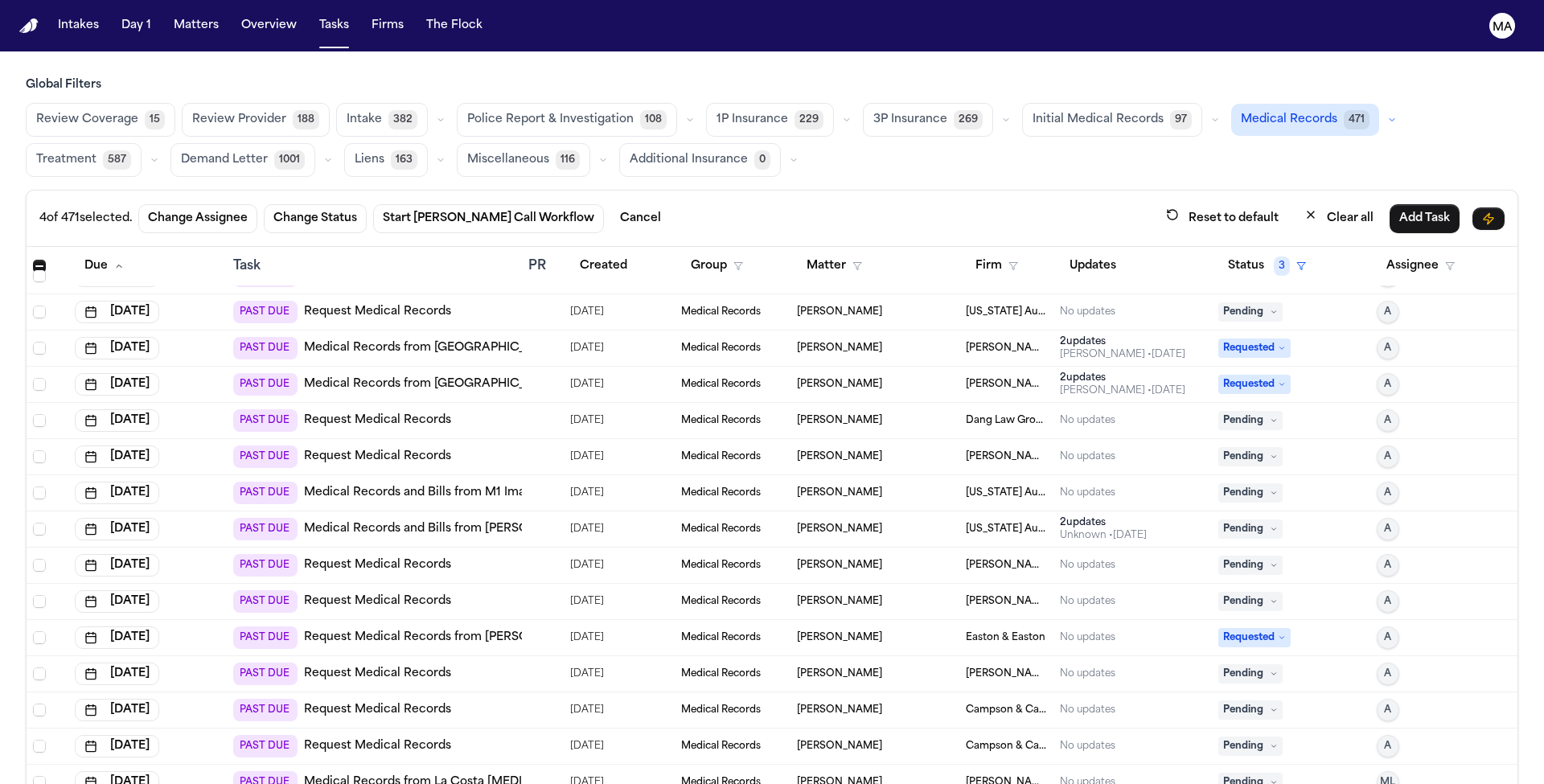
scroll to position [5667, 0]
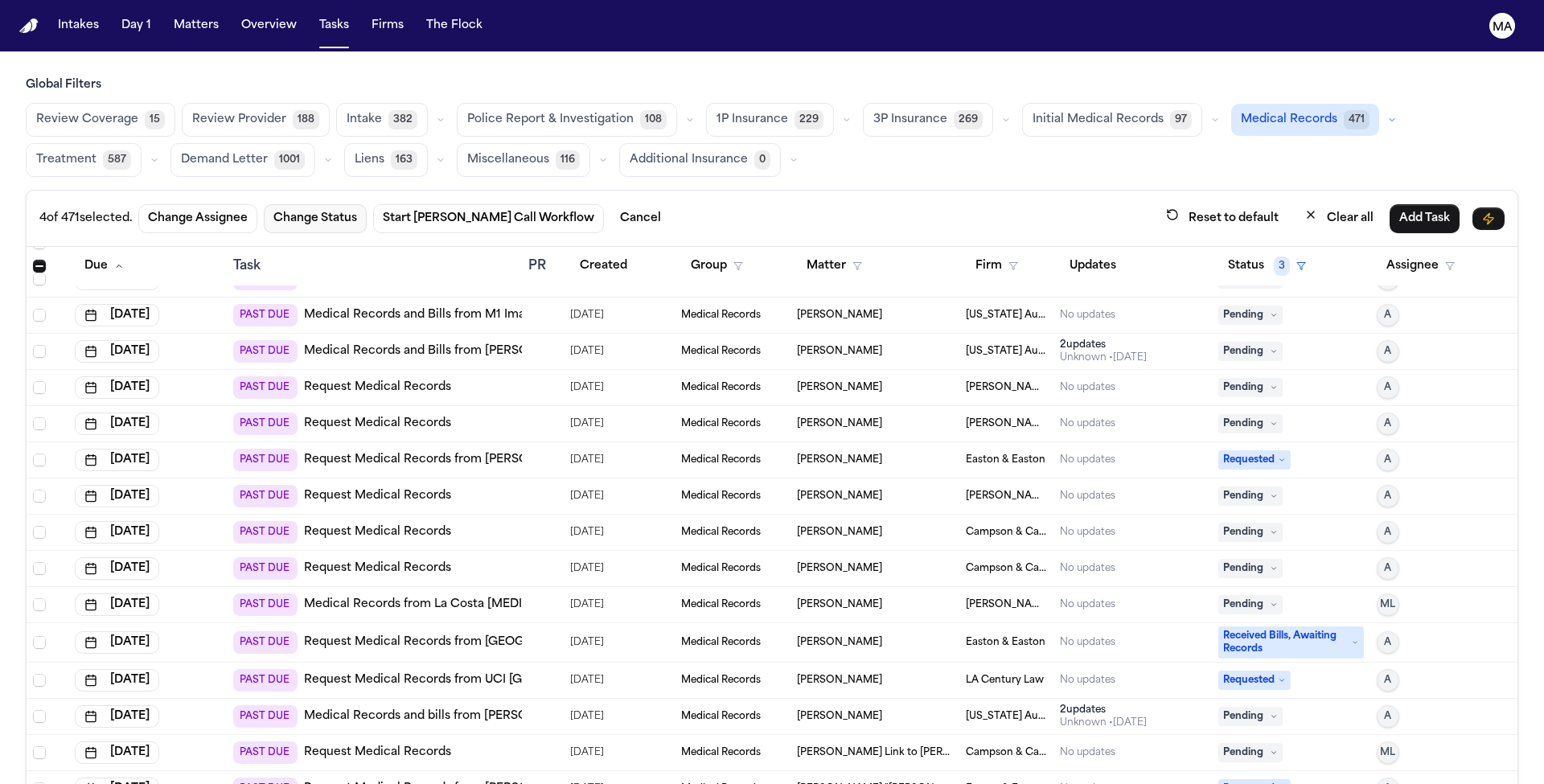
click at [264, 204] on button "Change Status" at bounding box center [315, 219] width 103 height 29
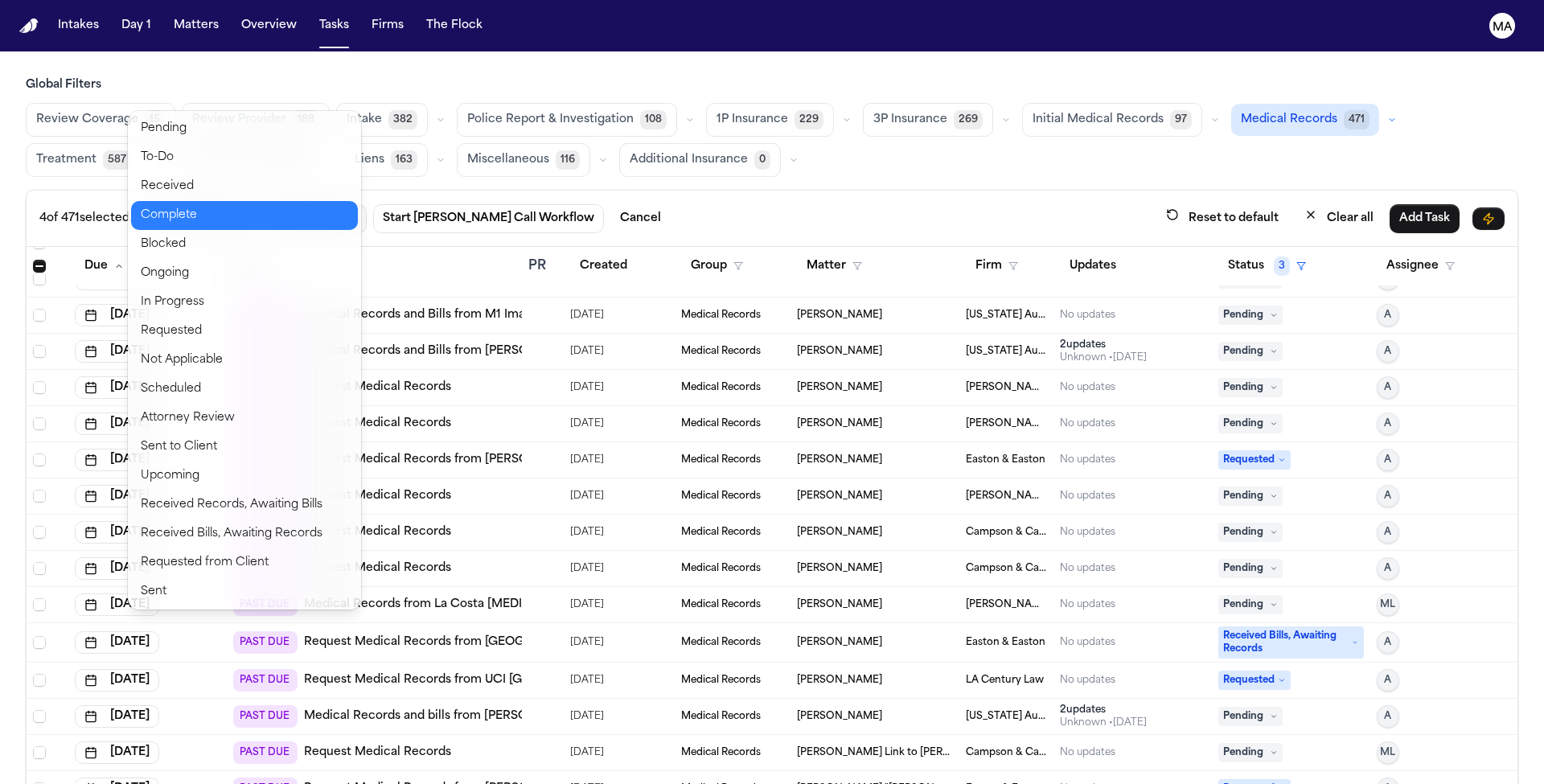
click at [181, 201] on button "Complete" at bounding box center [244, 215] width 226 height 29
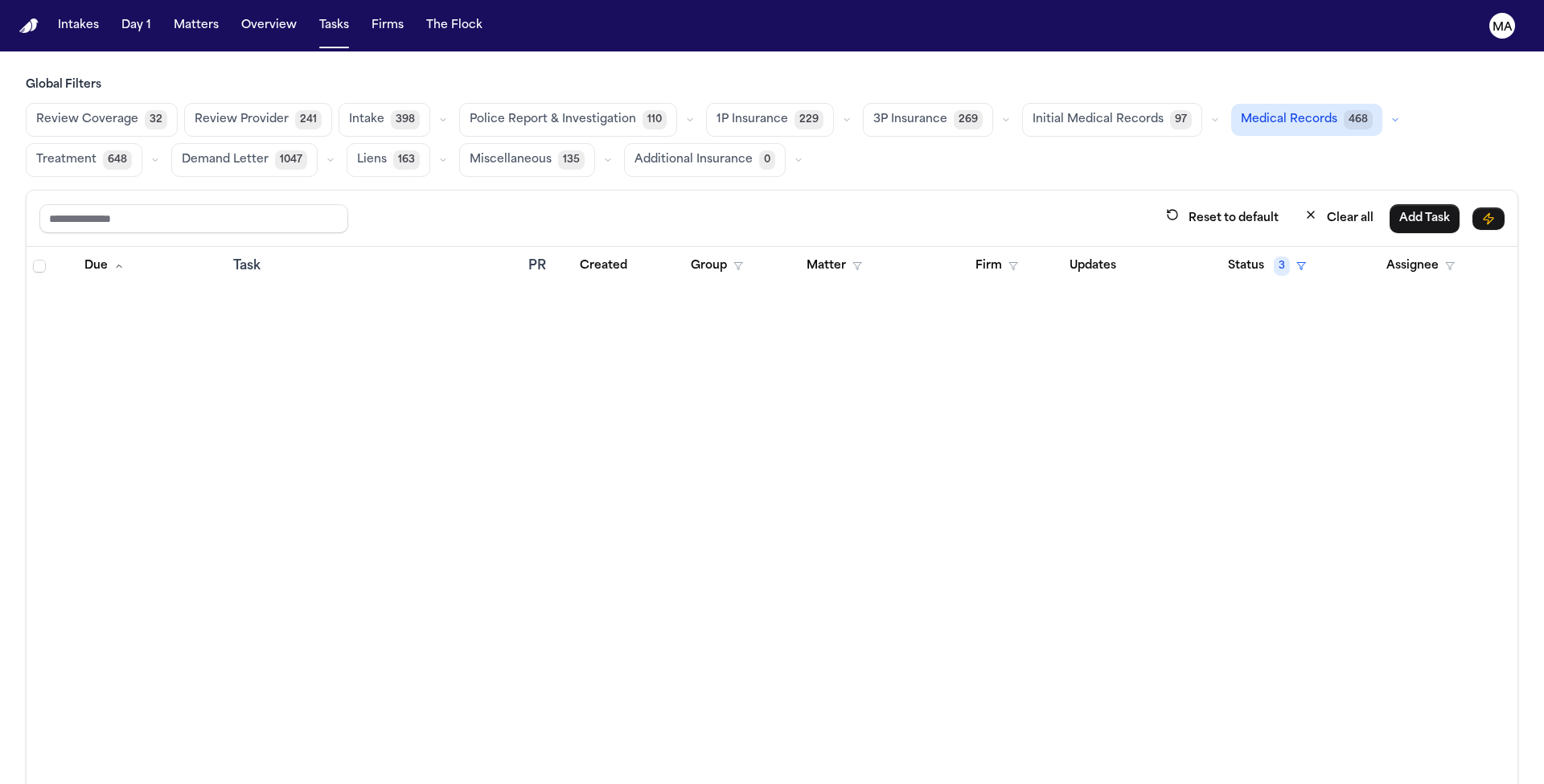
scroll to position [0, 0]
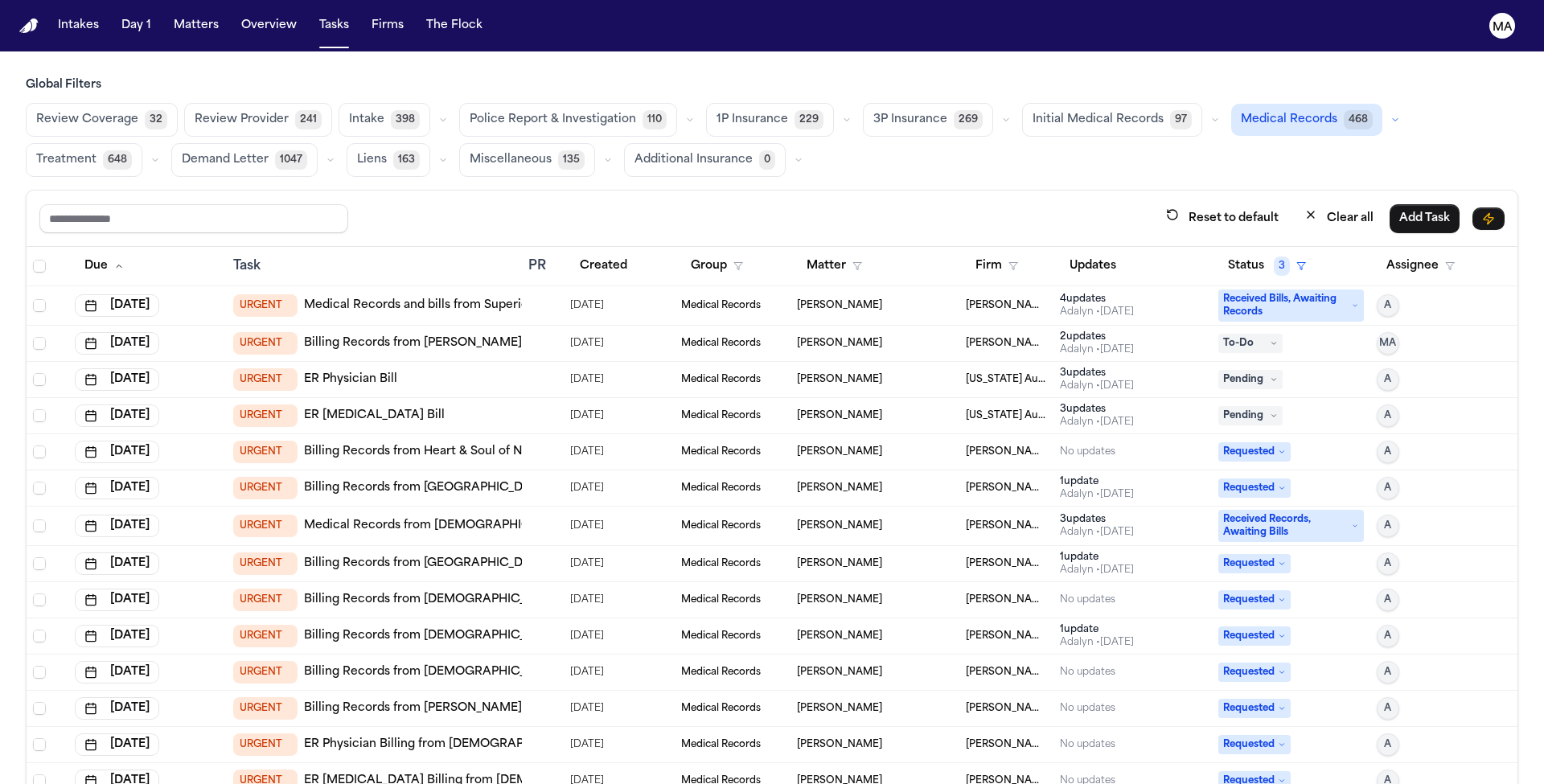
click at [1066, 379] on div "[PERSON_NAME] • [DATE]" at bounding box center [1096, 386] width 74 height 13
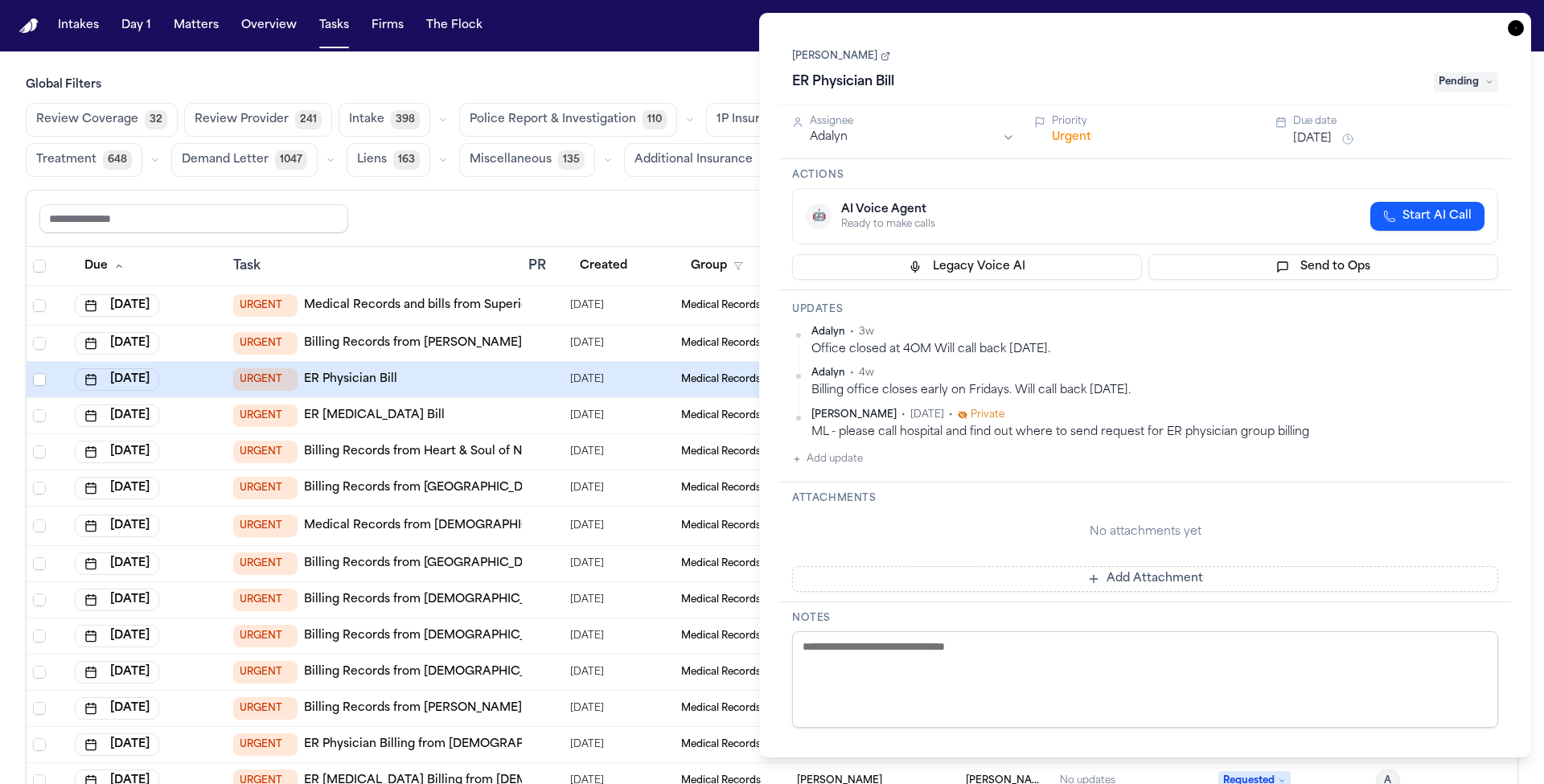
click at [1046, 424] on div "ML - please call hospital and find out where to send request for ER physician g…" at bounding box center [1154, 431] width 686 height 16
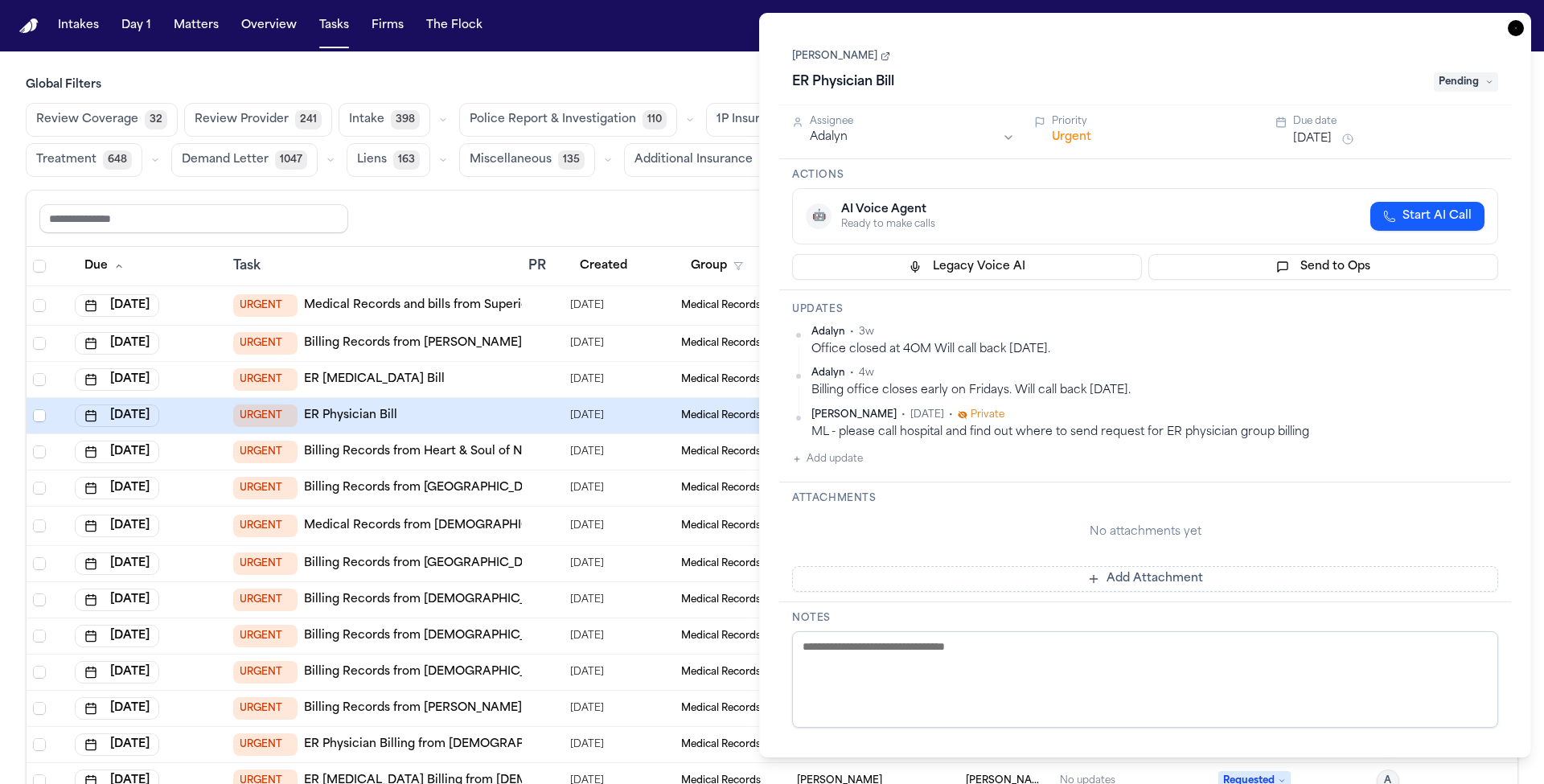
click at [1524, 20] on icon "button" at bounding box center [1516, 28] width 16 height 16
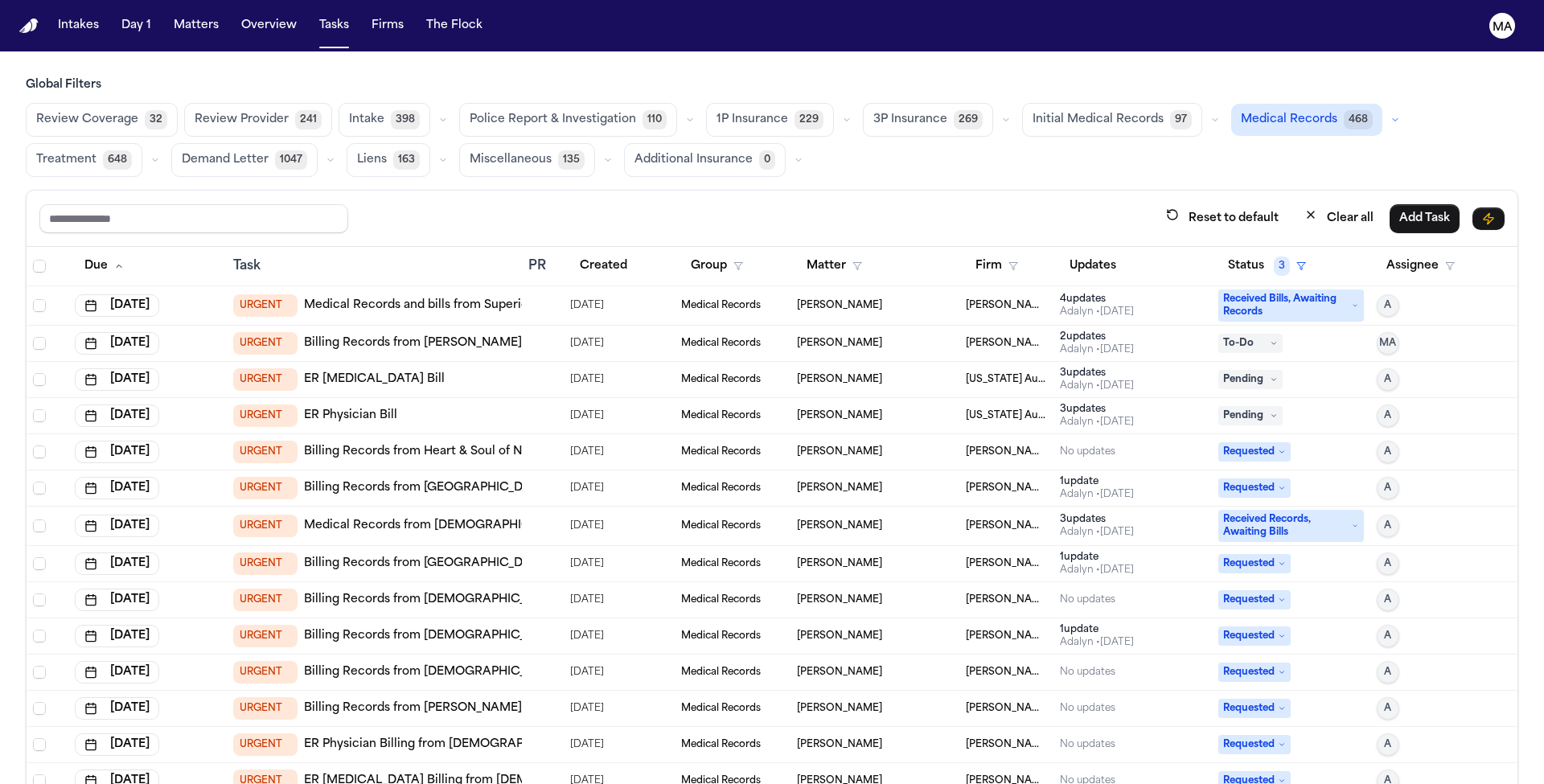
click at [988, 373] on span "[US_STATE] Auto Law" at bounding box center [1006, 379] width 82 height 13
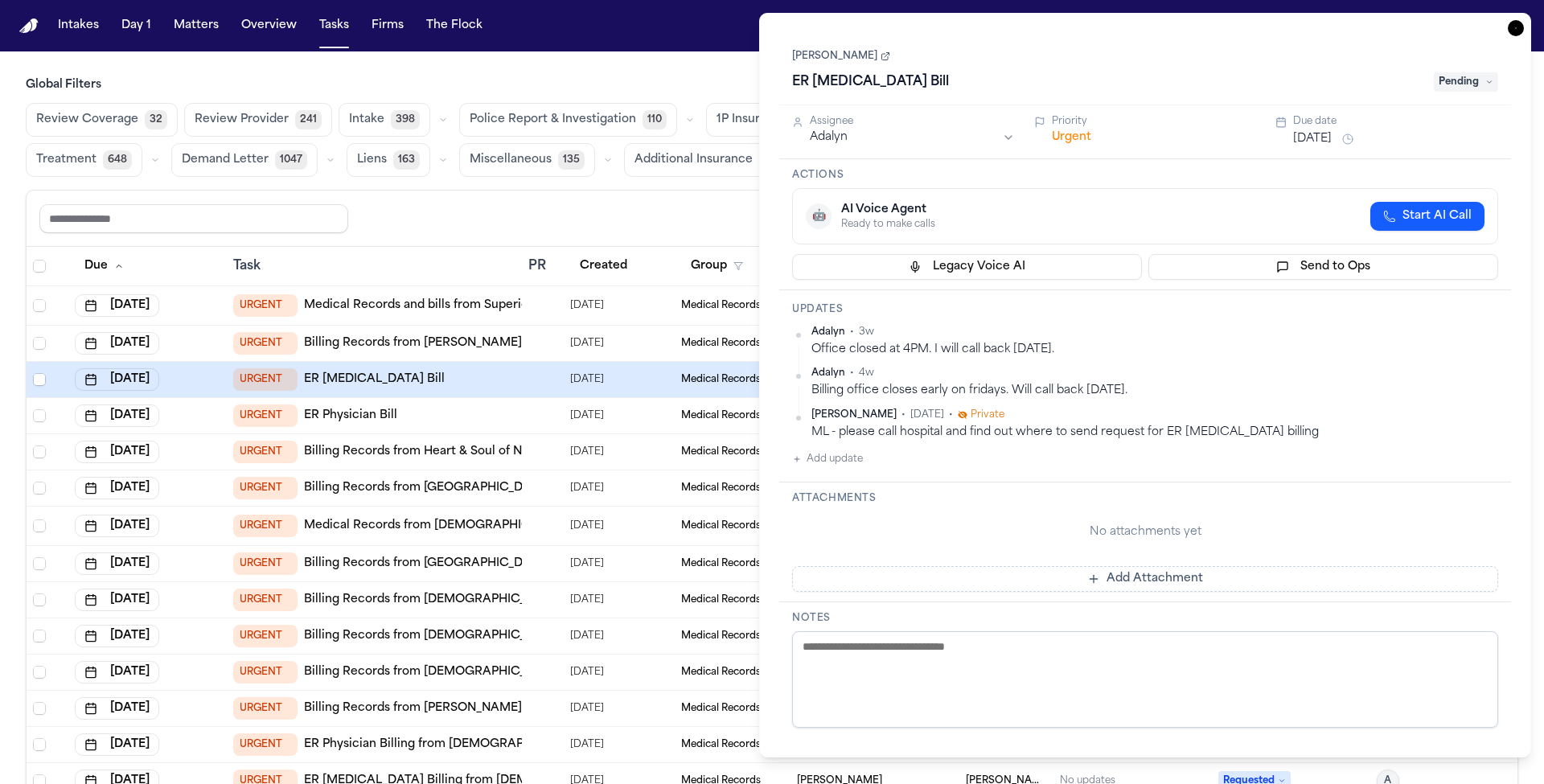
click at [1472, 208] on span "Start AI Call" at bounding box center [1436, 216] width 69 height 16
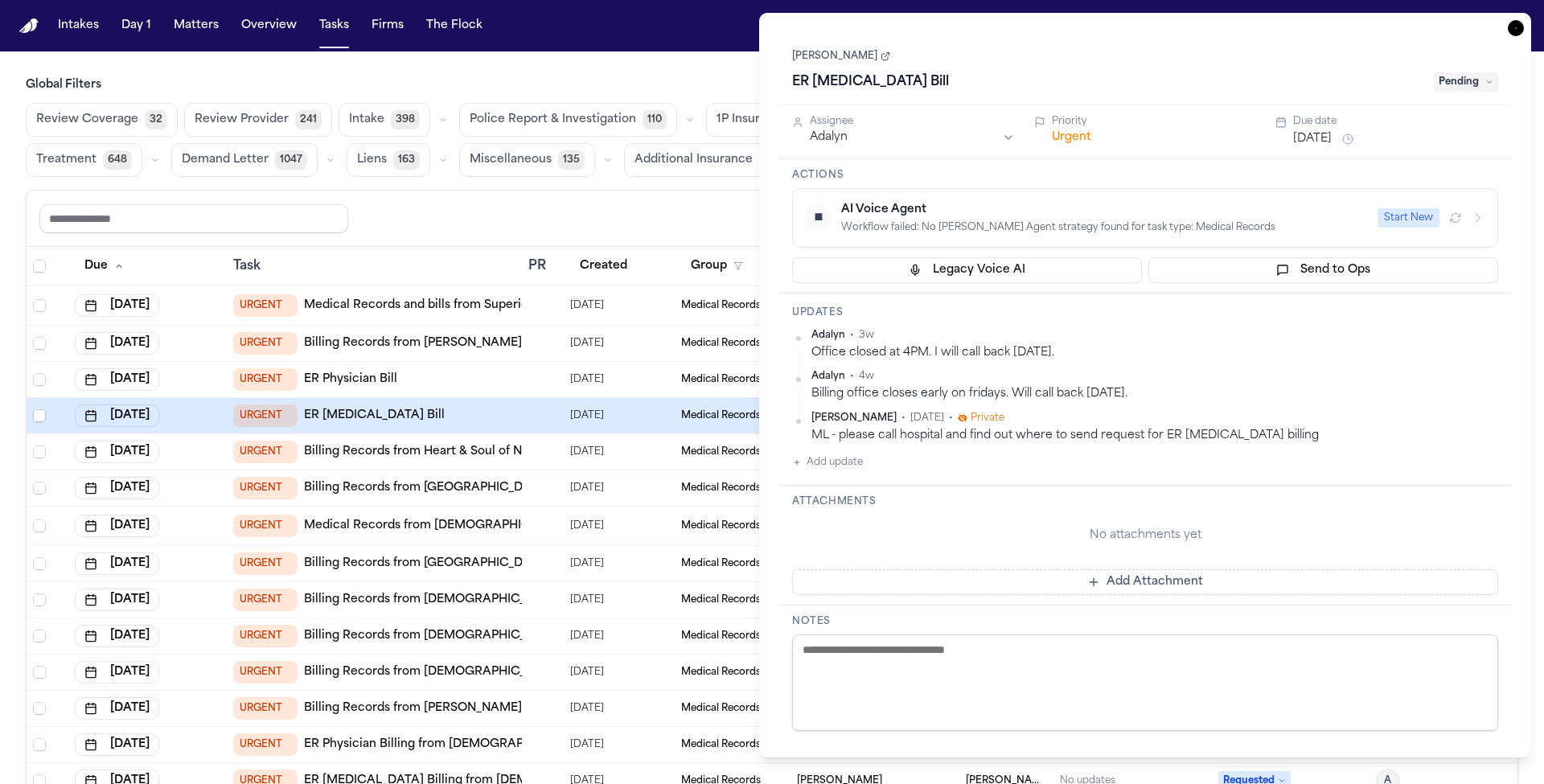
click at [1522, 20] on icon "button" at bounding box center [1516, 28] width 16 height 16
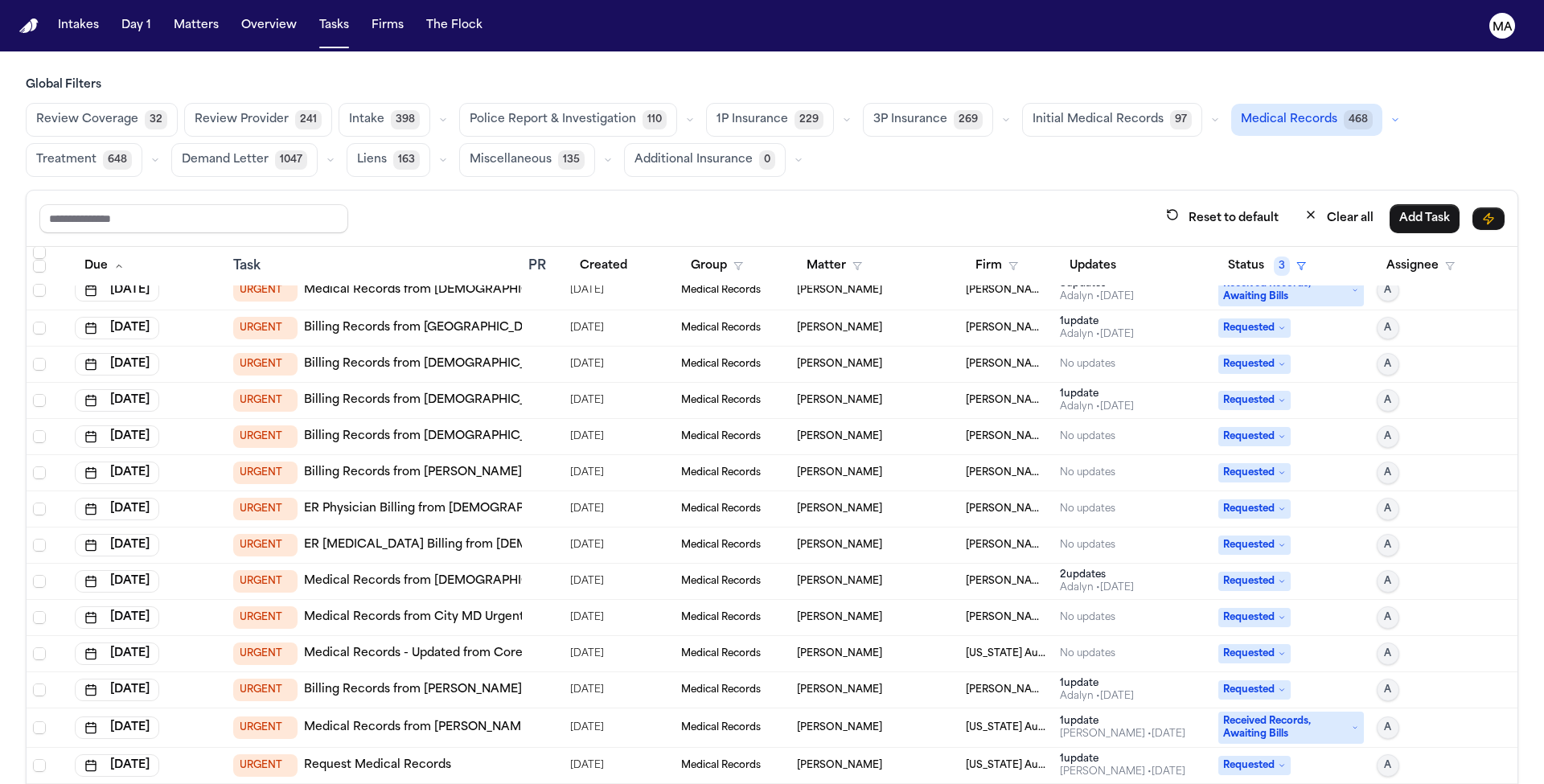
scroll to position [691, 0]
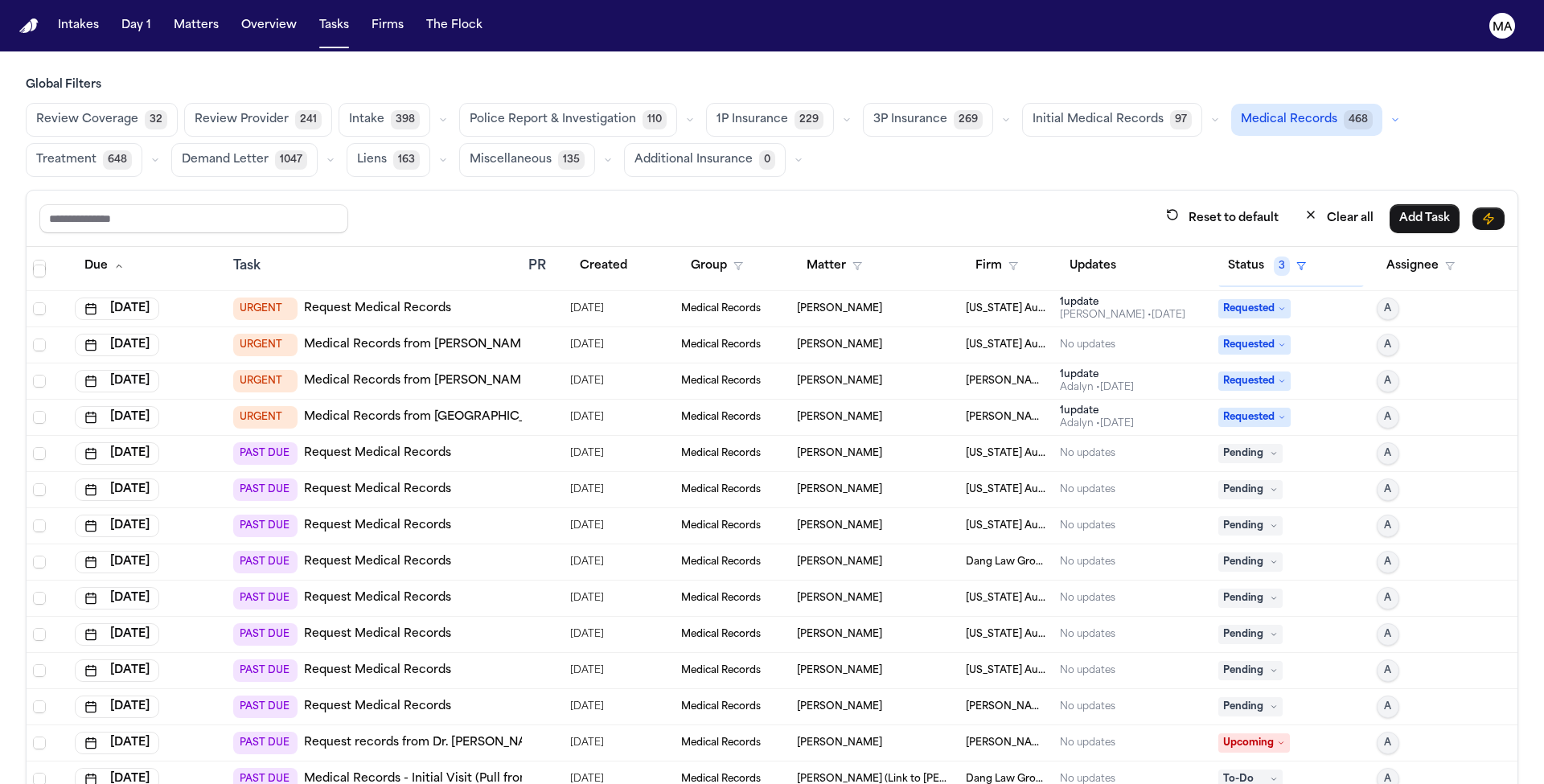
click at [465, 436] on td "PAST DUE Request Medical Records" at bounding box center [374, 453] width 295 height 36
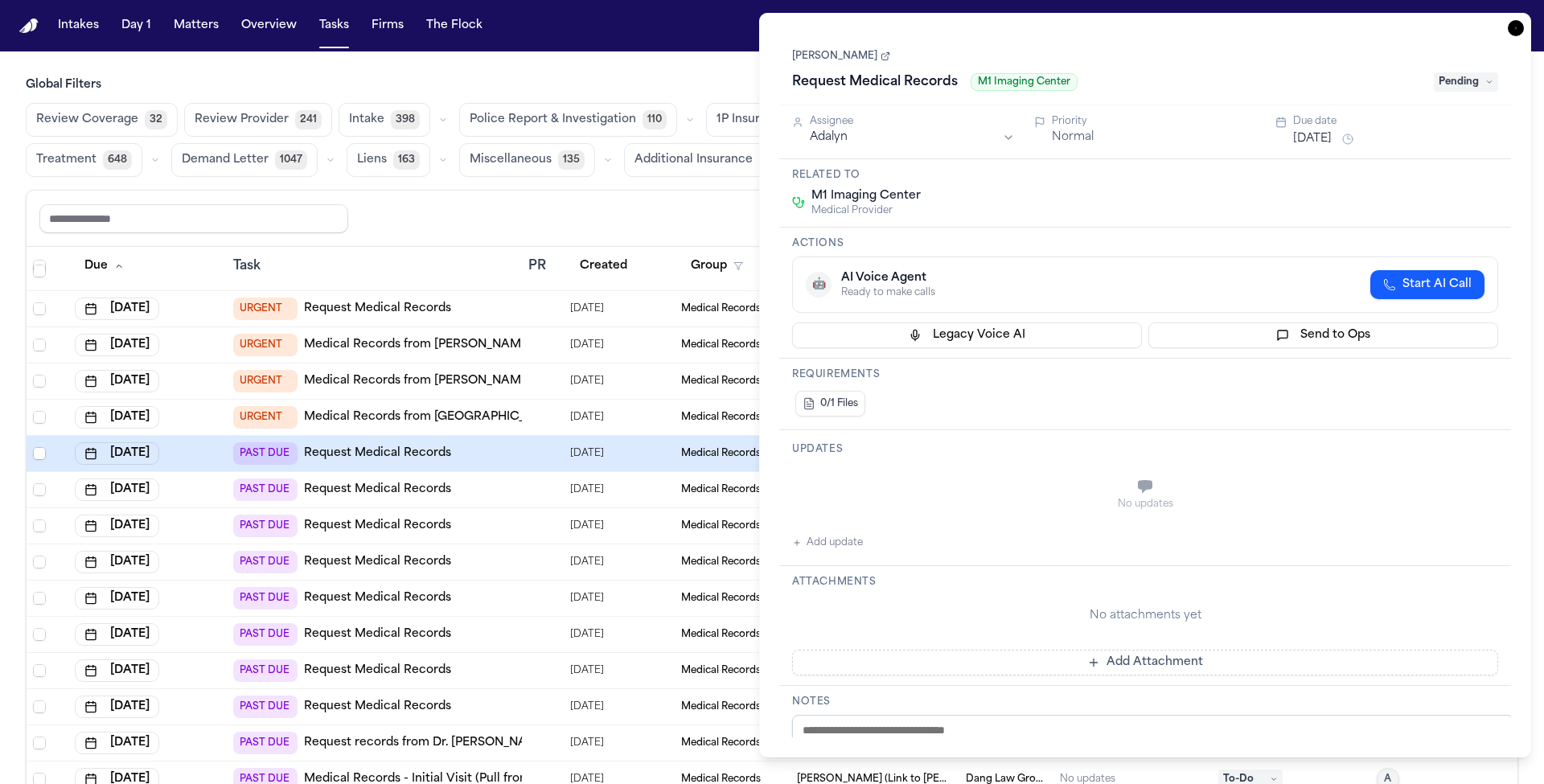
click at [1481, 72] on span "Pending" at bounding box center [1465, 82] width 64 height 19
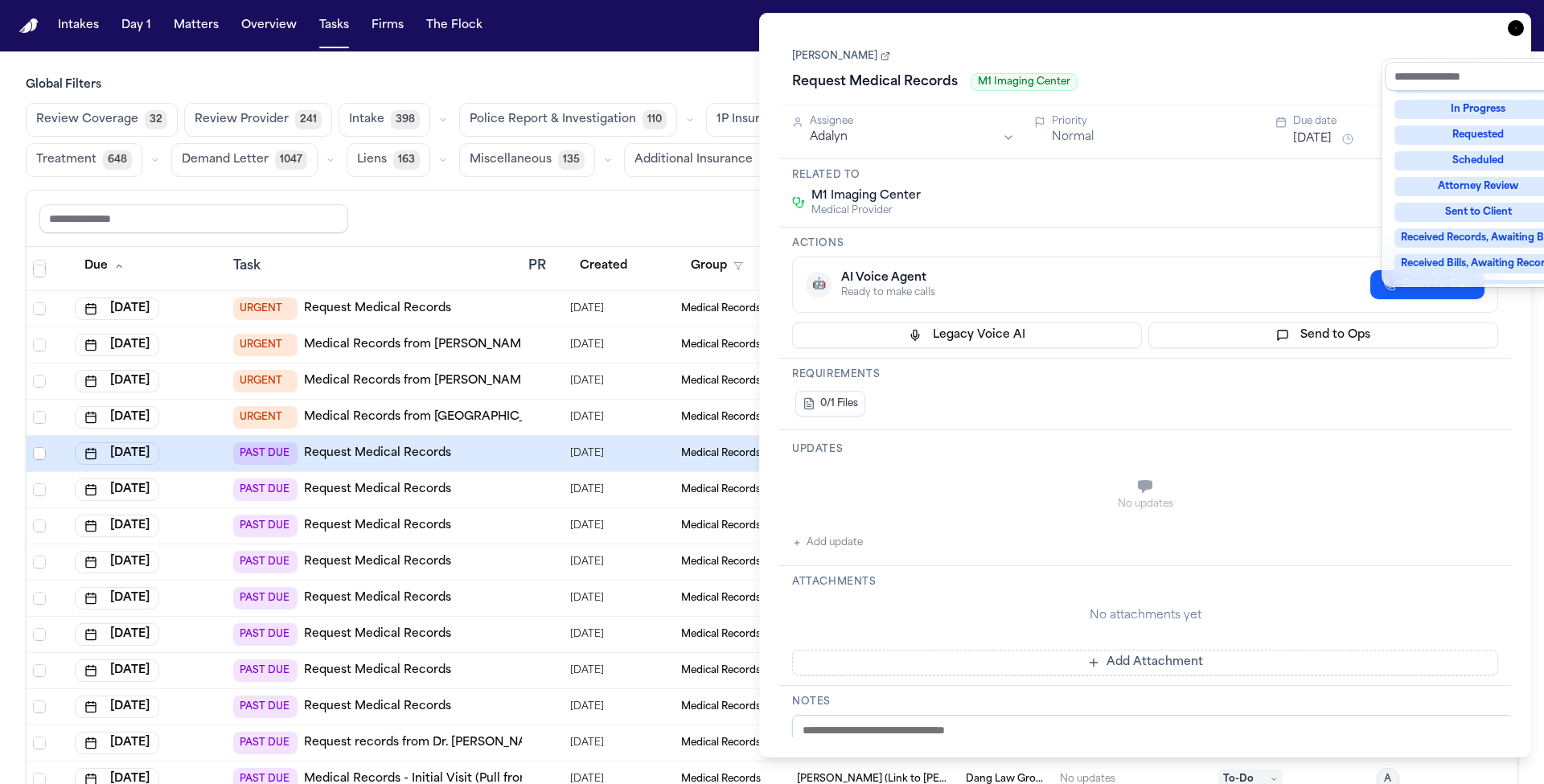
click at [1451, 357] on div "Complete" at bounding box center [1477, 366] width 168 height 19
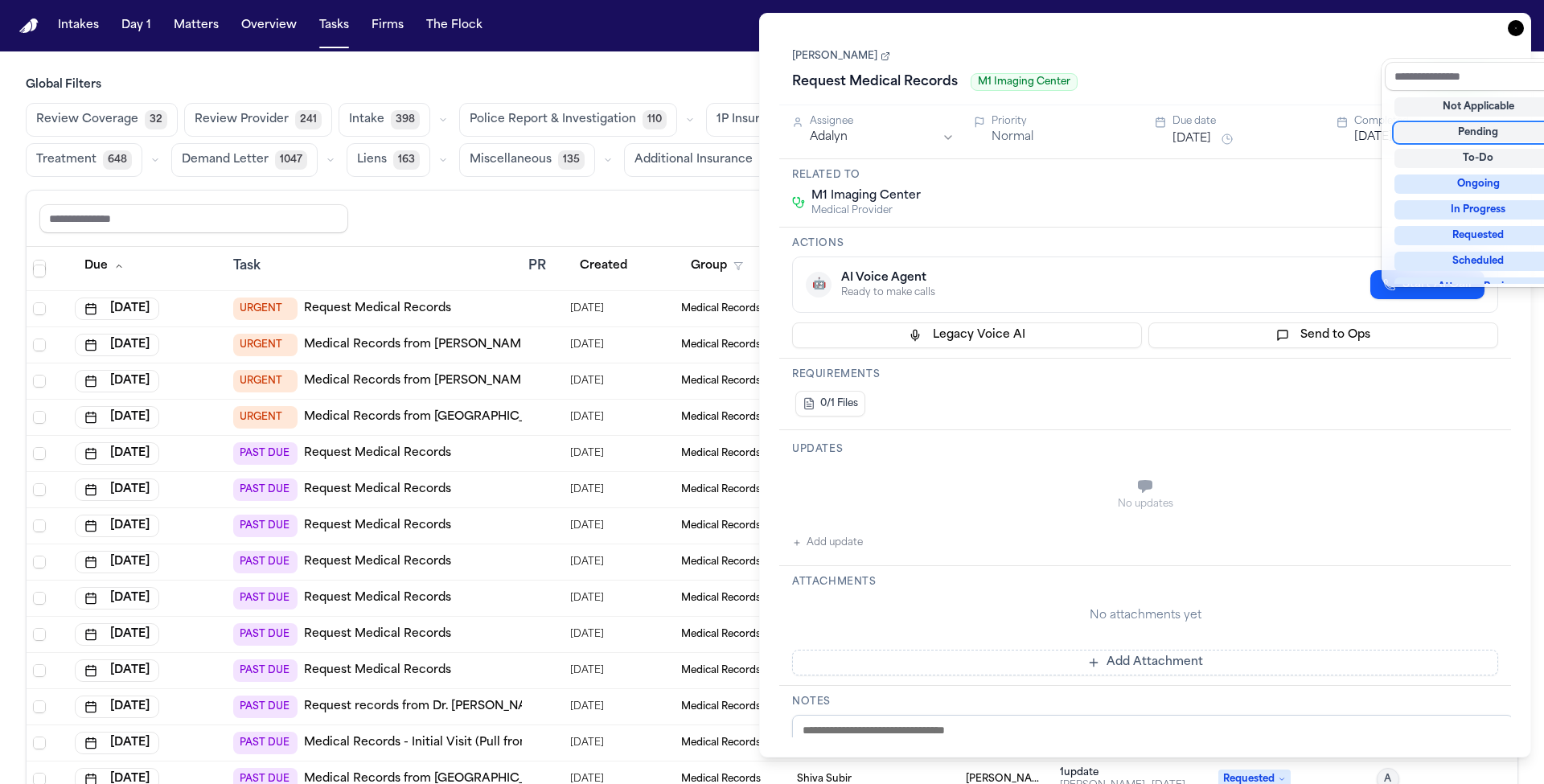
click at [1462, 123] on div "Pending" at bounding box center [1477, 132] width 168 height 19
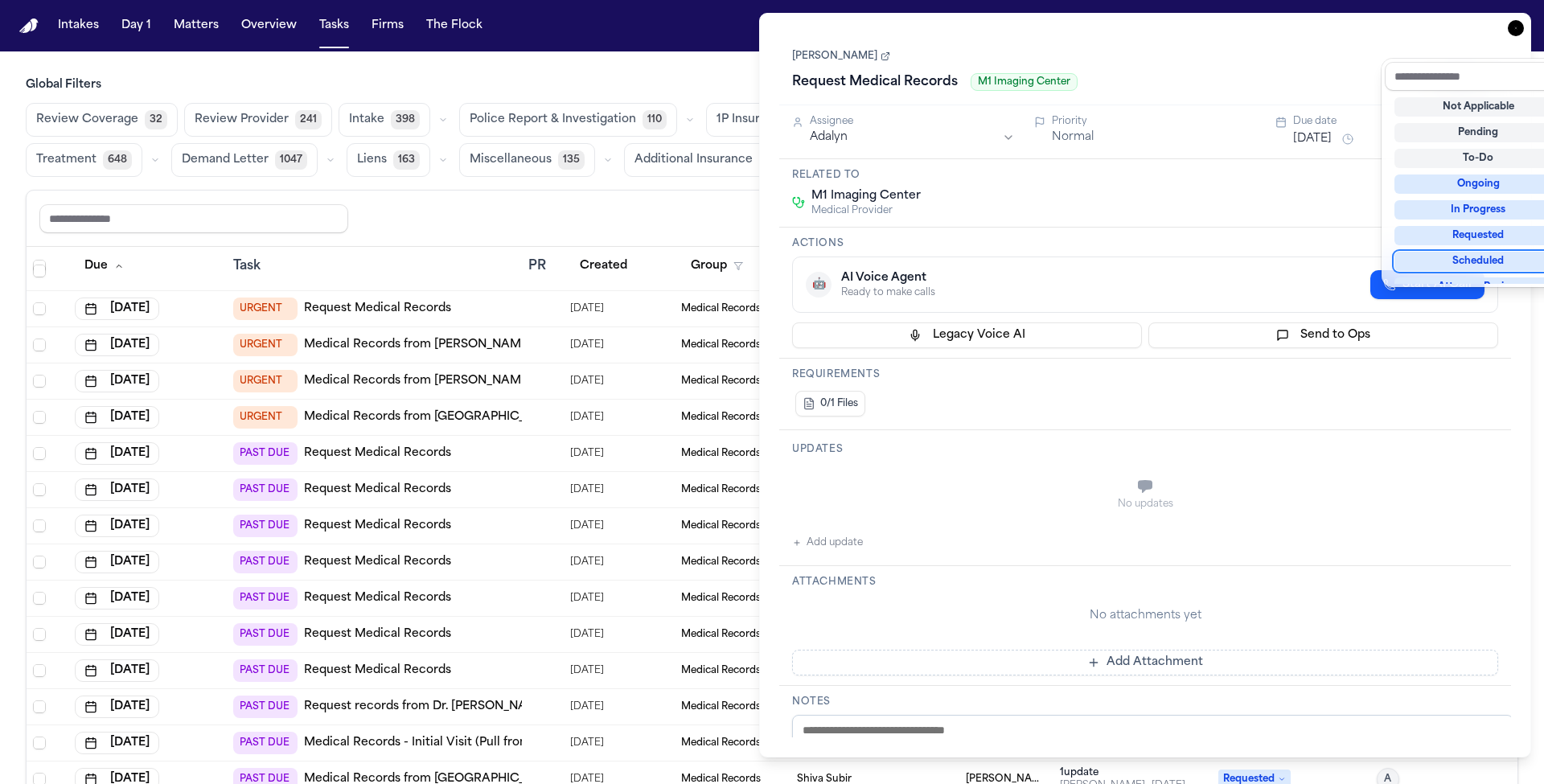
scroll to position [102, 0]
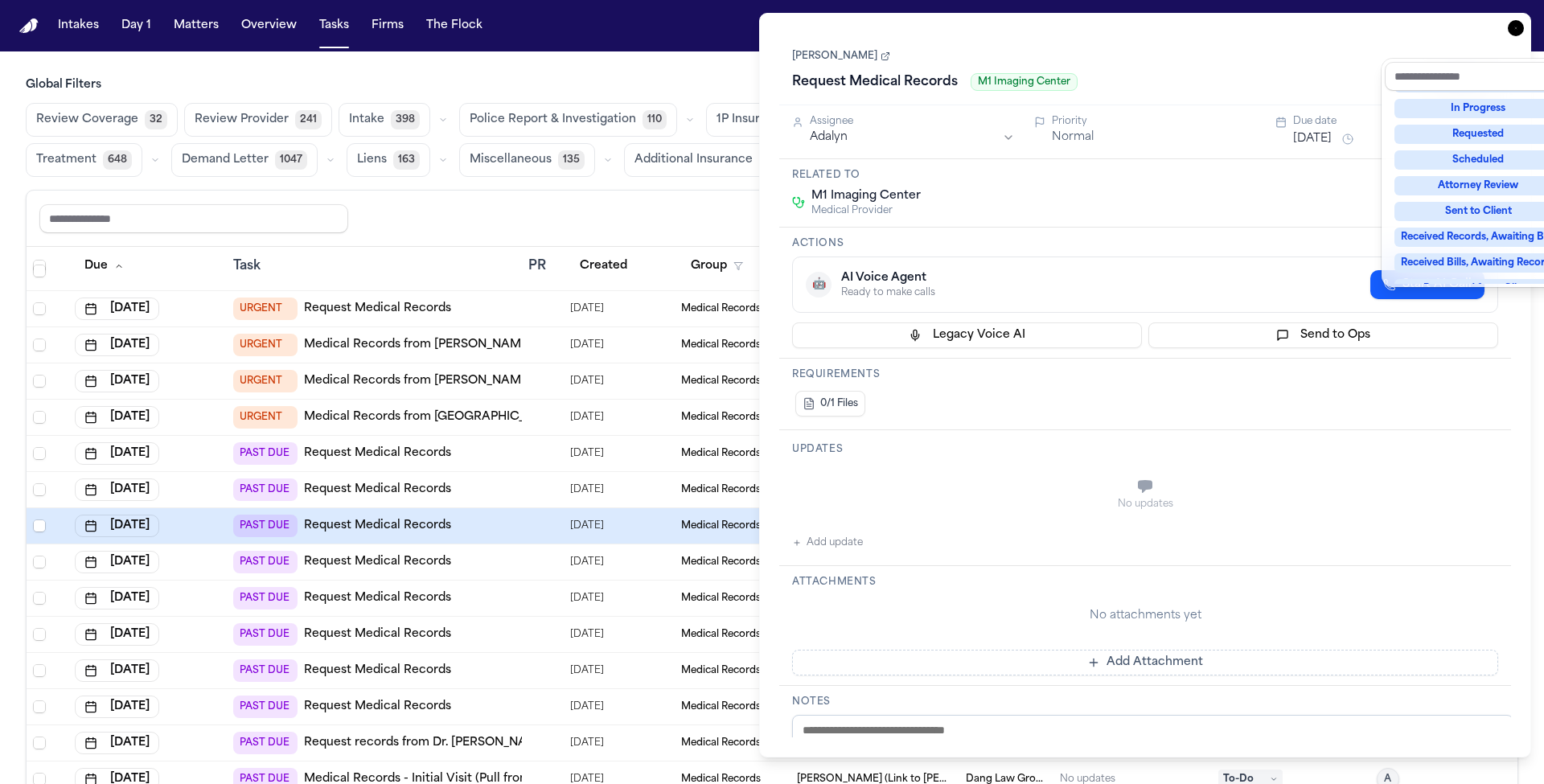
click at [1314, 299] on div "[PERSON_NAME] Request Medical Records M1 Imaging Center Pending Assignee Adalyn…" at bounding box center [1144, 385] width 731 height 704
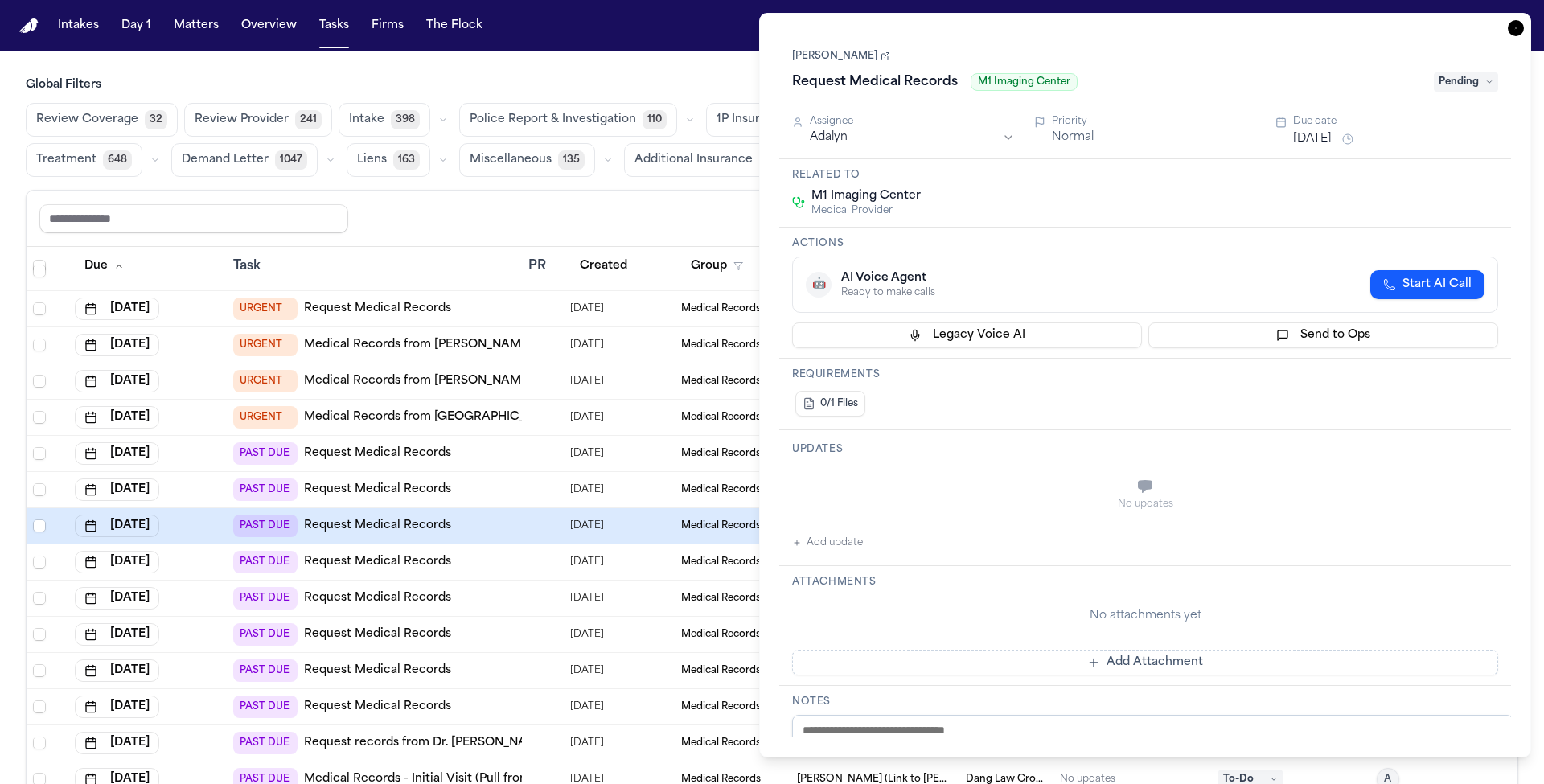
click at [1524, 20] on icon "button" at bounding box center [1516, 28] width 16 height 16
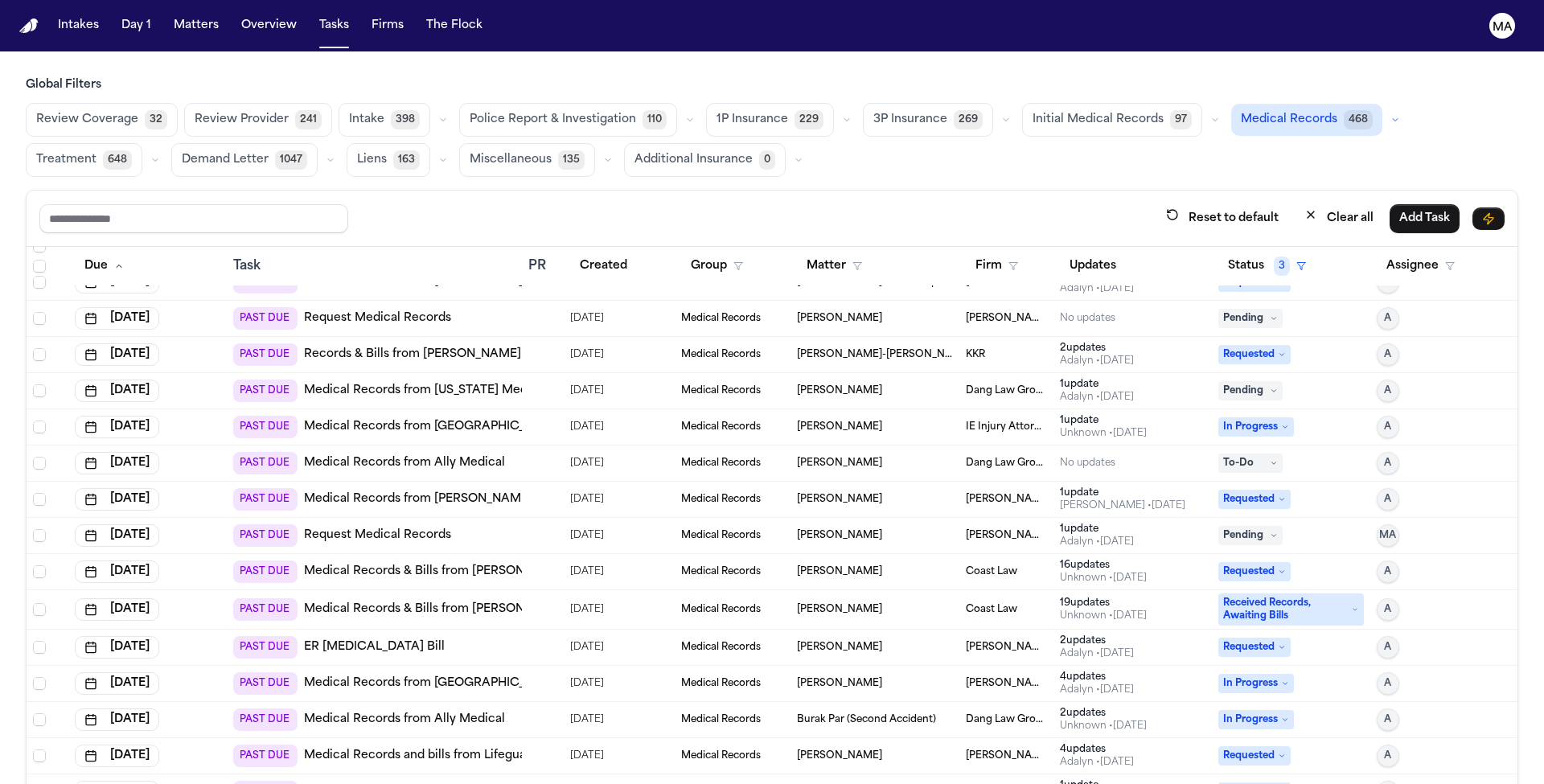
scroll to position [2349, 0]
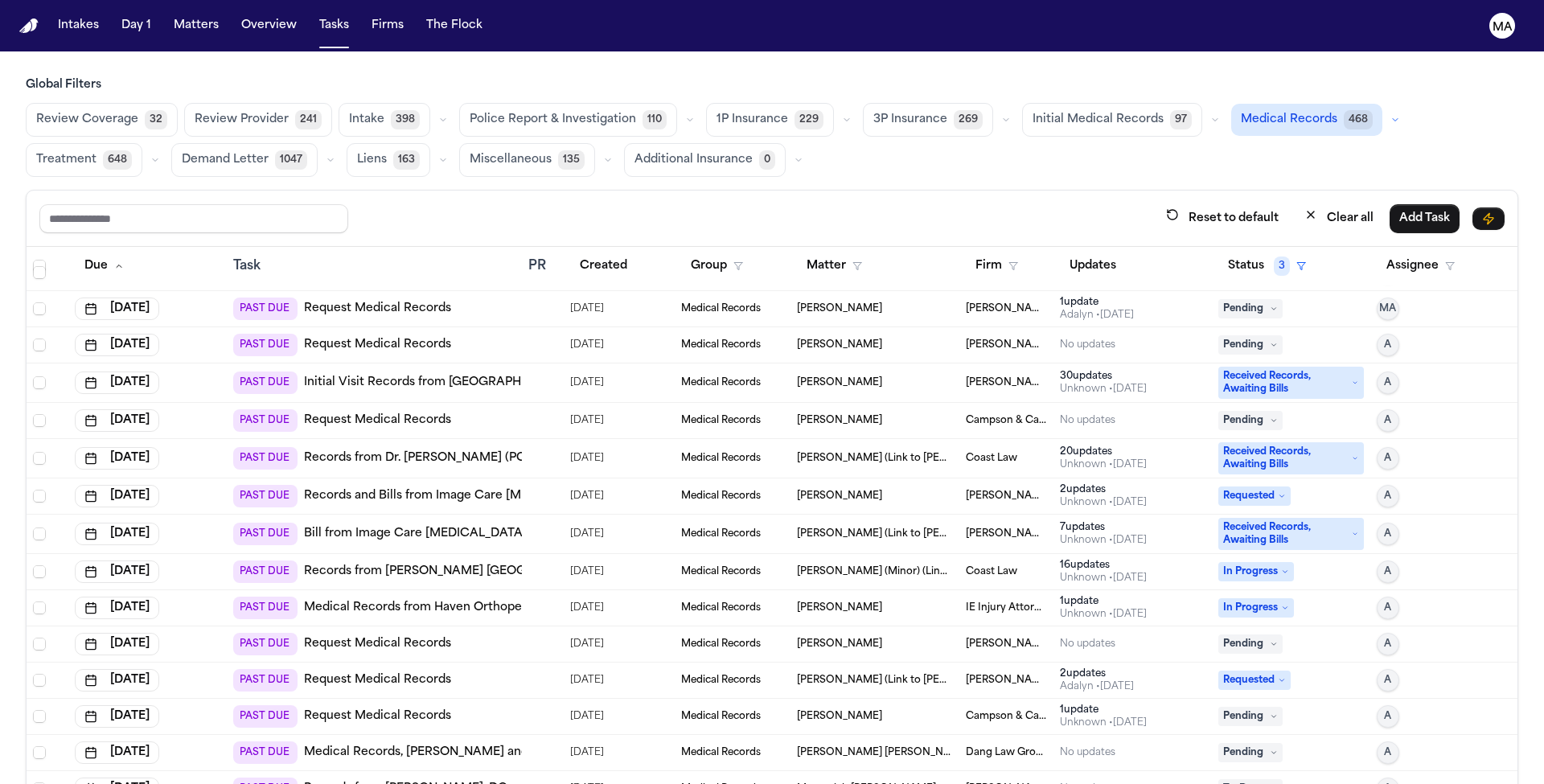
click at [96, 152] on span "Treatment" at bounding box center [66, 160] width 60 height 16
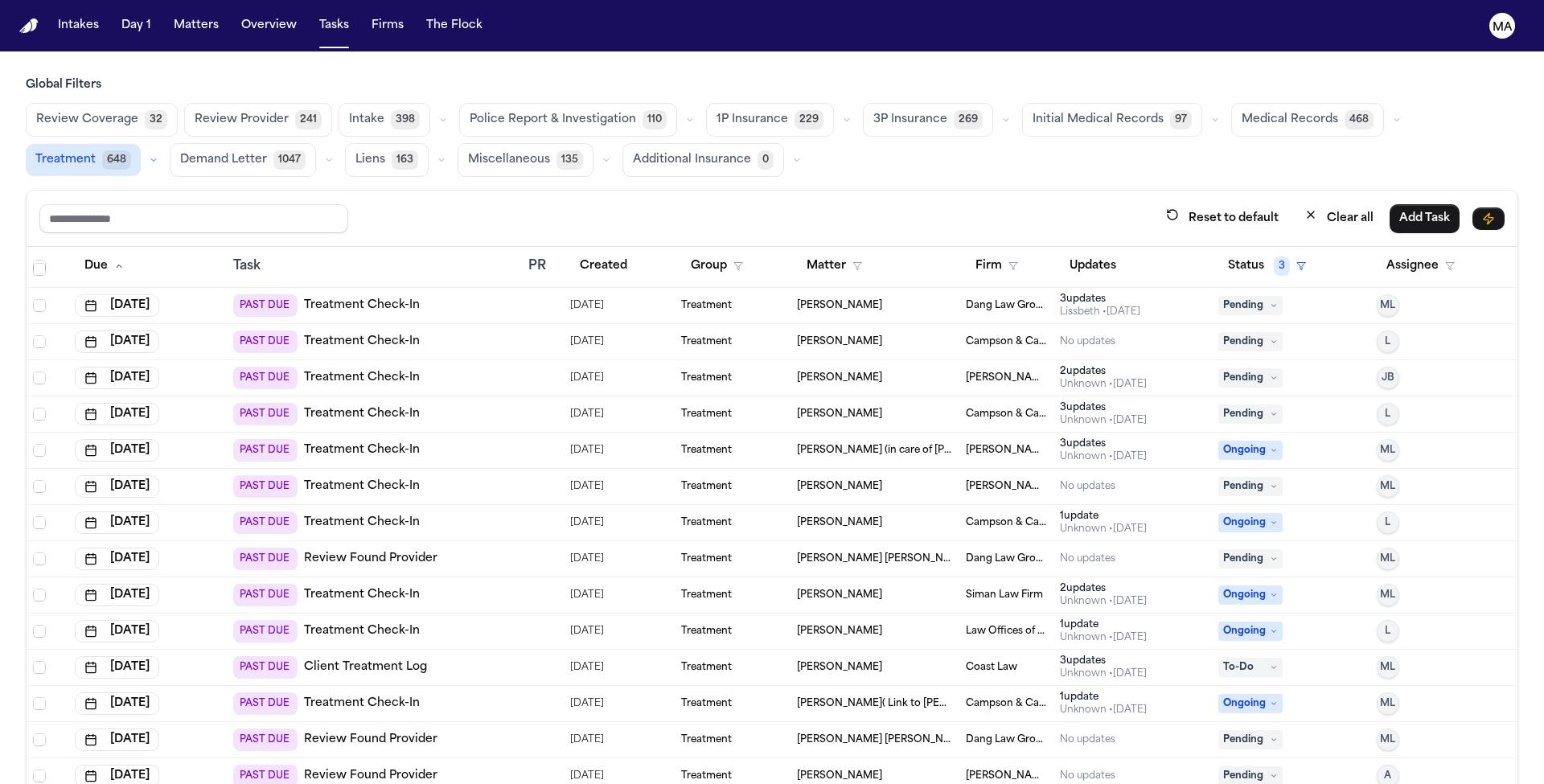
click at [163, 150] on button "button" at bounding box center [153, 159] width 19 height 19
click at [149, 234] on span "Review Found Provider" at bounding box center [93, 250] width 114 height 32
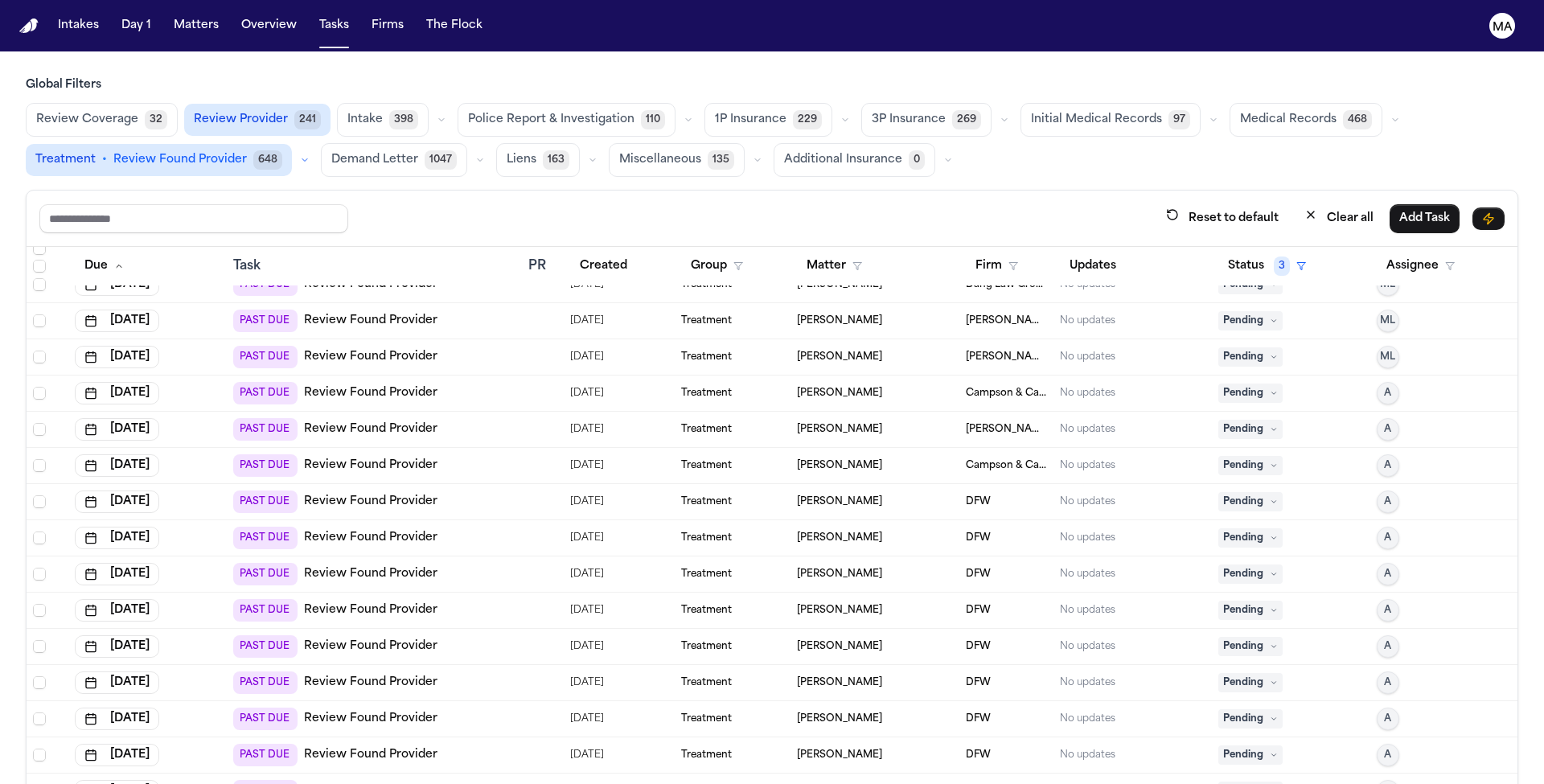
scroll to position [2505, 0]
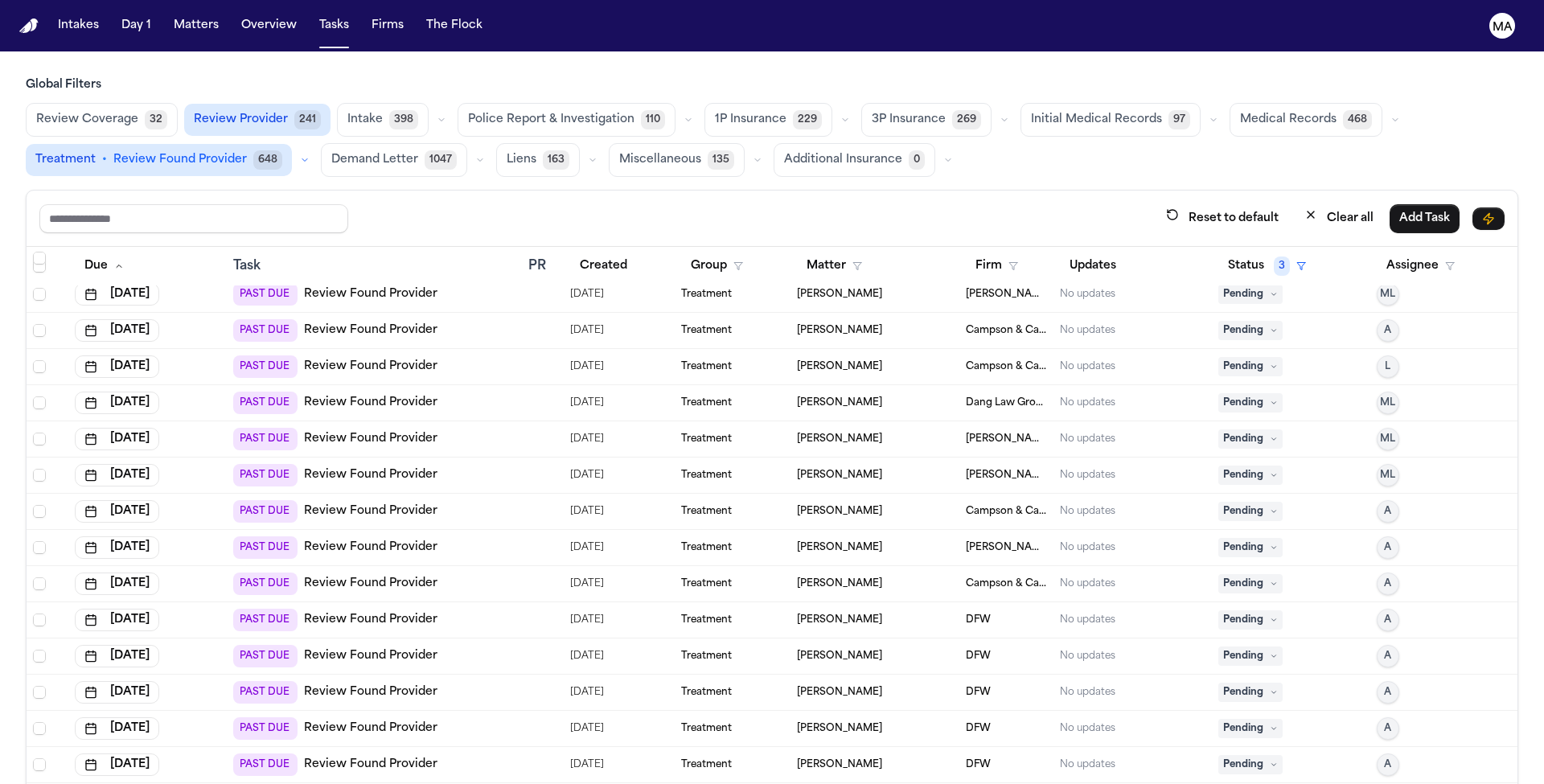
click at [747, 602] on td "Treatment" at bounding box center [732, 619] width 115 height 36
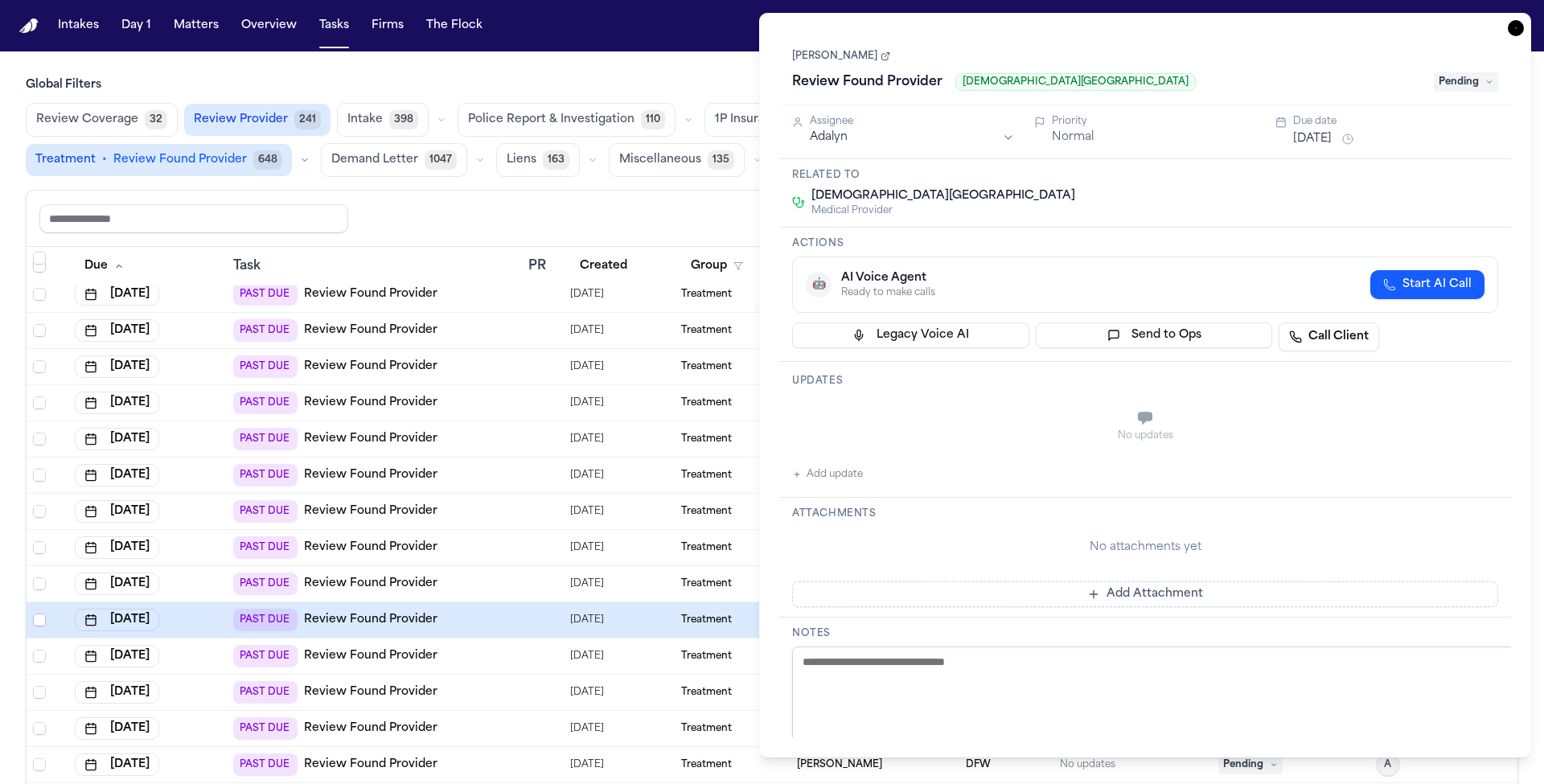
click at [828, 49] on link "[PERSON_NAME]" at bounding box center [840, 56] width 98 height 13
click at [1524, 20] on icon "button" at bounding box center [1516, 28] width 16 height 16
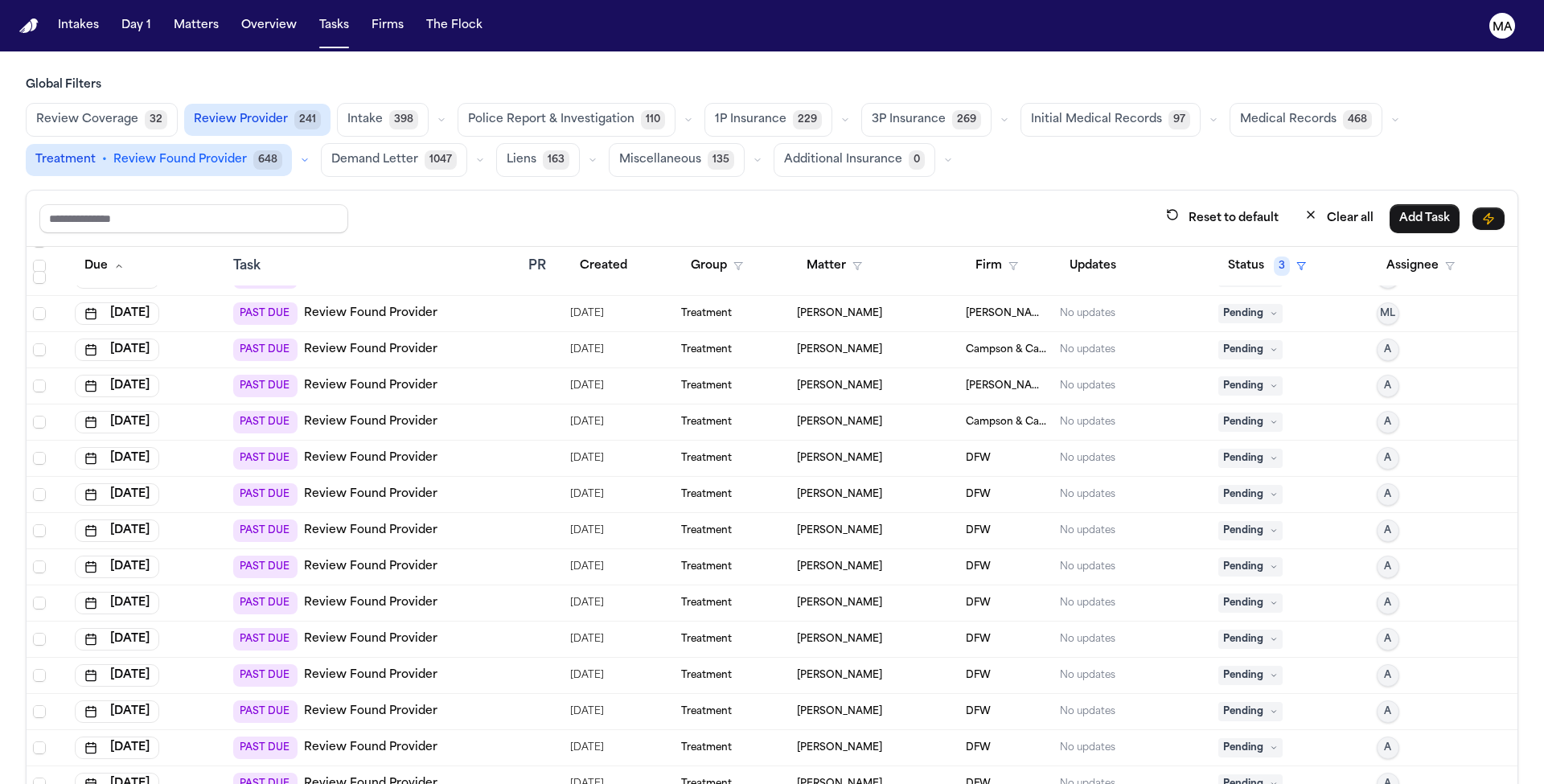
scroll to position [2670, 0]
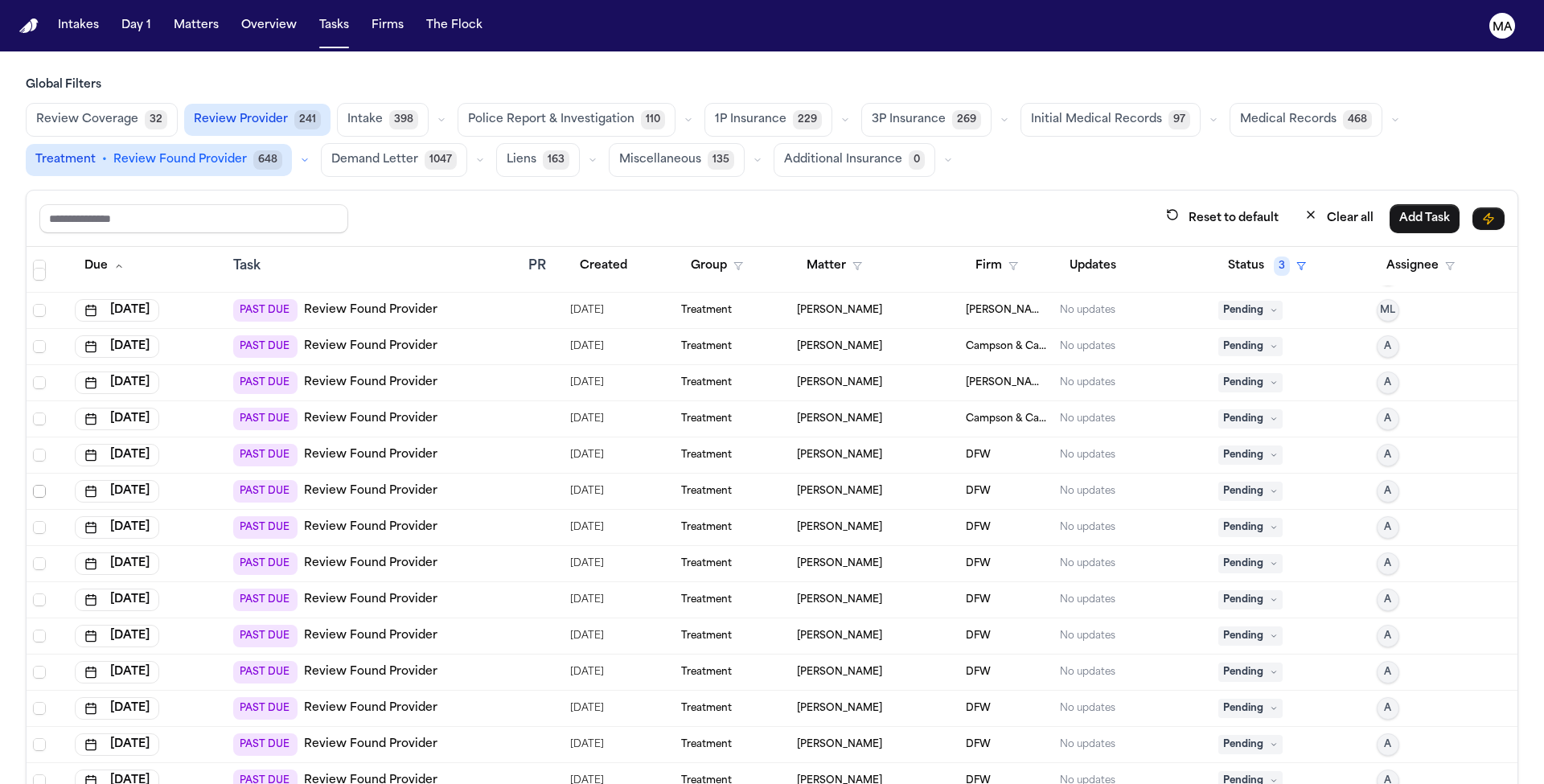
click at [33, 485] on span "Select row" at bounding box center [39, 491] width 13 height 13
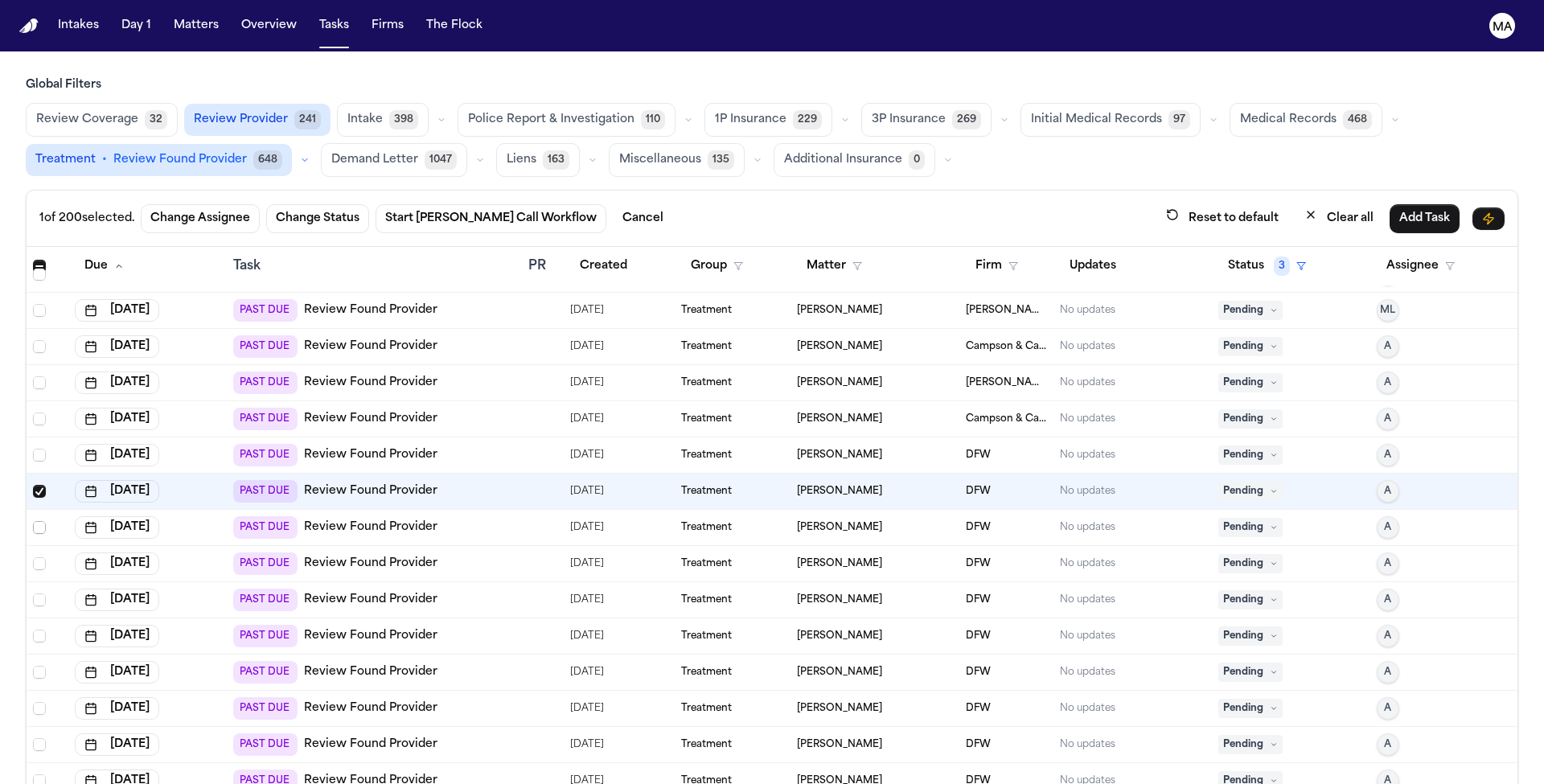
click at [33, 521] on span "Select row" at bounding box center [39, 528] width 13 height 13
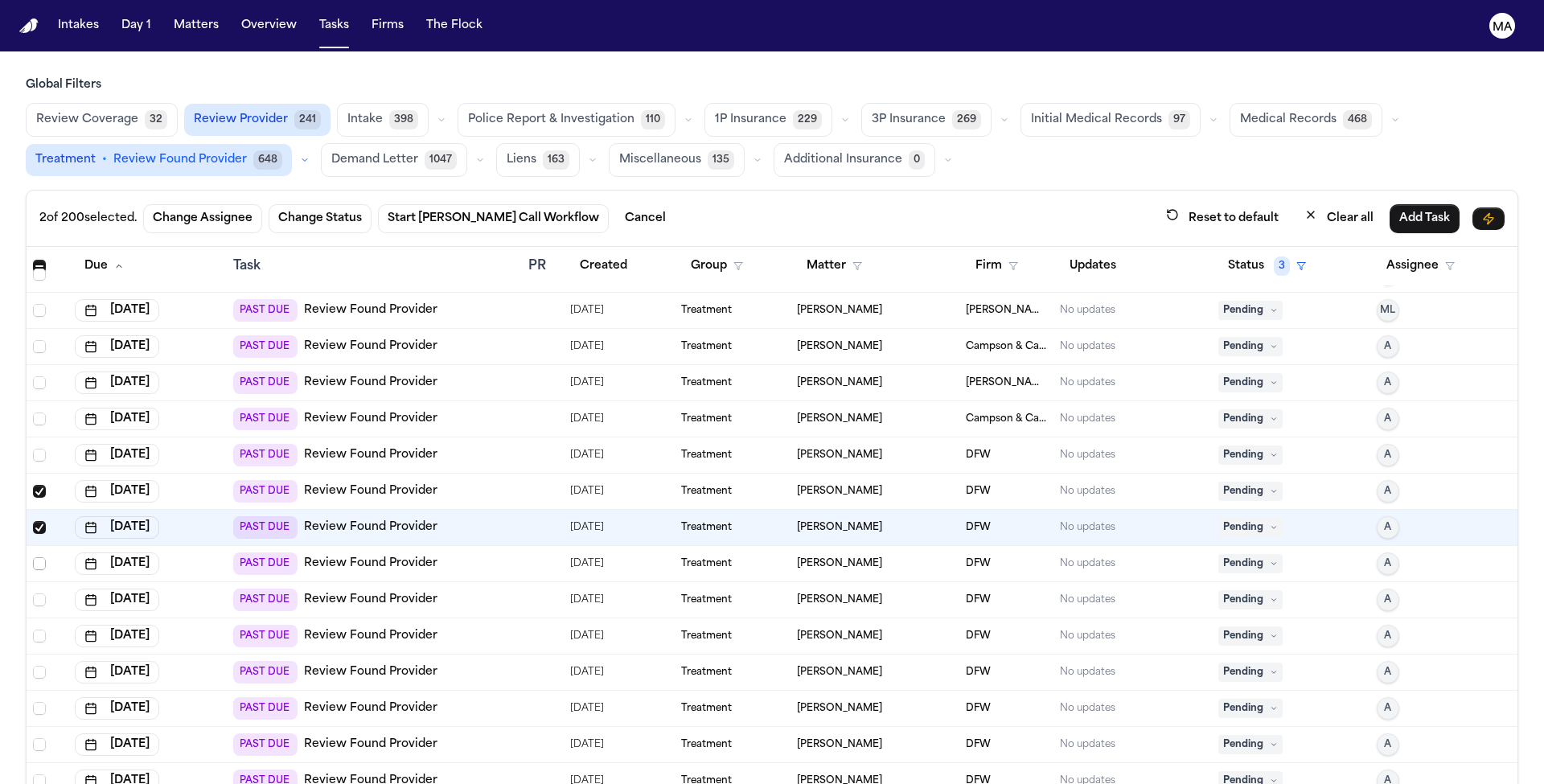
click at [33, 557] on span "Select row" at bounding box center [39, 563] width 13 height 13
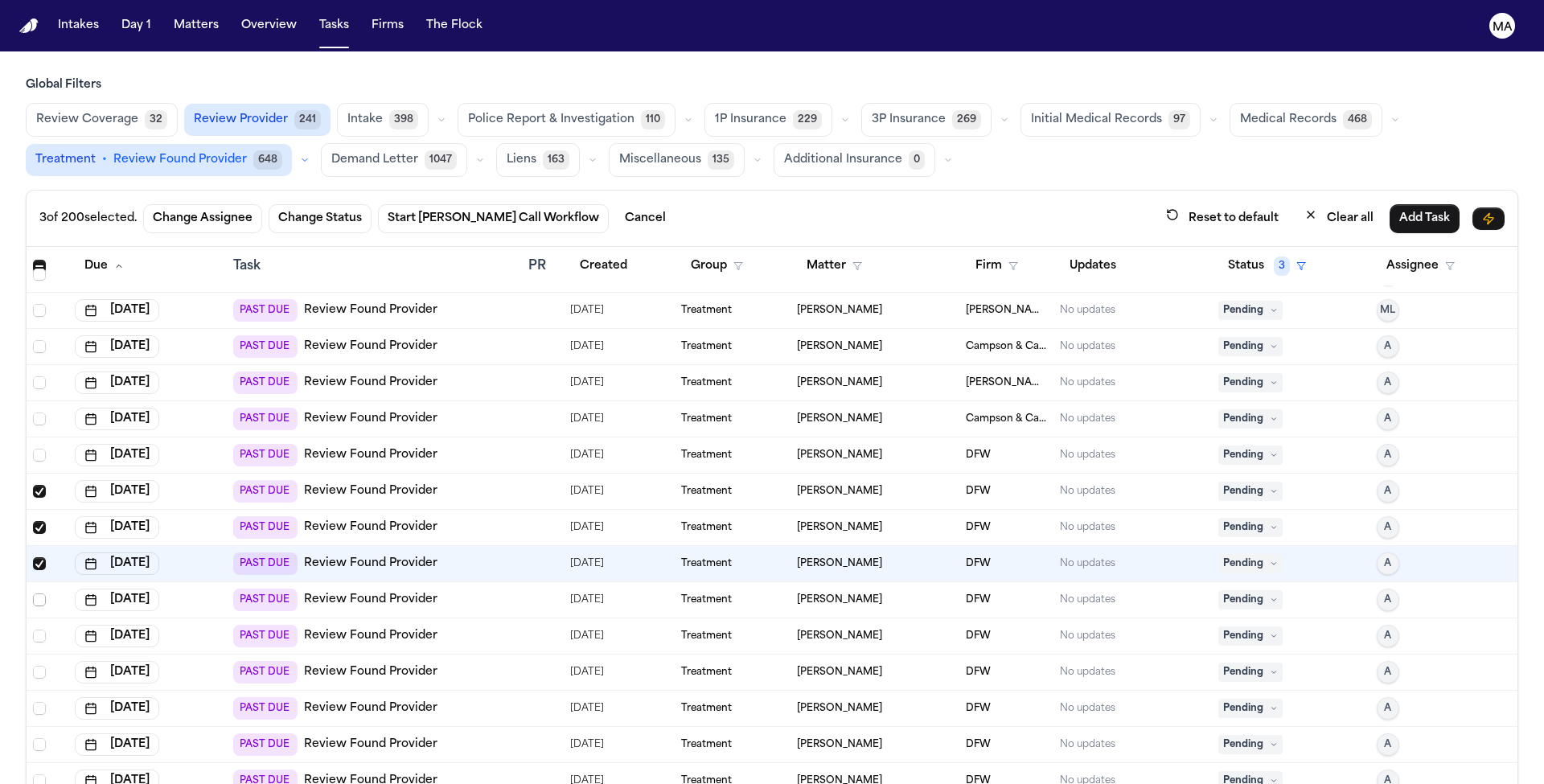
click at [33, 593] on span "Select row" at bounding box center [39, 600] width 13 height 13
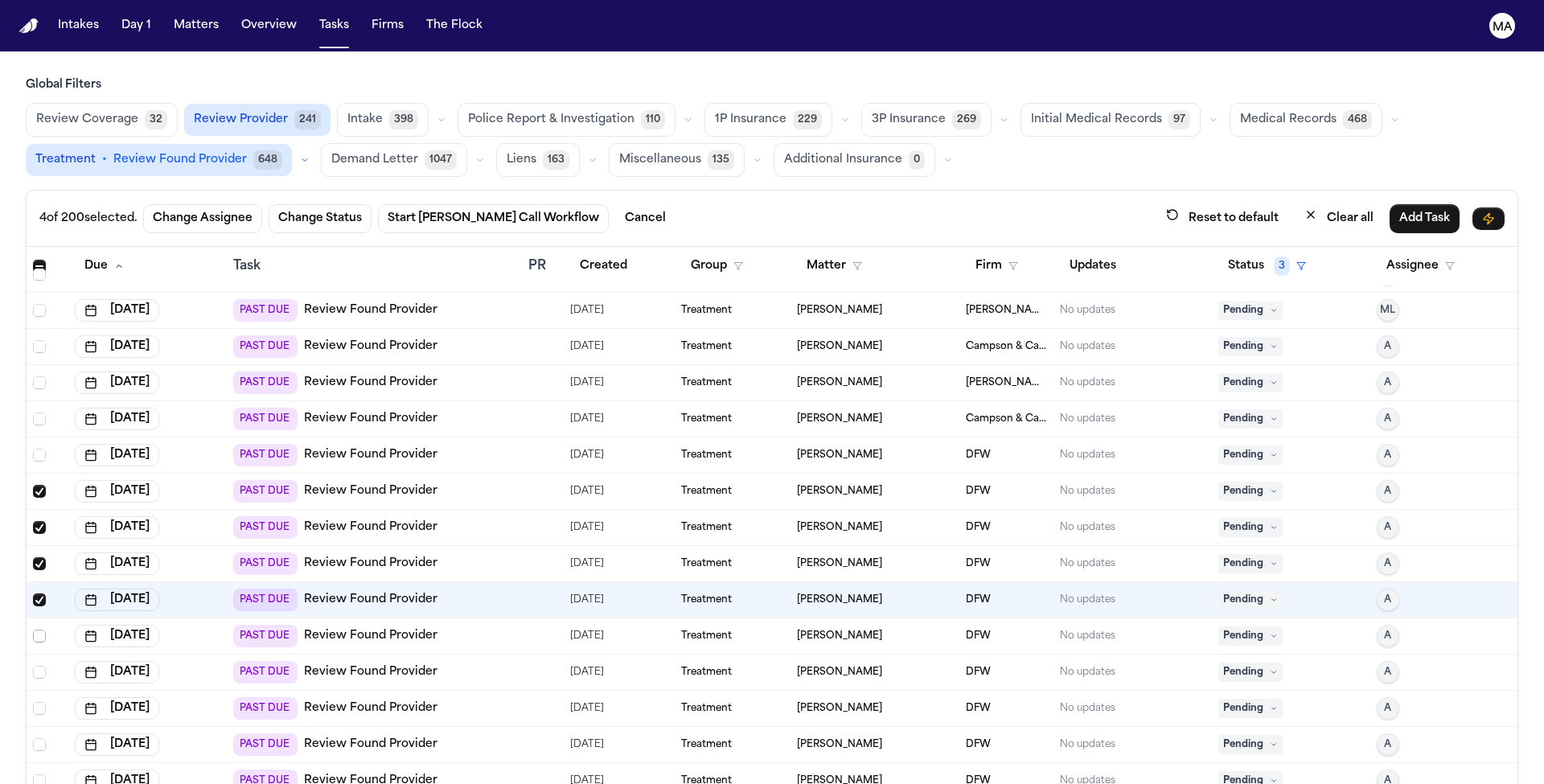
click at [33, 629] on span "Select row" at bounding box center [39, 636] width 13 height 13
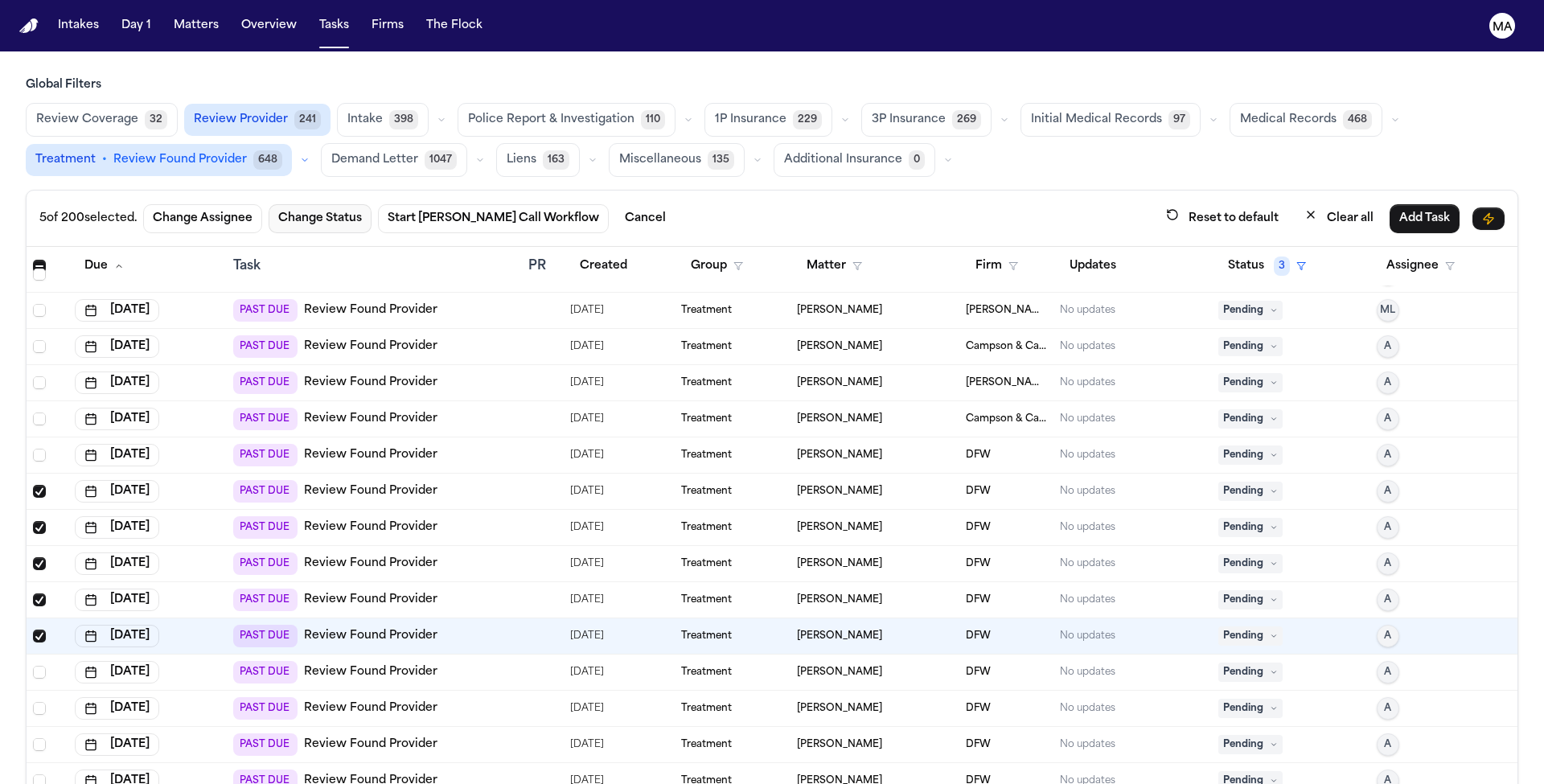
click at [268, 204] on button "Change Status" at bounding box center [320, 219] width 103 height 29
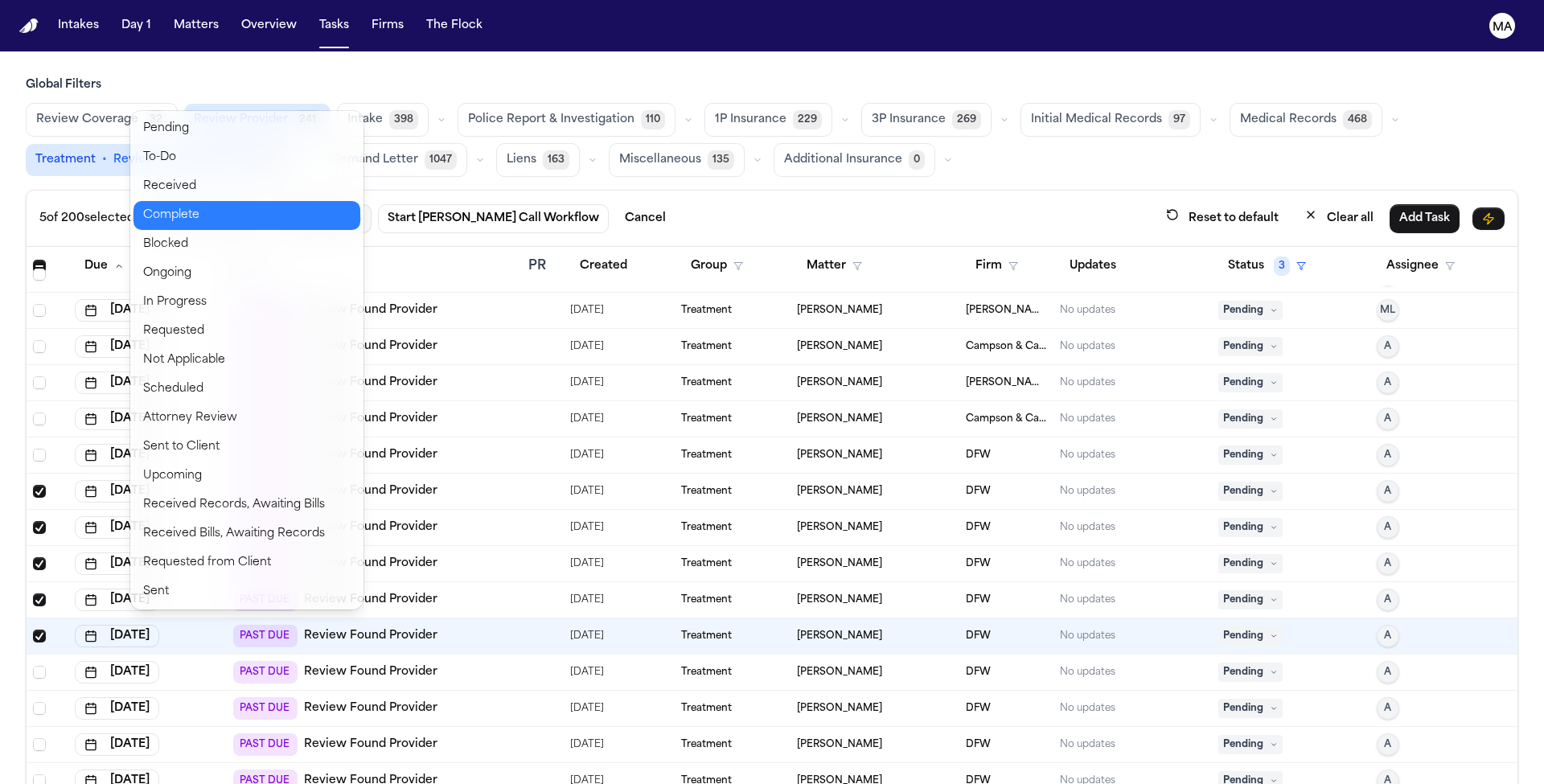
click at [178, 201] on button "Complete" at bounding box center [246, 215] width 226 height 29
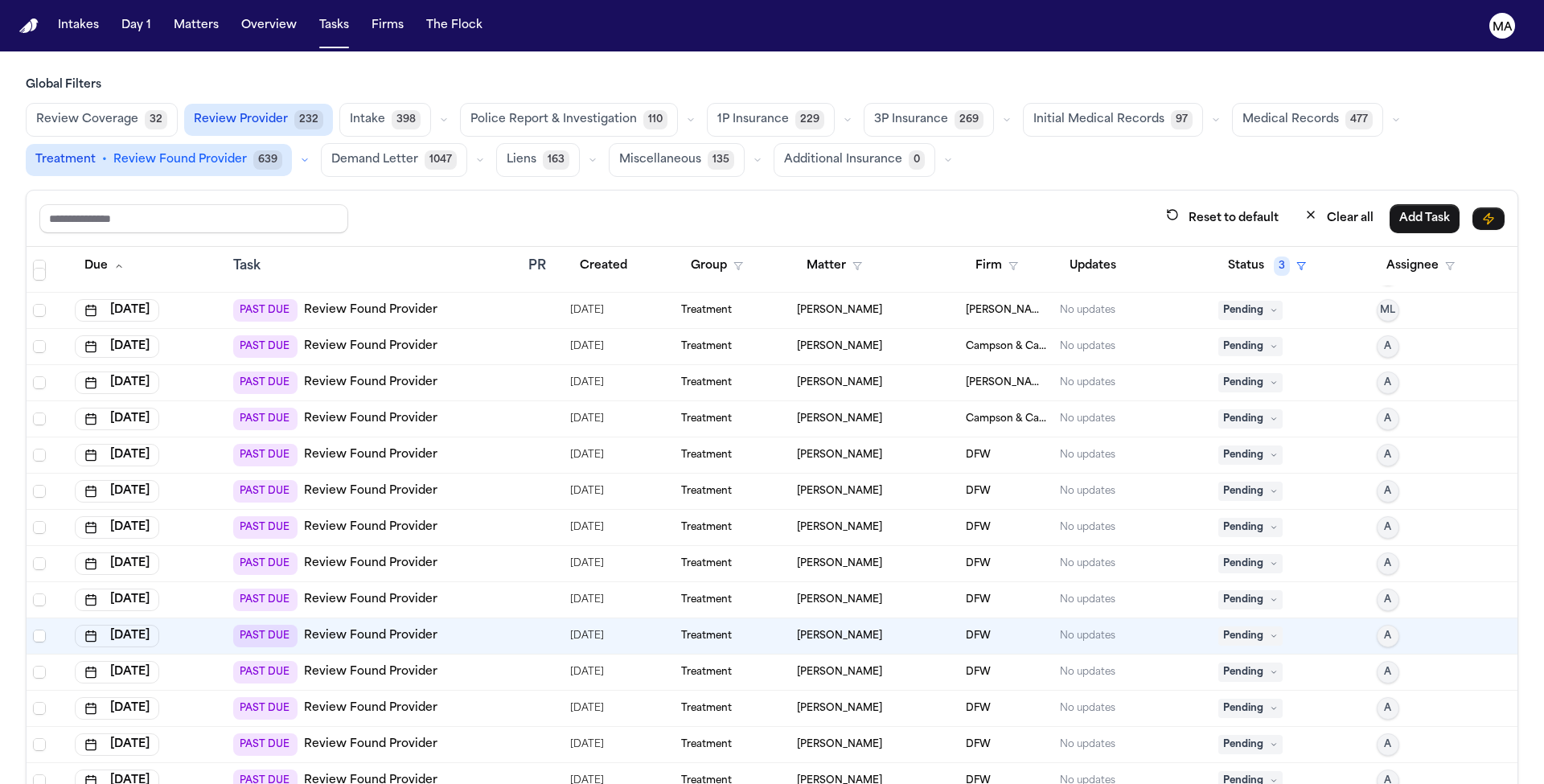
click at [304, 483] on link "Review Found Provider" at bounding box center [371, 491] width 134 height 16
click at [777, 77] on h3 "Global Filters" at bounding box center [772, 85] width 1493 height 16
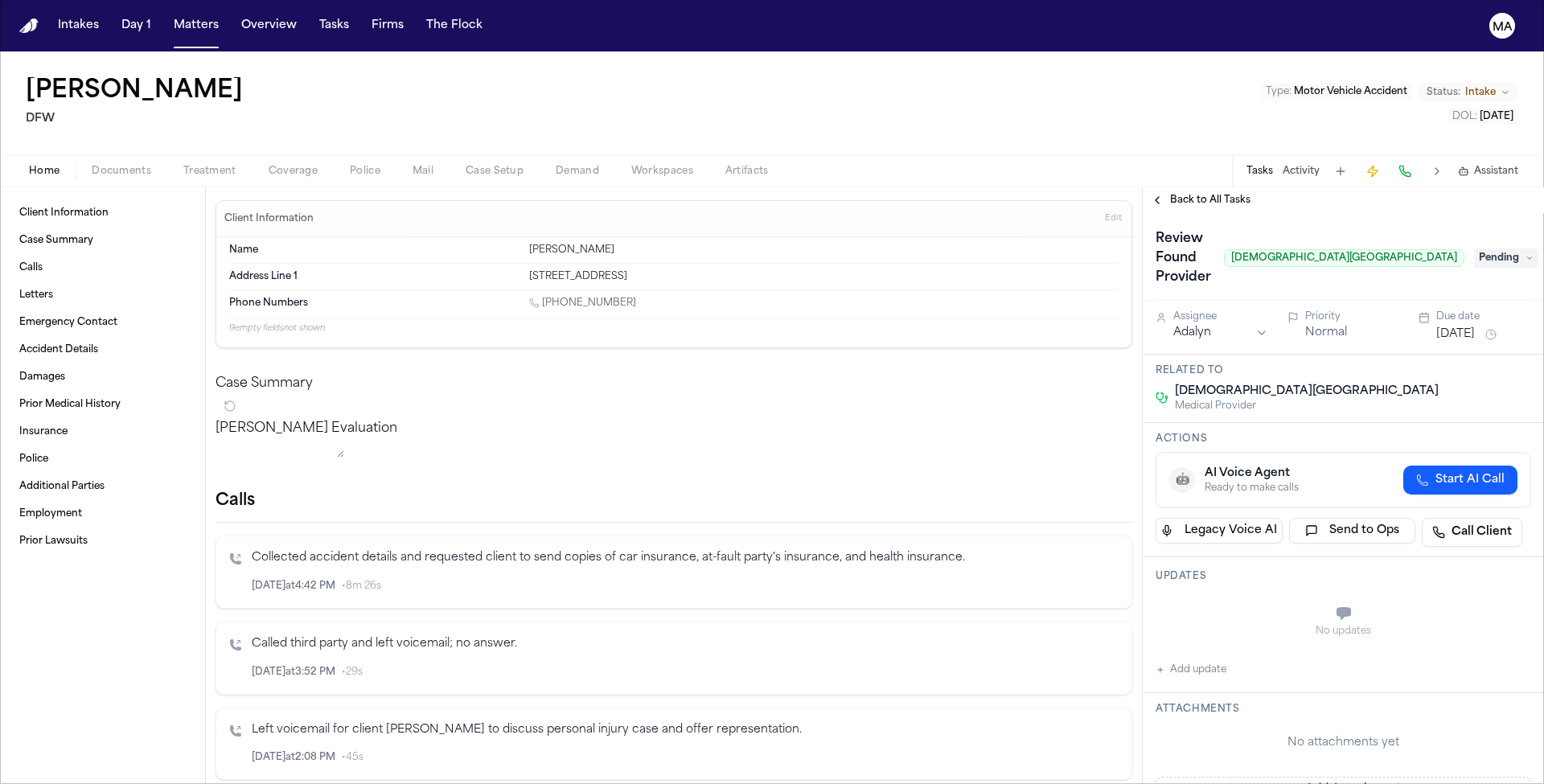
click at [364, 419] on p "[PERSON_NAME] Evaluation" at bounding box center [673, 428] width 916 height 19
click at [1517, 165] on span "Assistant" at bounding box center [1495, 171] width 44 height 13
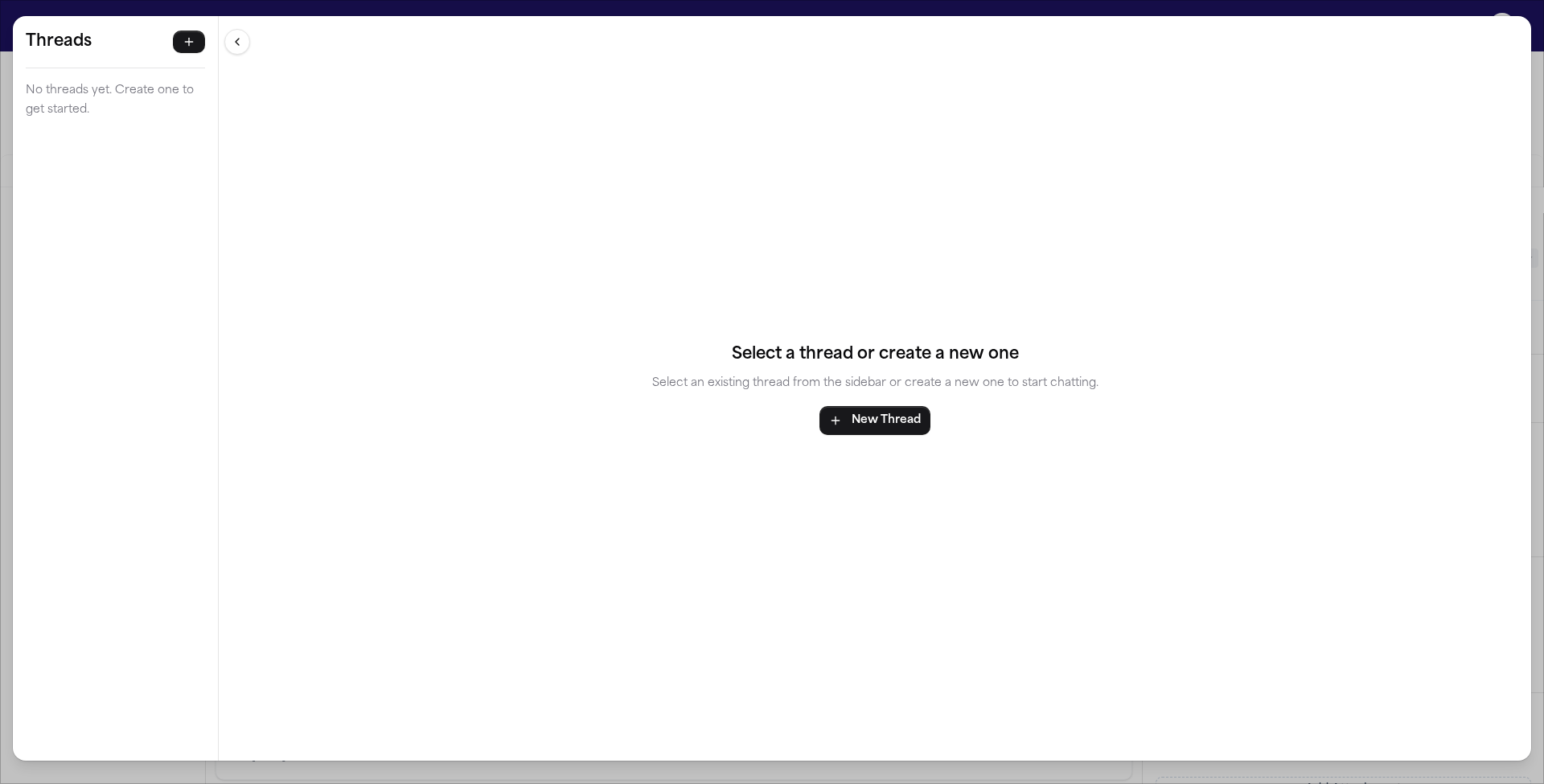
click at [461, 3] on div "Threads No threads yet. Create one to get started. Threads No threads yet. Crea…" at bounding box center [772, 392] width 1544 height 784
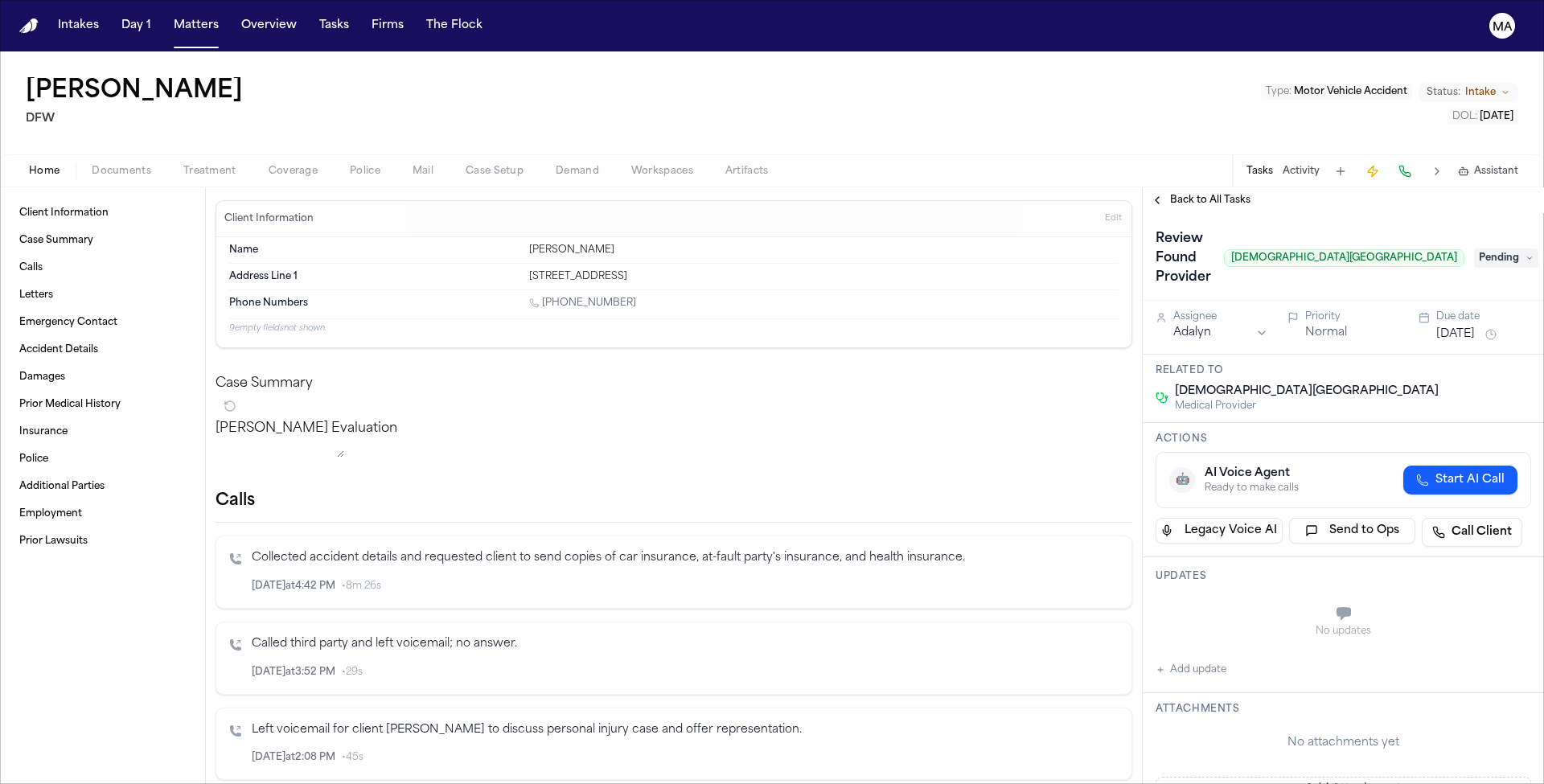
click at [92, 165] on span "Documents" at bounding box center [121, 171] width 60 height 13
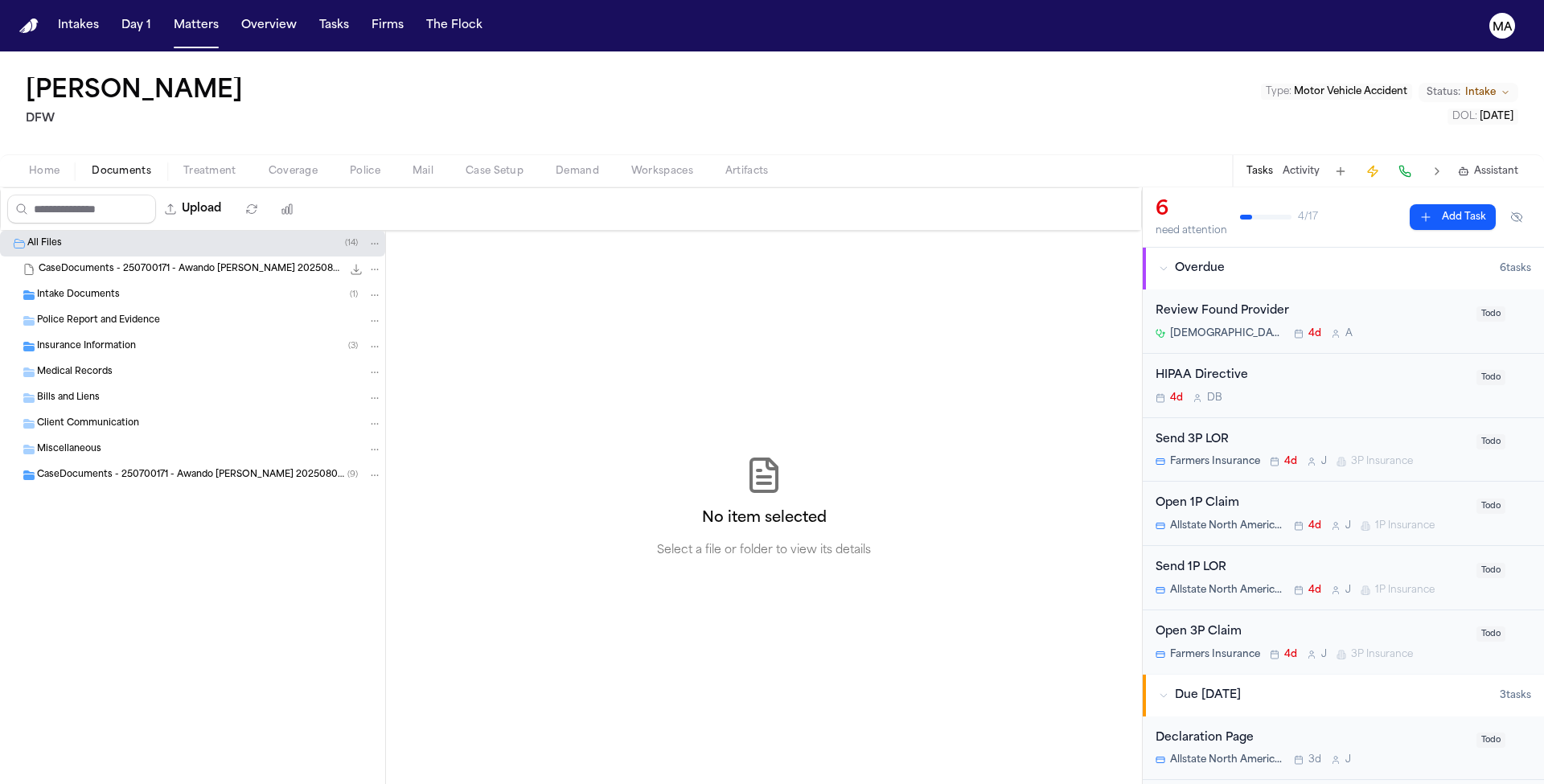
click at [105, 288] on div "Intake Documents ( 1 )" at bounding box center [209, 295] width 345 height 15
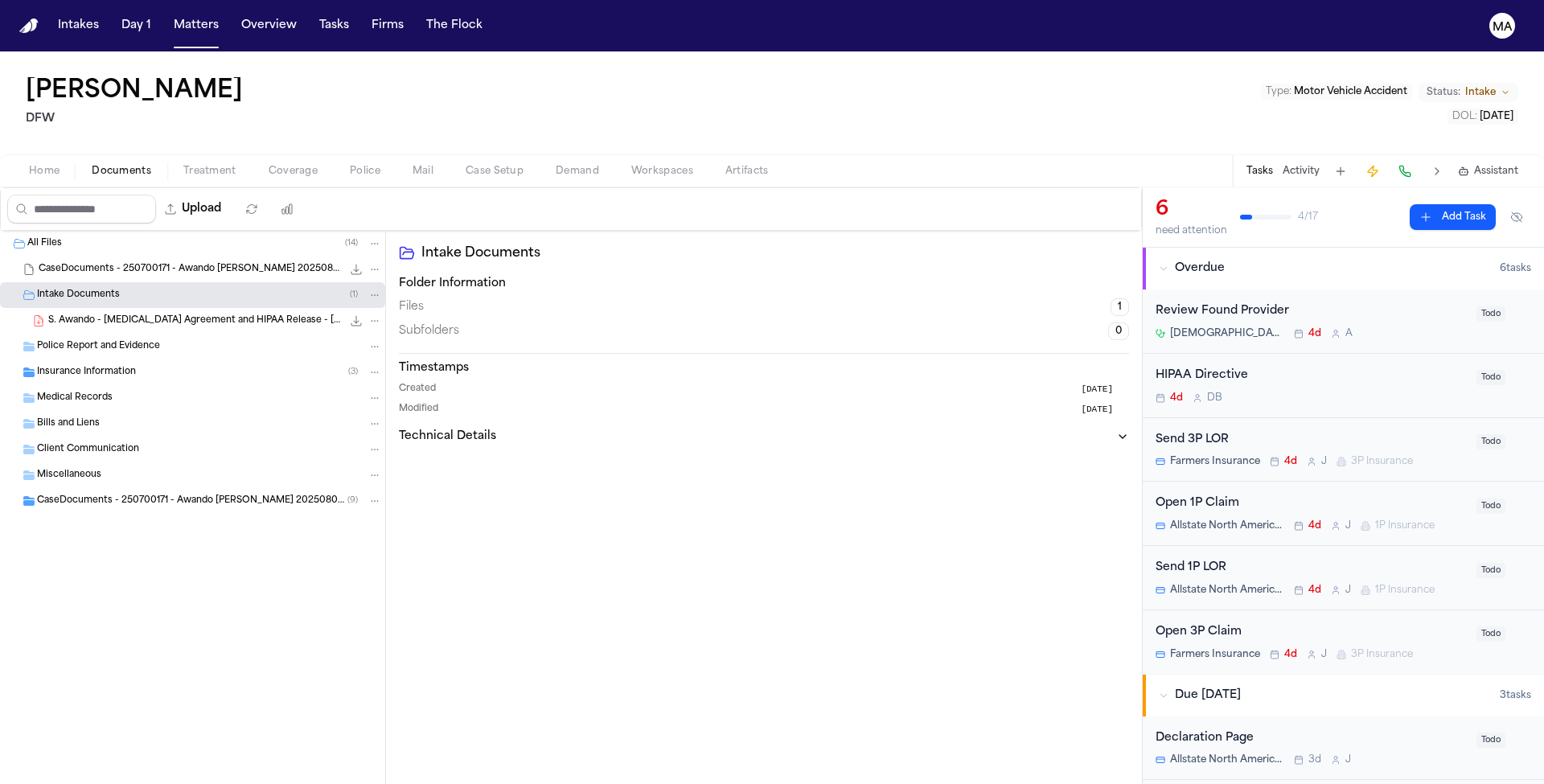
click at [114, 365] on div "Insurance Information ( 3 )" at bounding box center [209, 372] width 345 height 15
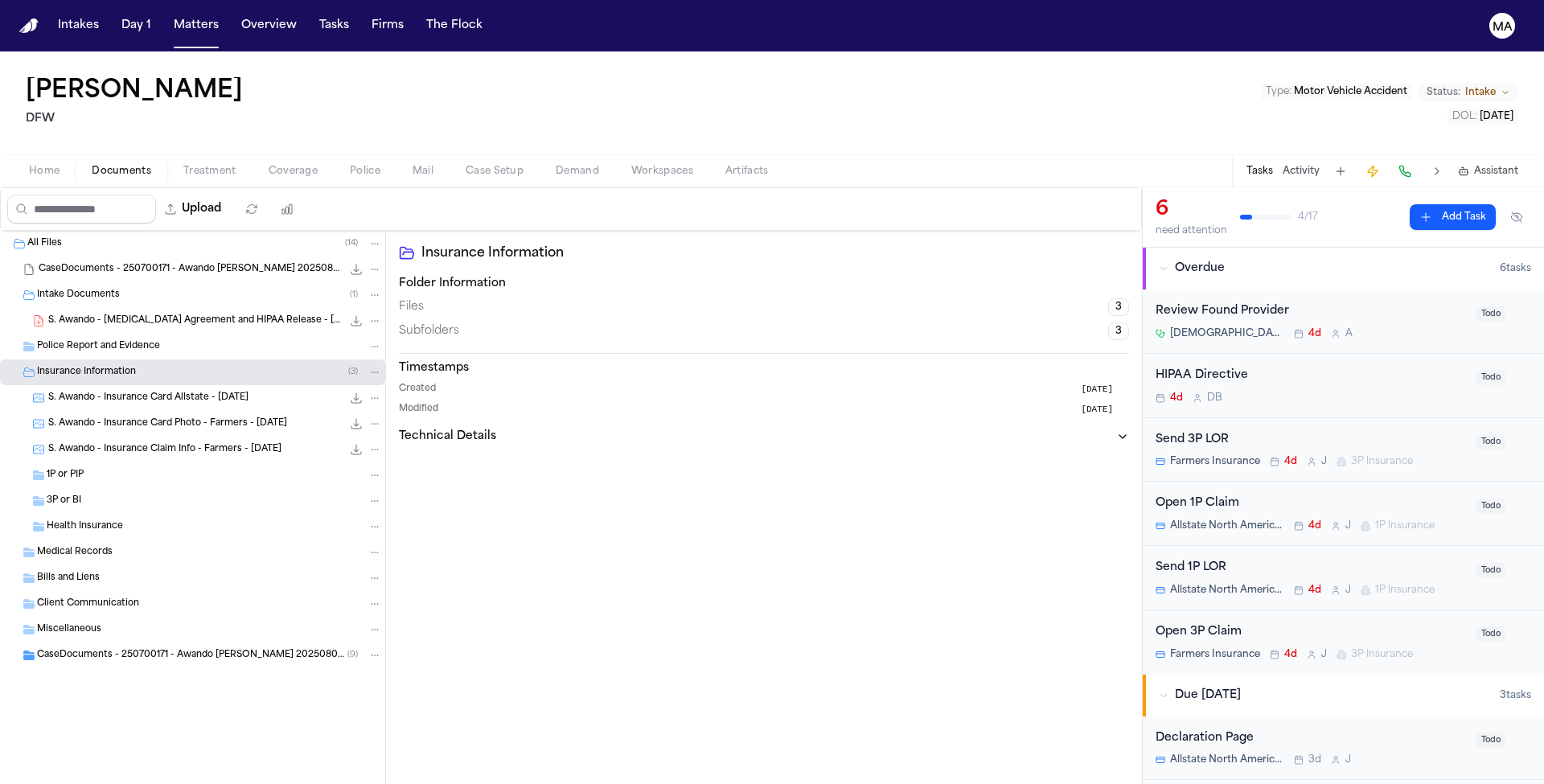
click at [109, 648] on span "CaseDocuments - 250700171 - Awando v. Menesee 20250806200929 (unzipped)" at bounding box center [192, 655] width 311 height 14
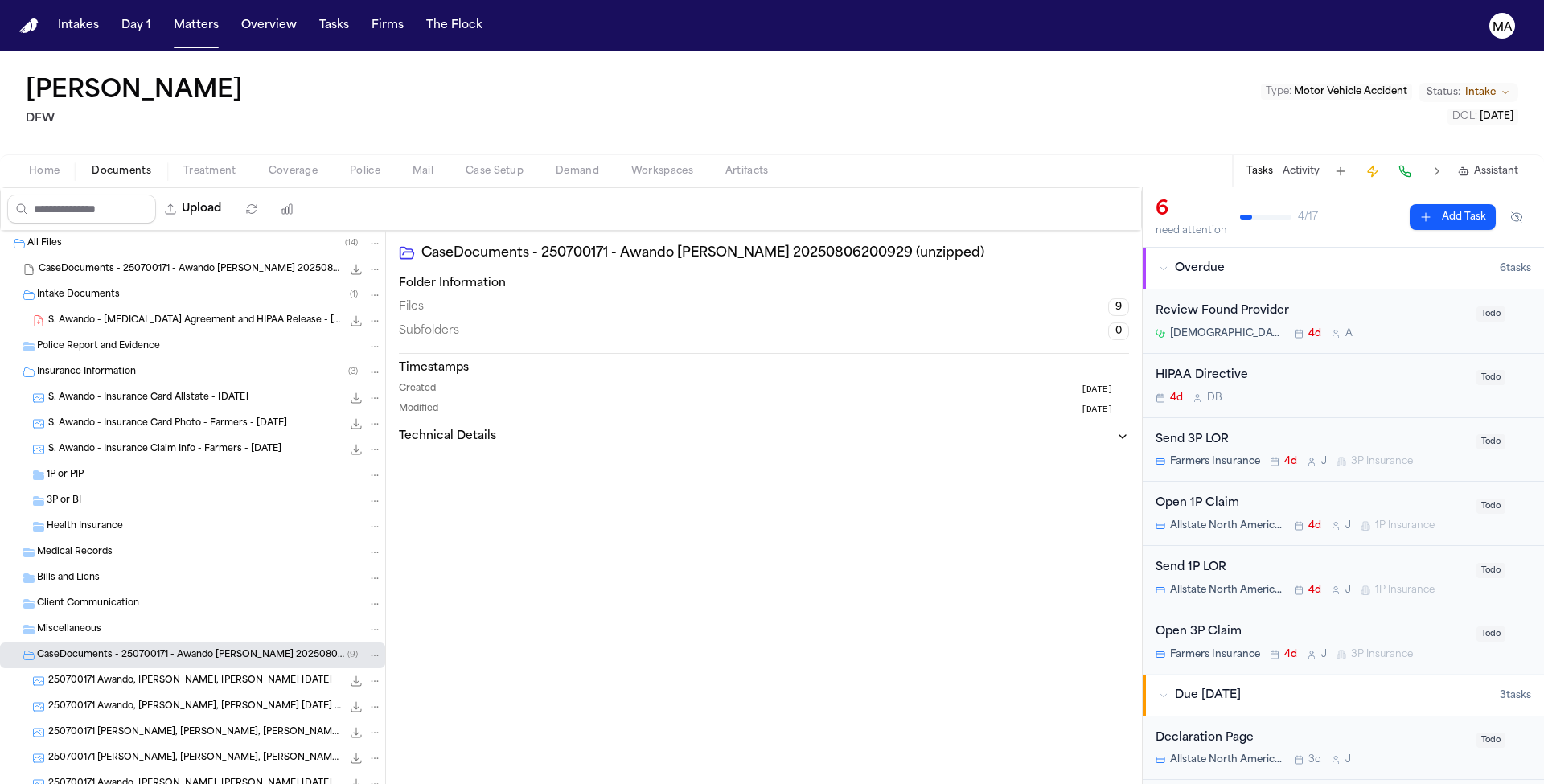
scroll to position [73, 0]
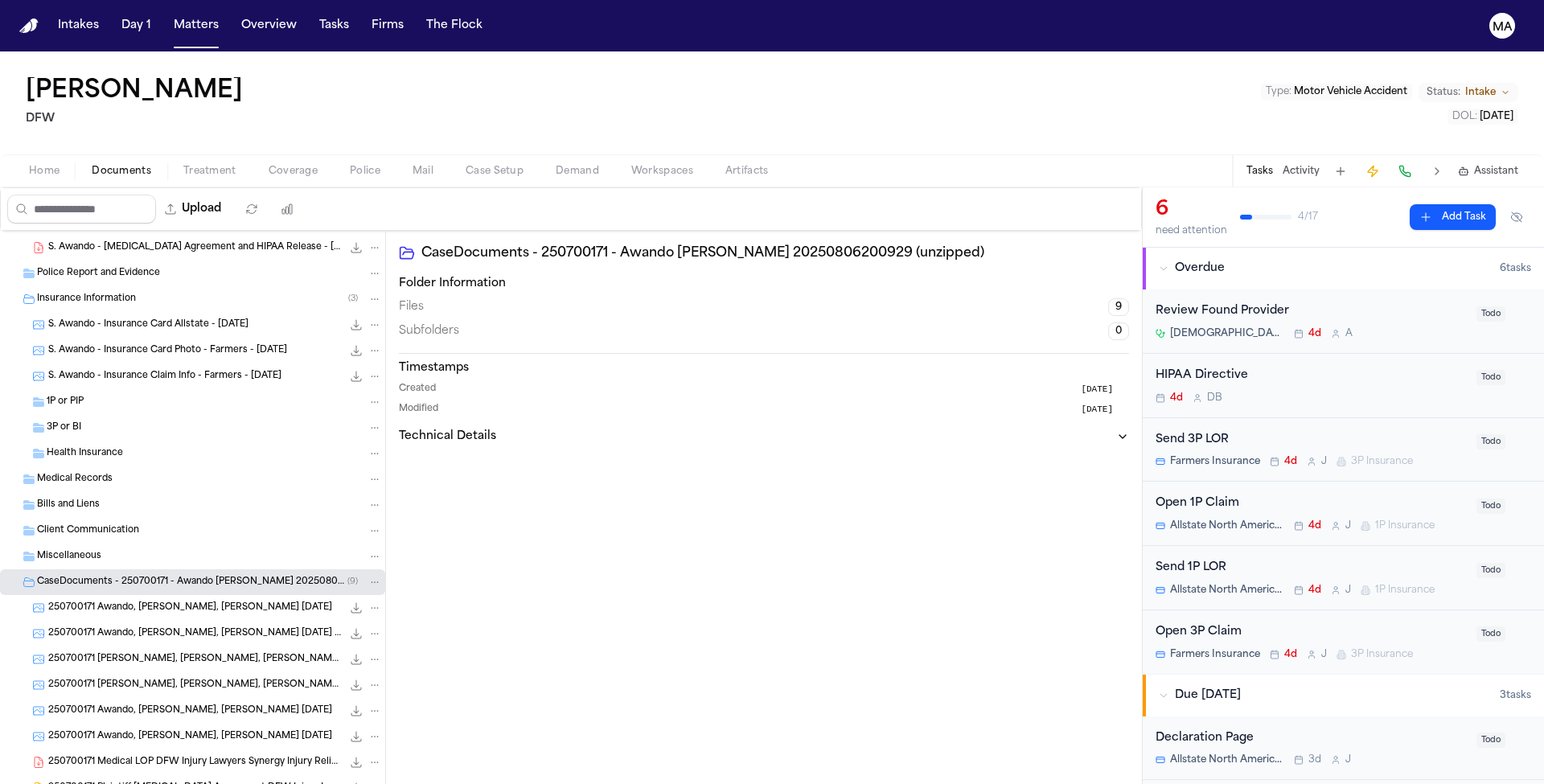
click at [115, 756] on span "250700171 Medical LOP DFW Injury Lawyers Synergy Injury Relief 07-21-2025" at bounding box center [195, 762] width 293 height 14
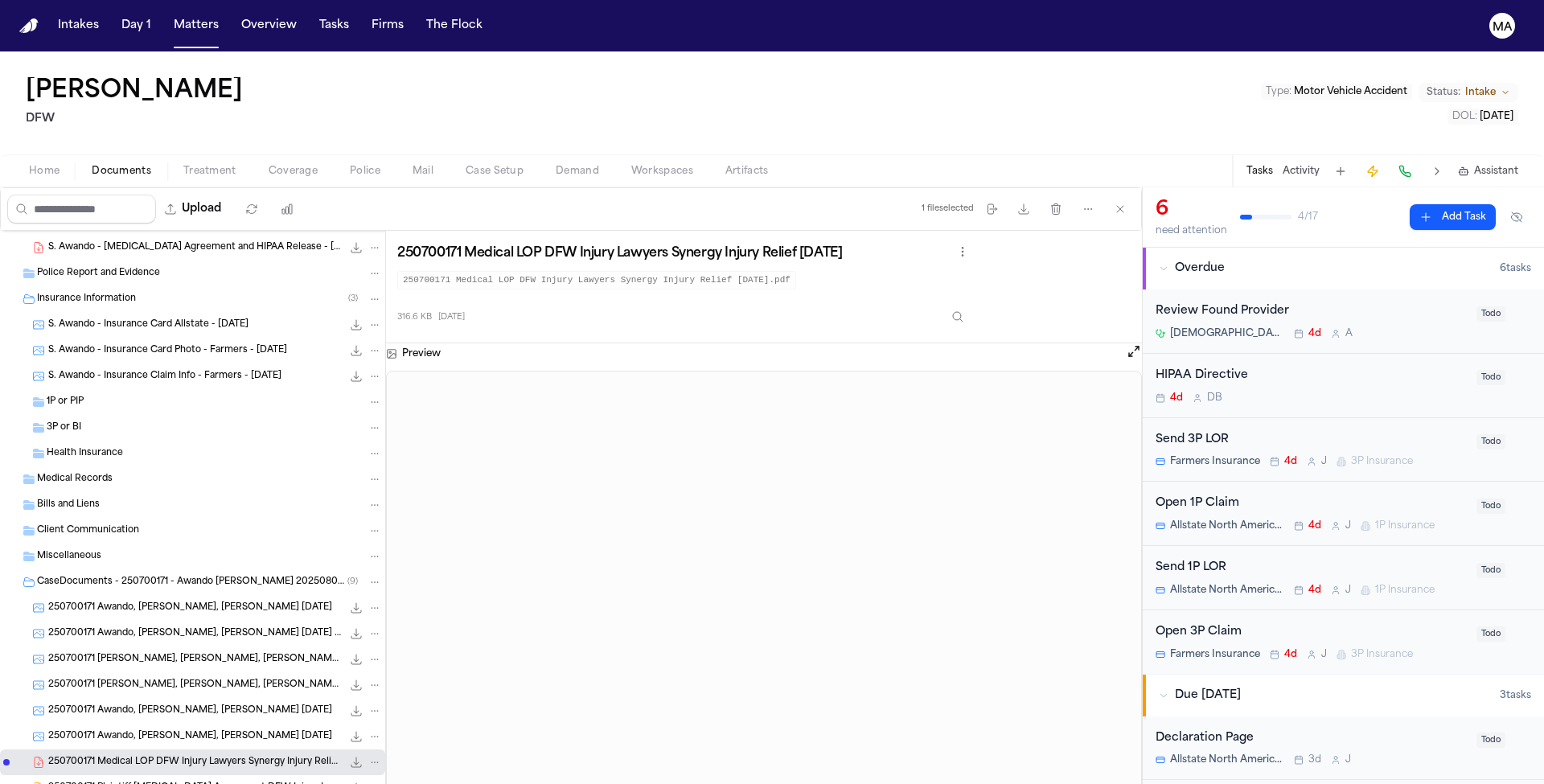
click at [60, 730] on span "250700171 Awando, Sarah King, Justin 07-25-2025" at bounding box center [191, 736] width 284 height 14
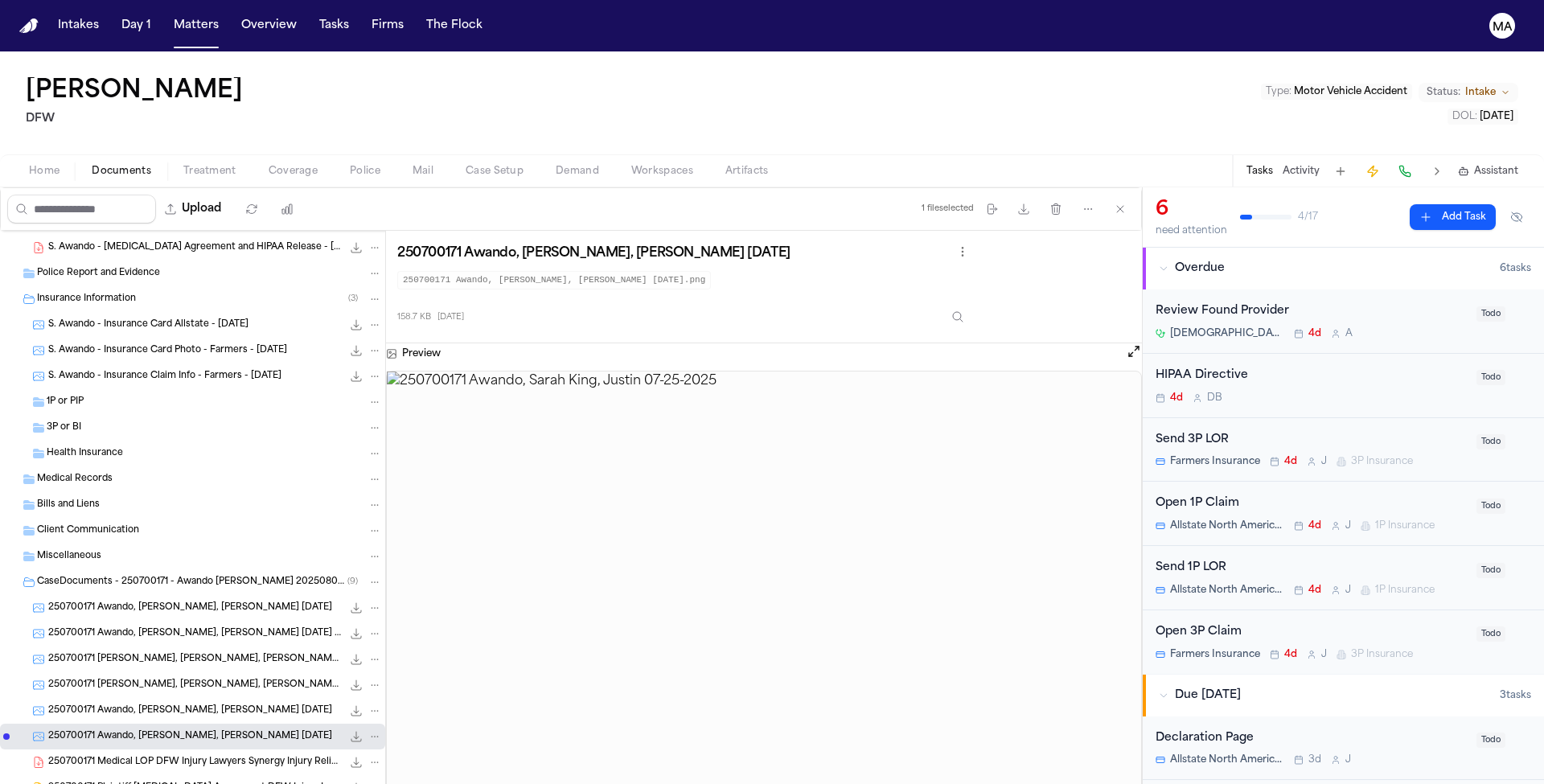
click at [72, 698] on div "250700171 Awando, Sarah King, Justin 07-25-2025 659.0 KB • JPG" at bounding box center [192, 711] width 385 height 26
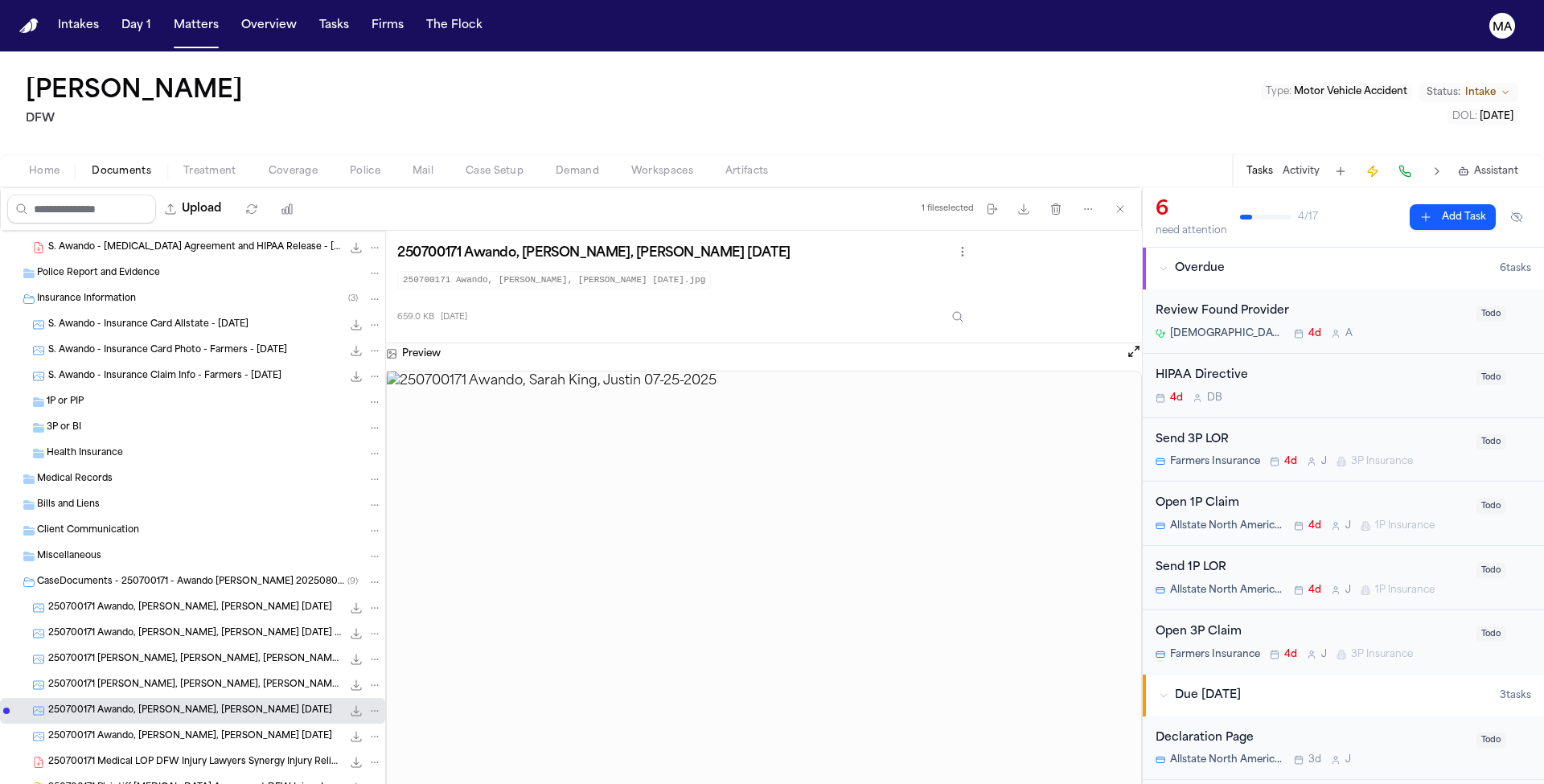
click at [81, 672] on div "250700171 Awando, Sarah King, Justin 07-22-2025 (3) 434.8 KB • JPG" at bounding box center [192, 685] width 385 height 26
click at [82, 646] on div "250700171 Awando, Sarah King, Justin 07-22-2025 (2) 287.0 KB • JPG" at bounding box center [192, 659] width 385 height 26
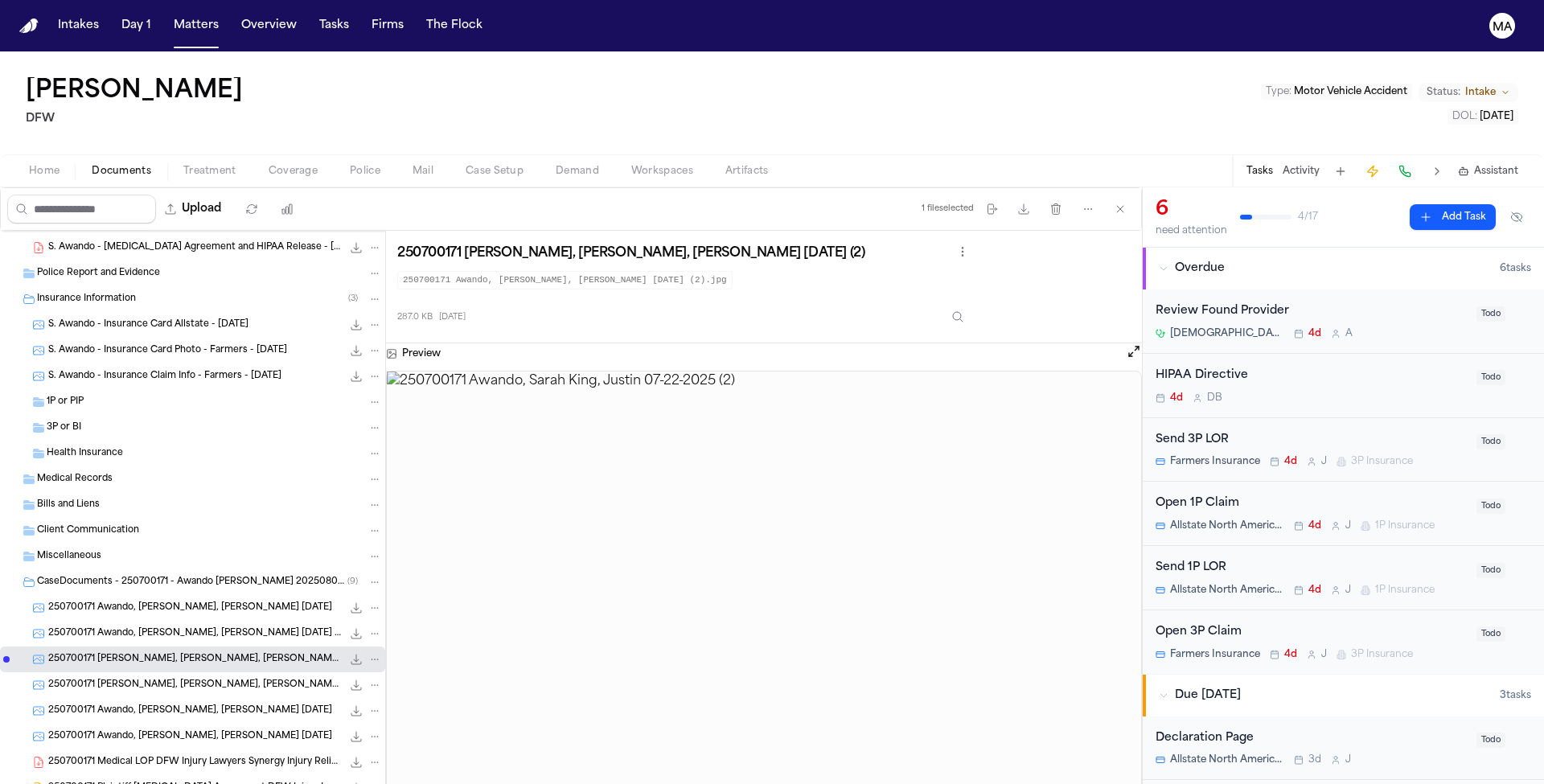
click at [82, 620] on div "250700171 Awando, Sarah King, Justin 07-22-2025 (1) 591.0 KB • JPG" at bounding box center [192, 633] width 385 height 26
click at [88, 601] on span "250700171 Awando, Sarah King, Justin 07-22-2025" at bounding box center [191, 607] width 284 height 14
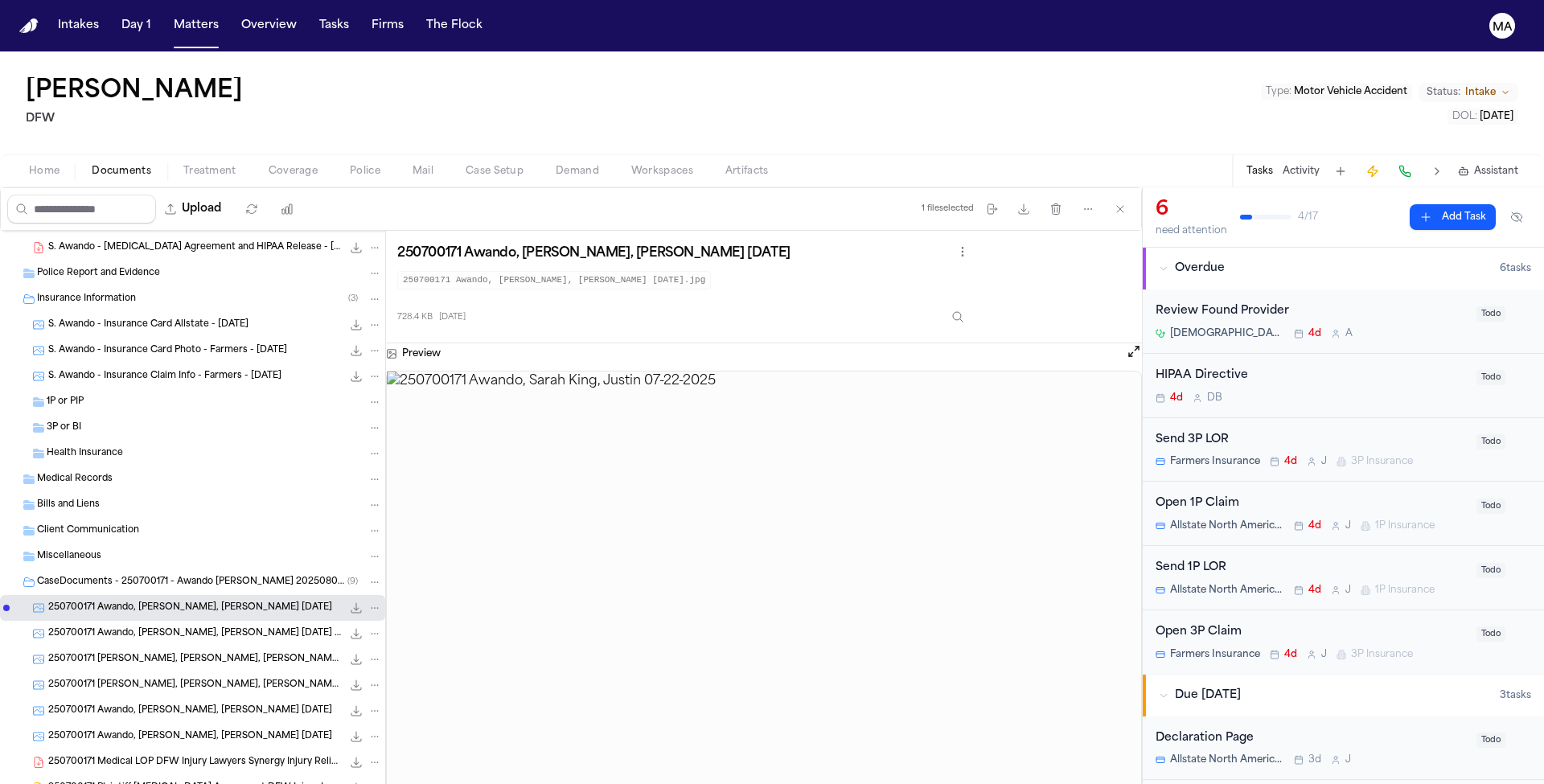
click at [82, 575] on span "CaseDocuments - 250700171 - Awando v. Menesee 20250806200929 (unzipped)" at bounding box center [192, 582] width 311 height 14
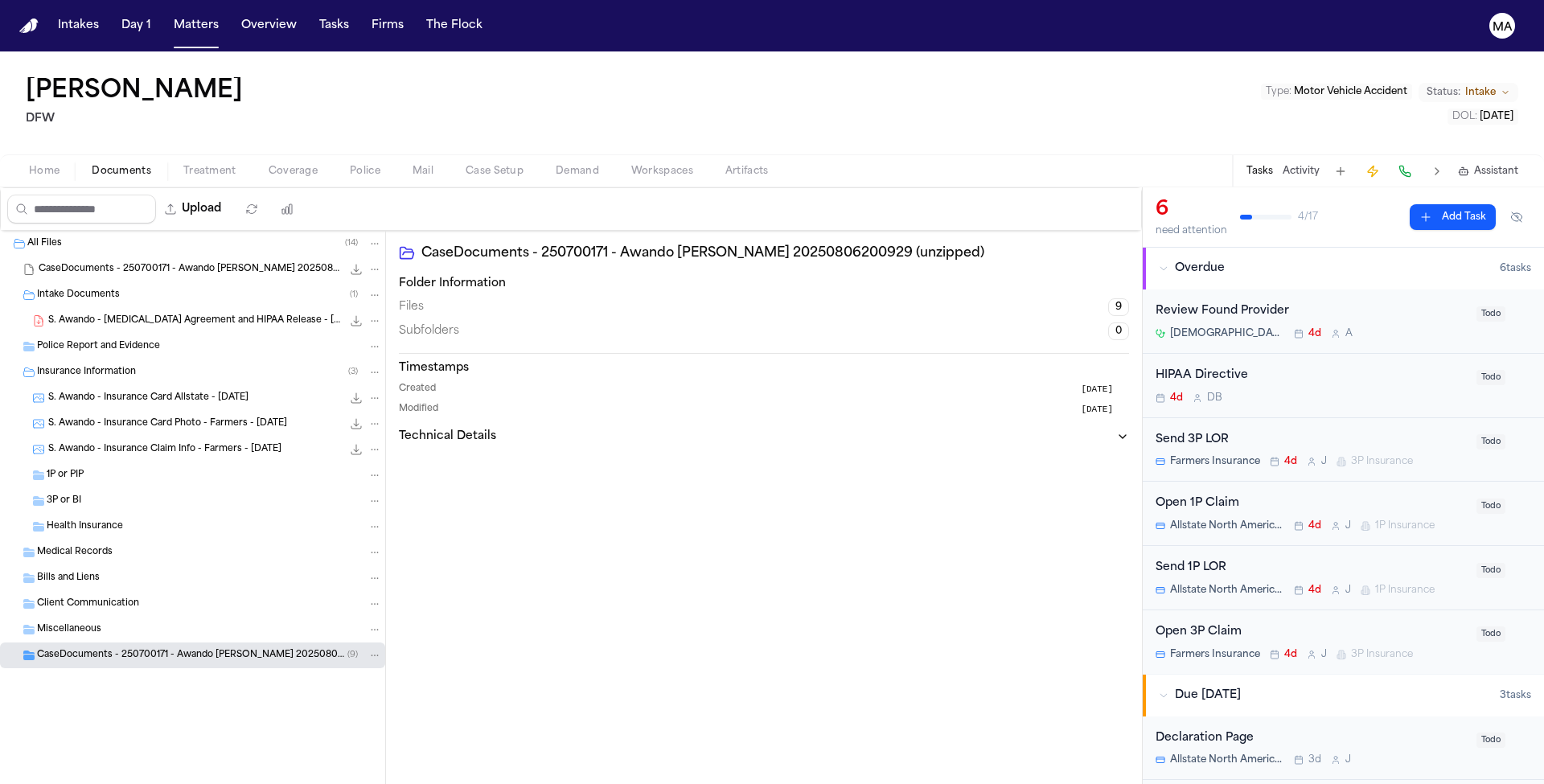
click at [116, 391] on span "S. Awando - Insurance Card Allstate - 5.22.25" at bounding box center [148, 397] width 200 height 14
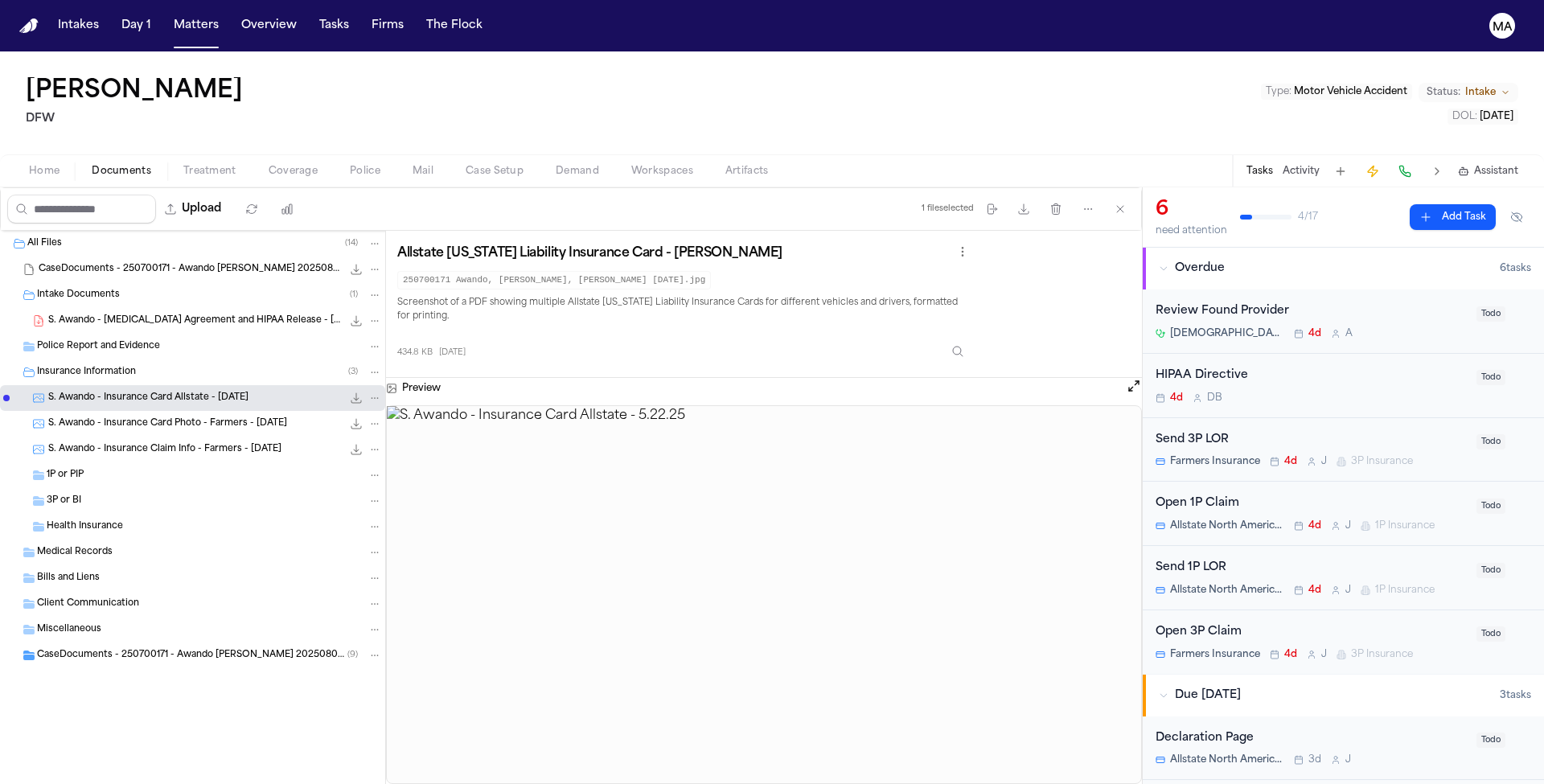
click at [113, 410] on div "S. Awando - Insurance Card Photo - Farmers - 7.22.25 287.0 KB • JPG" at bounding box center [192, 423] width 385 height 26
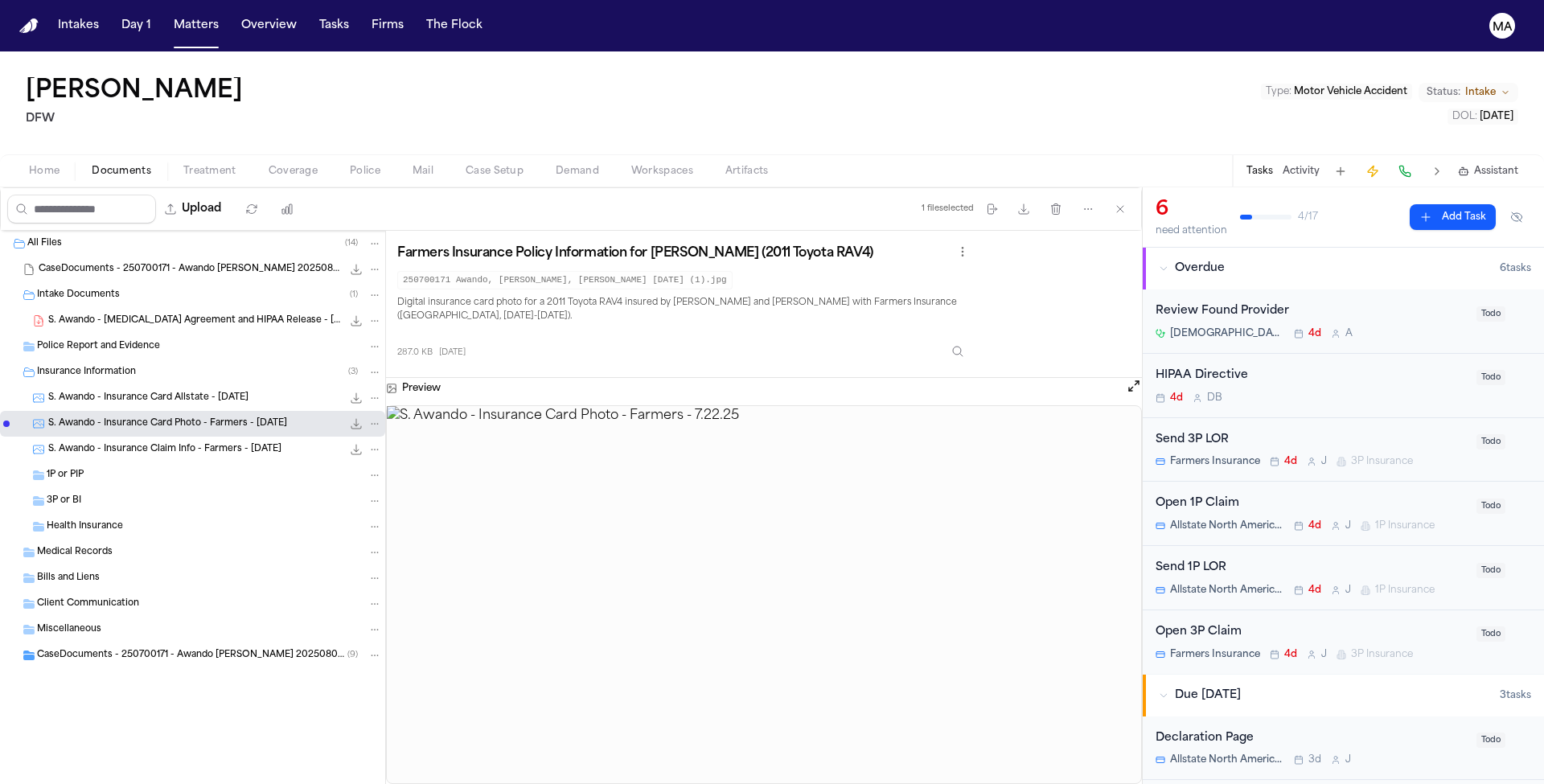
click at [113, 442] on span "S. Awando - Insurance Claim Info - Farmers - 8.5.25" at bounding box center [165, 449] width 233 height 14
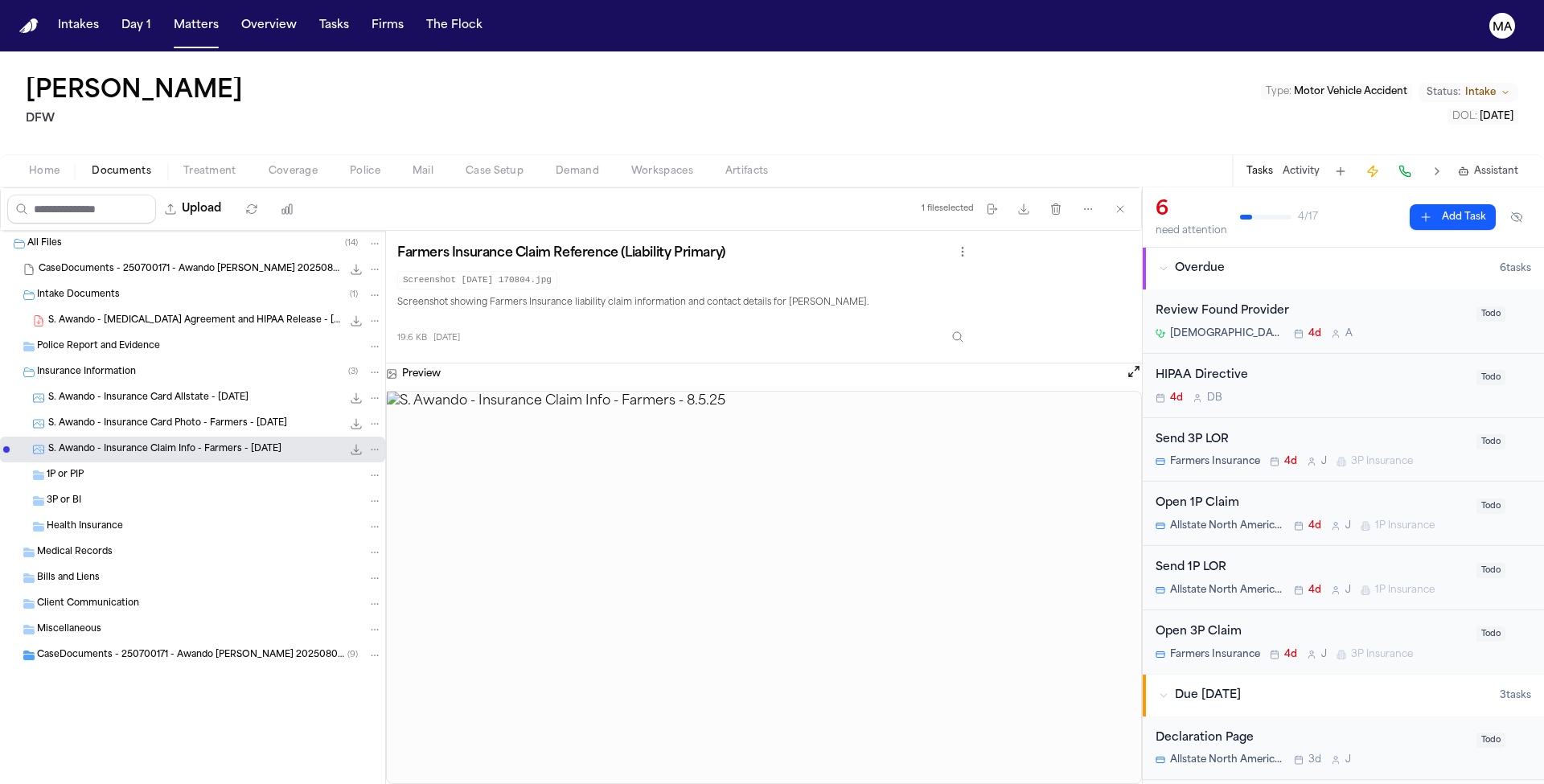
click at [87, 463] on div "1P or PIP" at bounding box center [192, 475] width 385 height 26
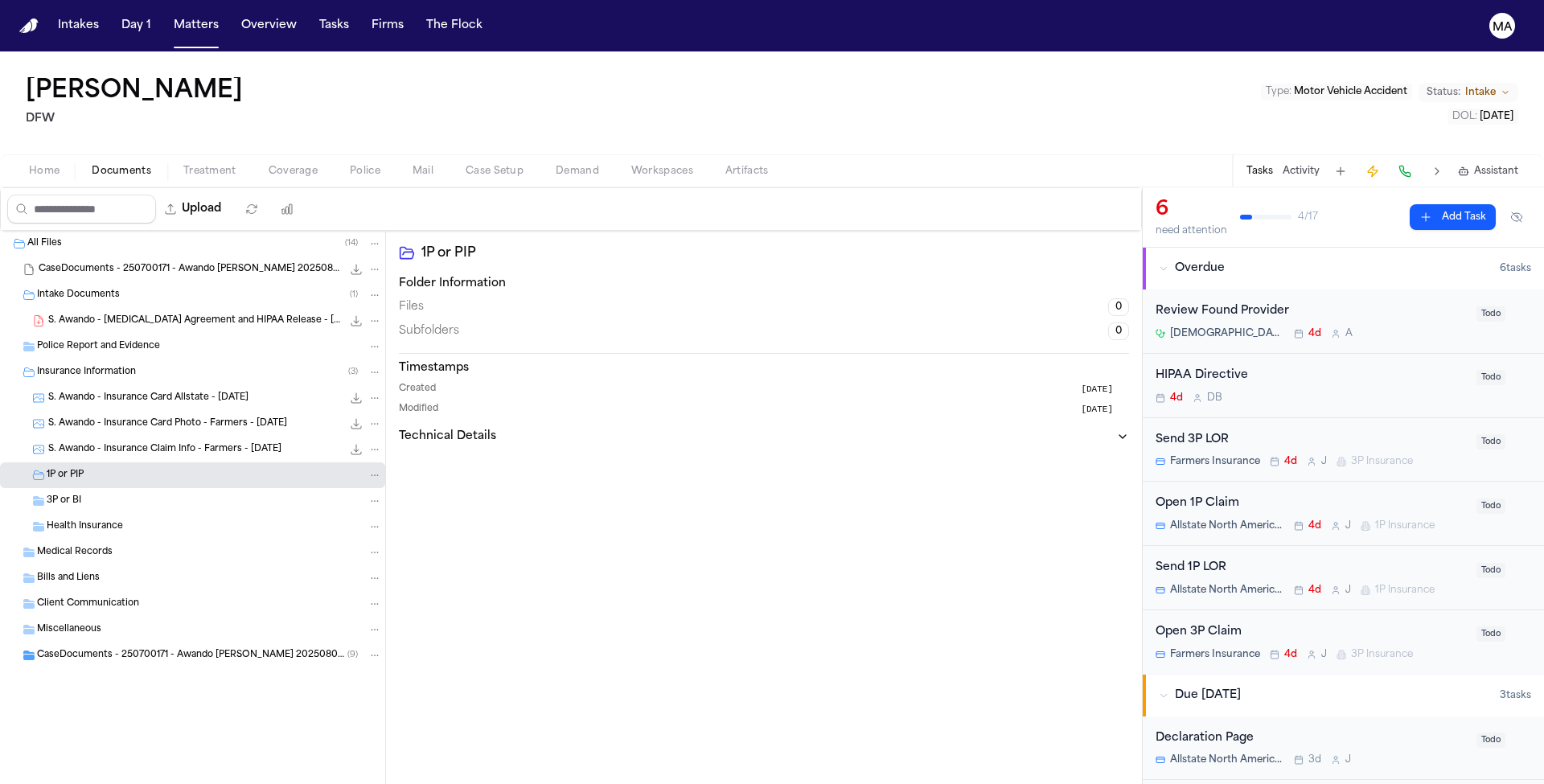
click at [82, 520] on span "Health Insurance" at bounding box center [84, 527] width 76 height 14
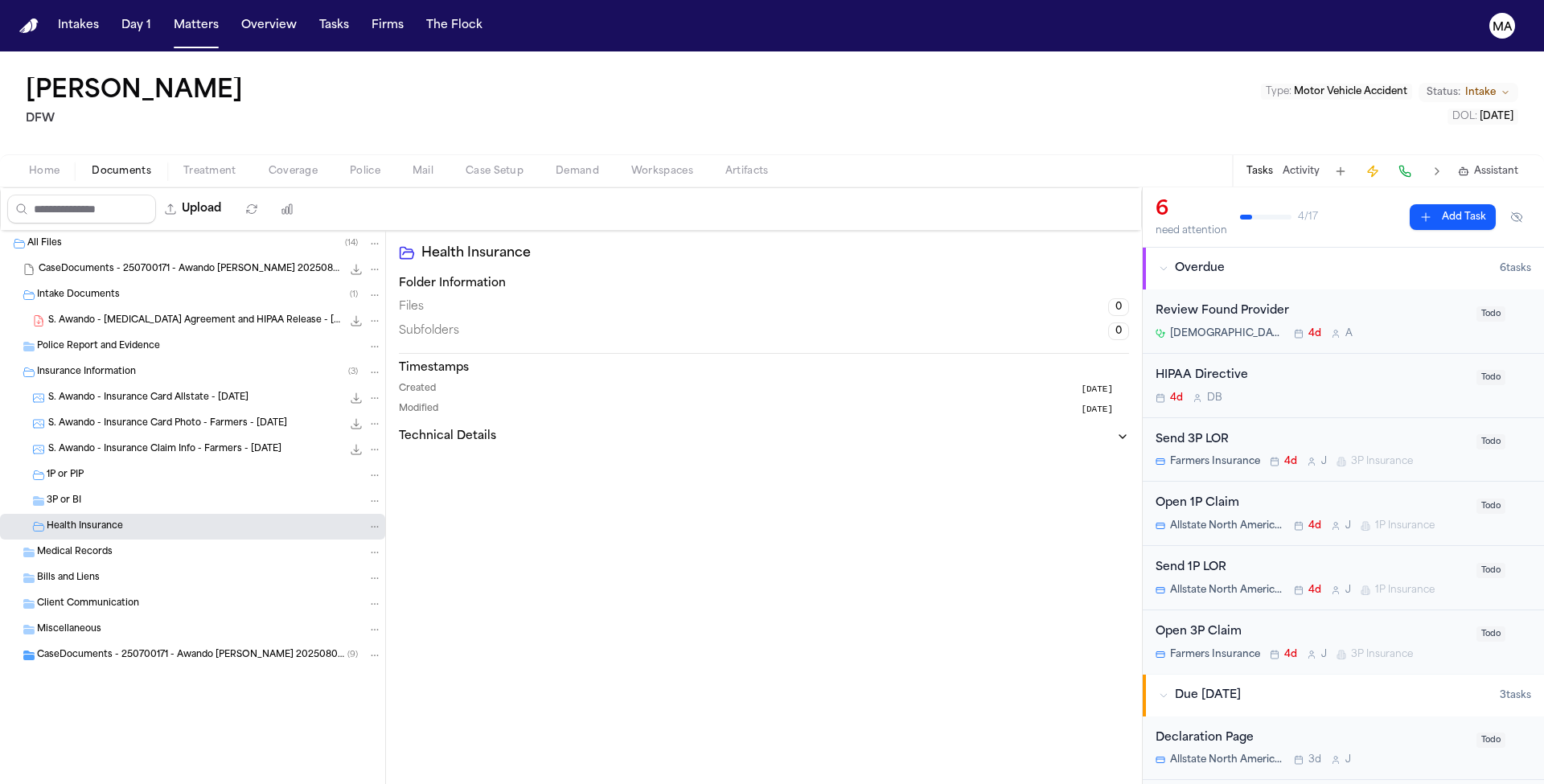
click at [93, 340] on span "Police Report and Evidence" at bounding box center [98, 346] width 123 height 14
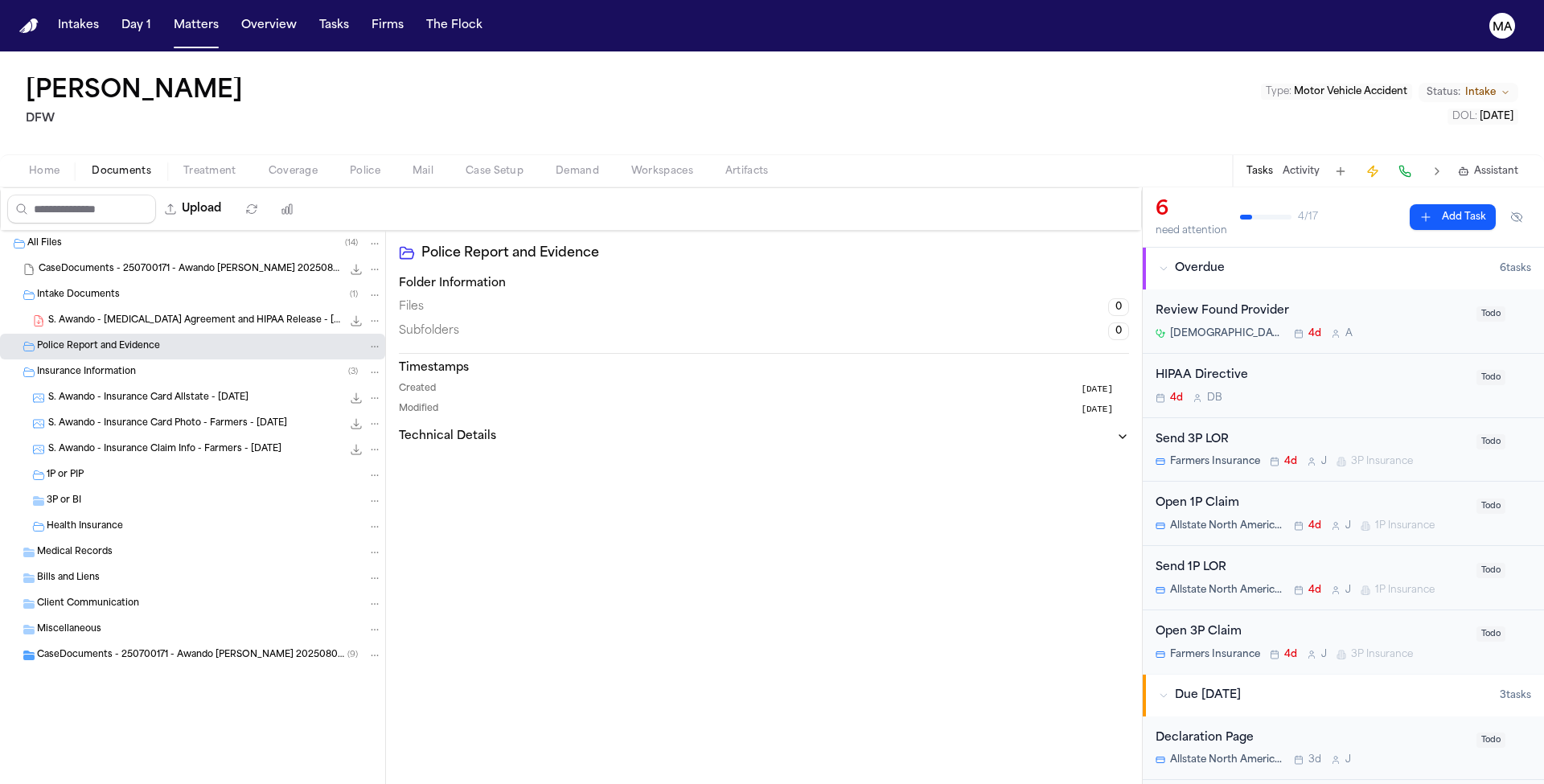
click at [95, 308] on div "S. Awando - Retainer Agreement and HIPAA Release - 7.17.25 278.7 KB • PDF" at bounding box center [192, 321] width 385 height 26
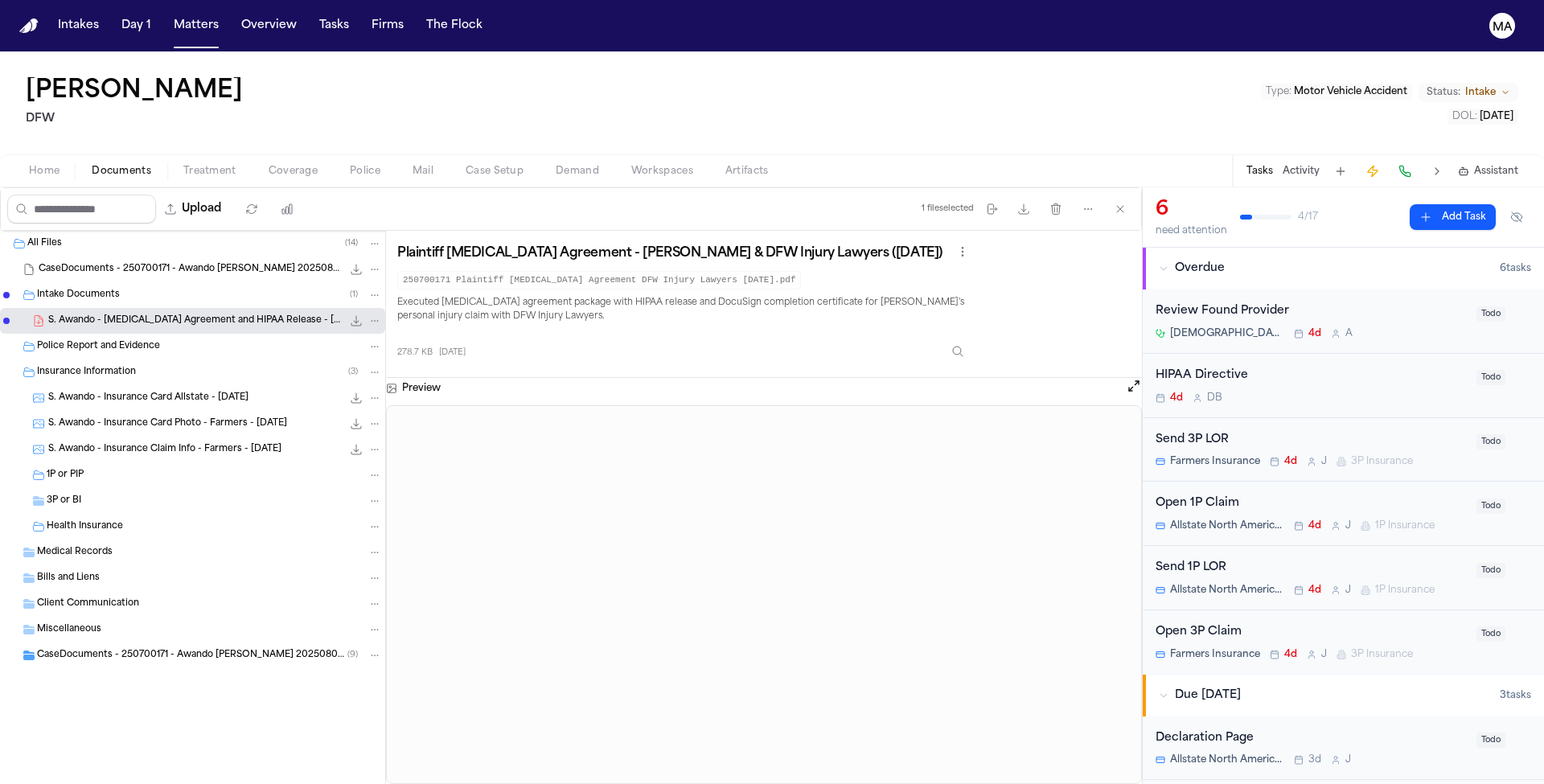
click at [96, 263] on span "CaseDocuments - 250700171 - Awando v. Menesee 20250806200929.zip" at bounding box center [190, 269] width 303 height 14
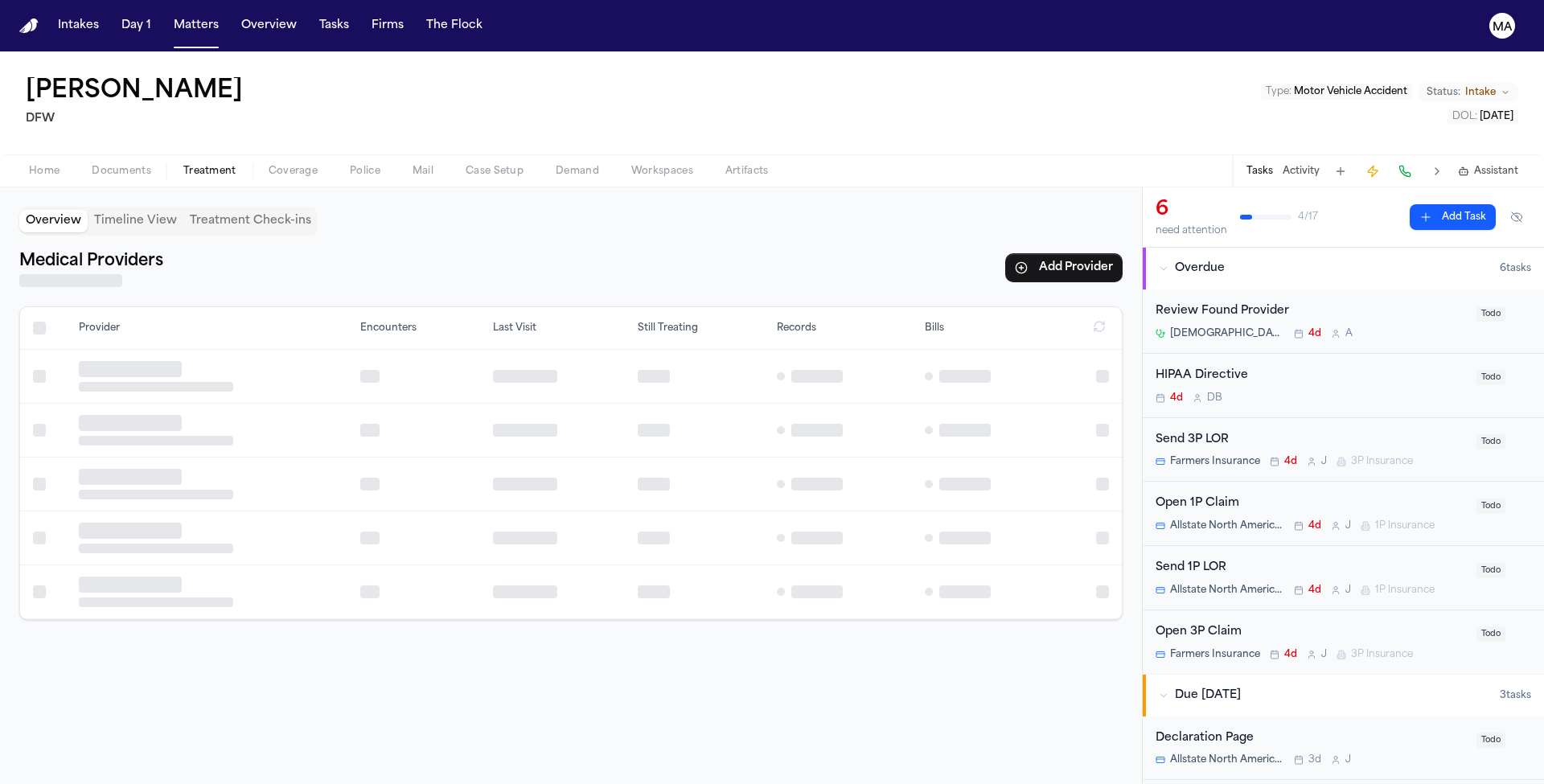
click at [183, 165] on span "Treatment" at bounding box center [210, 171] width 53 height 13
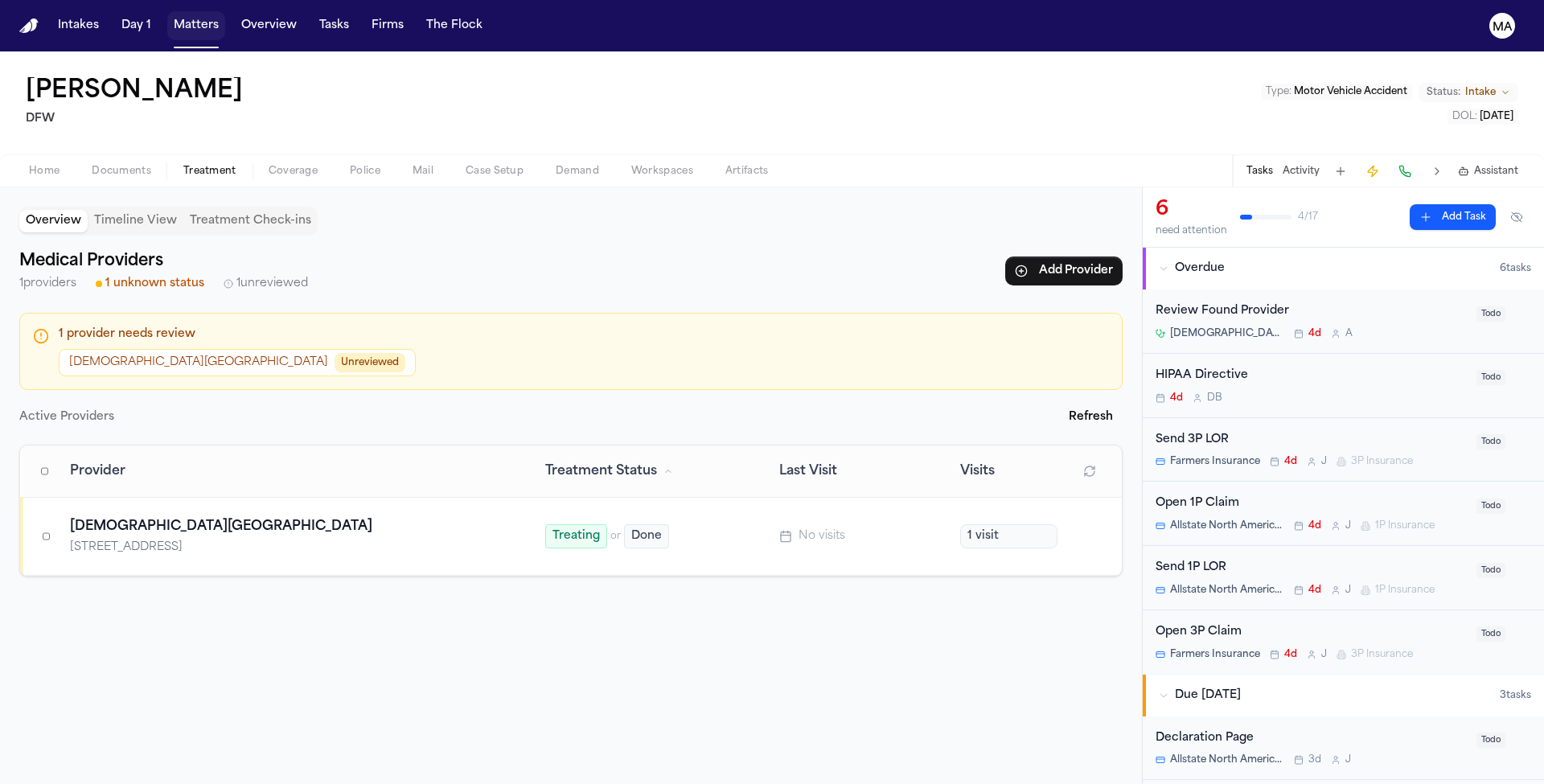
click at [168, 16] on button "Matters" at bounding box center [196, 26] width 58 height 29
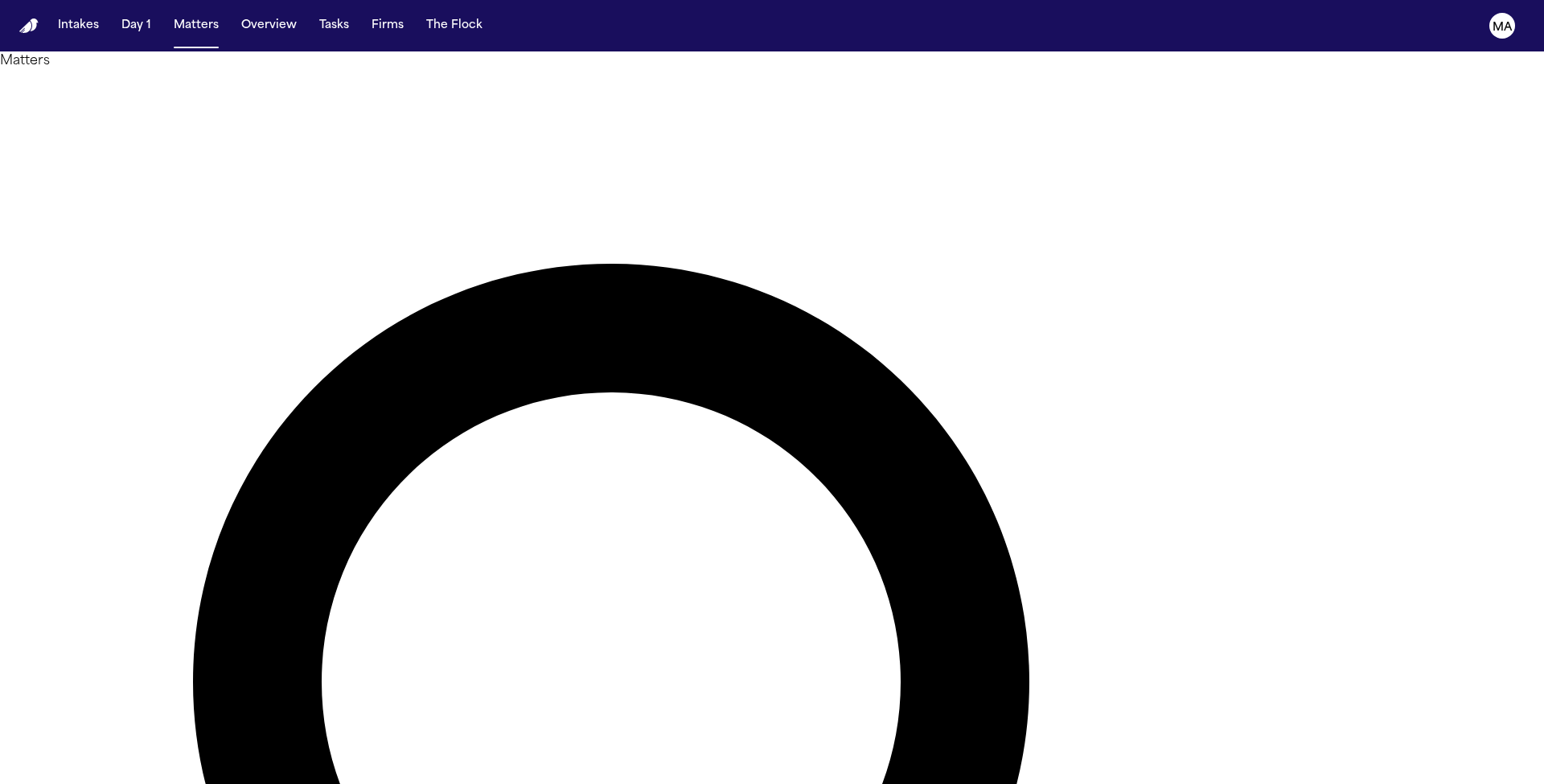
drag, startPoint x: 1108, startPoint y: 72, endPoint x: 924, endPoint y: 68, distance: 184.0
type input "*******"
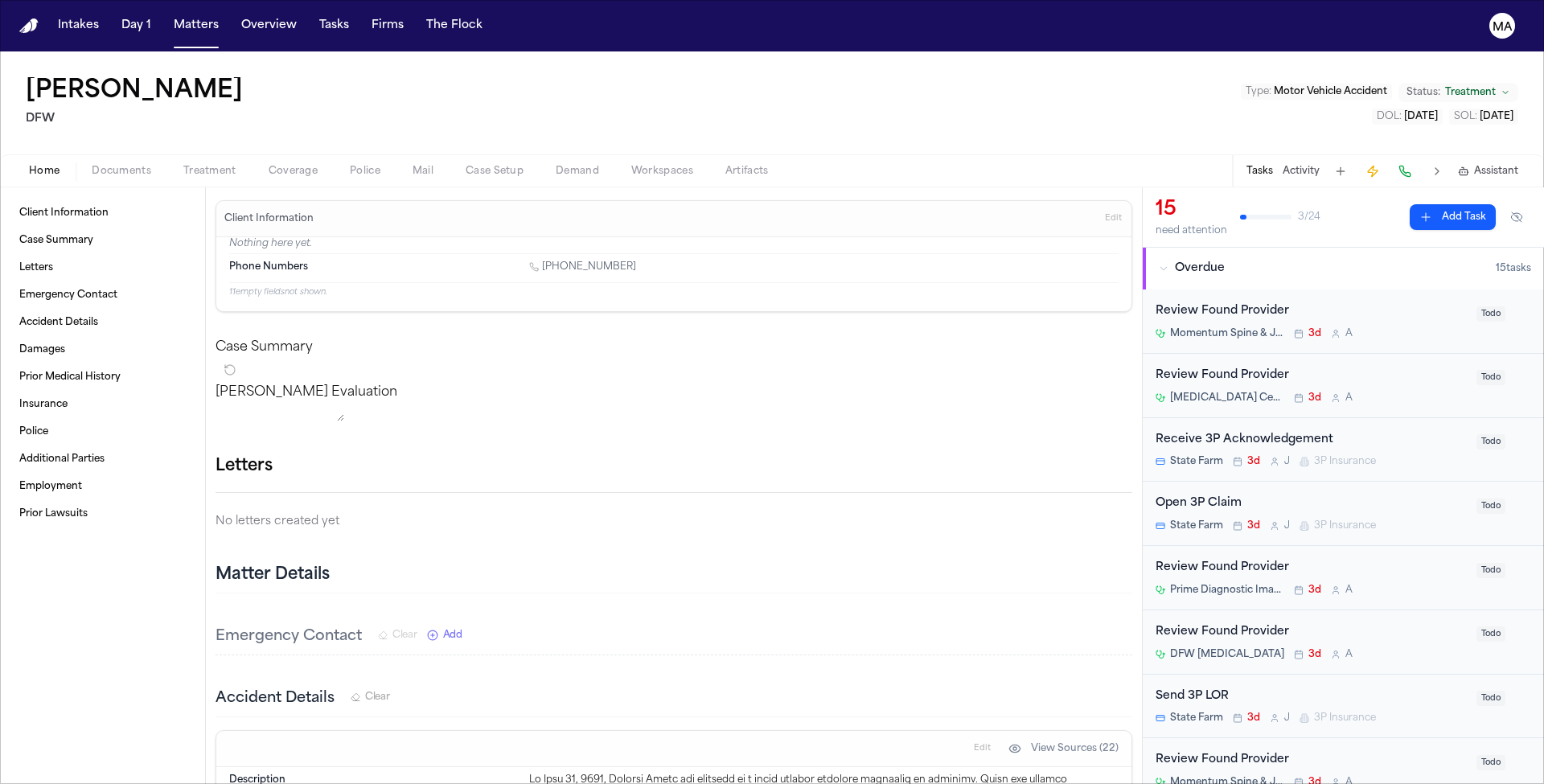
click at [92, 165] on span "Documents" at bounding box center [121, 171] width 60 height 13
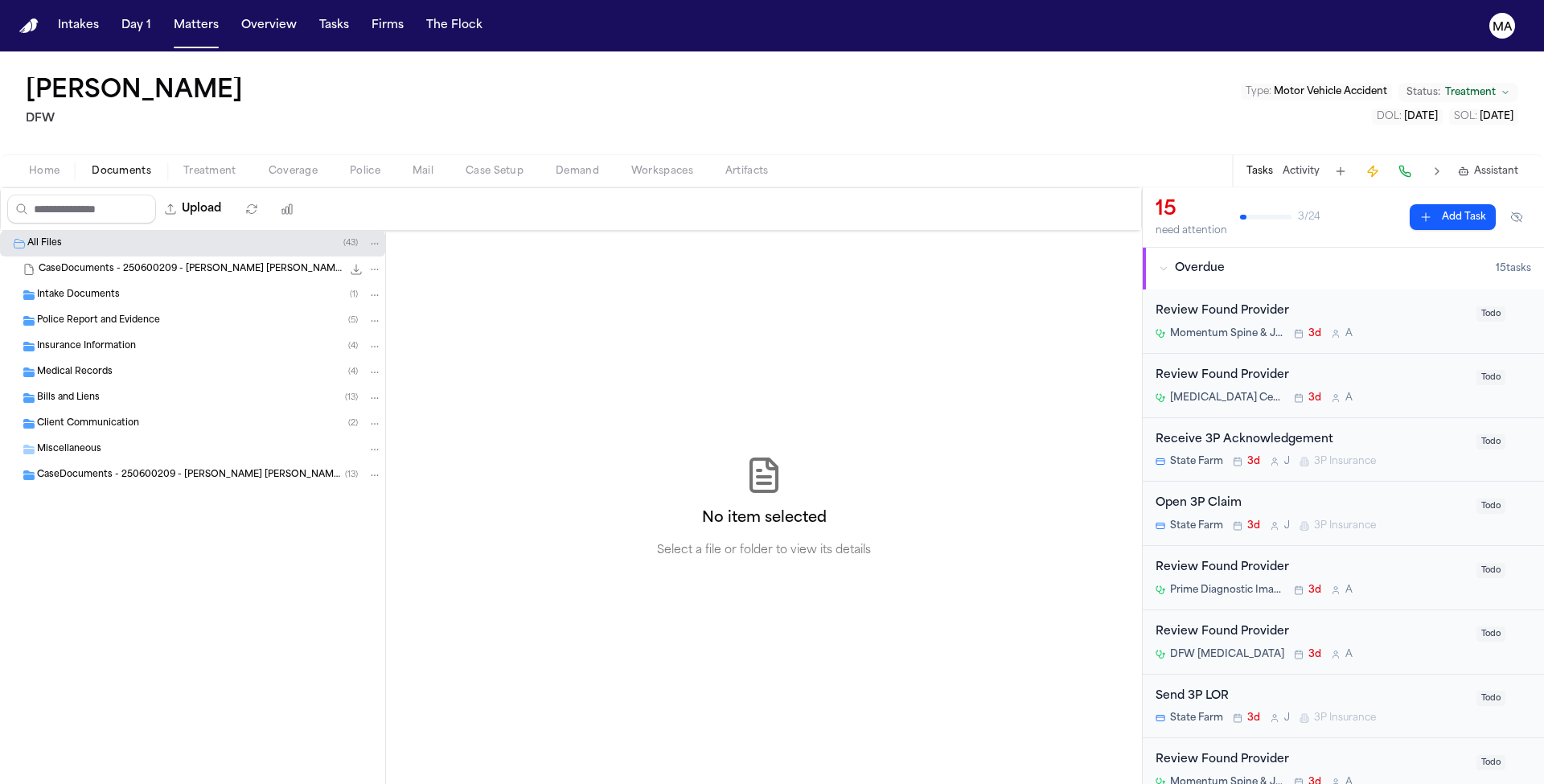
click at [91, 365] on span "Medical Records" at bounding box center [74, 372] width 75 height 14
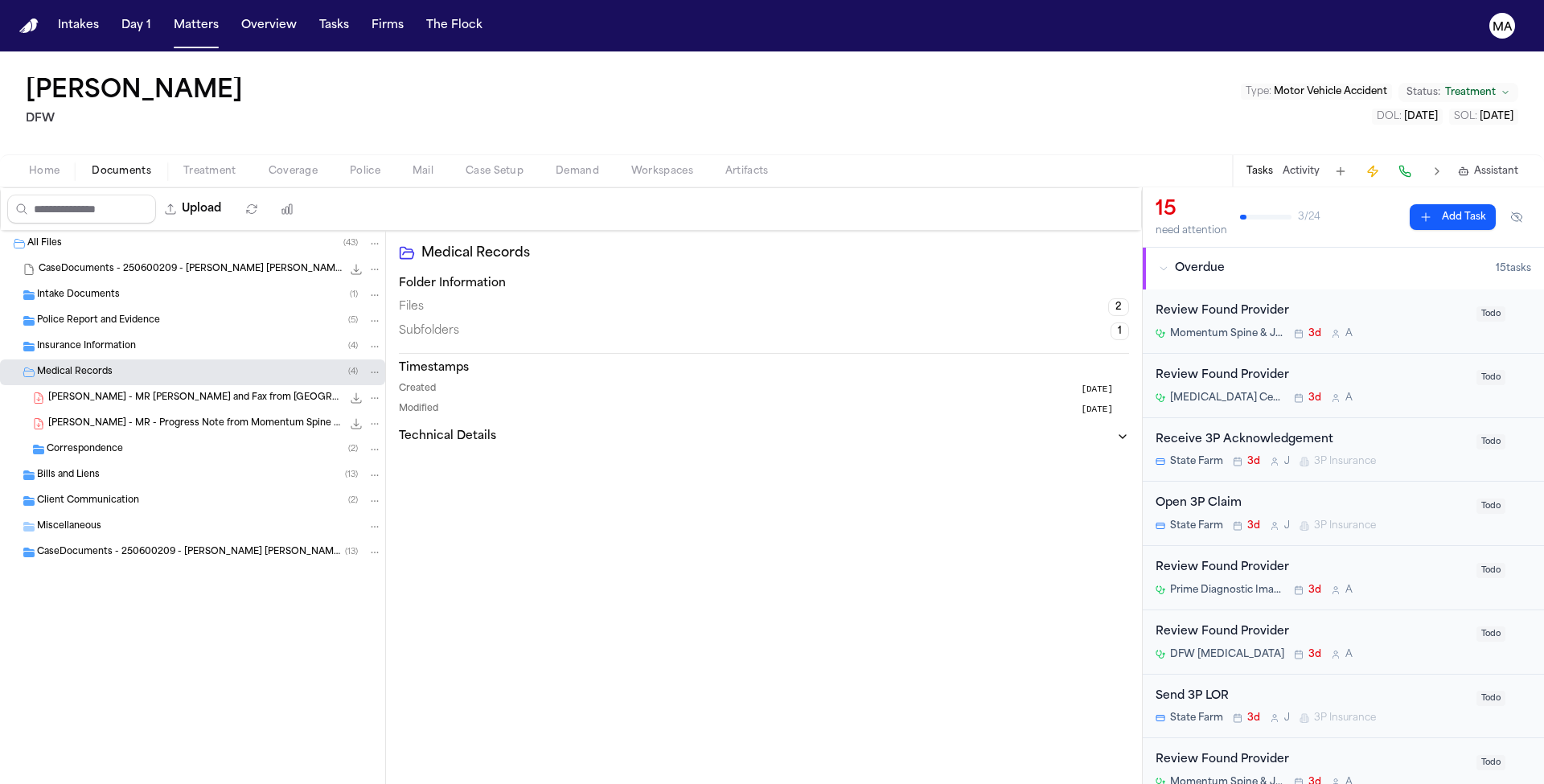
click at [123, 385] on div "C. Riden - MR Order and Fax from South Dallas Momentum to DFW MRI - 6.24.25 50.…" at bounding box center [192, 397] width 385 height 26
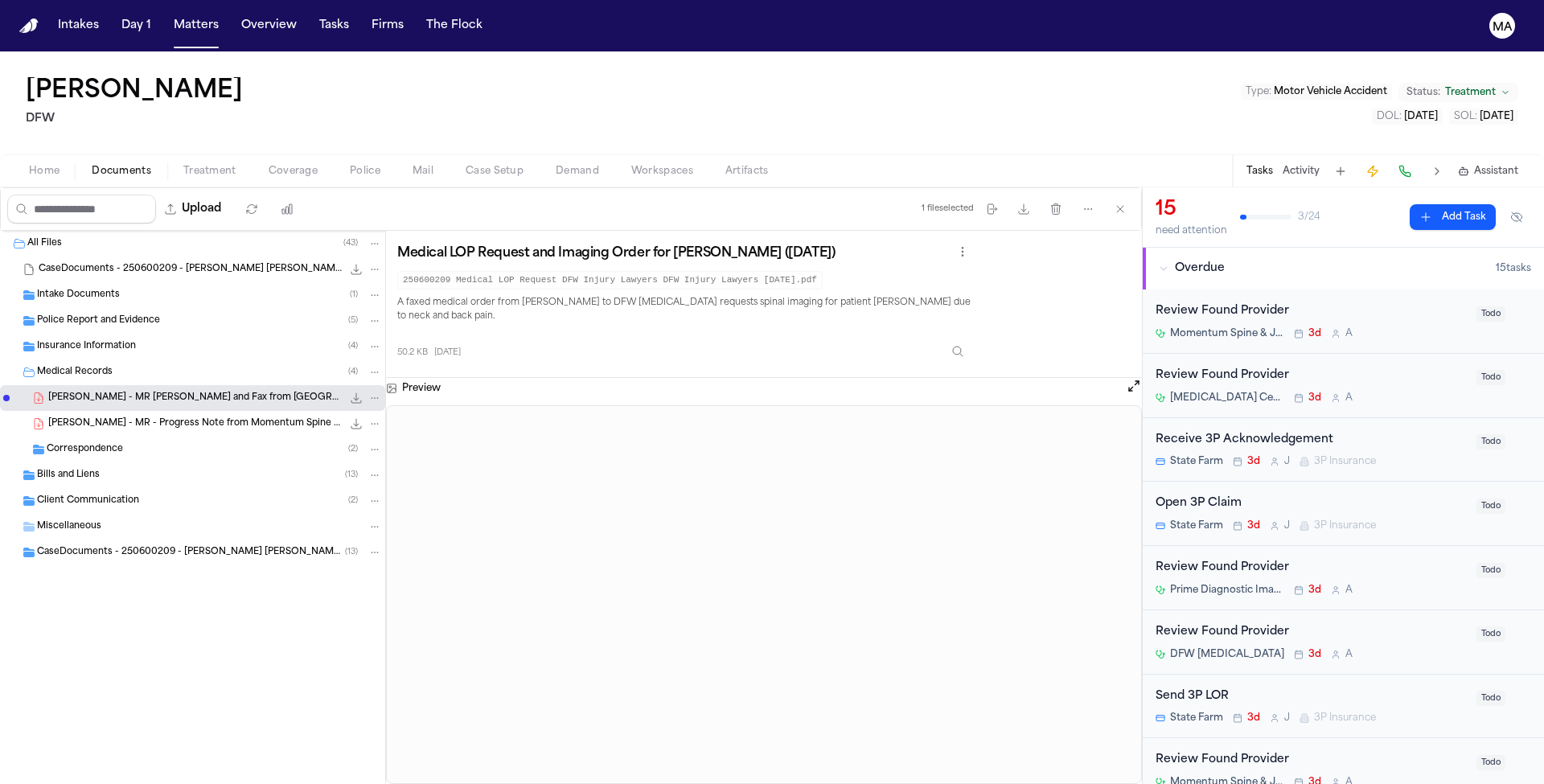
click at [90, 417] on span "C. Riden - MR - Progress Note from Momentum Spine & Joint - 7.8.25" at bounding box center [195, 423] width 293 height 14
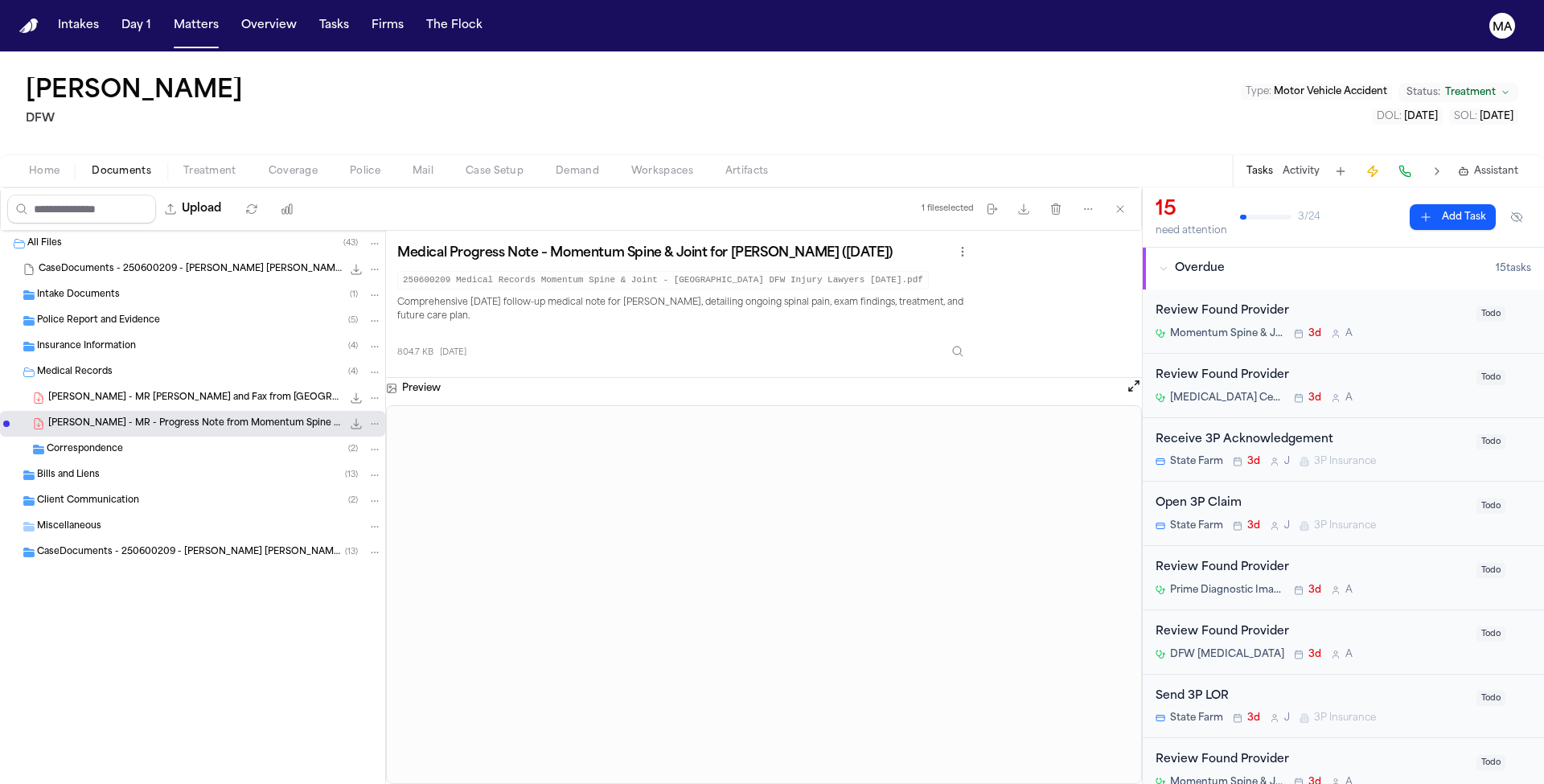
click at [105, 468] on div "Bills and Liens ( 13 )" at bounding box center [209, 475] width 345 height 15
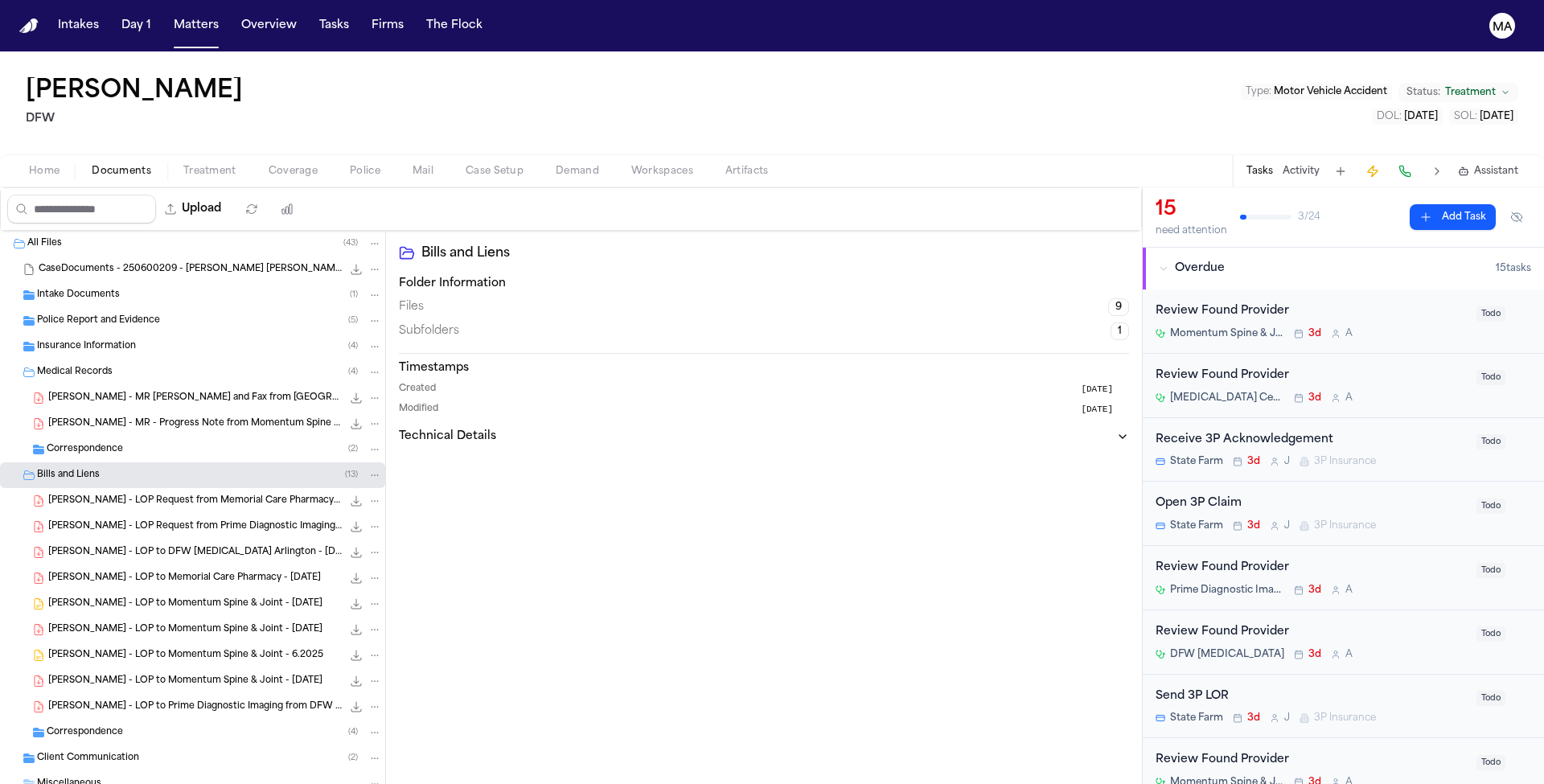
click at [107, 745] on div "Client Communication ( 2 )" at bounding box center [192, 757] width 385 height 26
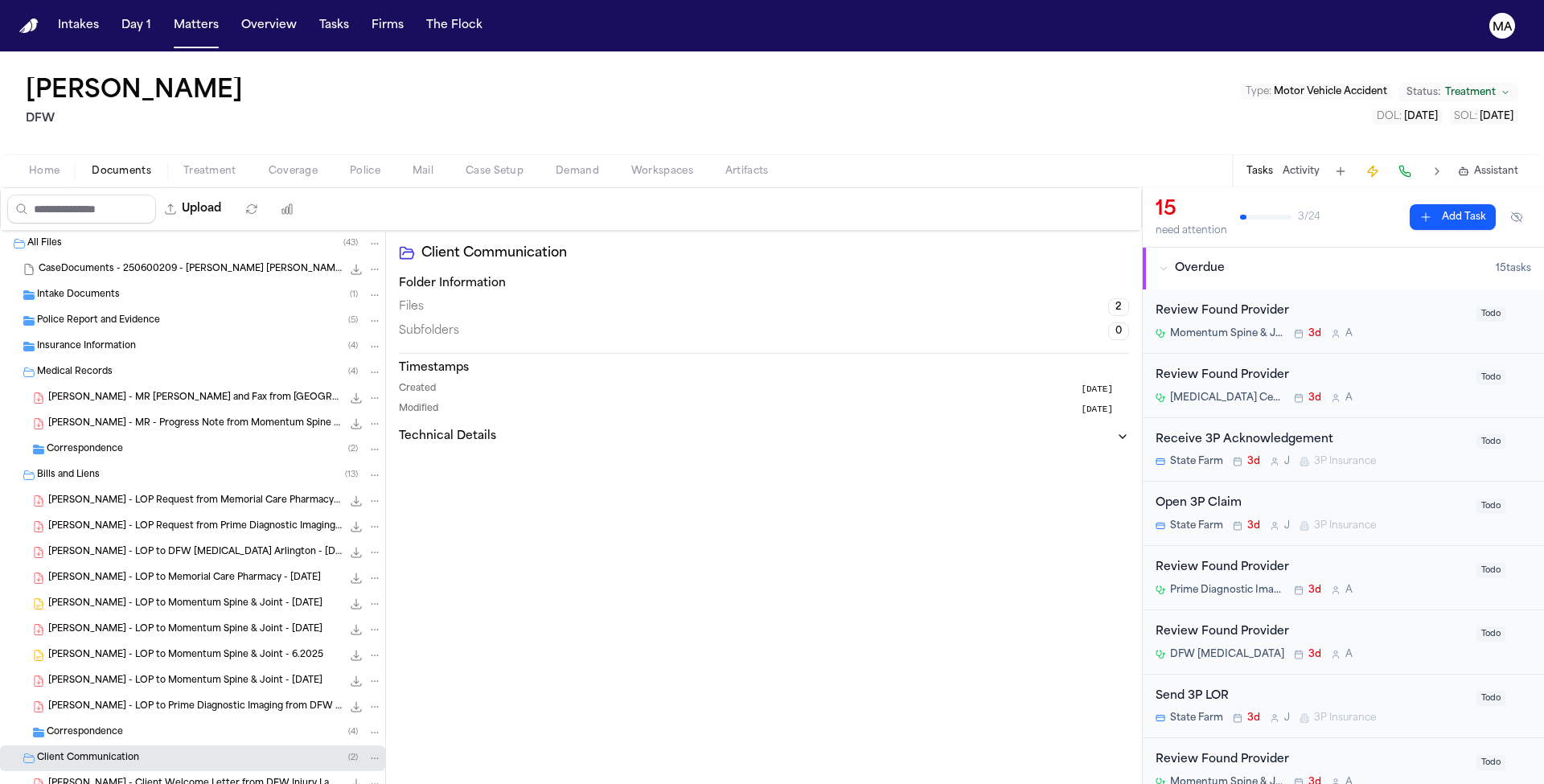
click at [101, 725] on span "Correspondence" at bounding box center [84, 732] width 76 height 14
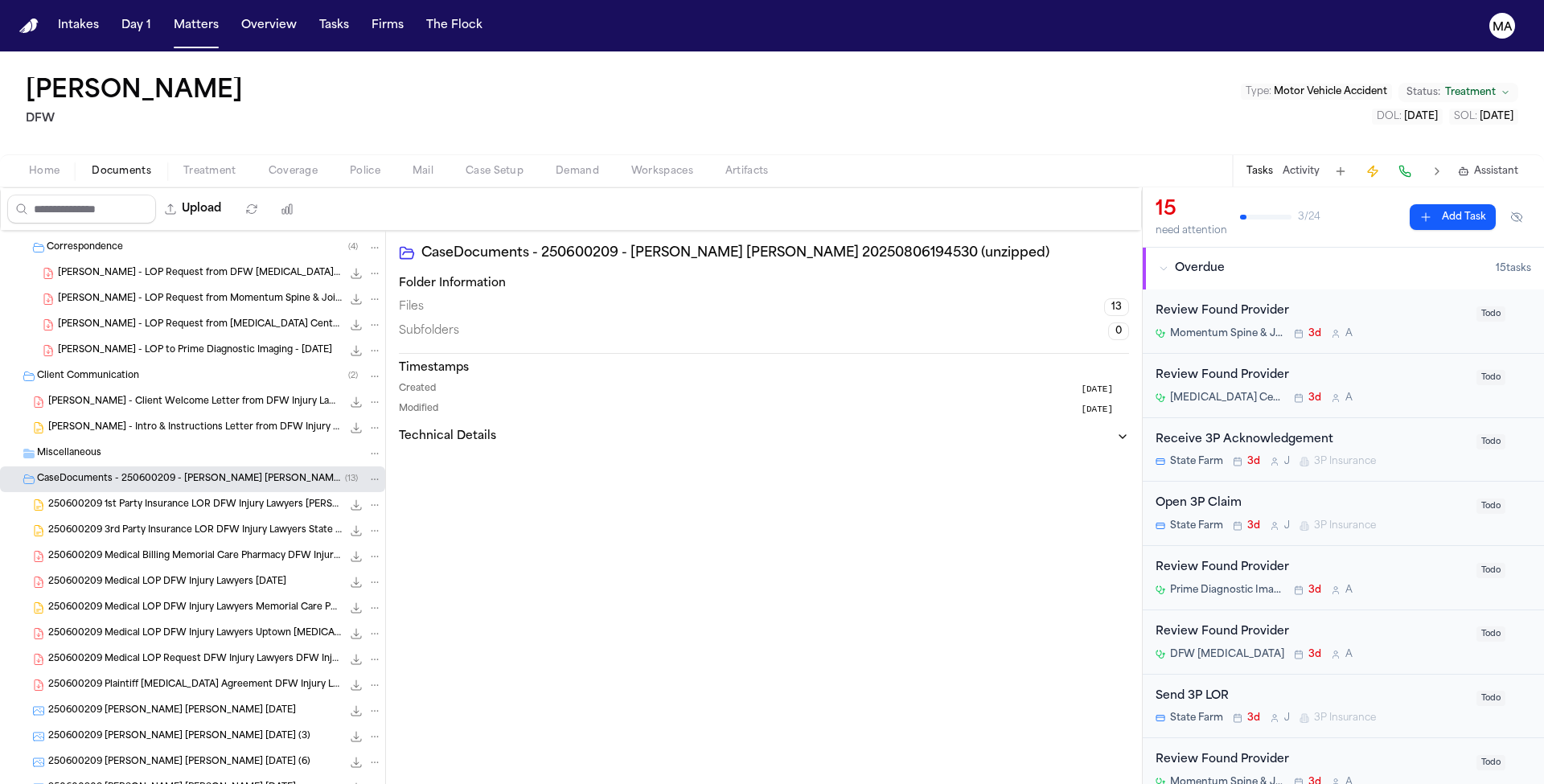
scroll to position [0, 0]
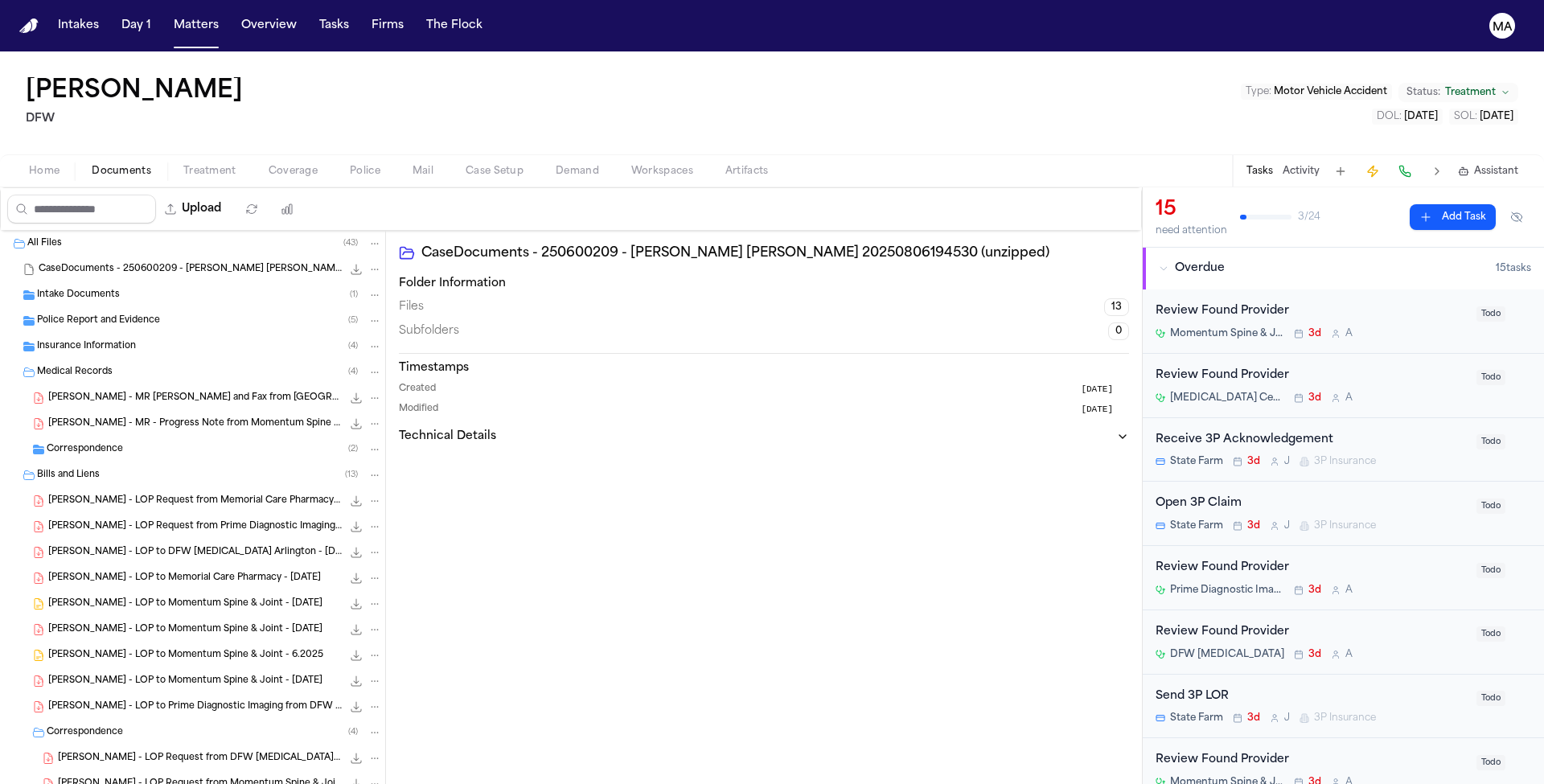
click at [174, 154] on div "Home Documents Treatment Coverage Police Mail Case Setup Demand Workspaces Arti…" at bounding box center [772, 169] width 1544 height 32
click at [183, 165] on span "Treatment" at bounding box center [210, 171] width 53 height 13
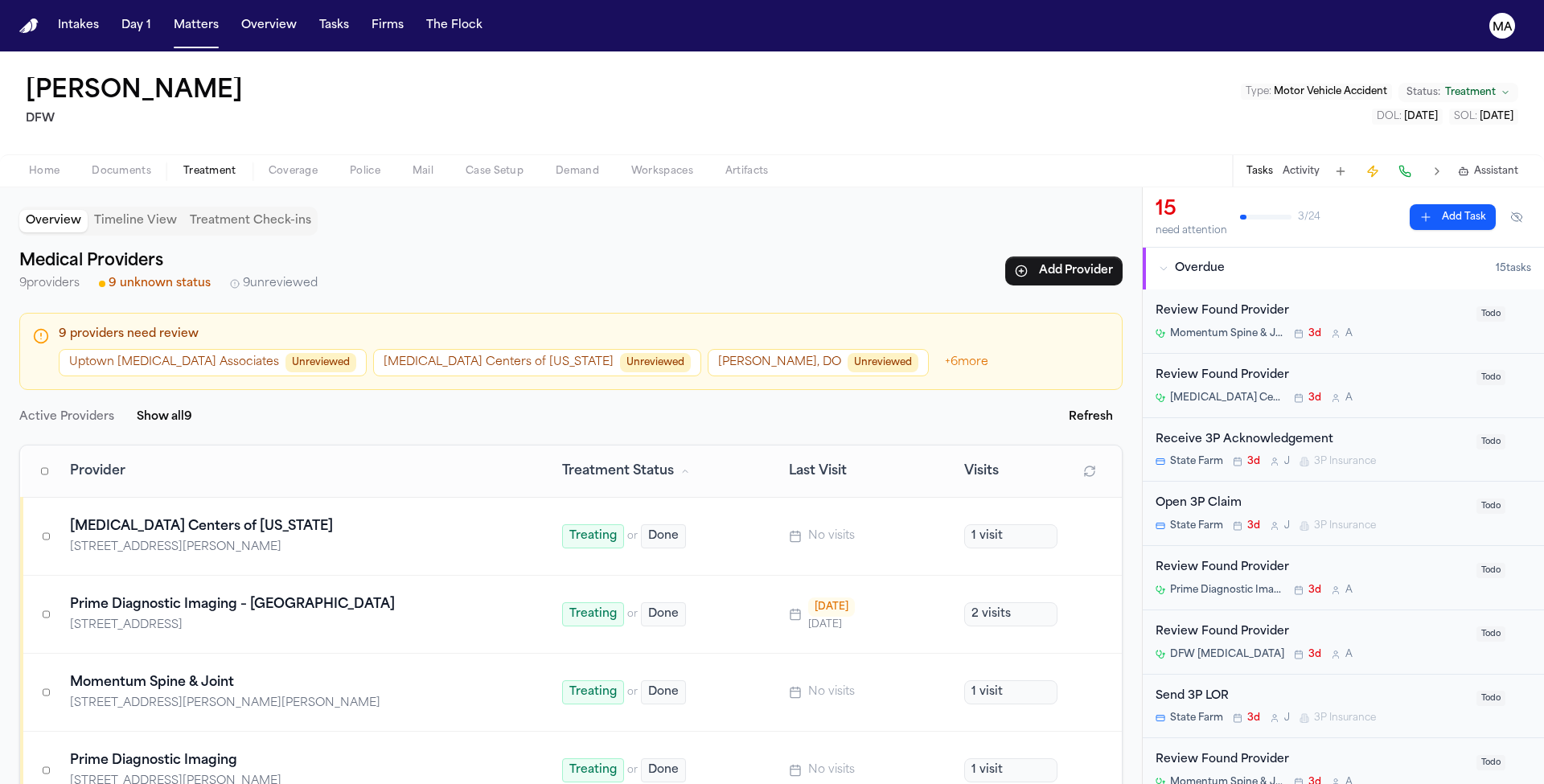
click at [285, 353] on span "Unreviewed" at bounding box center [320, 362] width 71 height 19
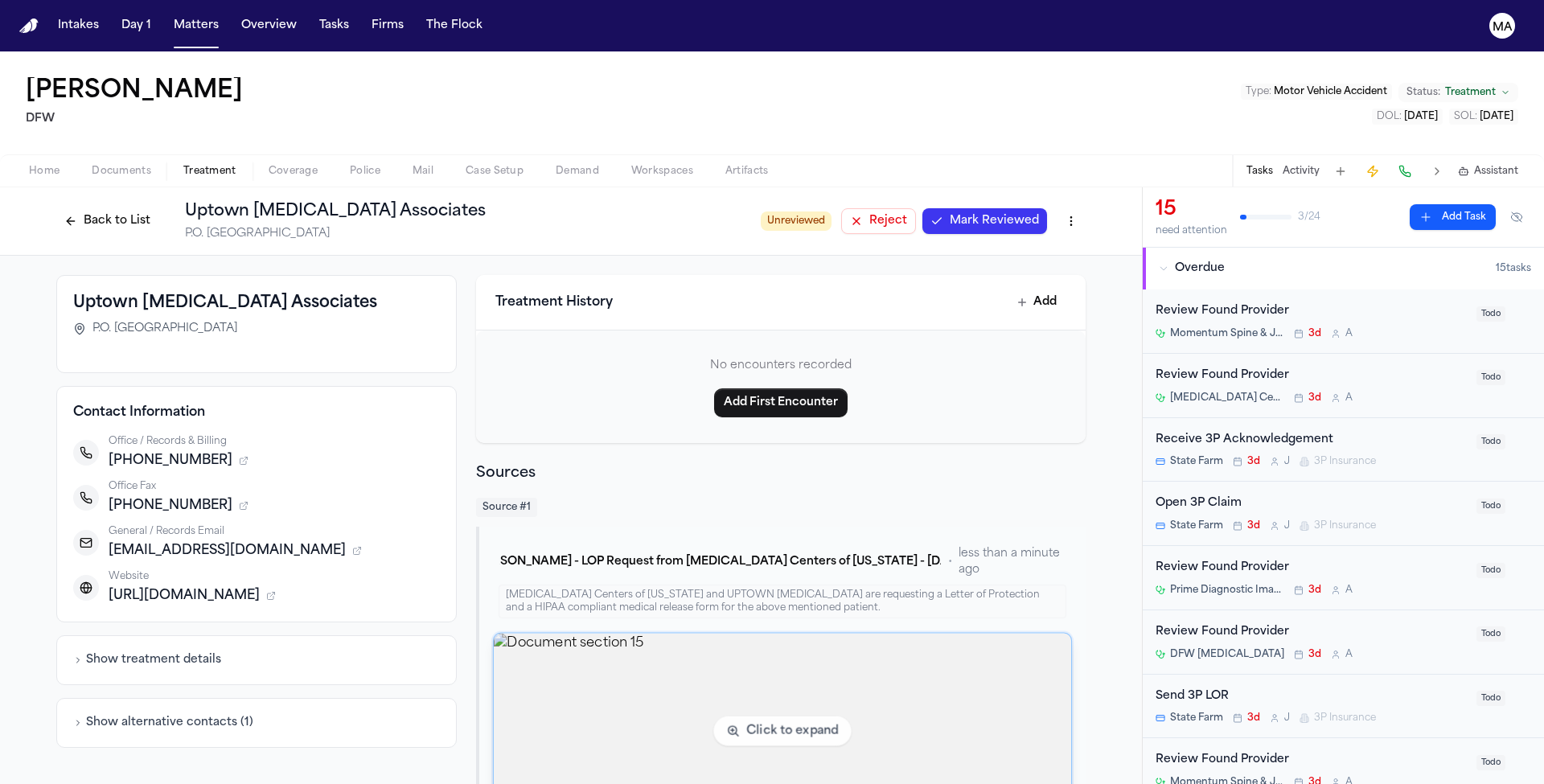
click at [665, 633] on img "View document section 15" at bounding box center [783, 730] width 577 height 195
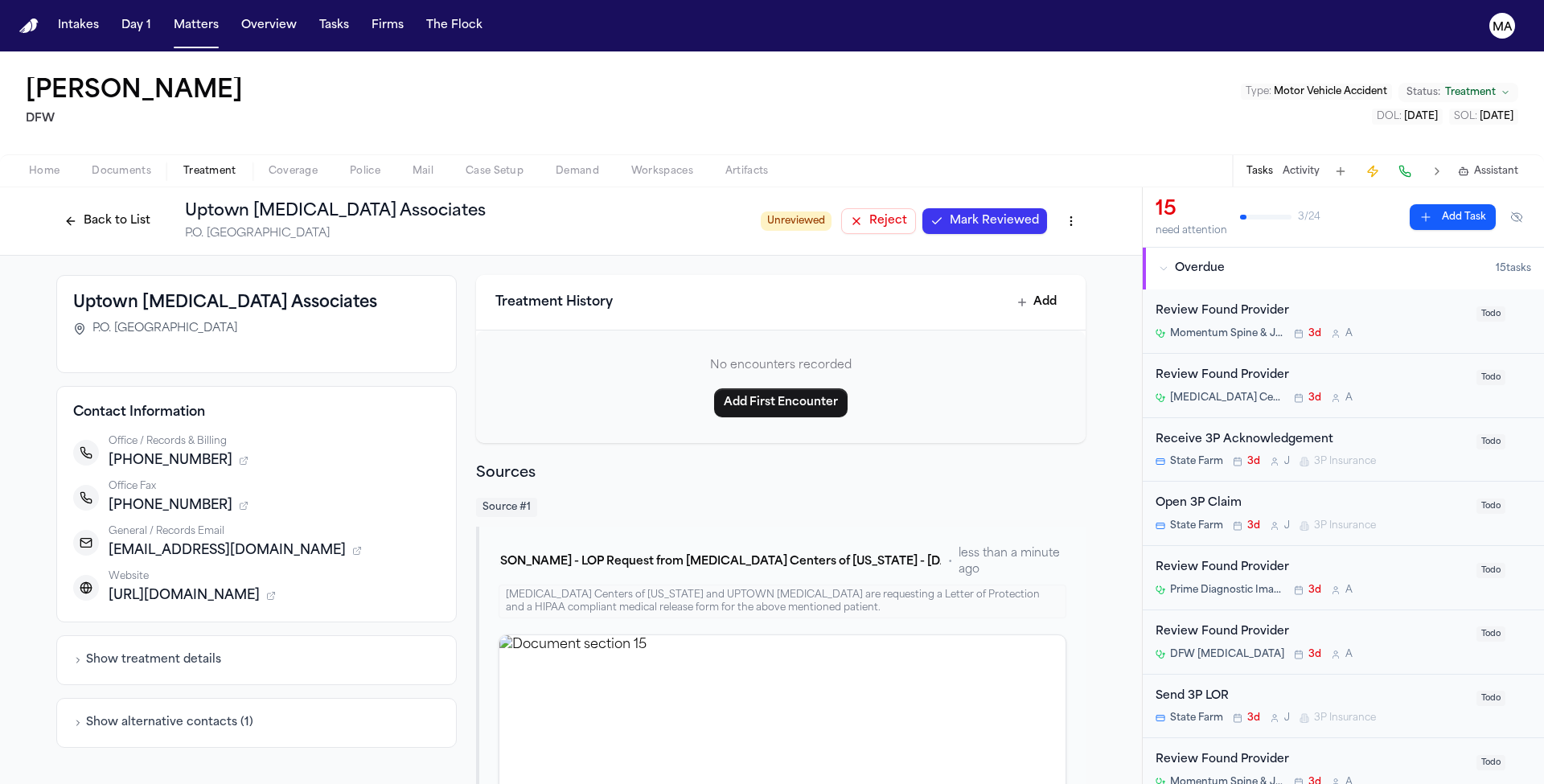
click at [949, 213] on span "Mark Reviewed" at bounding box center [993, 222] width 89 height 16
click at [304, 200] on div "Back to List Uptown Radiology Associates P.O. Box 669202, Dallas, TX 75266" at bounding box center [393, 221] width 674 height 42
click at [159, 208] on button "Back to List" at bounding box center [106, 221] width 102 height 26
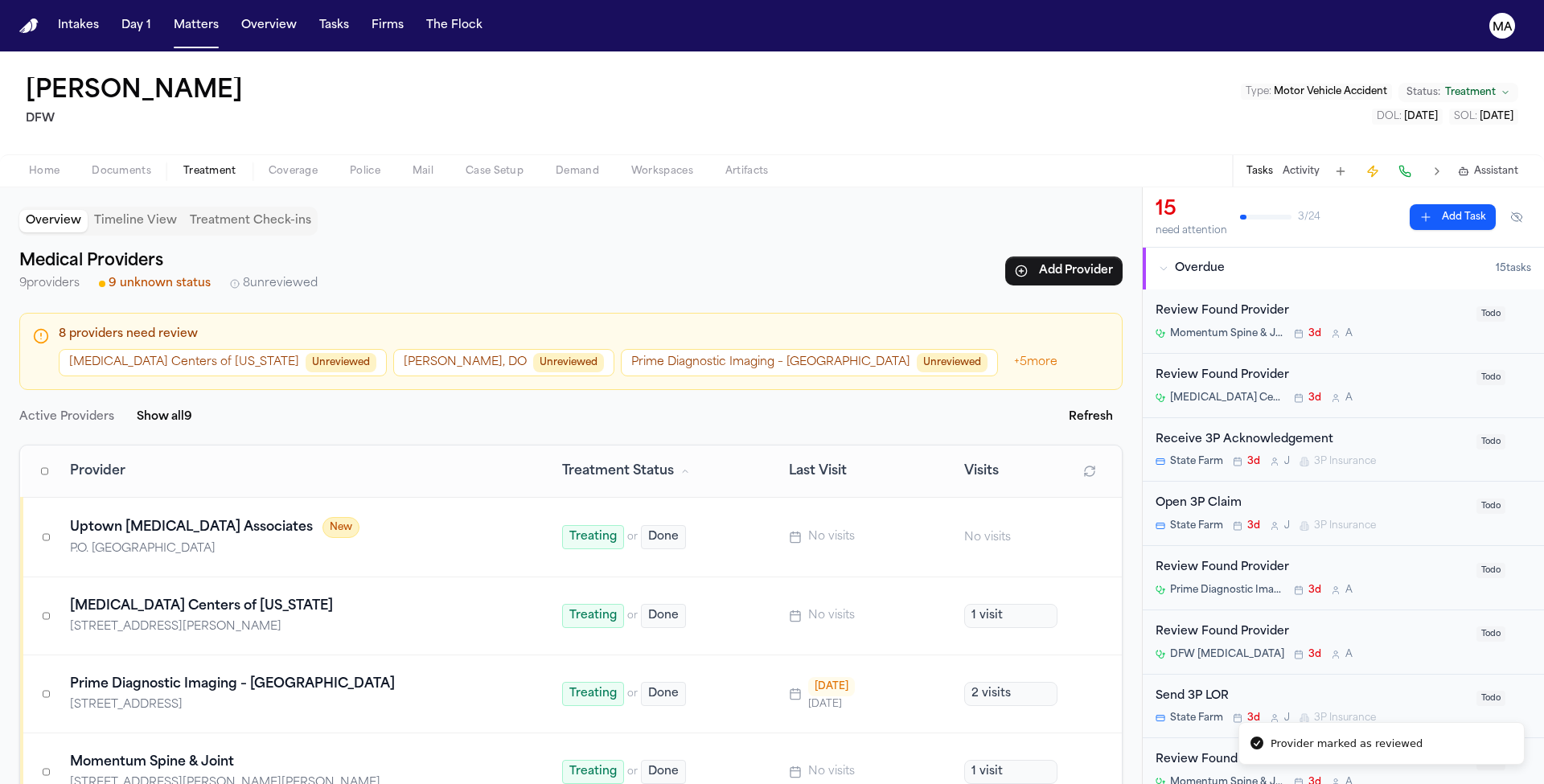
click at [111, 349] on button "MRI Centers of Texas Unreviewed" at bounding box center [223, 363] width 328 height 27
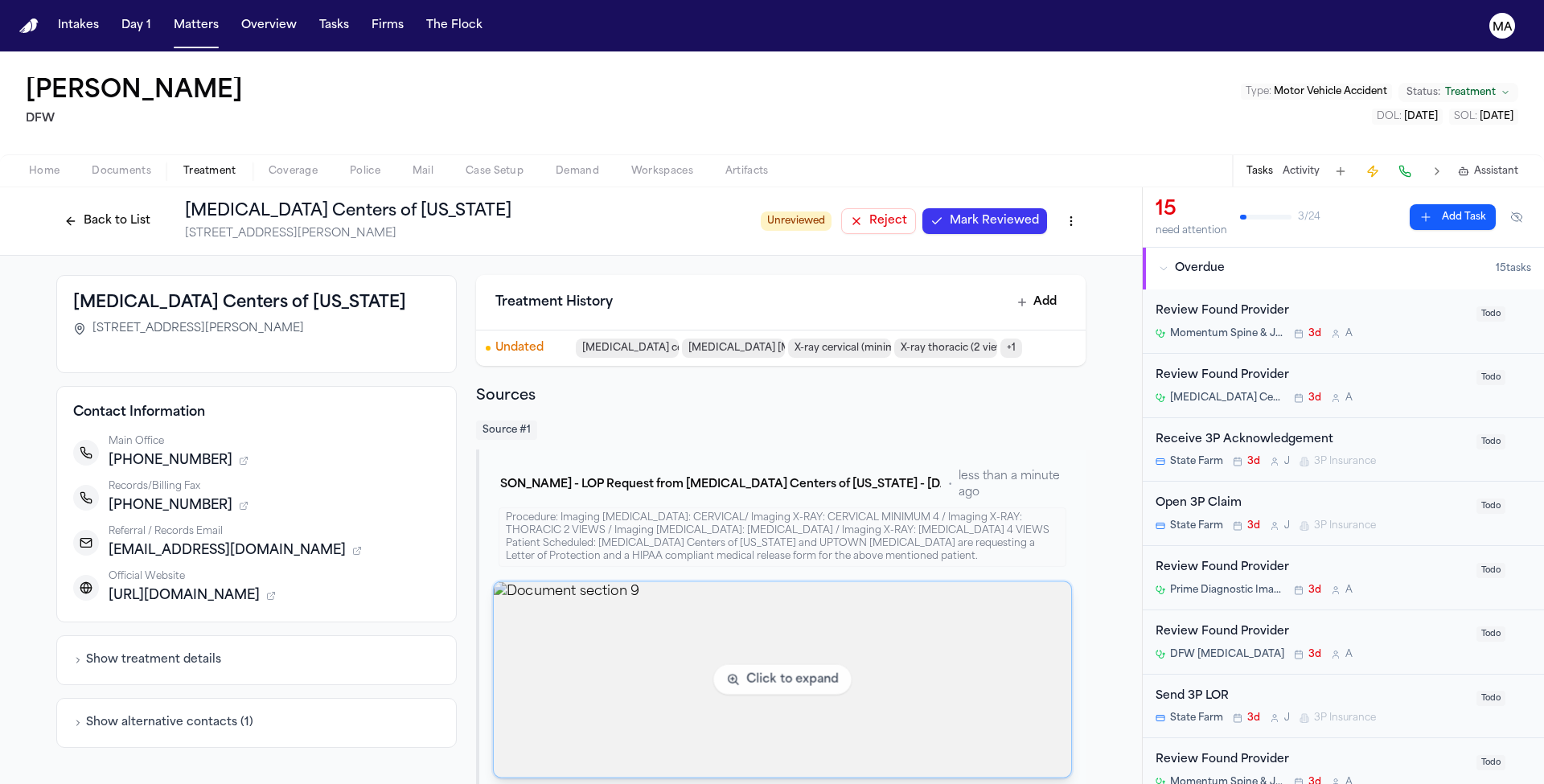
click at [715, 582] on img "View document section 9" at bounding box center [783, 679] width 577 height 195
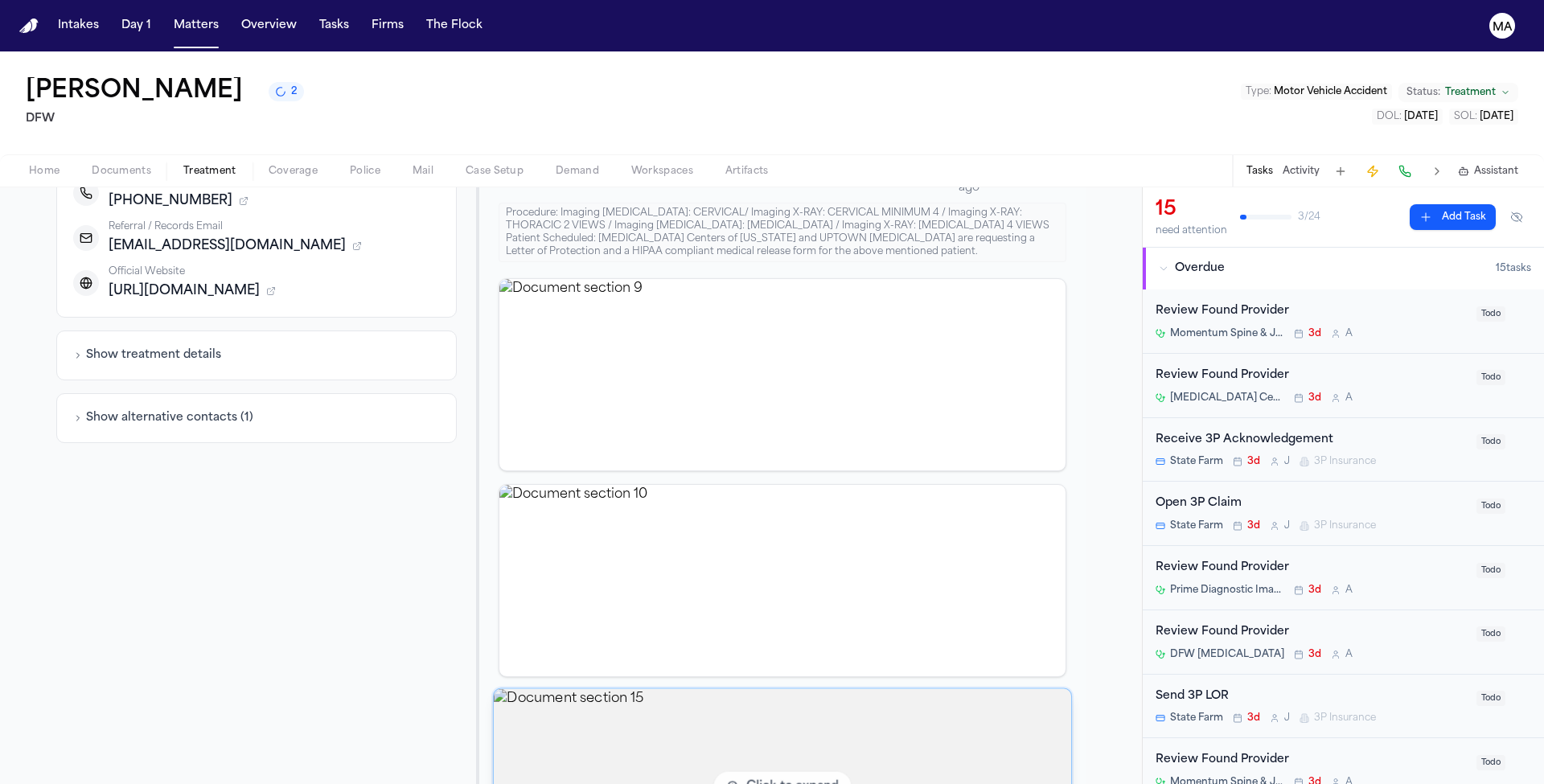
scroll to position [383, 0]
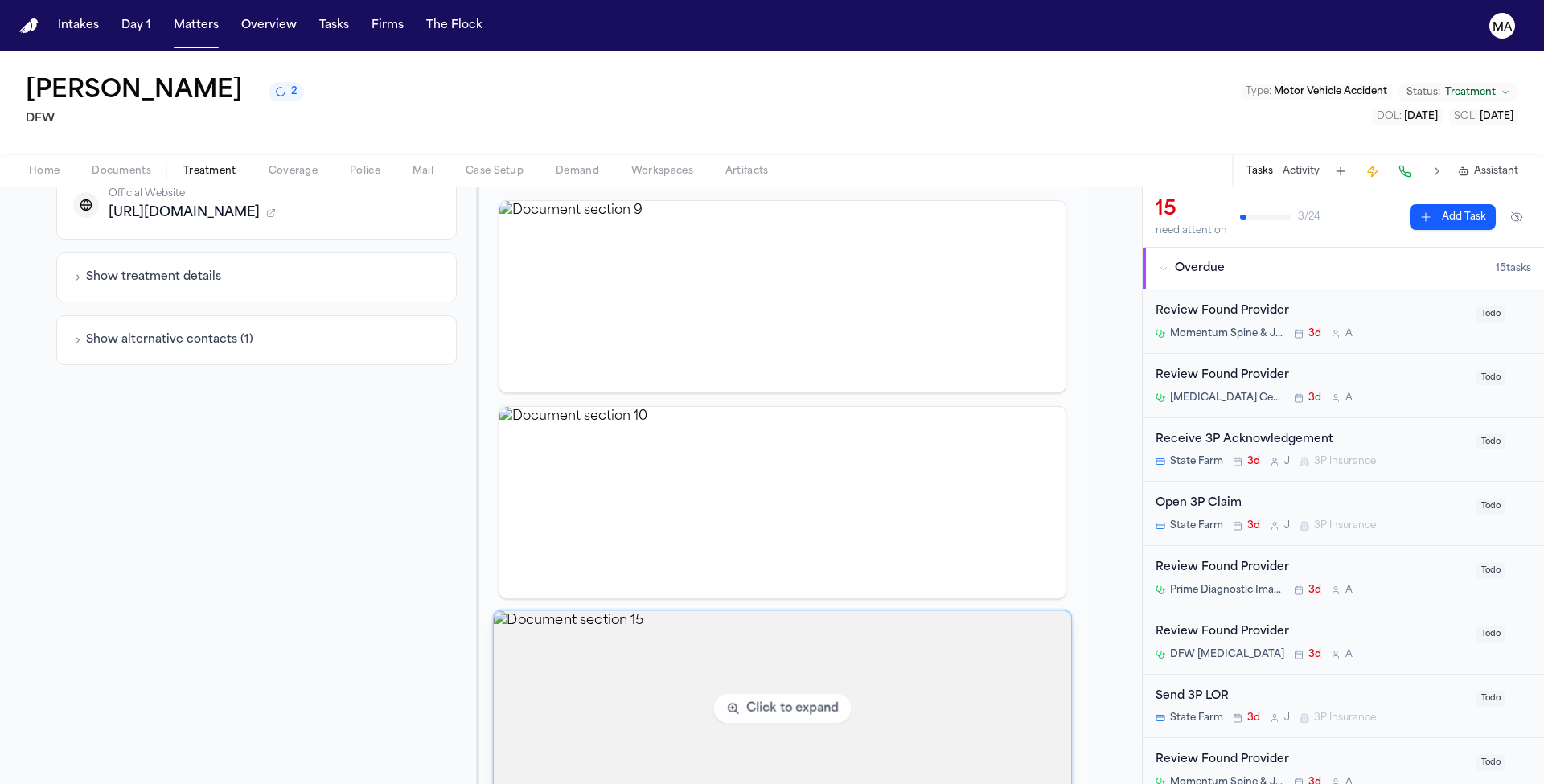
click at [718, 611] on img "View document section 15" at bounding box center [783, 708] width 577 height 195
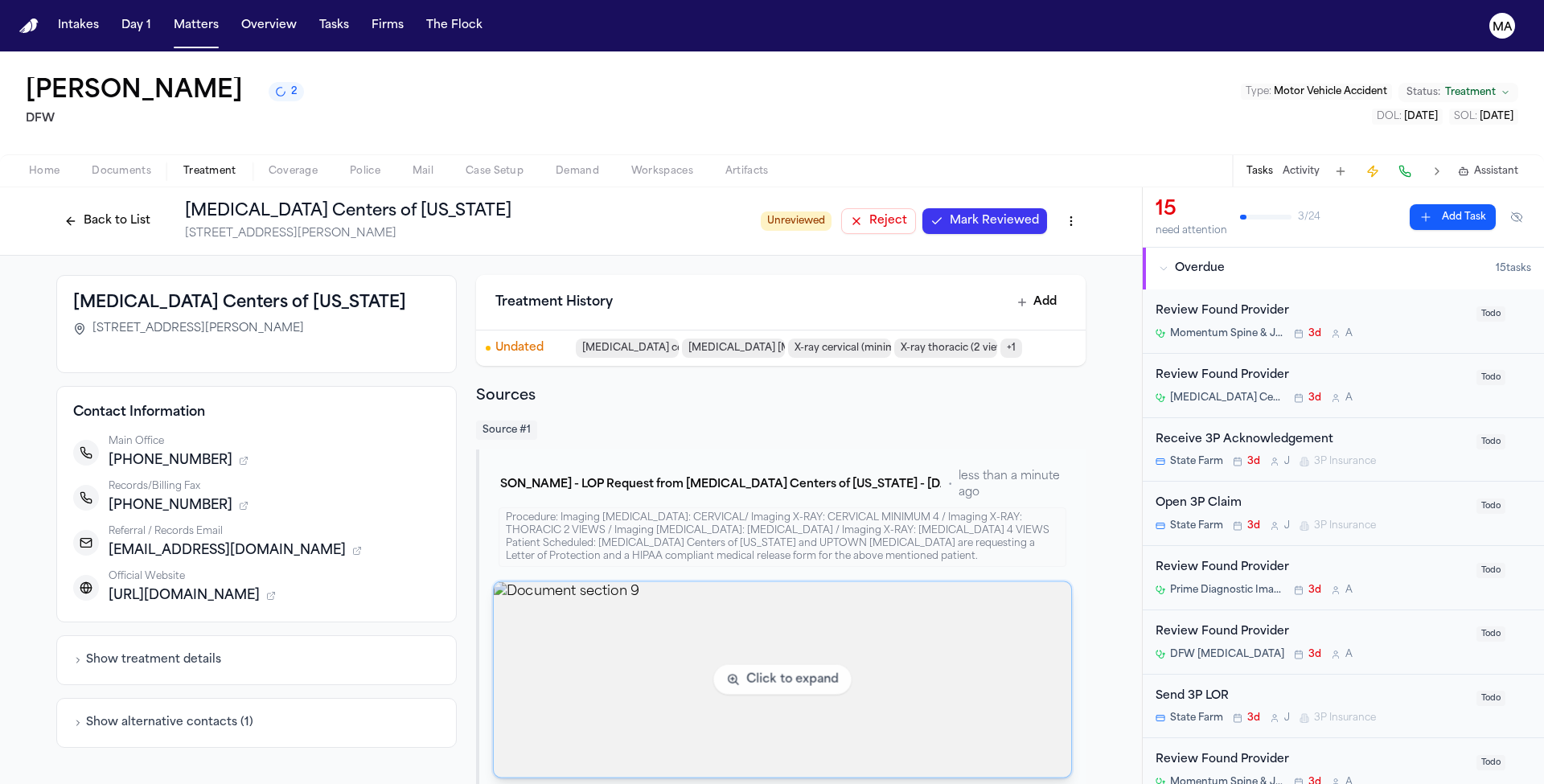
click at [715, 582] on img "View document section 9" at bounding box center [783, 679] width 577 height 195
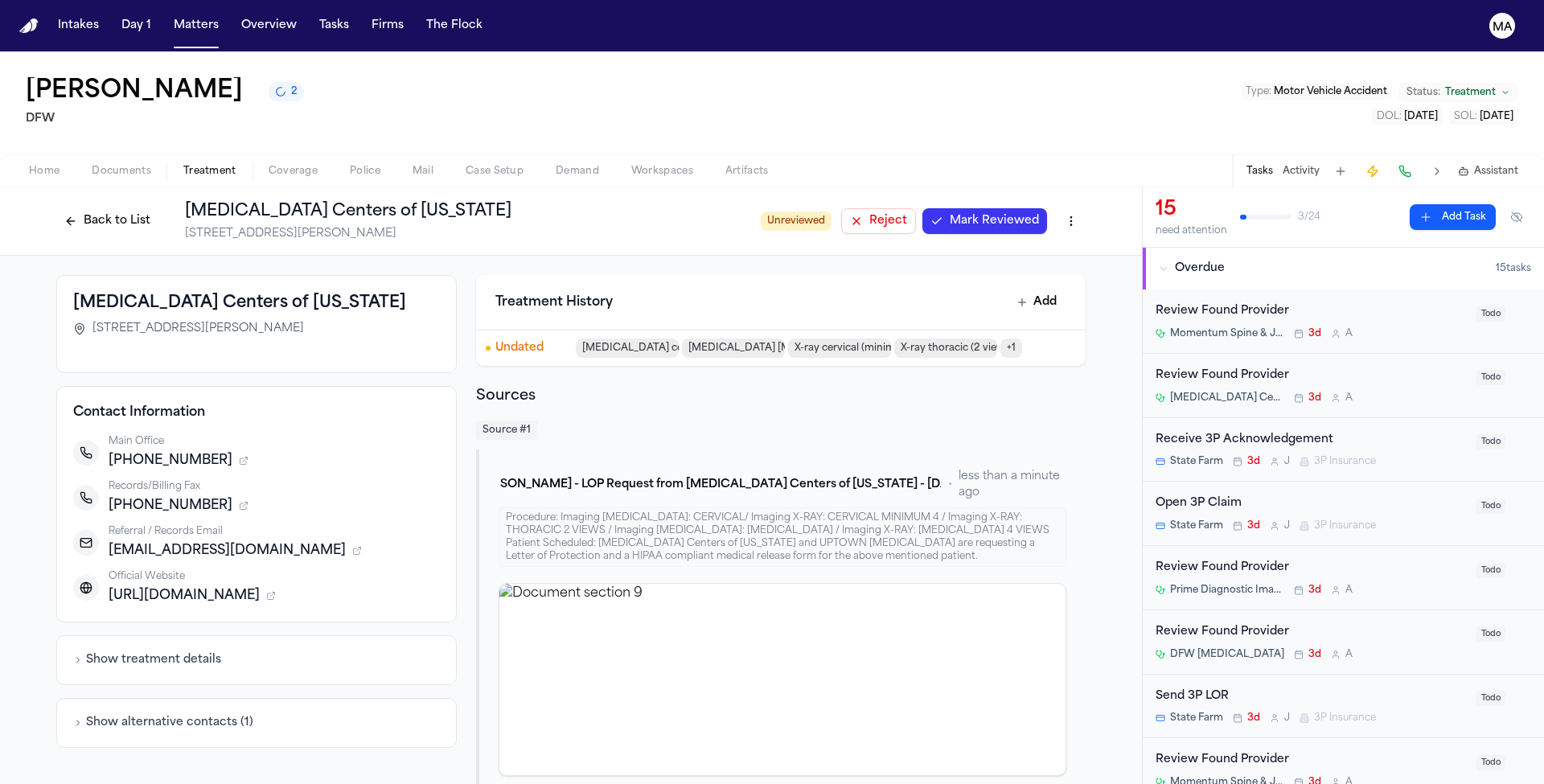
scroll to position [164, 0]
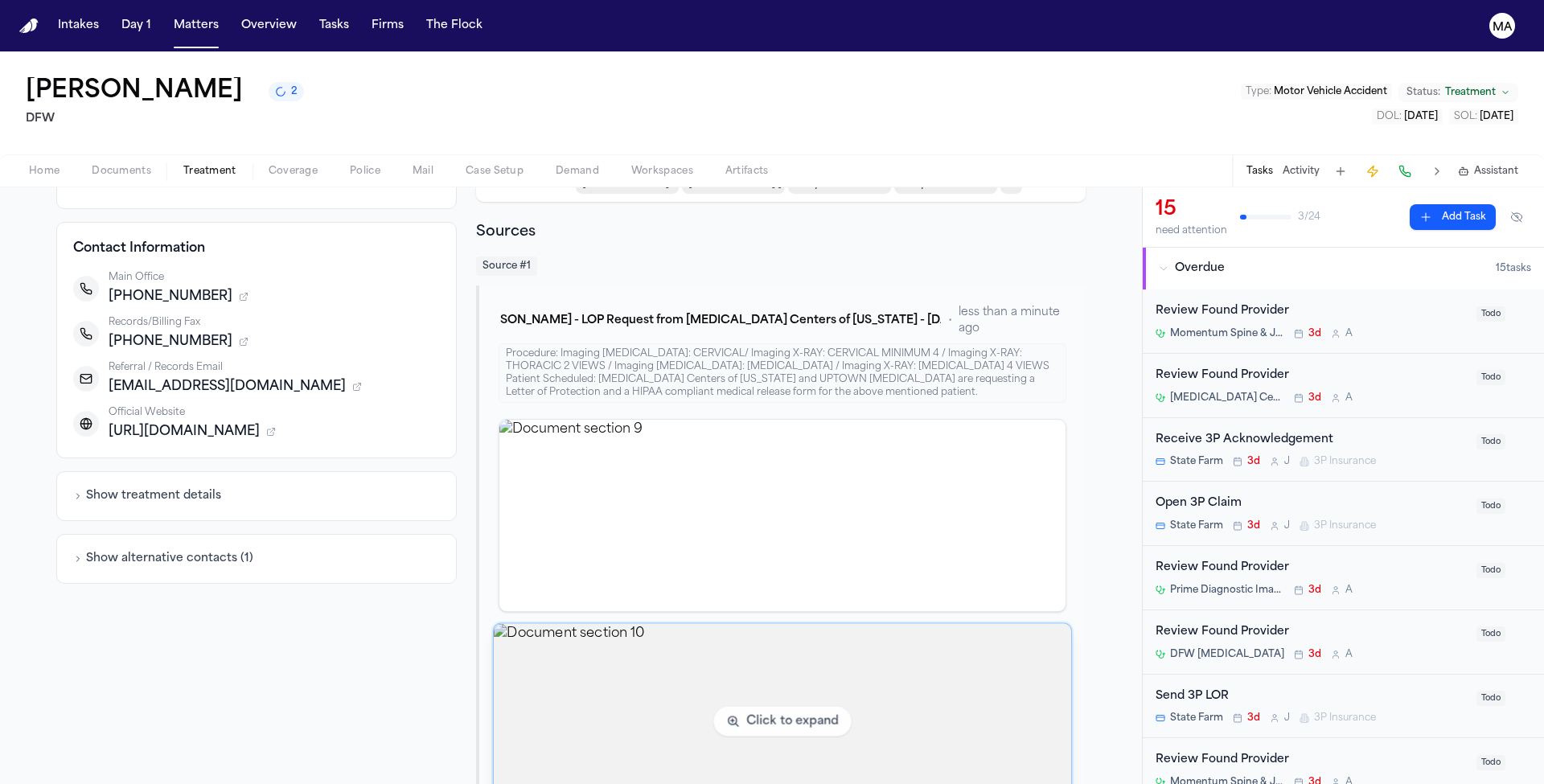
click at [742, 624] on img "View document section 10" at bounding box center [783, 721] width 577 height 195
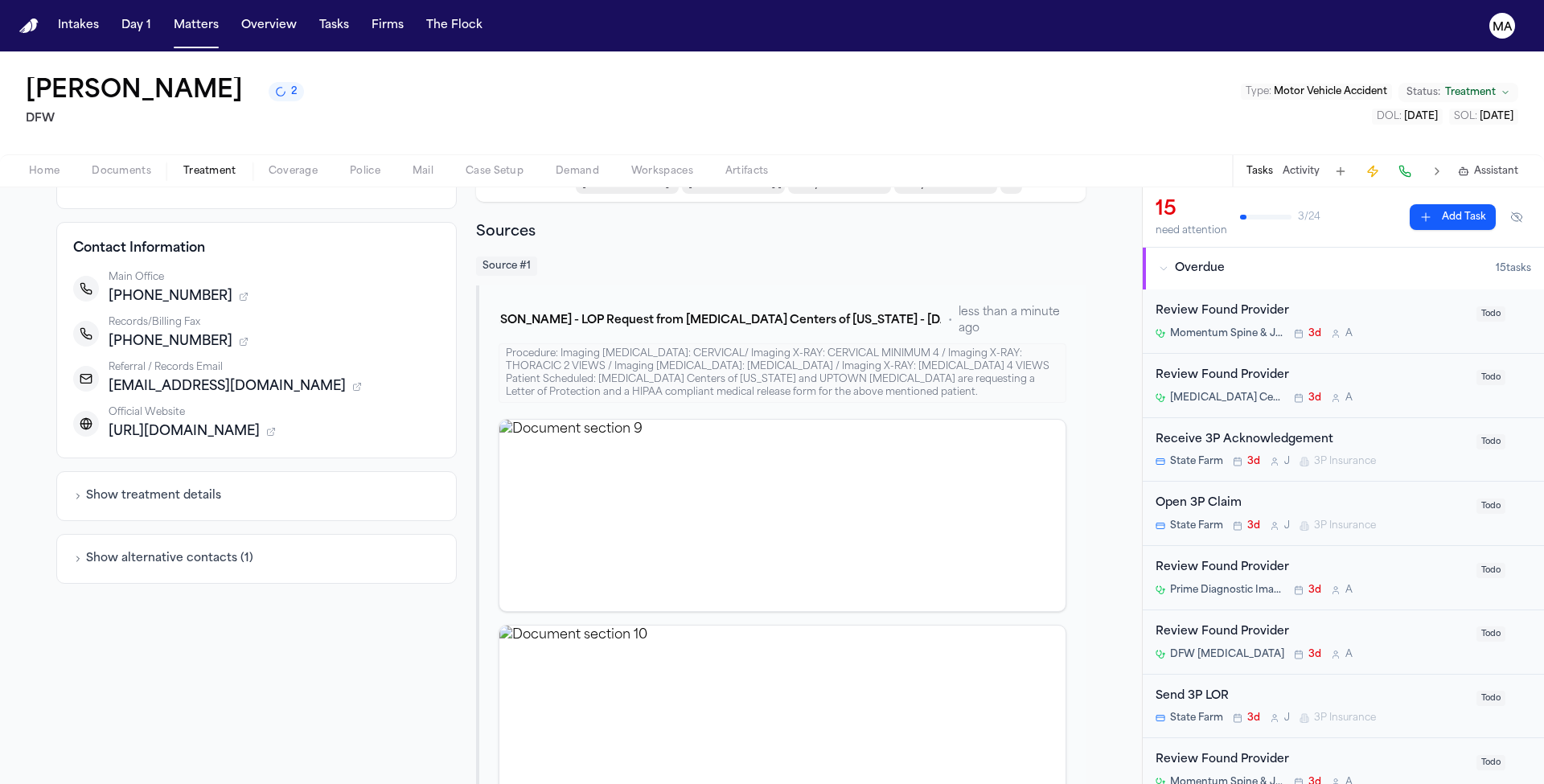
scroll to position [0, 0]
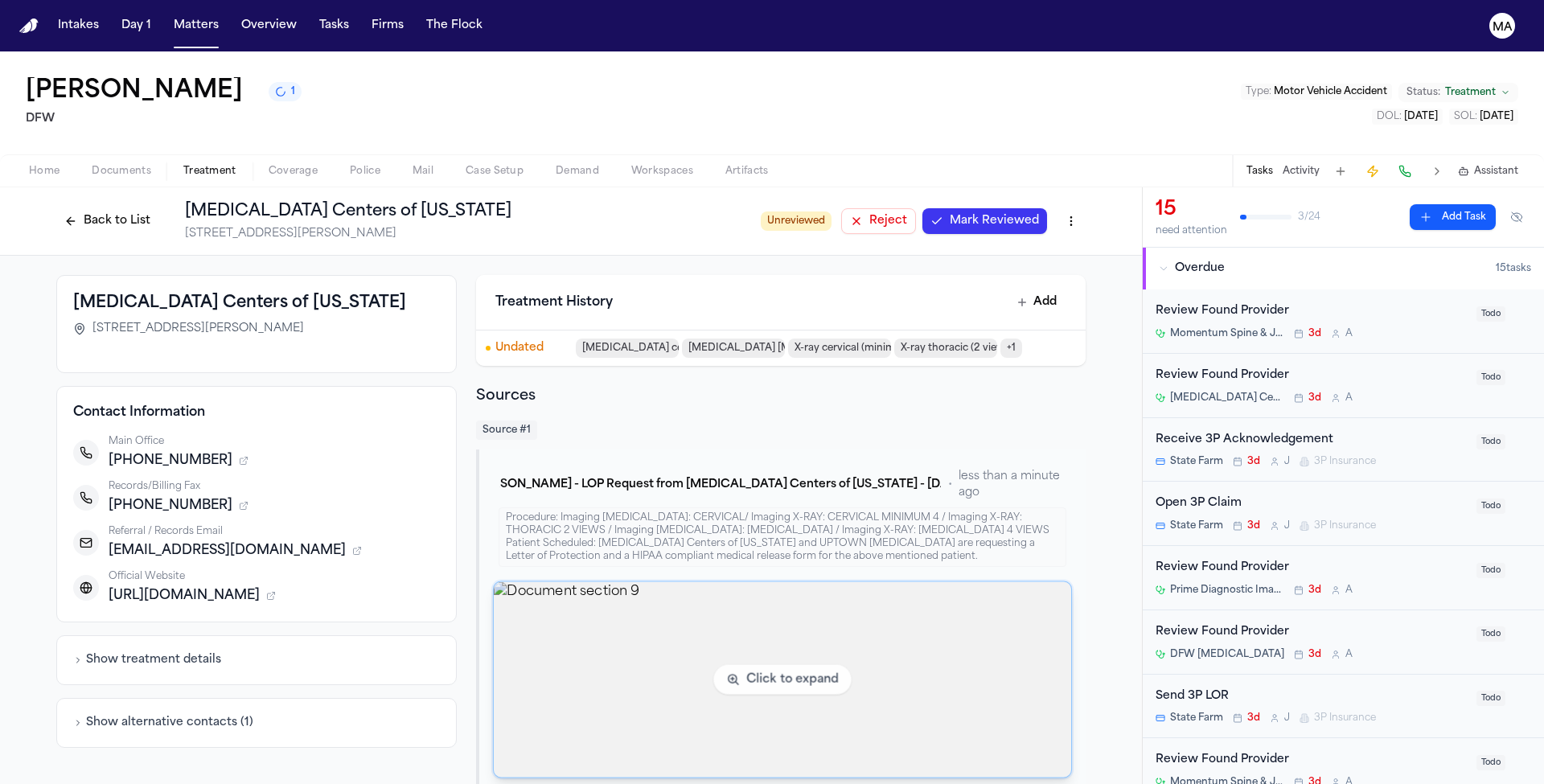
click at [797, 582] on img "View document section 9" at bounding box center [783, 679] width 577 height 195
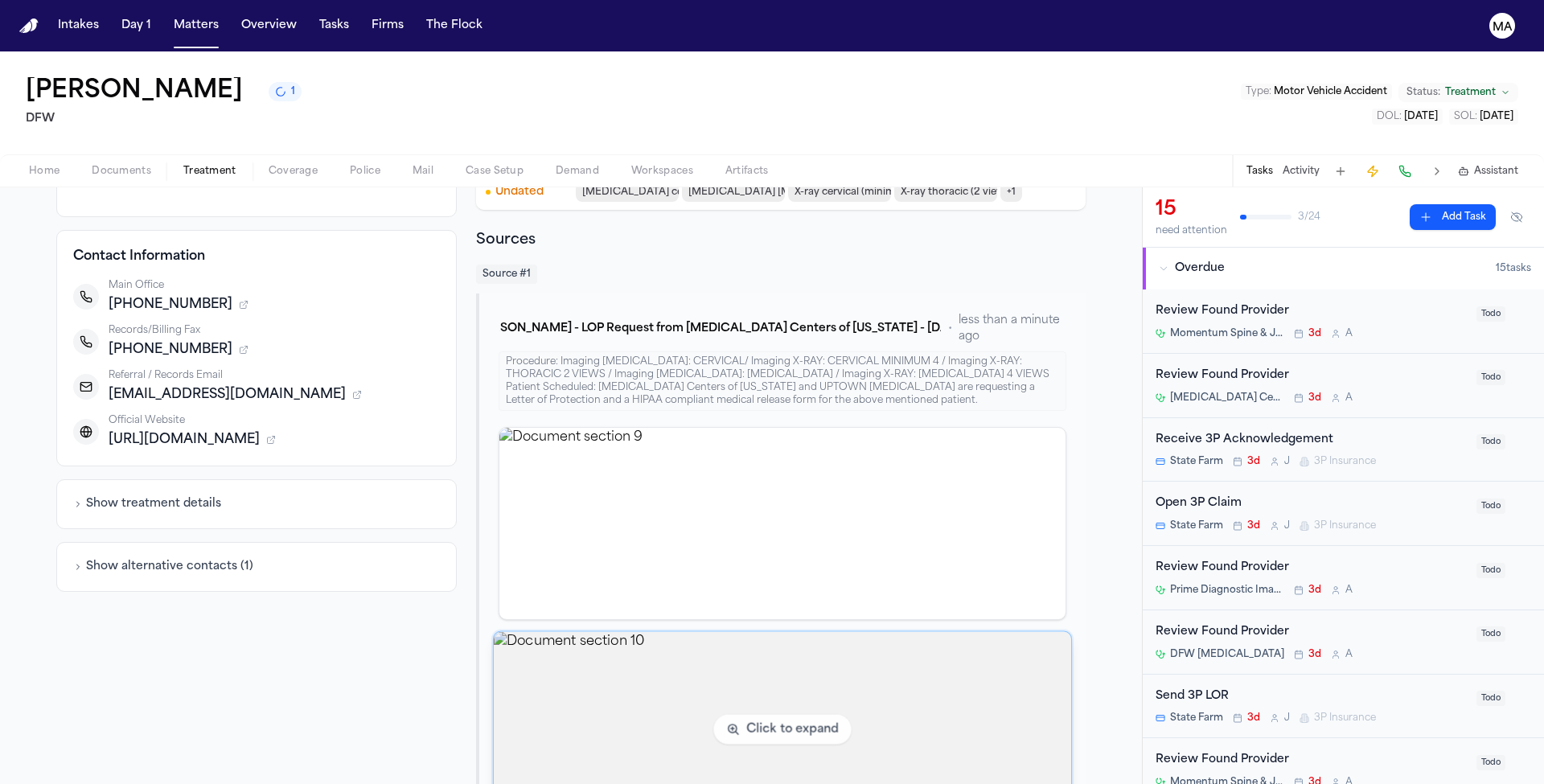
scroll to position [181, 0]
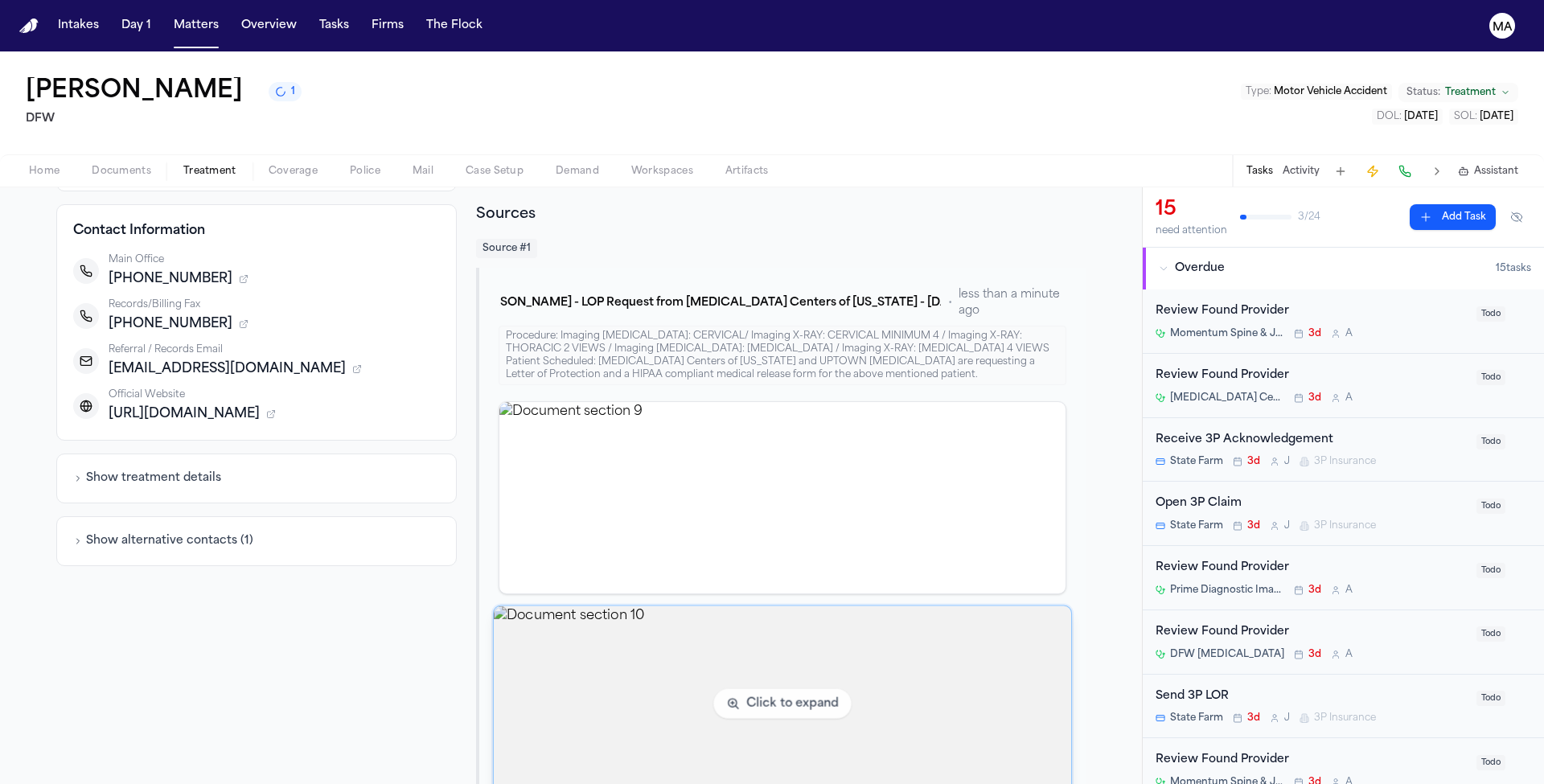
click at [772, 606] on img "View document section 10" at bounding box center [783, 703] width 577 height 195
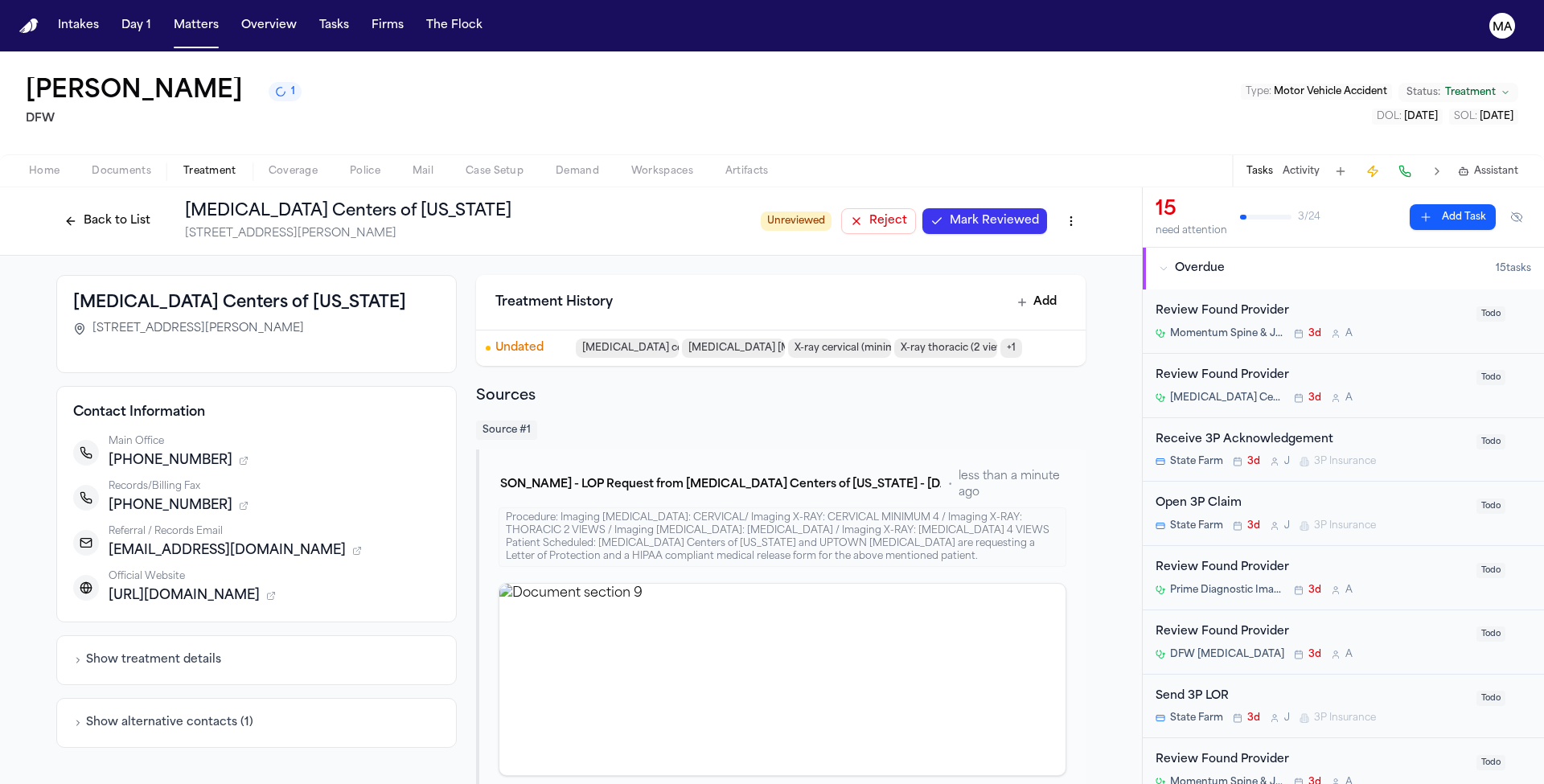
click at [807, 200] on div "Back to List MRI Centers of Texas 12800 Preston Rd, Suite 120, Dallas, TX 75230…" at bounding box center [570, 221] width 1029 height 42
click at [949, 213] on span "Mark Reviewed" at bounding box center [993, 222] width 89 height 16
click at [159, 208] on button "Back to List" at bounding box center [106, 221] width 102 height 26
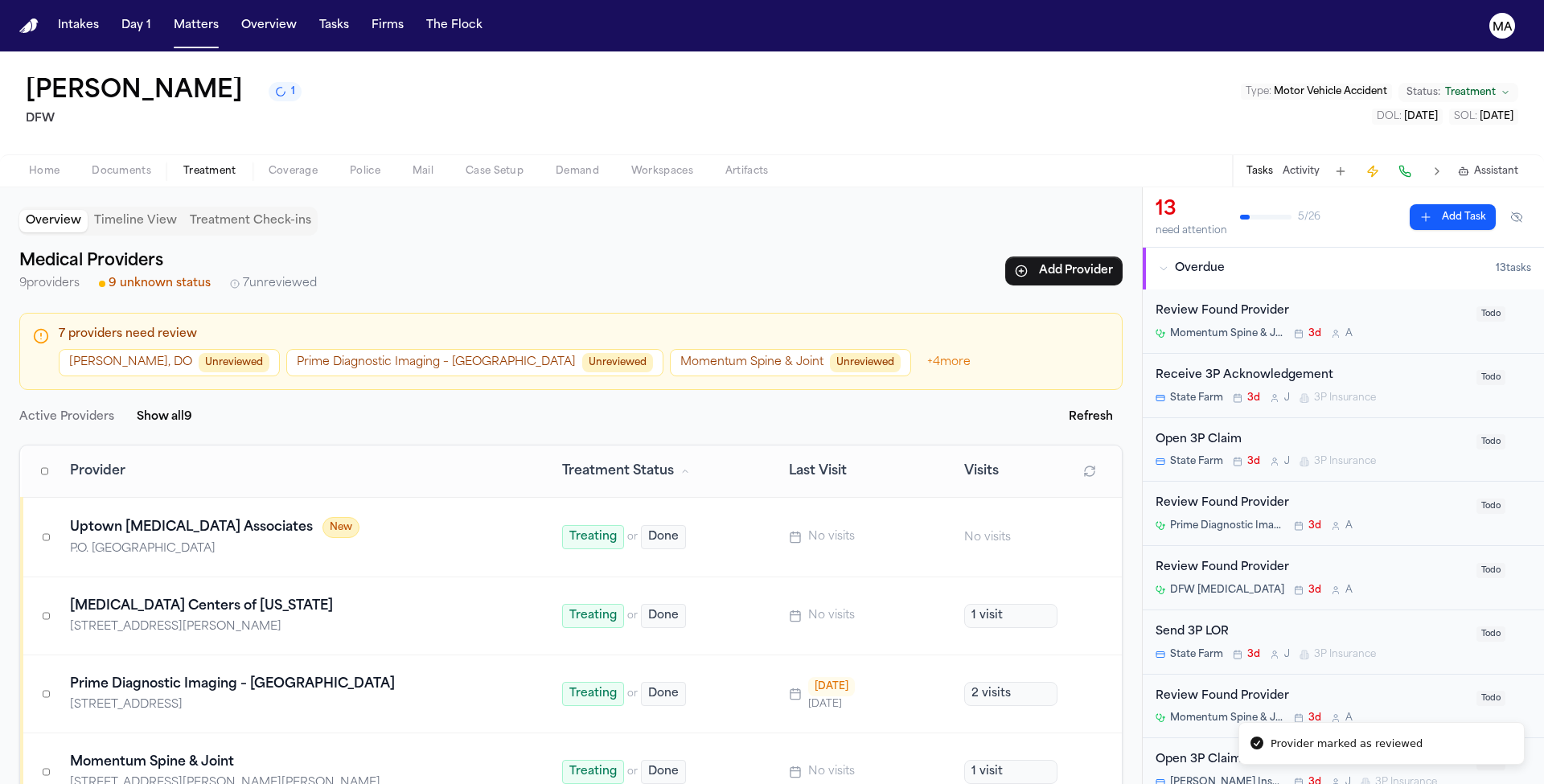
click at [137, 349] on button "Dr. Bowlva Michael Lee, DO Unreviewed" at bounding box center [169, 363] width 221 height 27
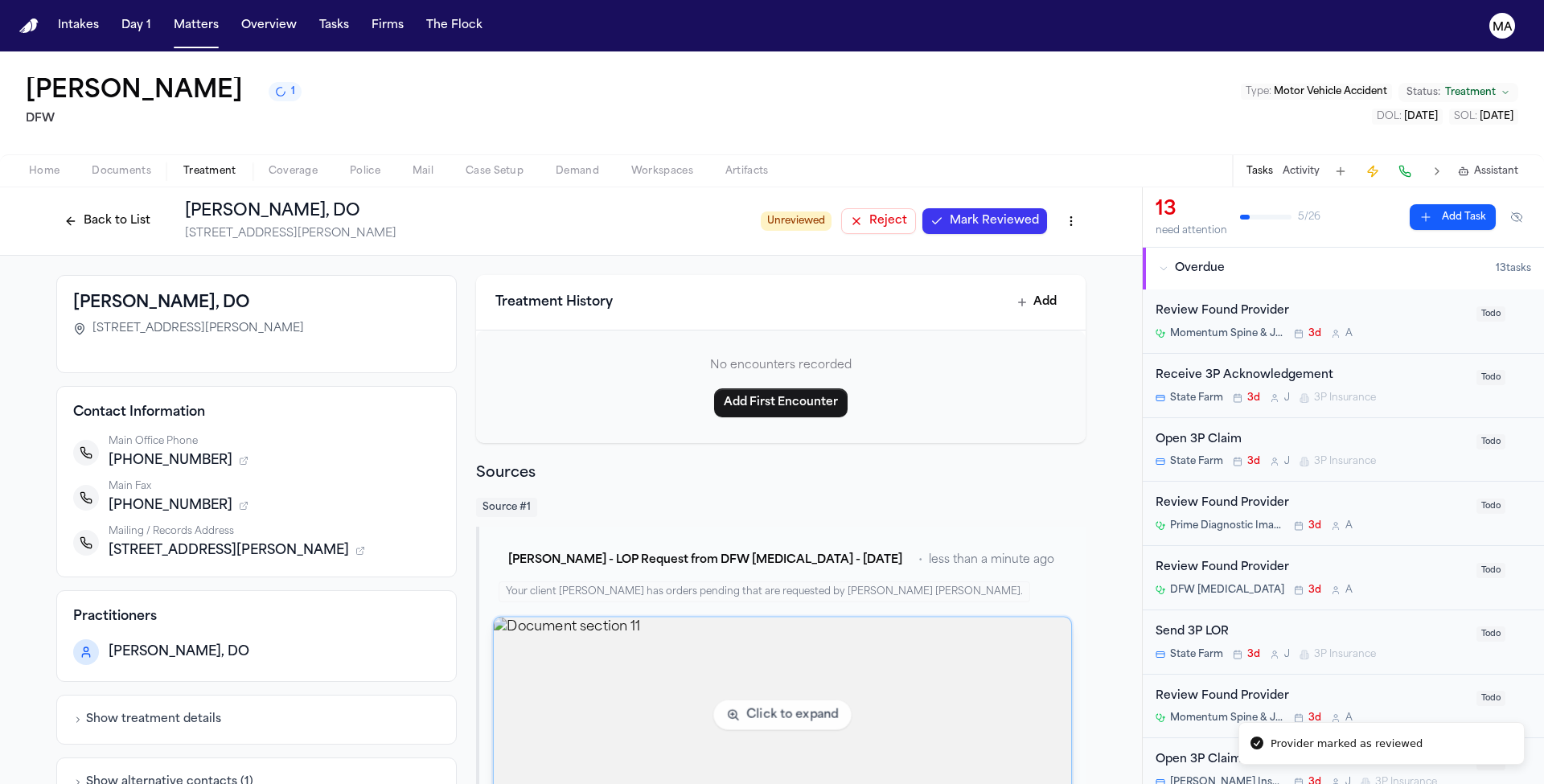
click at [673, 617] on img "View document section 11" at bounding box center [783, 714] width 577 height 195
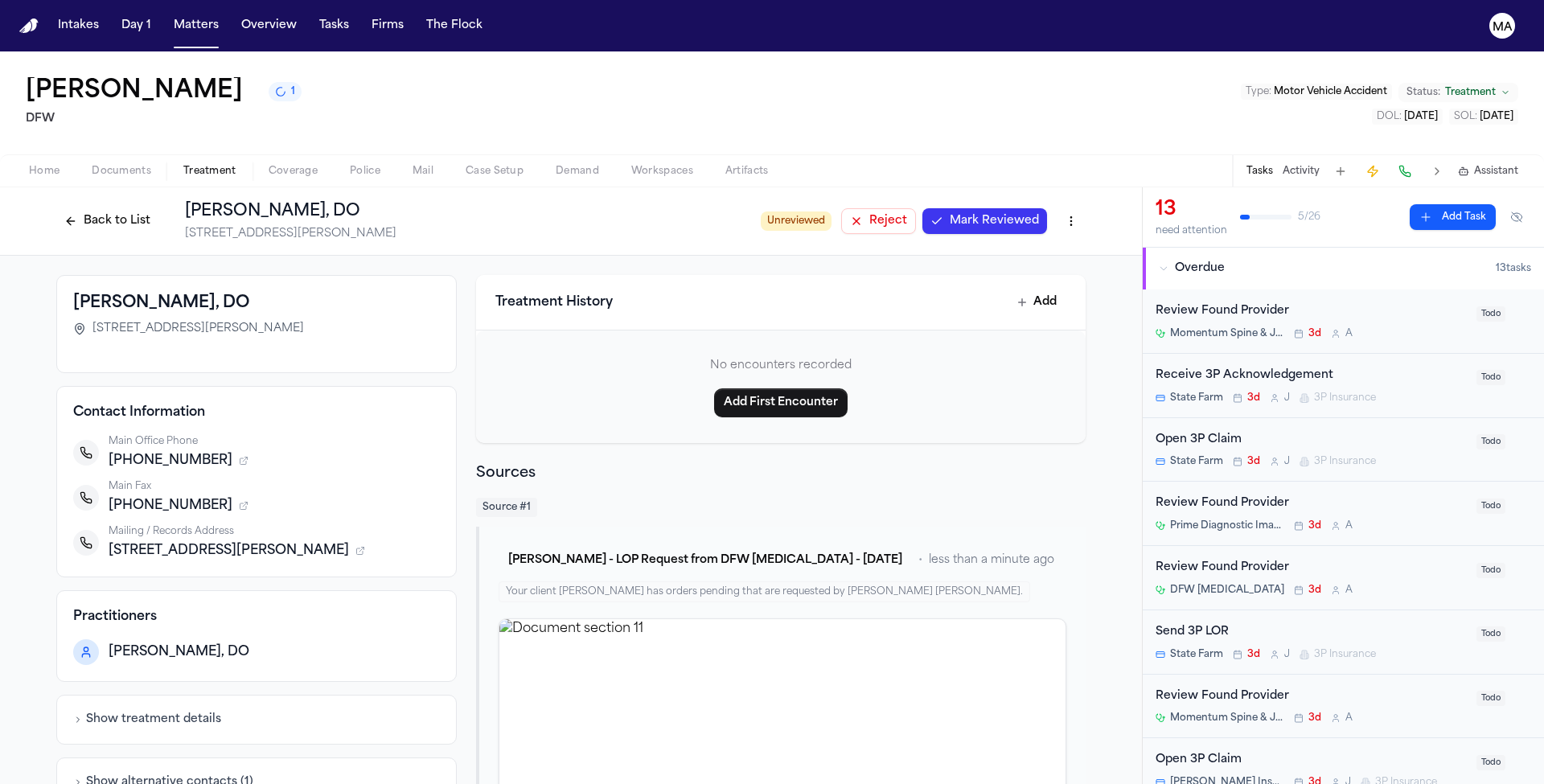
click at [949, 213] on span "Mark Reviewed" at bounding box center [993, 222] width 89 height 16
click at [159, 208] on button "Back to List" at bounding box center [106, 221] width 102 height 26
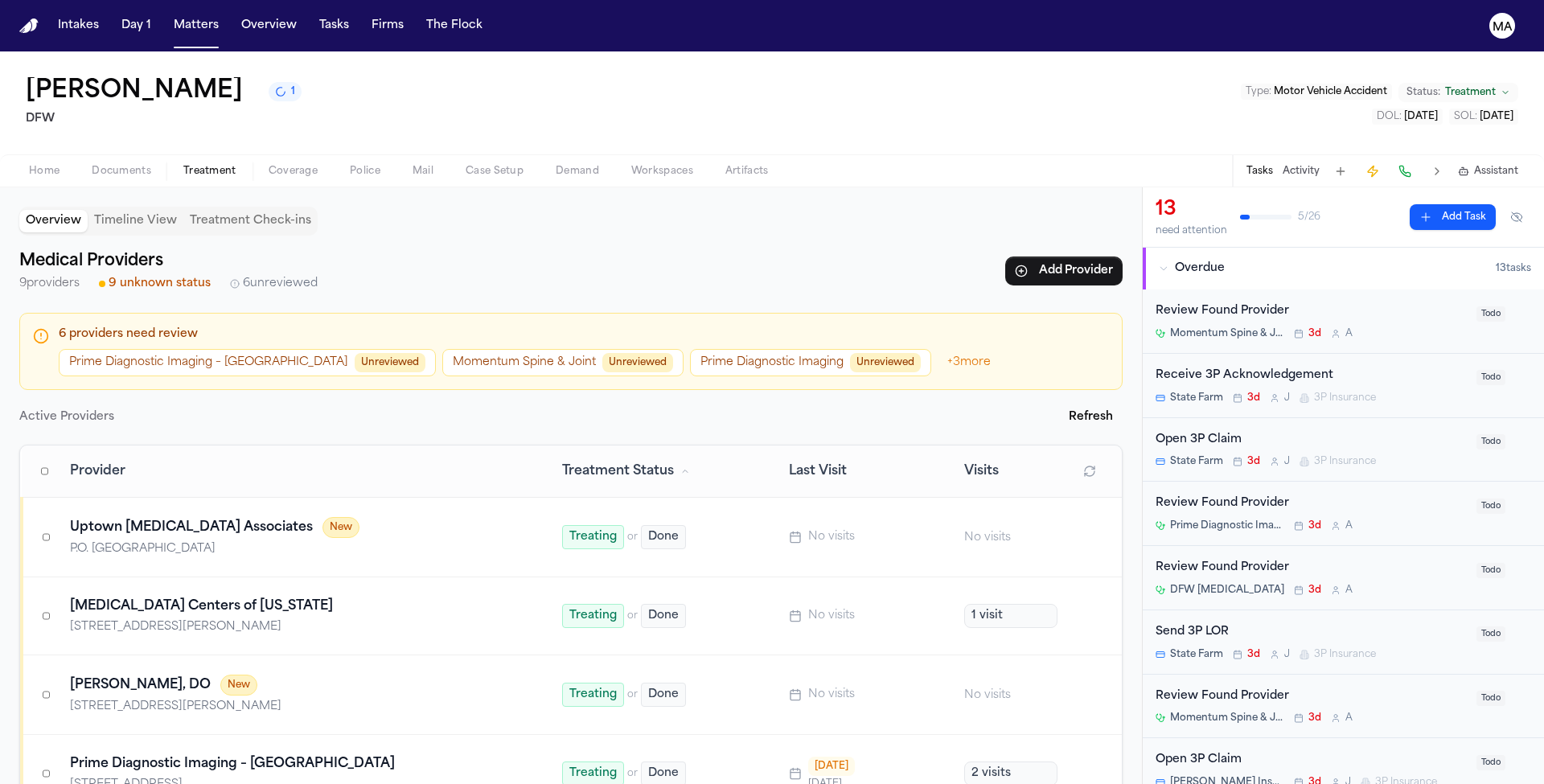
click at [443, 349] on button "Momentum Spine & Joint Unreviewed" at bounding box center [563, 363] width 241 height 27
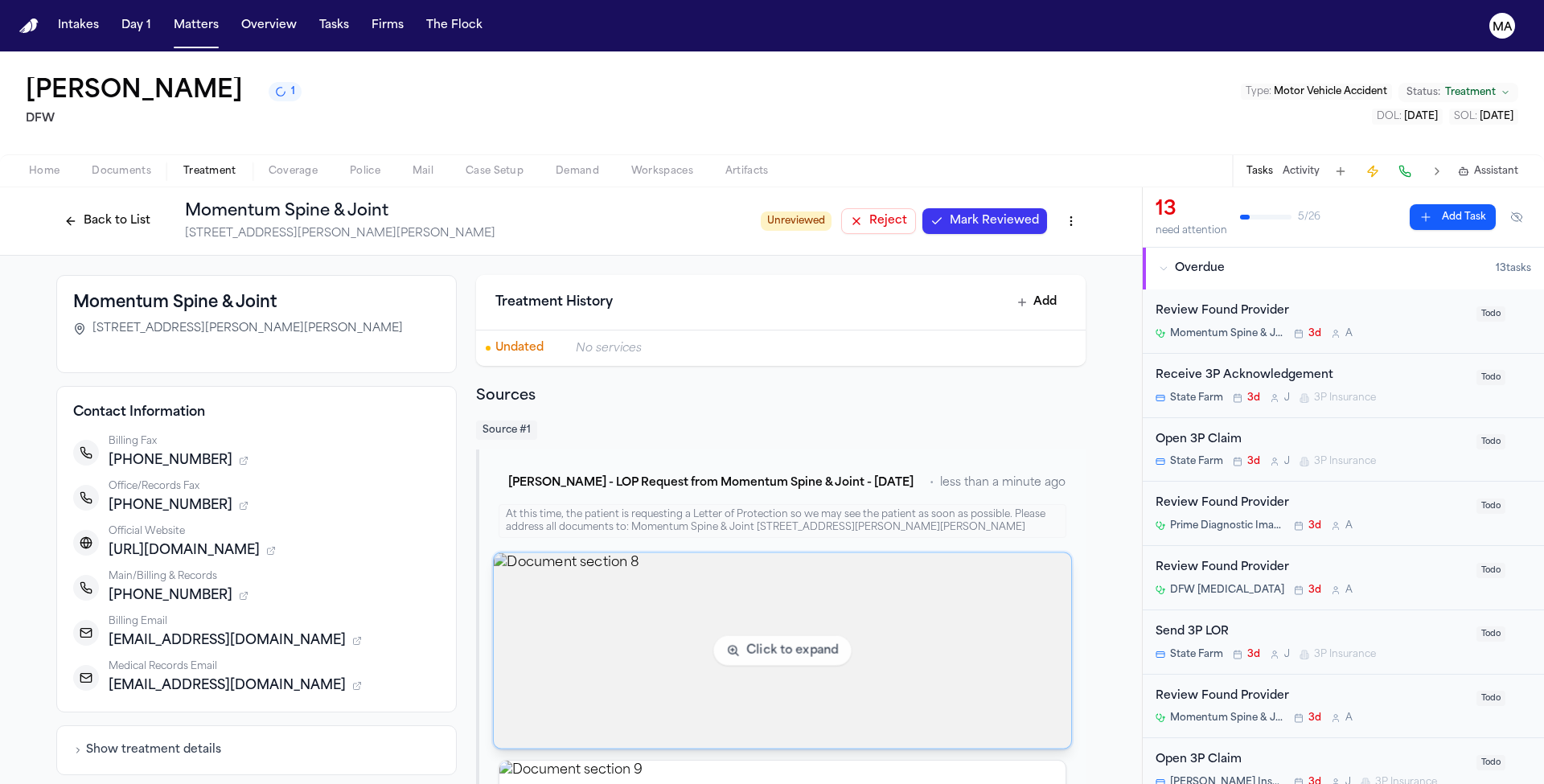
click at [763, 553] on img "View document section 8" at bounding box center [783, 650] width 577 height 195
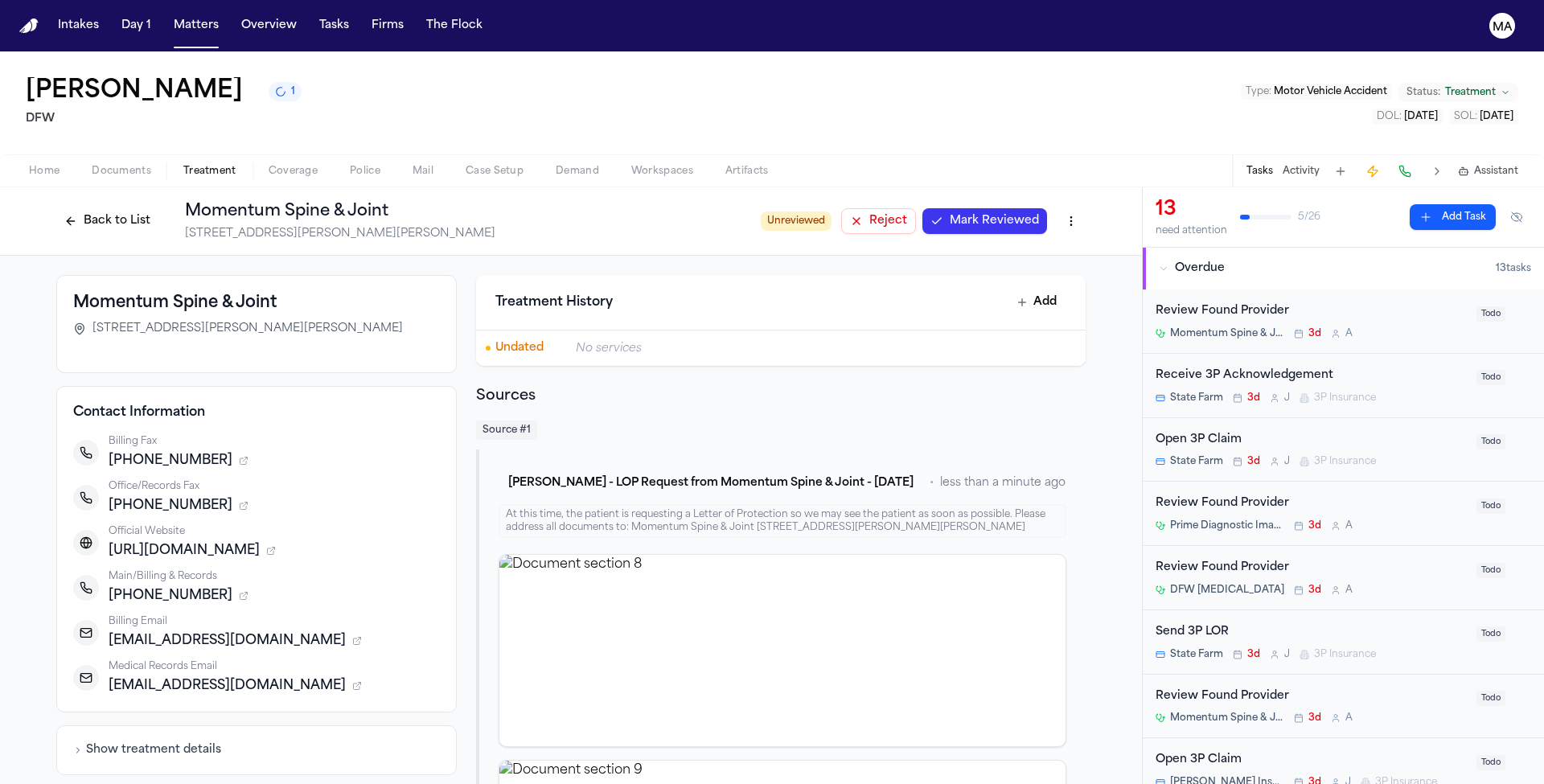
click at [949, 213] on span "Mark Reviewed" at bounding box center [993, 222] width 89 height 16
click at [159, 208] on button "Back to List" at bounding box center [106, 221] width 102 height 26
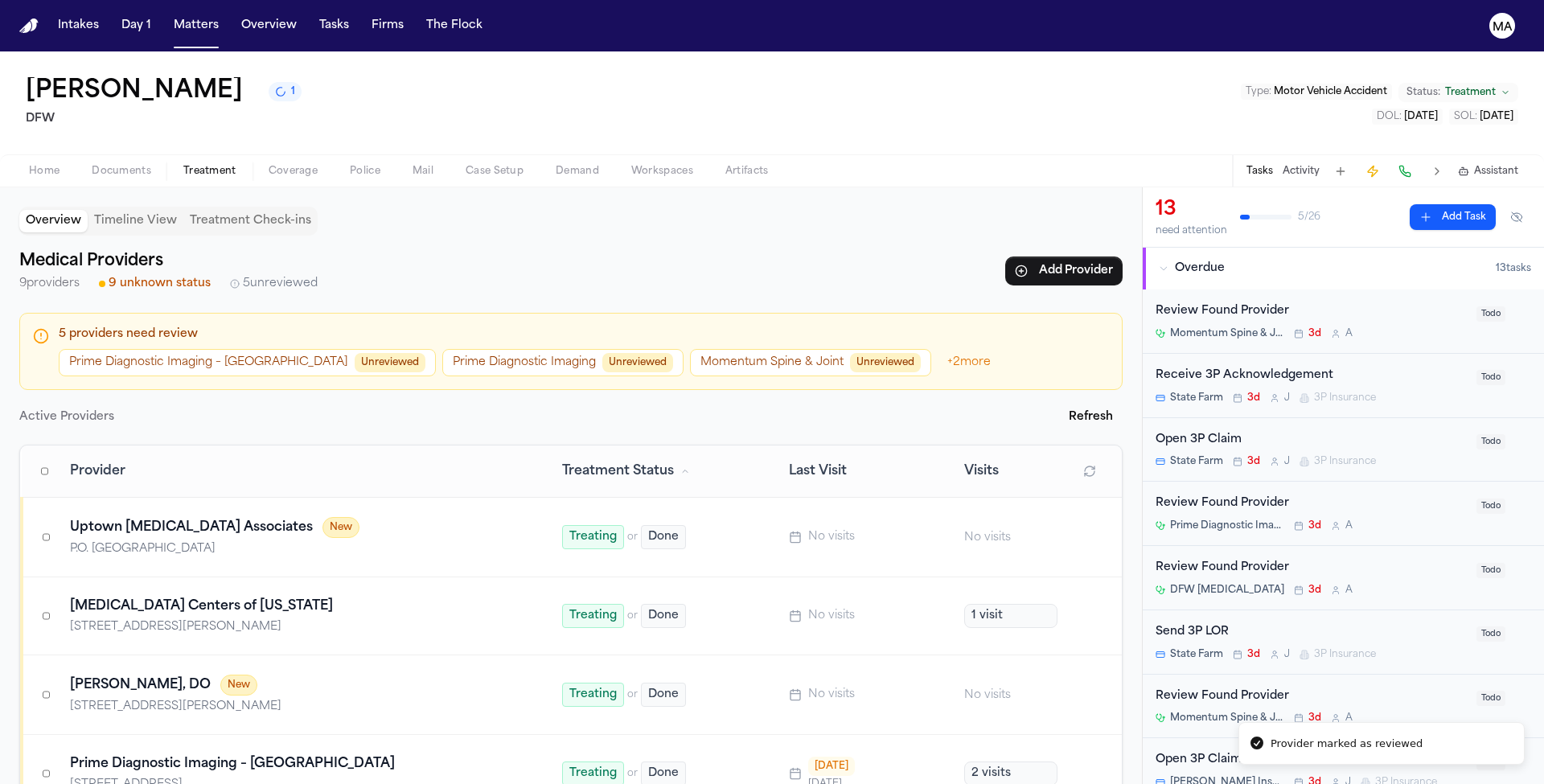
click at [690, 349] on button "Momentum Spine & Joint Unreviewed" at bounding box center [810, 363] width 241 height 27
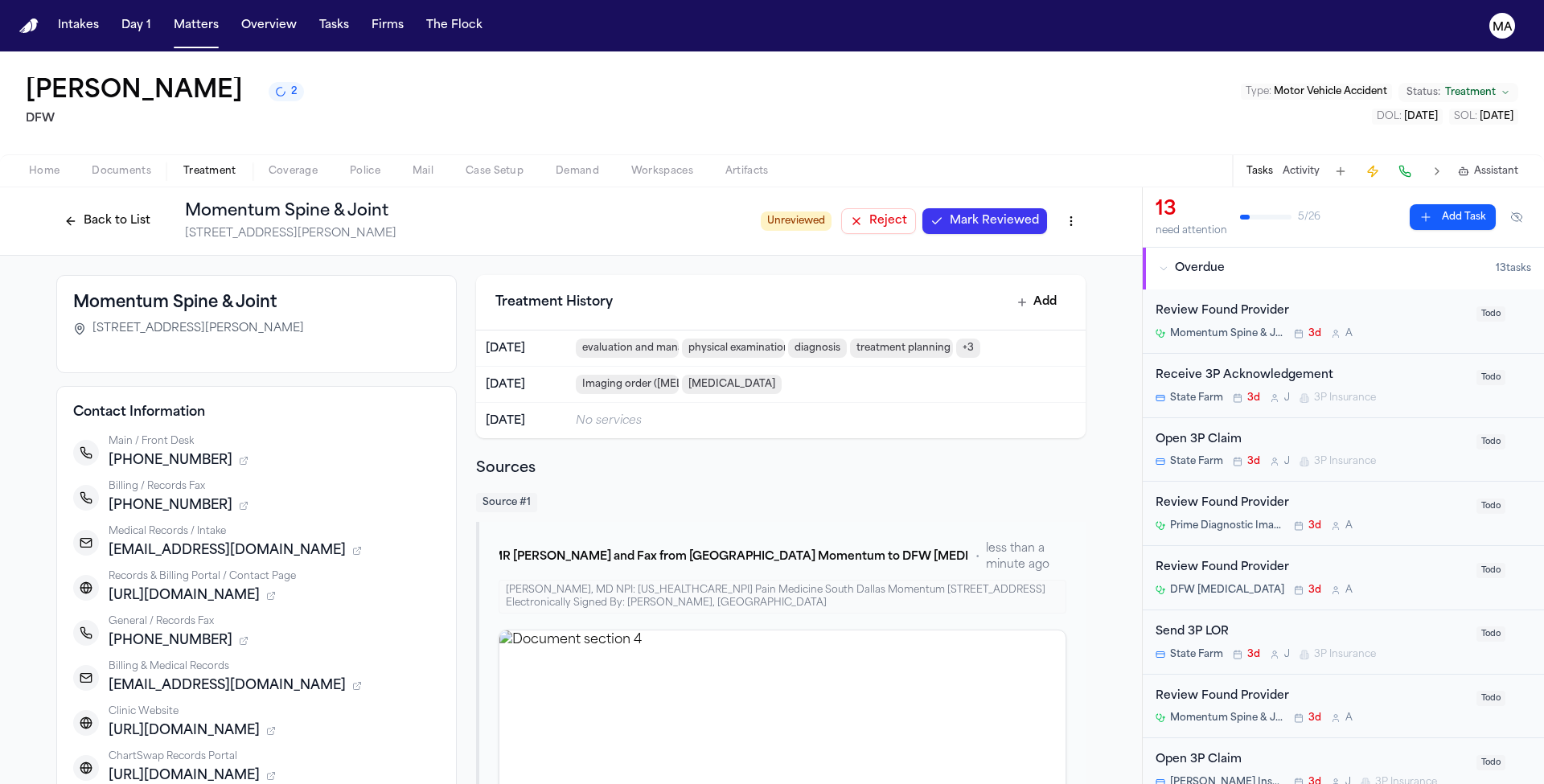
click at [949, 213] on span "Mark Reviewed" at bounding box center [993, 222] width 89 height 16
click at [159, 208] on button "Back to List" at bounding box center [106, 221] width 102 height 26
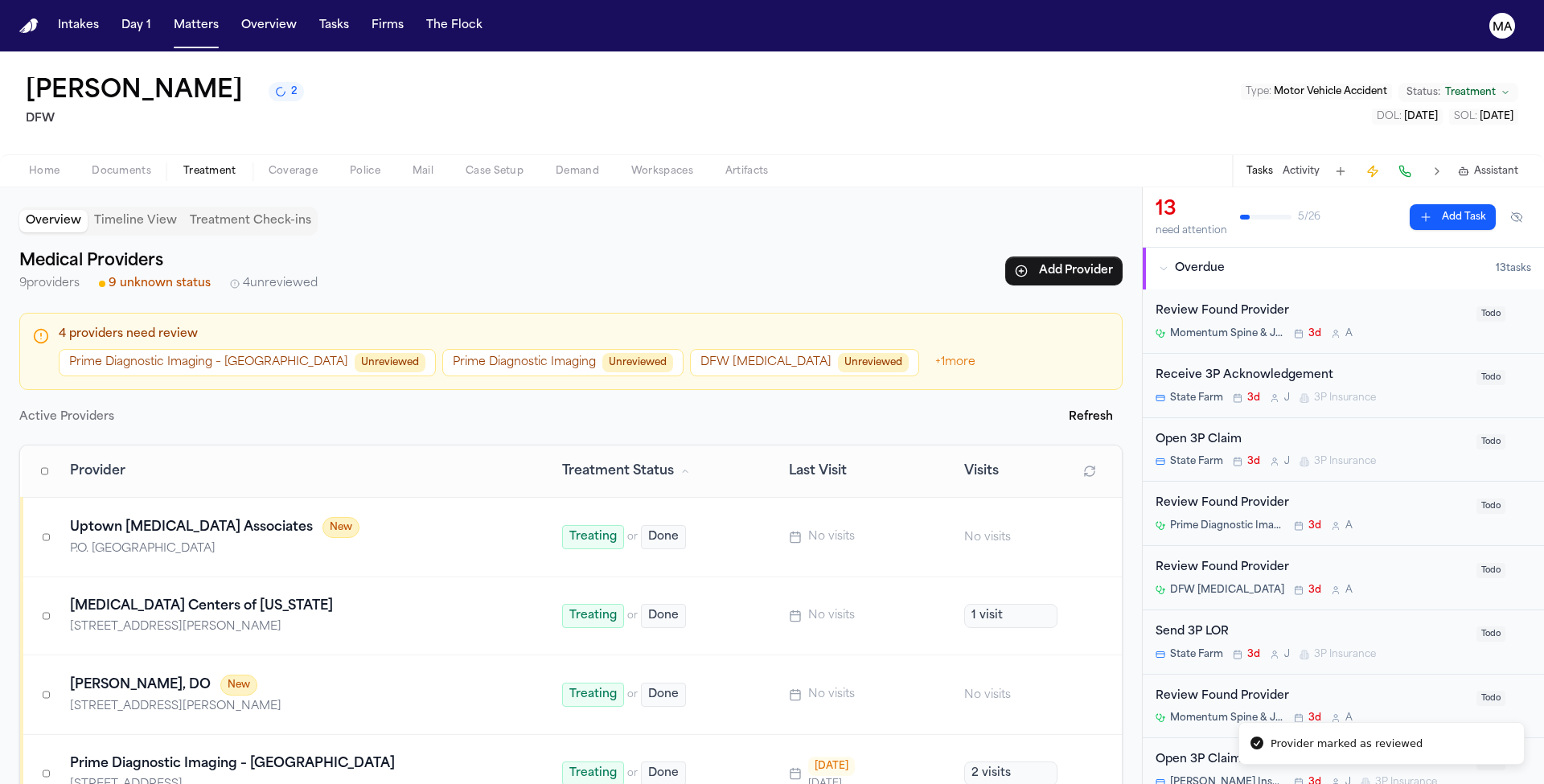
click at [838, 353] on span "Unreviewed" at bounding box center [872, 362] width 71 height 19
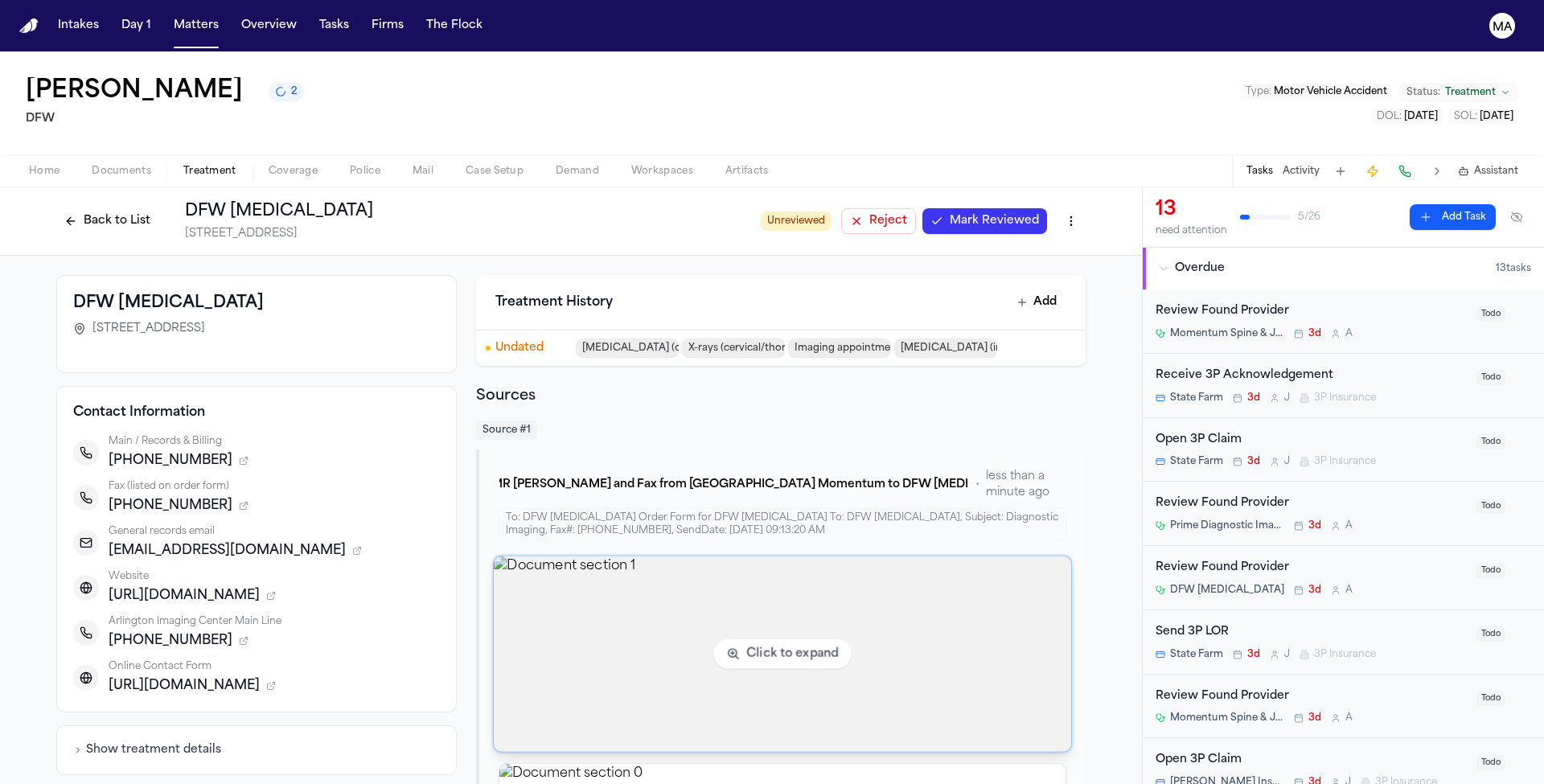
click at [680, 556] on img "View document section 1" at bounding box center [783, 653] width 577 height 195
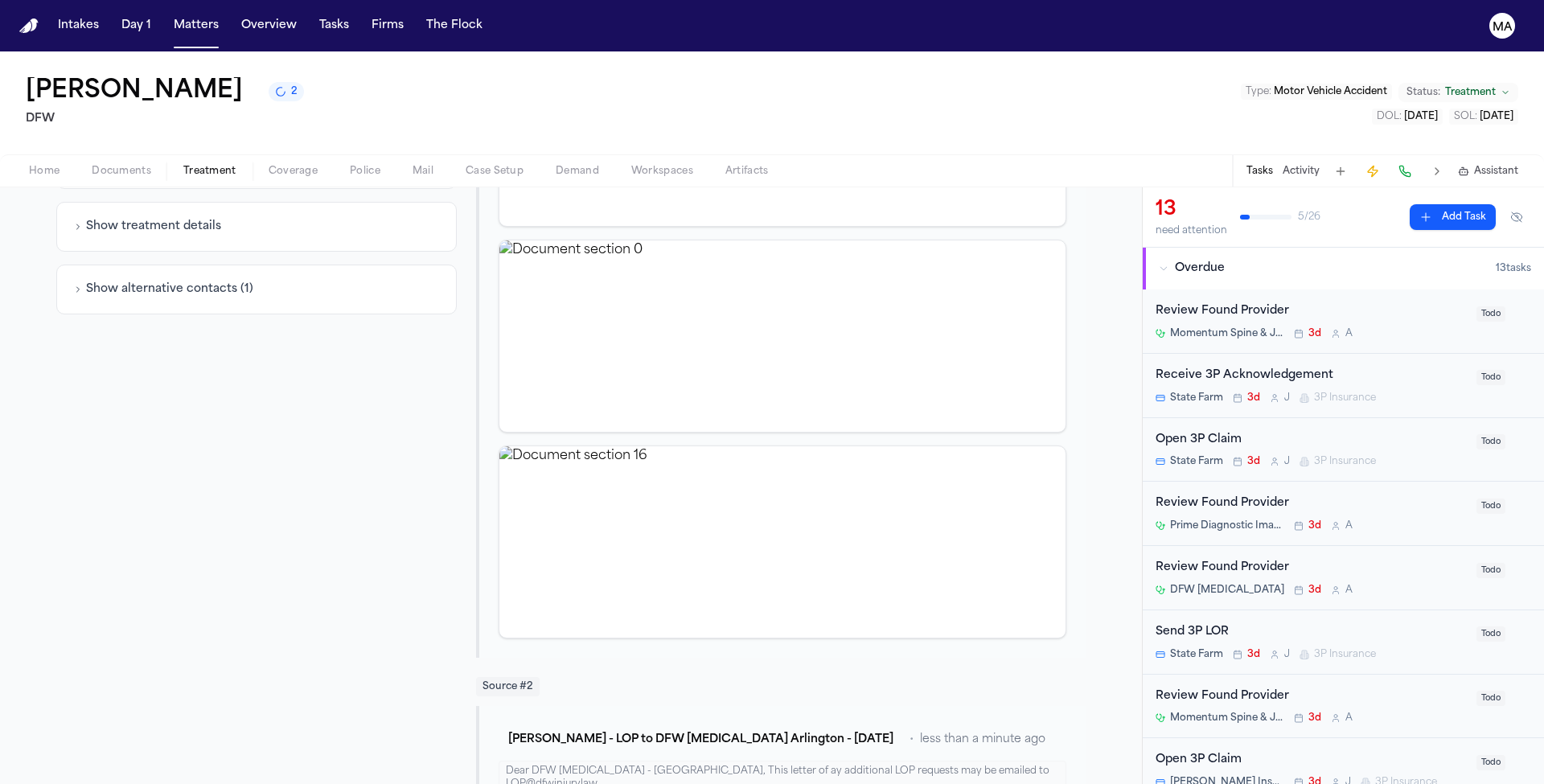
scroll to position [613, 0]
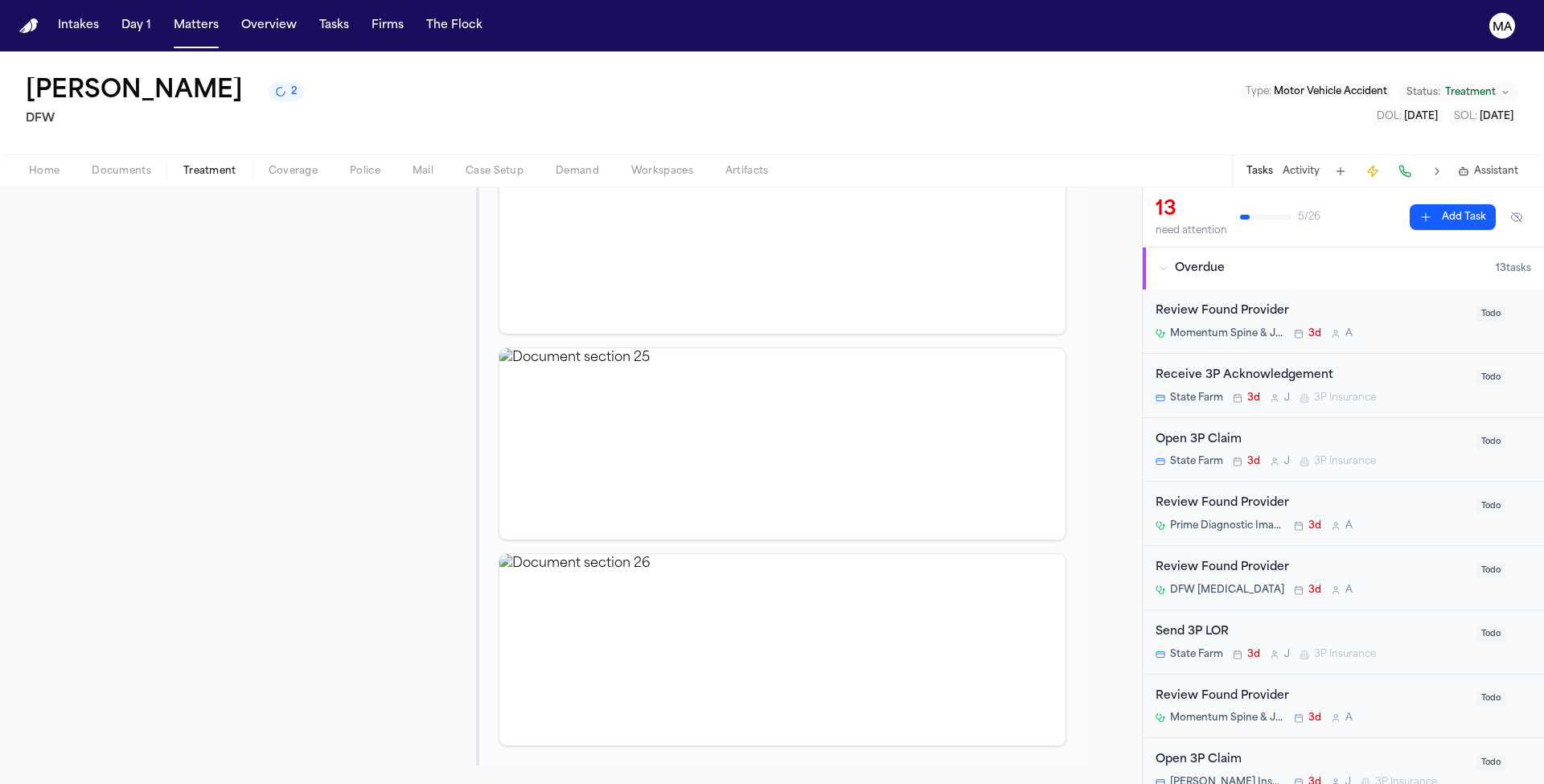
scroll to position [1189, 0]
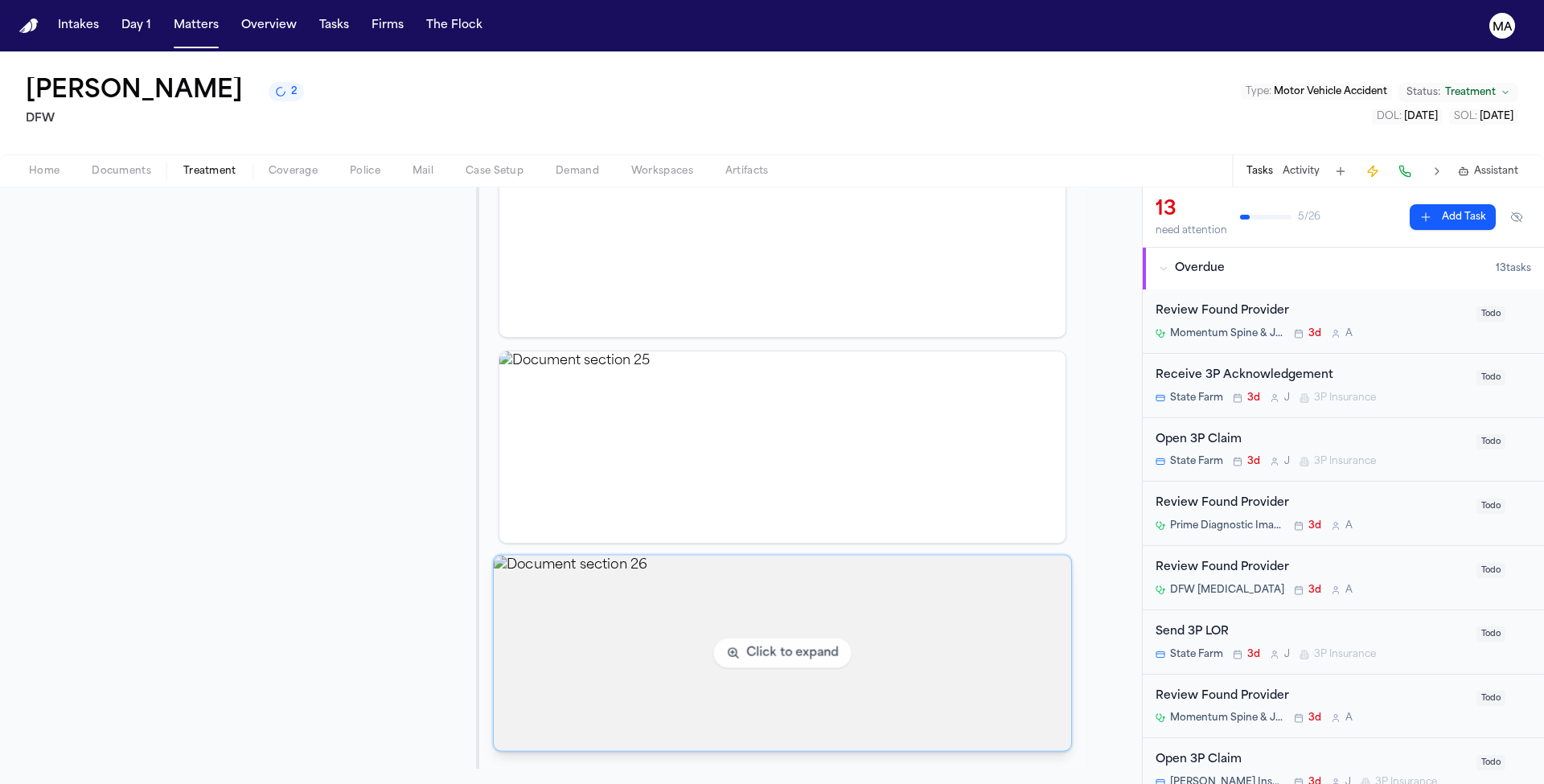
click at [649, 555] on img "View document section 26" at bounding box center [783, 652] width 577 height 195
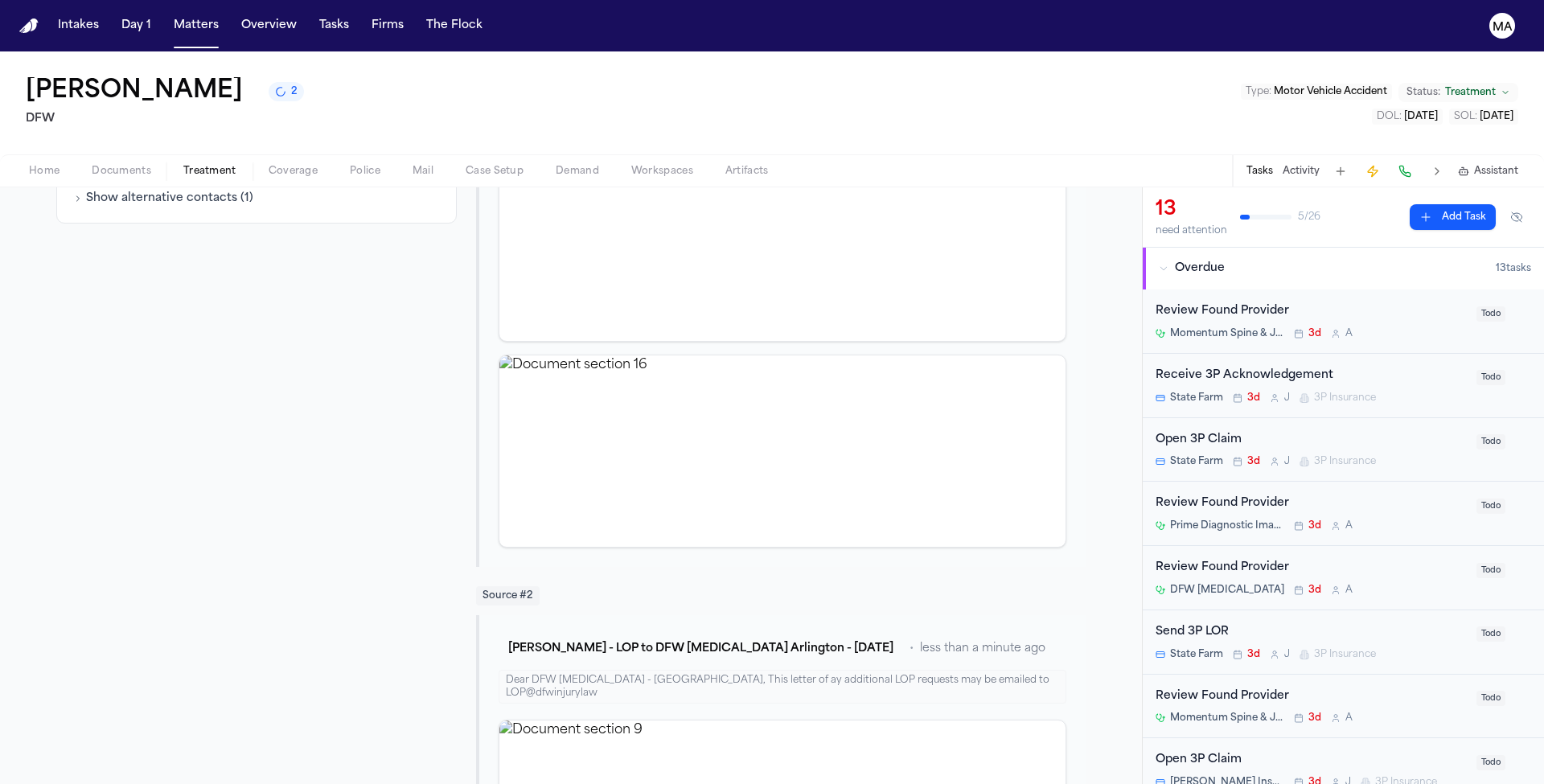
scroll to position [0, 0]
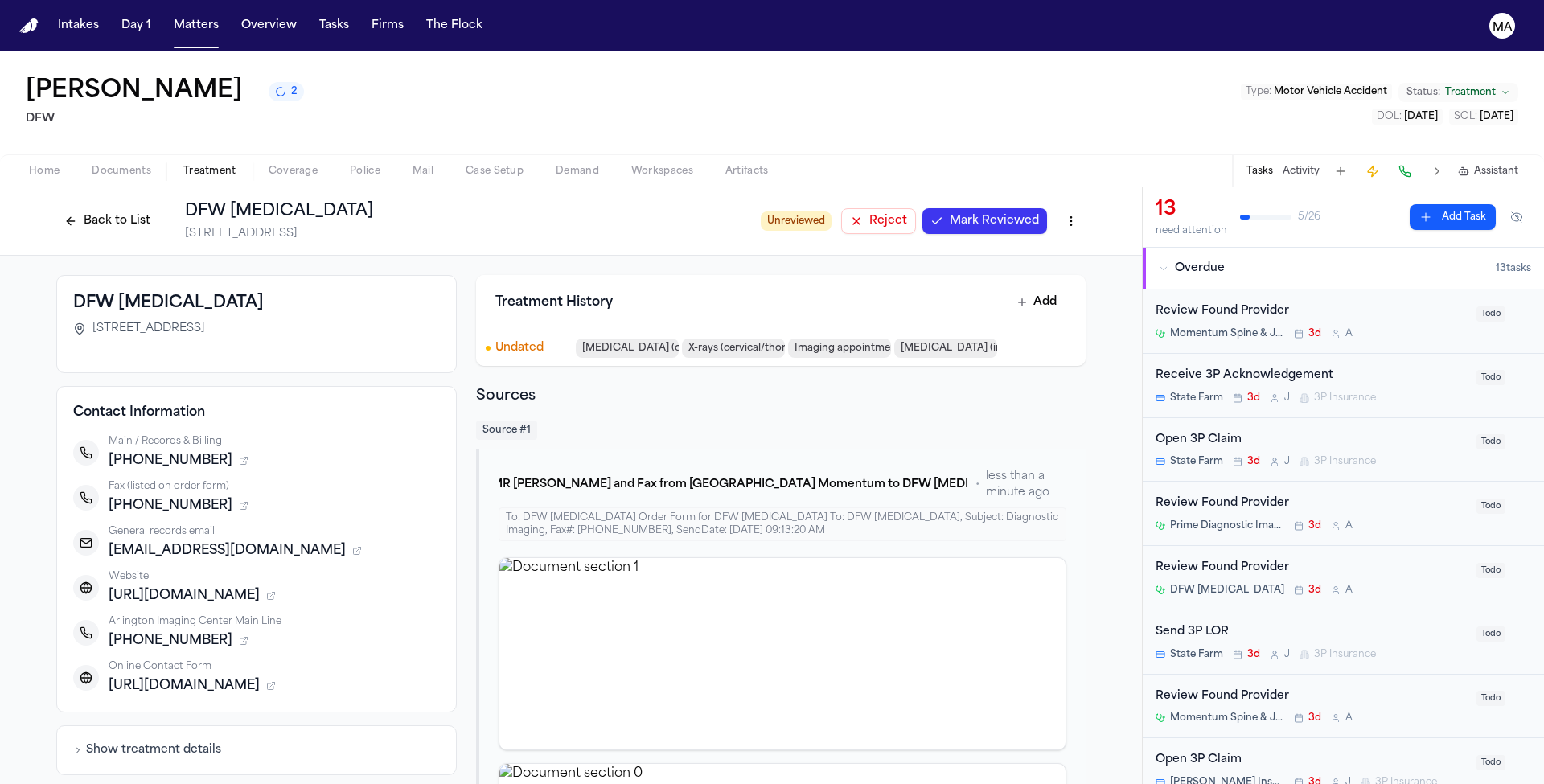
click at [949, 213] on span "Mark Reviewed" at bounding box center [993, 222] width 89 height 16
click at [159, 208] on button "Back to List" at bounding box center [106, 221] width 102 height 26
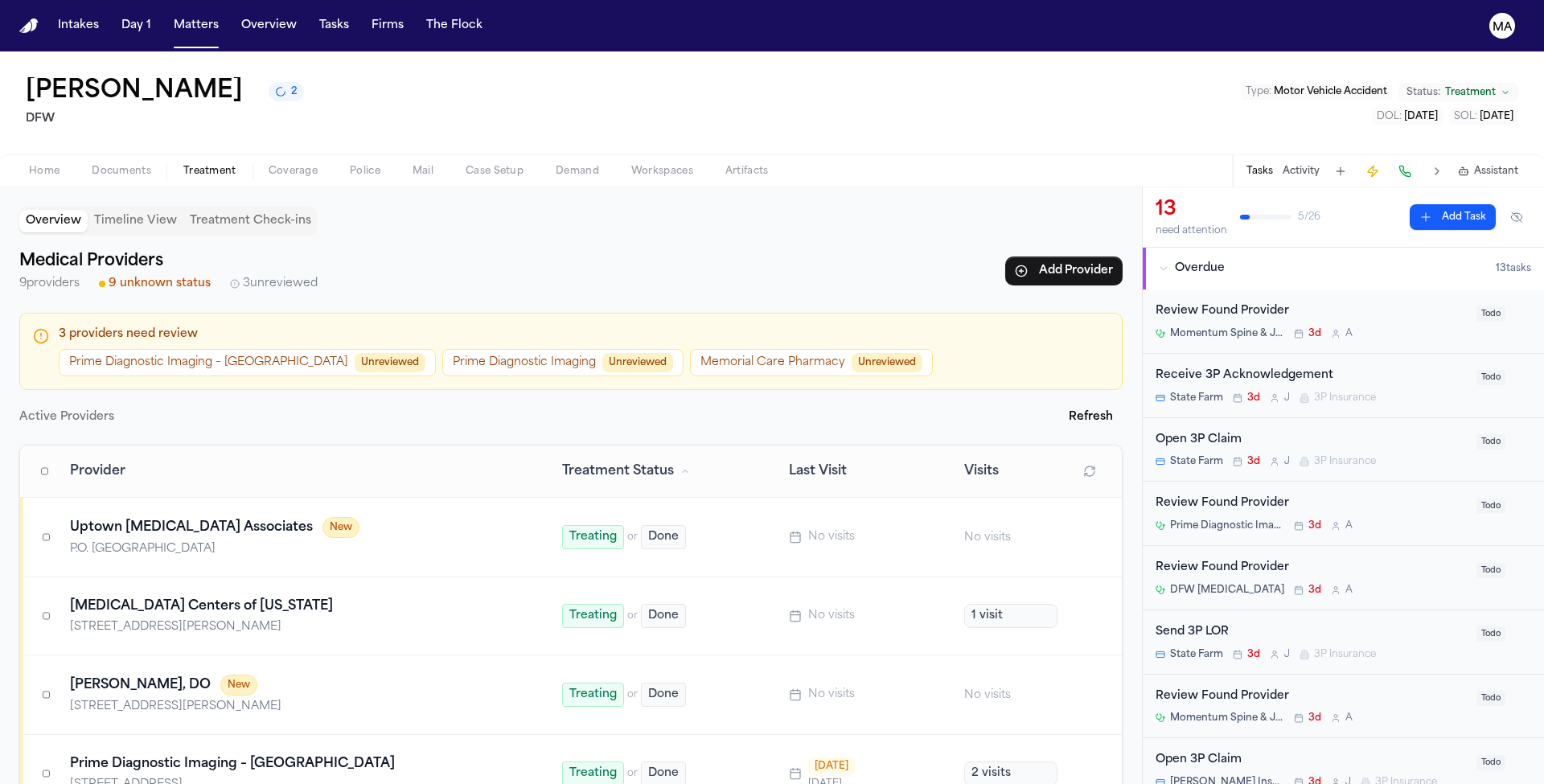
click at [690, 349] on button "Memorial Care Pharmacy Unreviewed" at bounding box center [811, 363] width 243 height 27
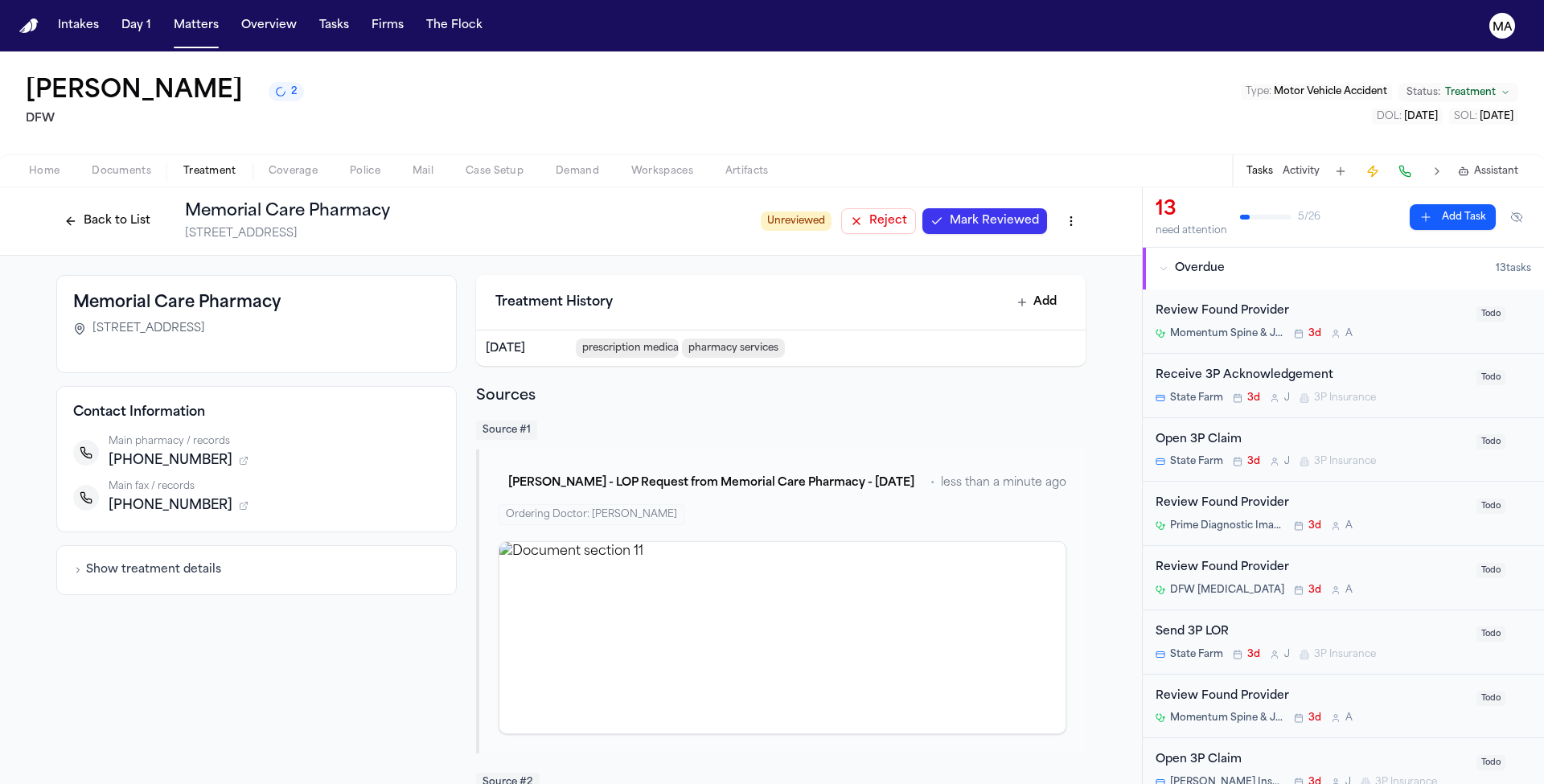
click at [949, 213] on span "Mark Reviewed" at bounding box center [993, 222] width 89 height 16
click at [159, 208] on button "Back to List" at bounding box center [106, 221] width 102 height 26
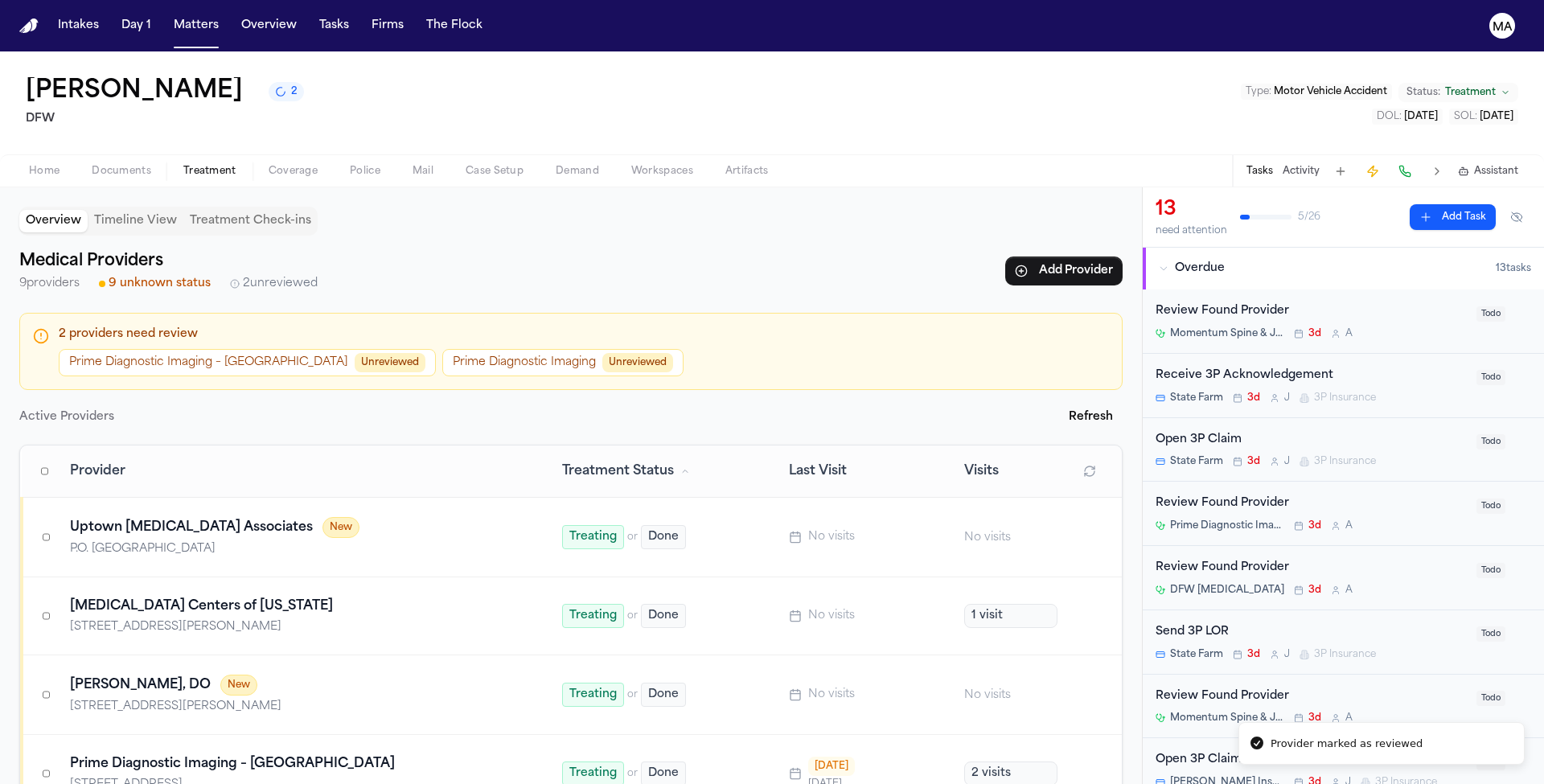
click at [443, 349] on button "Prime Diagnostic Imaging Unreviewed" at bounding box center [563, 363] width 241 height 27
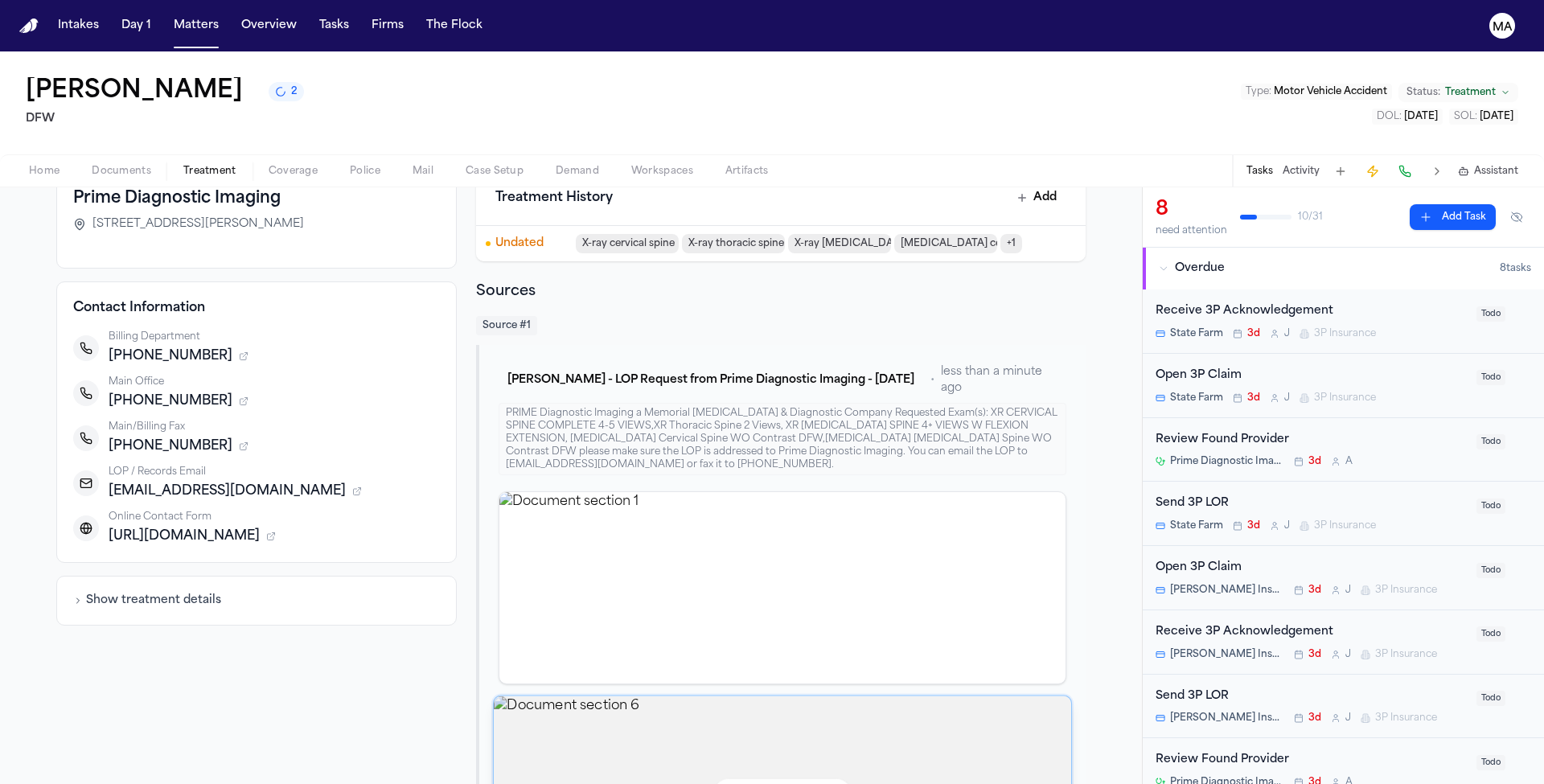
scroll to position [192, 0]
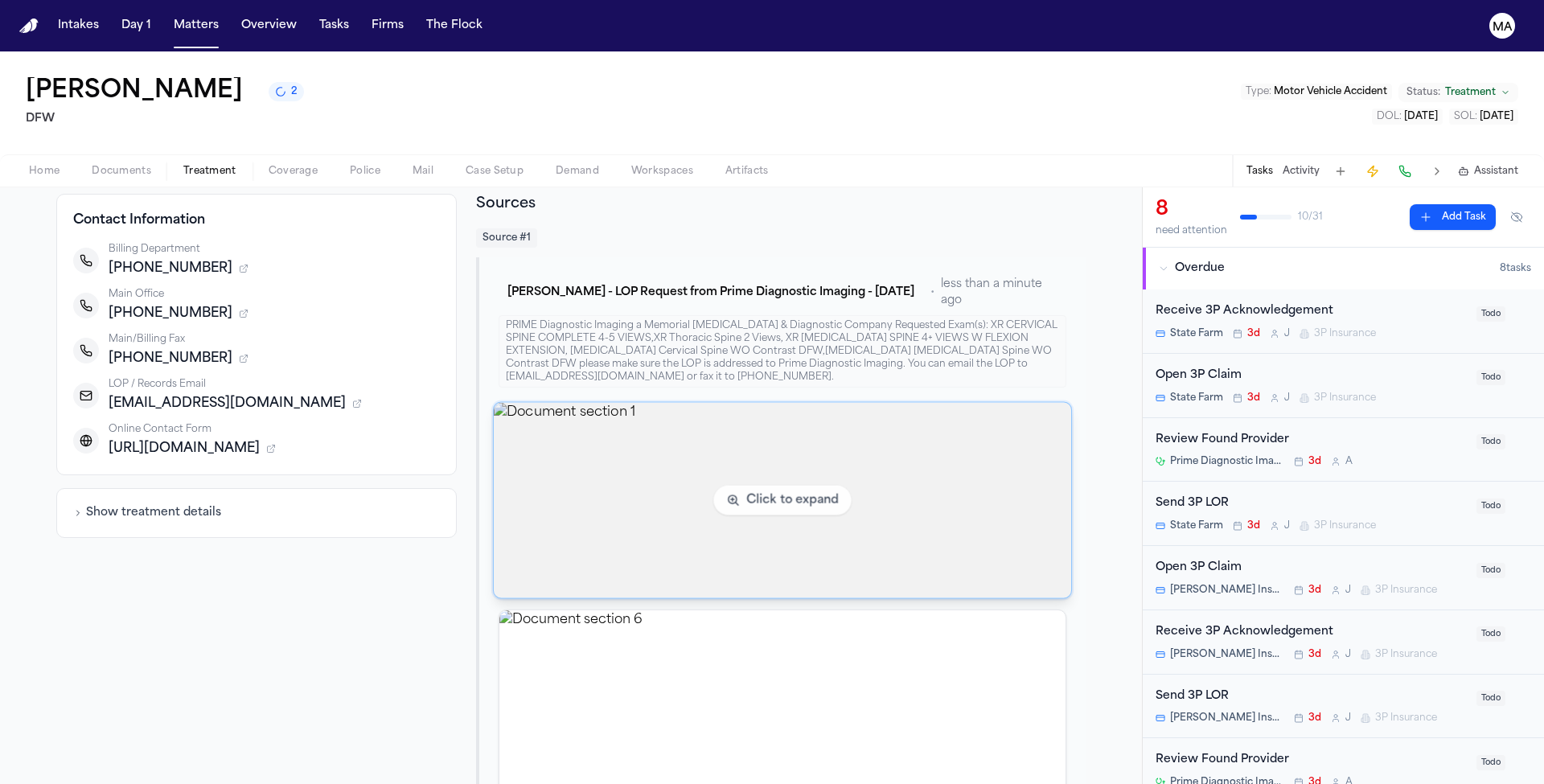
click at [589, 403] on img "View document section 1" at bounding box center [783, 500] width 577 height 195
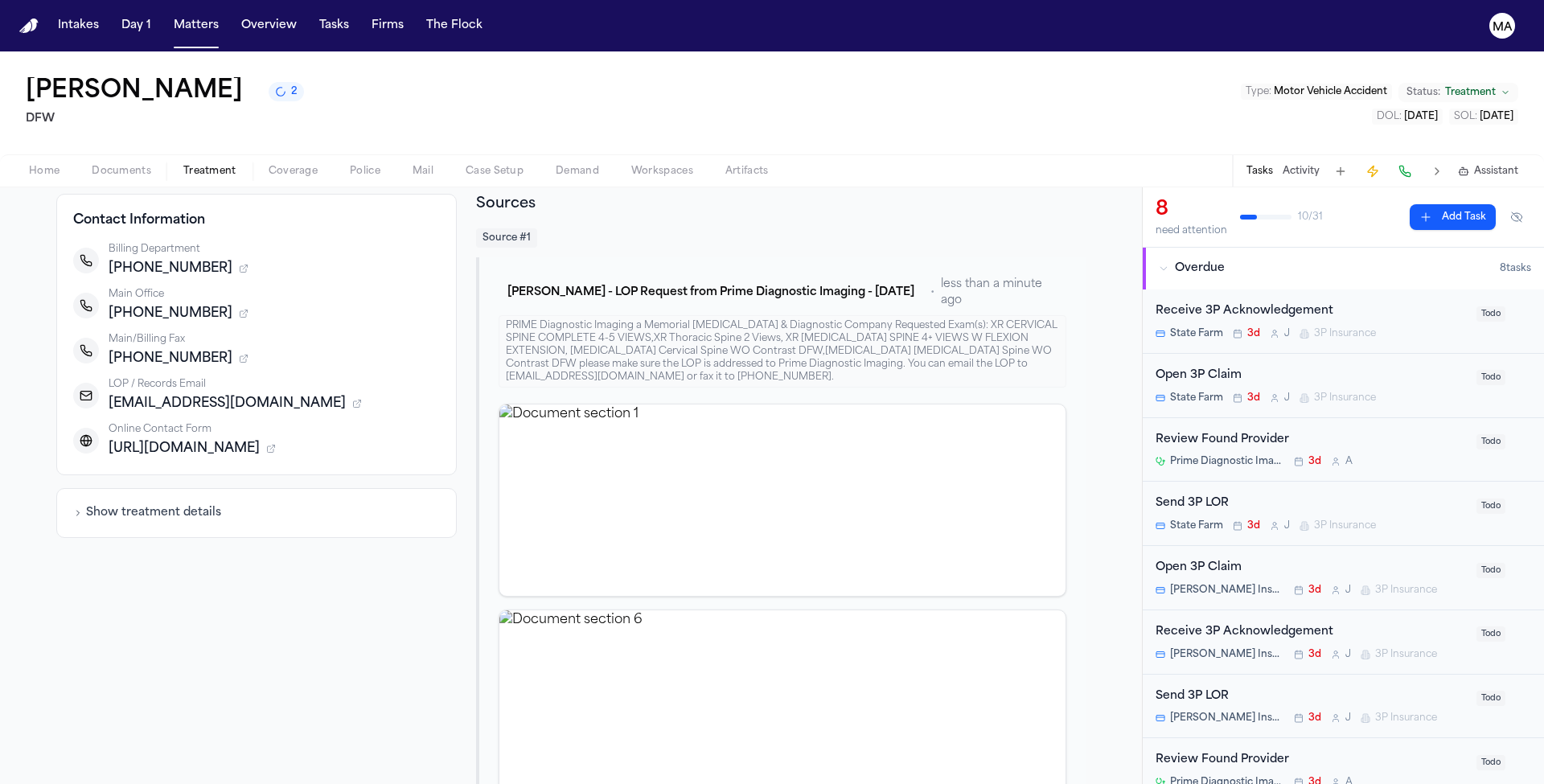
click at [590, 610] on img "View document section 6" at bounding box center [783, 705] width 566 height 191
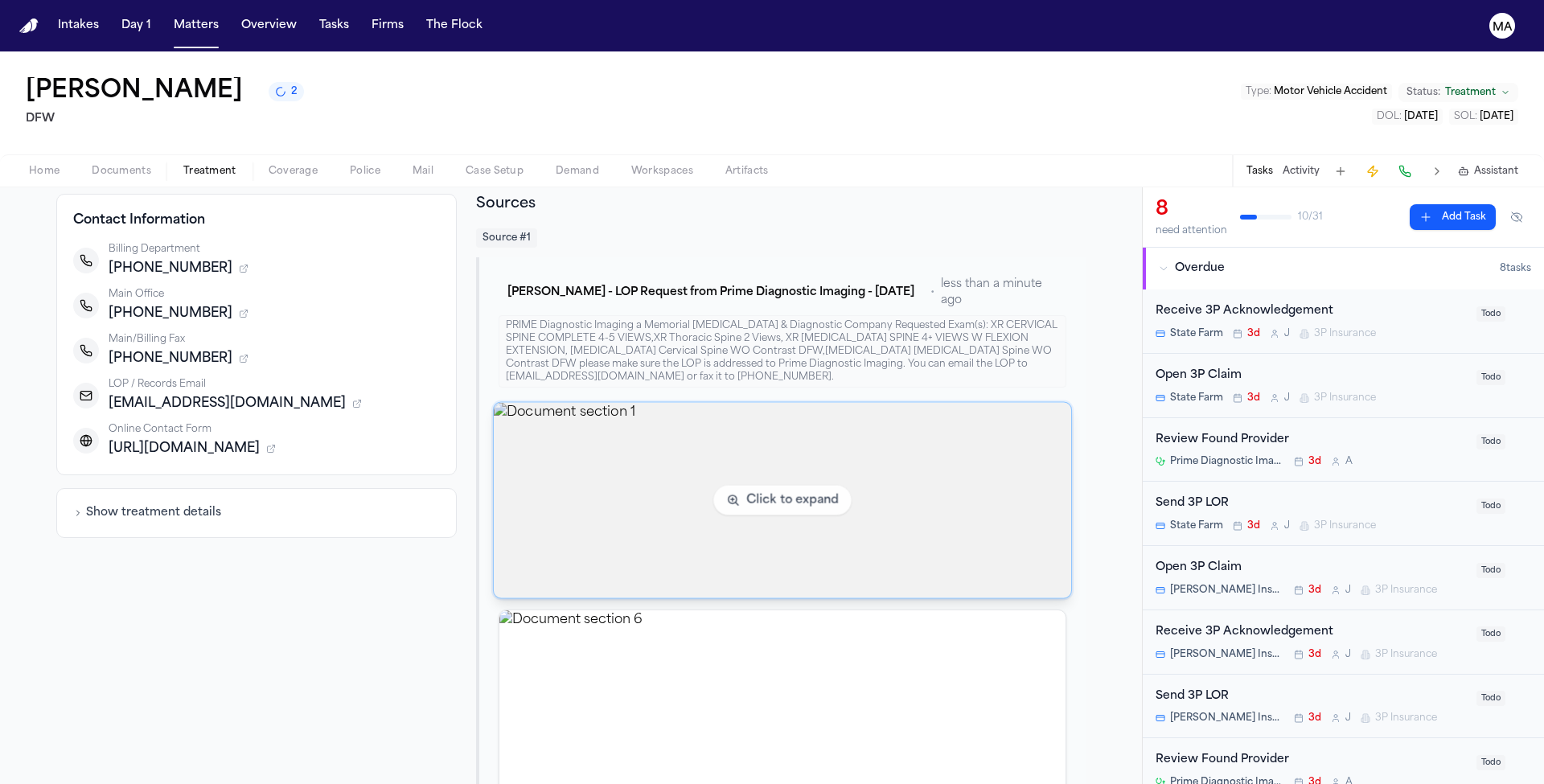
scroll to position [0, 0]
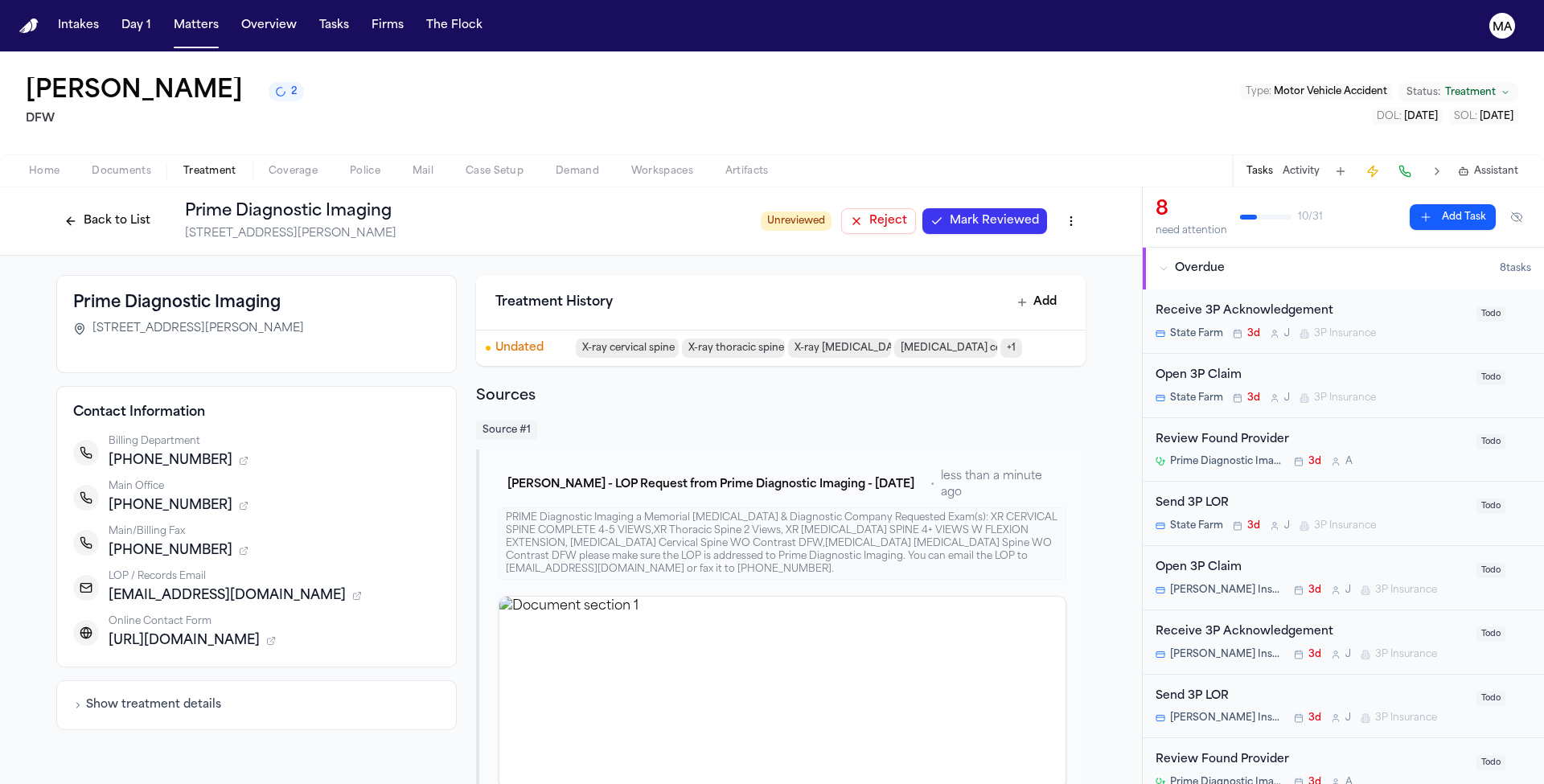
click at [949, 213] on span "Mark Reviewed" at bounding box center [993, 222] width 89 height 16
click at [159, 208] on button "Back to List" at bounding box center [106, 221] width 102 height 26
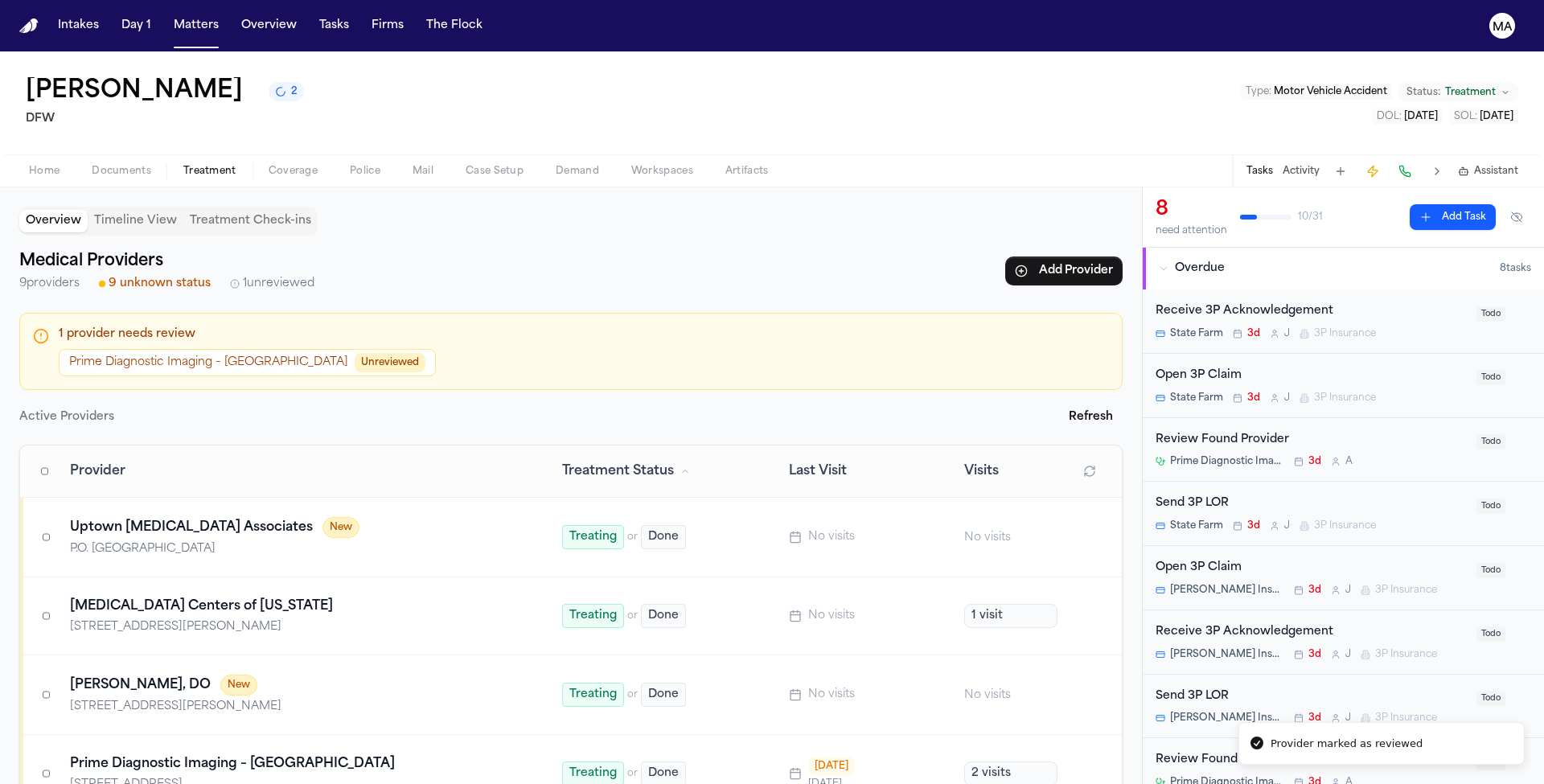
click at [155, 349] on button "Prime Diagnostic Imaging – Duncanville Unreviewed" at bounding box center [247, 363] width 378 height 27
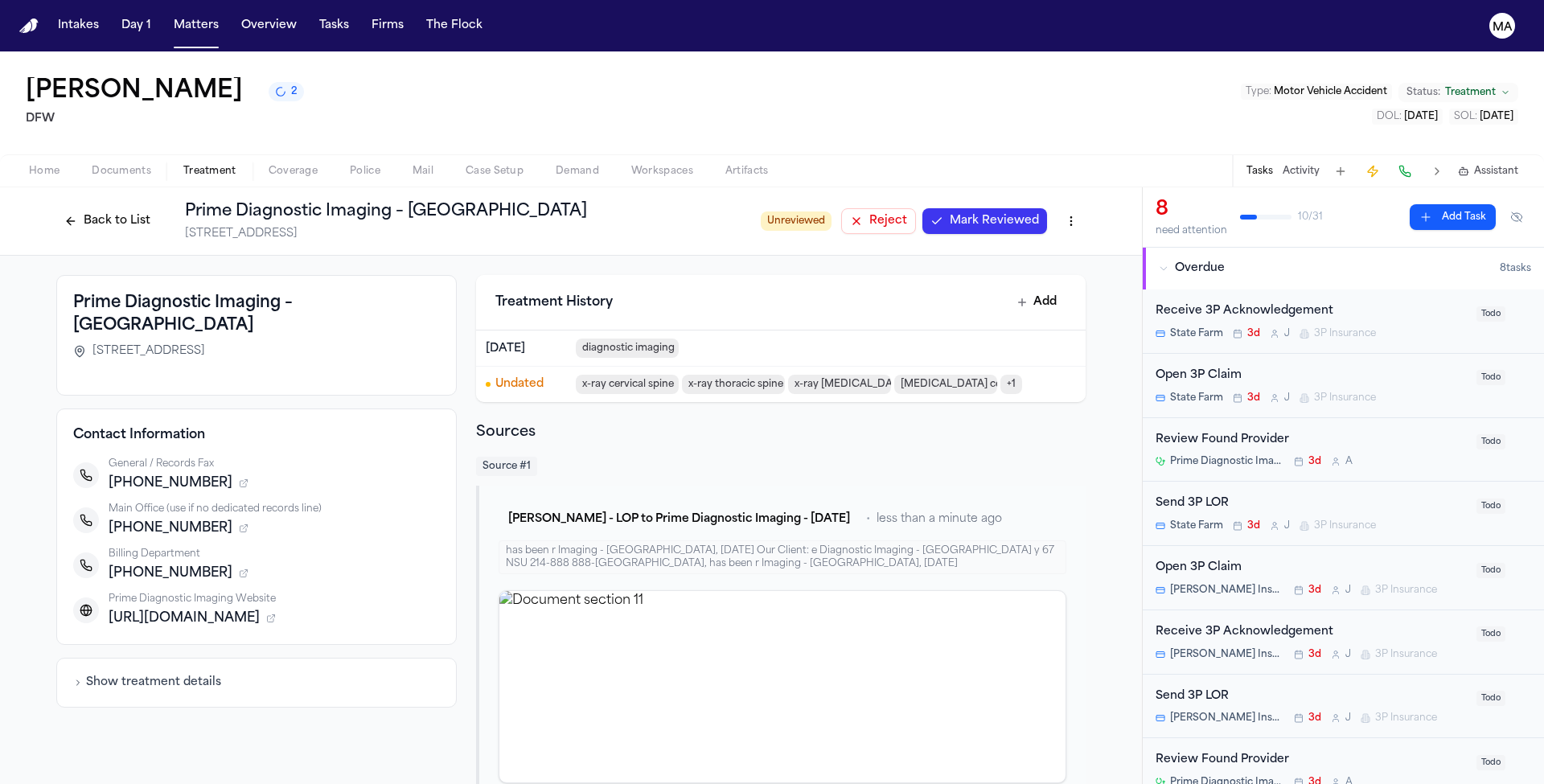
click at [949, 213] on span "Mark Reviewed" at bounding box center [993, 222] width 89 height 16
click at [159, 208] on button "Back to List" at bounding box center [106, 221] width 102 height 26
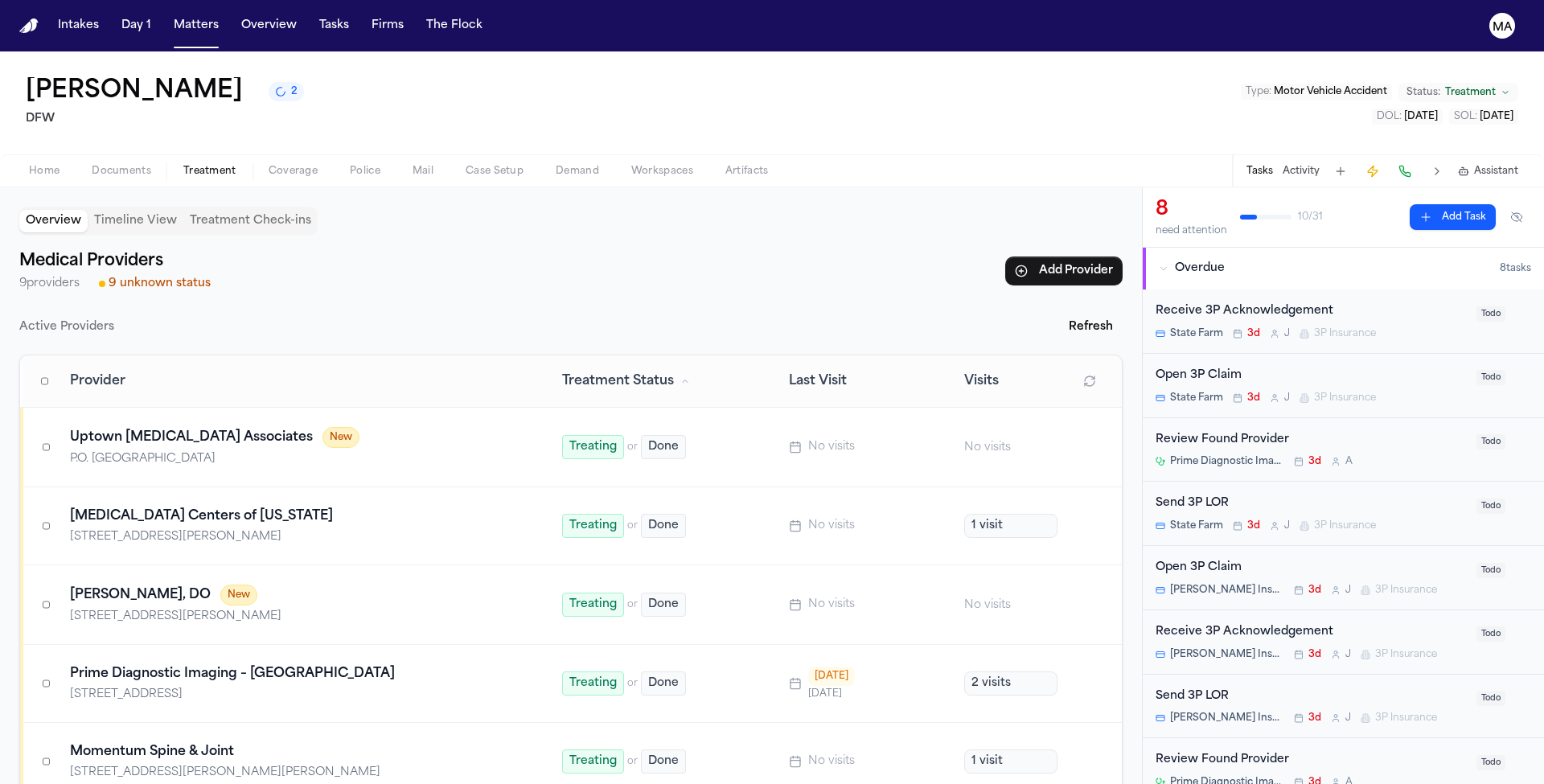
click at [390, 51] on div "Carlton Riden 2 DFW Type : Motor Vehicle Accident Status: Treatment DOL : 2025-…" at bounding box center [772, 103] width 1544 height 103
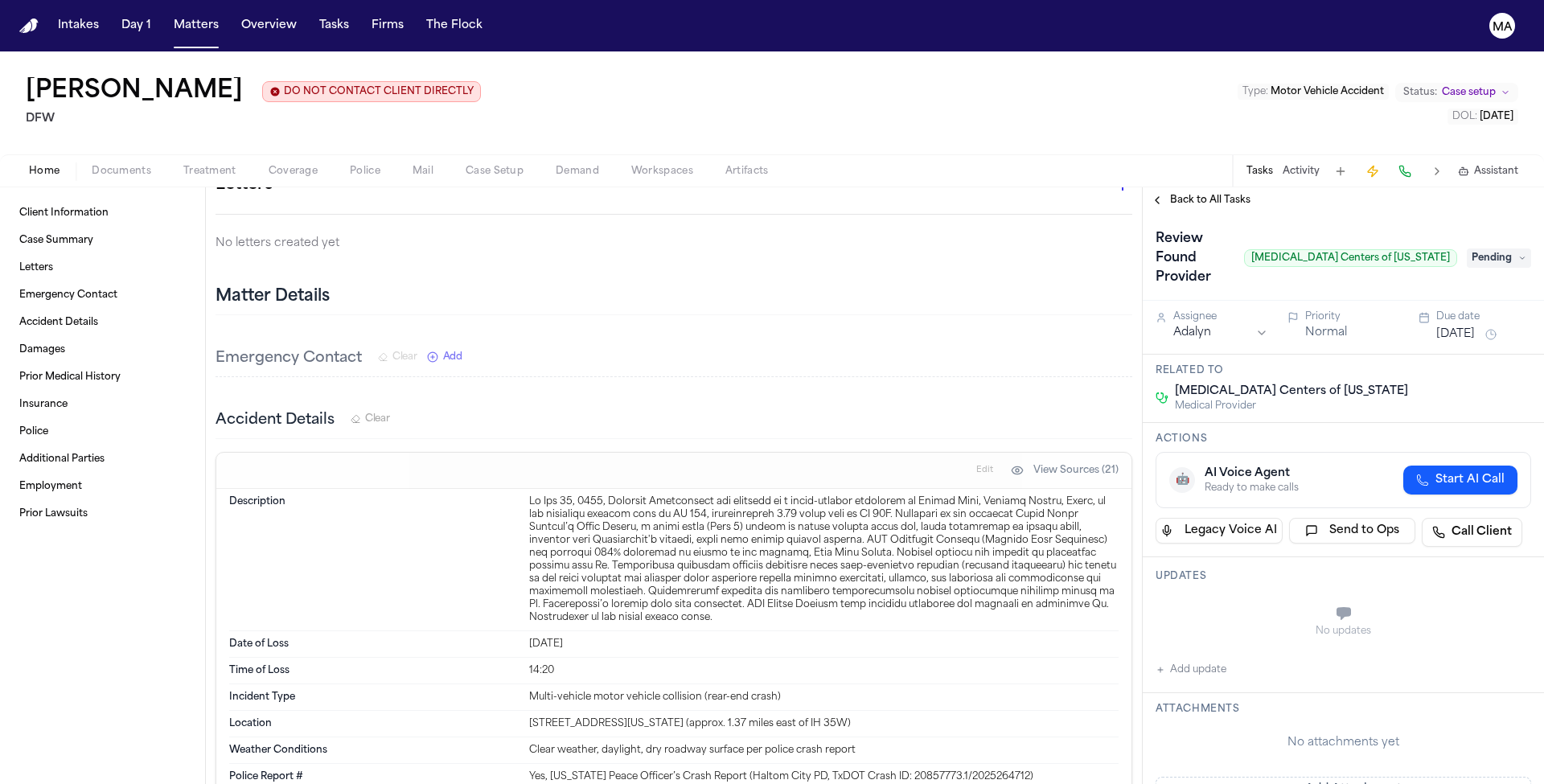
scroll to position [336, 0]
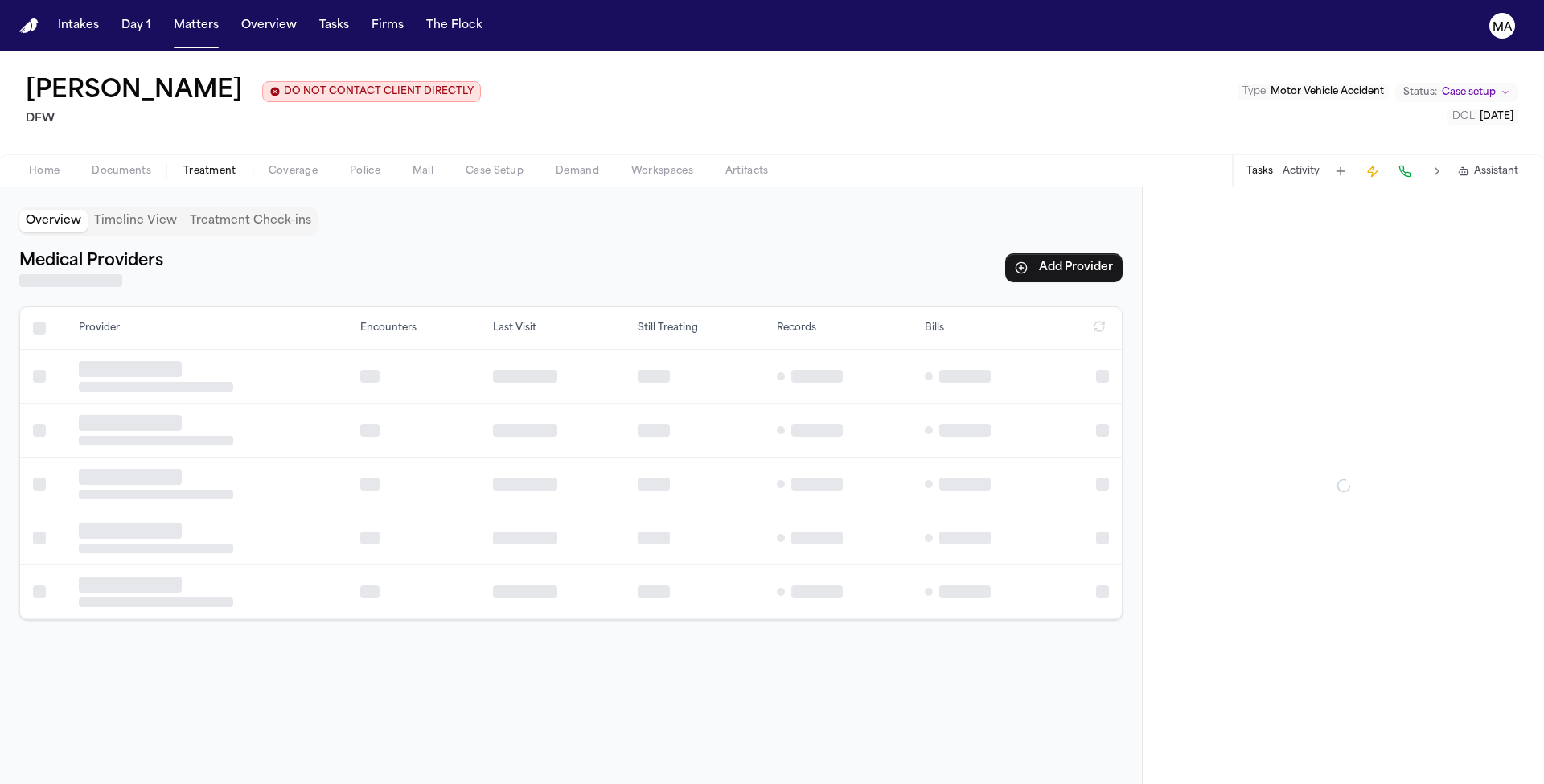
click at [183, 165] on span "Treatment" at bounding box center [210, 171] width 53 height 13
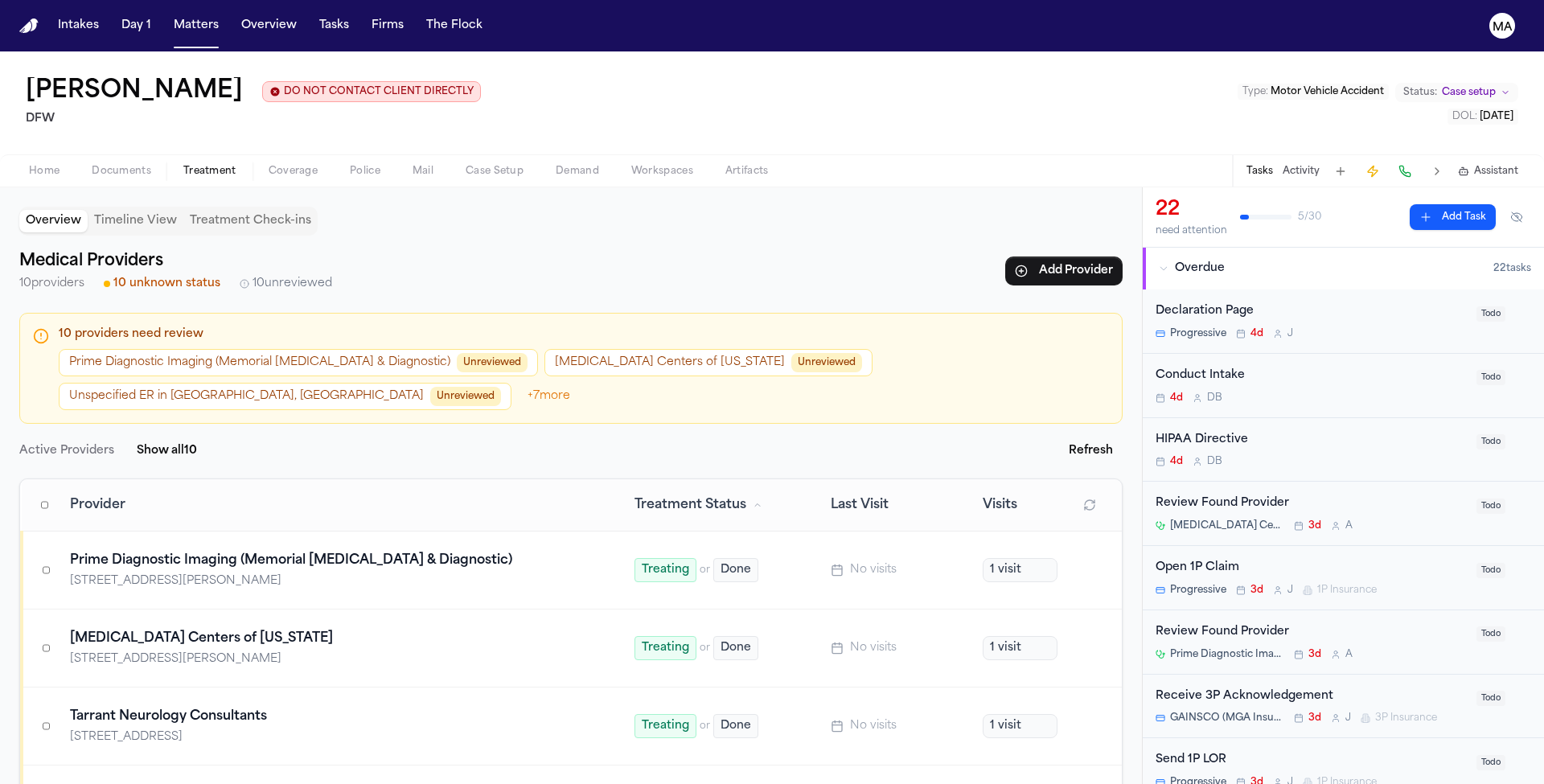
click at [189, 349] on button "Prime Diagnostic Imaging (Memorial MRI & Diagnostic) Unreviewed" at bounding box center [298, 363] width 479 height 27
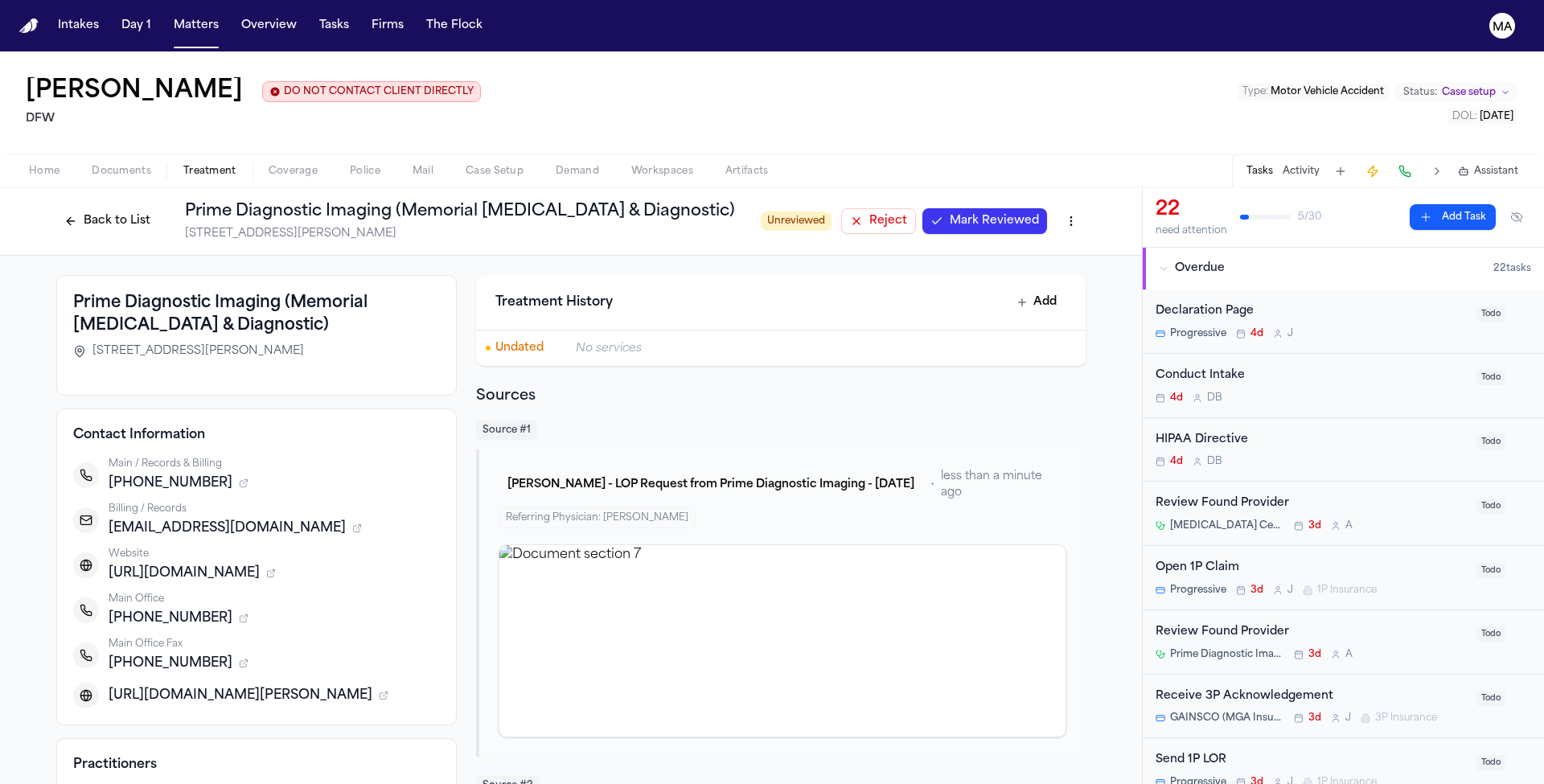
click at [949, 213] on span "Mark Reviewed" at bounding box center [993, 222] width 89 height 16
click at [159, 208] on button "Back to List" at bounding box center [106, 221] width 102 height 26
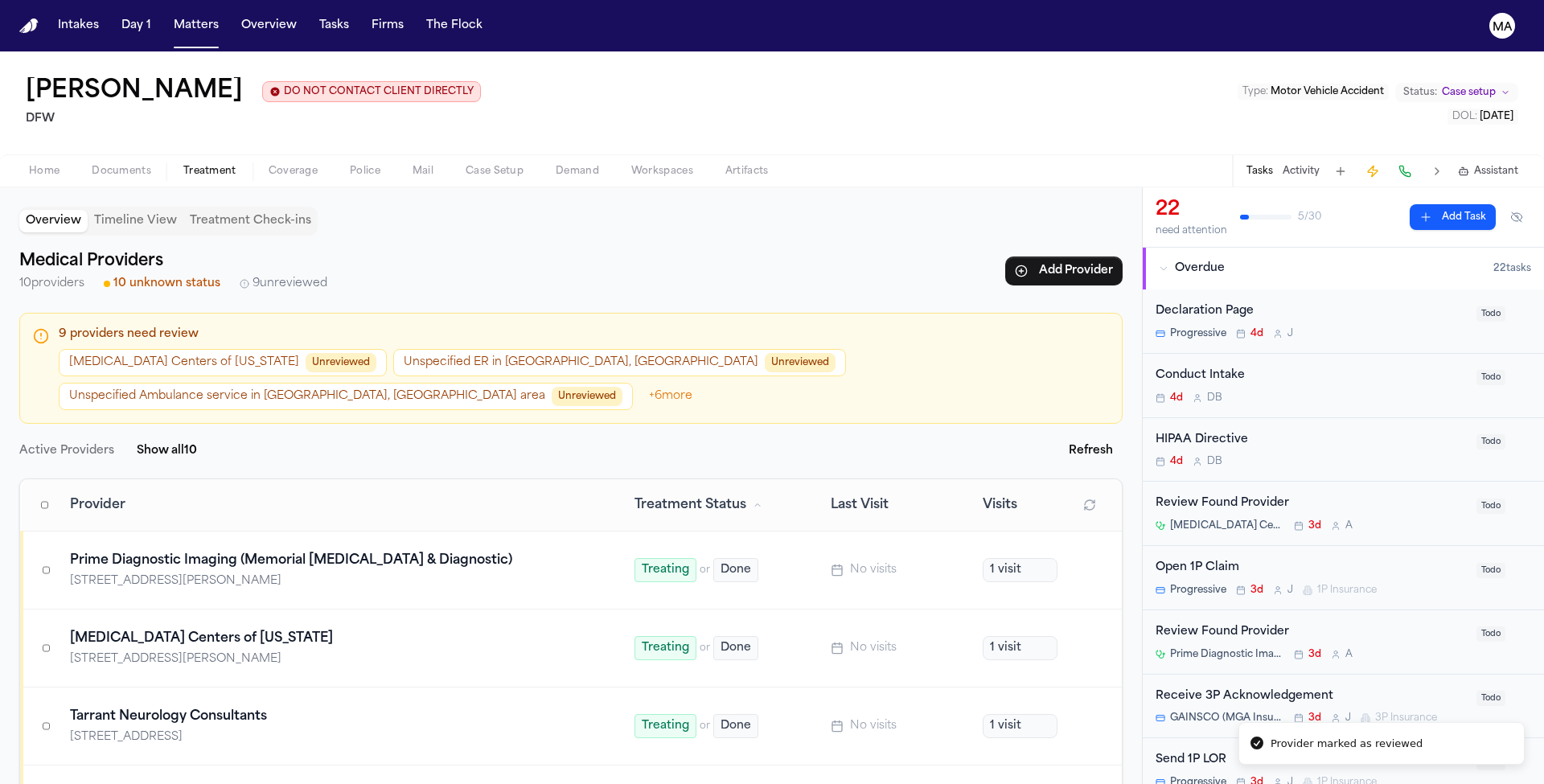
click at [305, 353] on span "Unreviewed" at bounding box center [340, 362] width 71 height 19
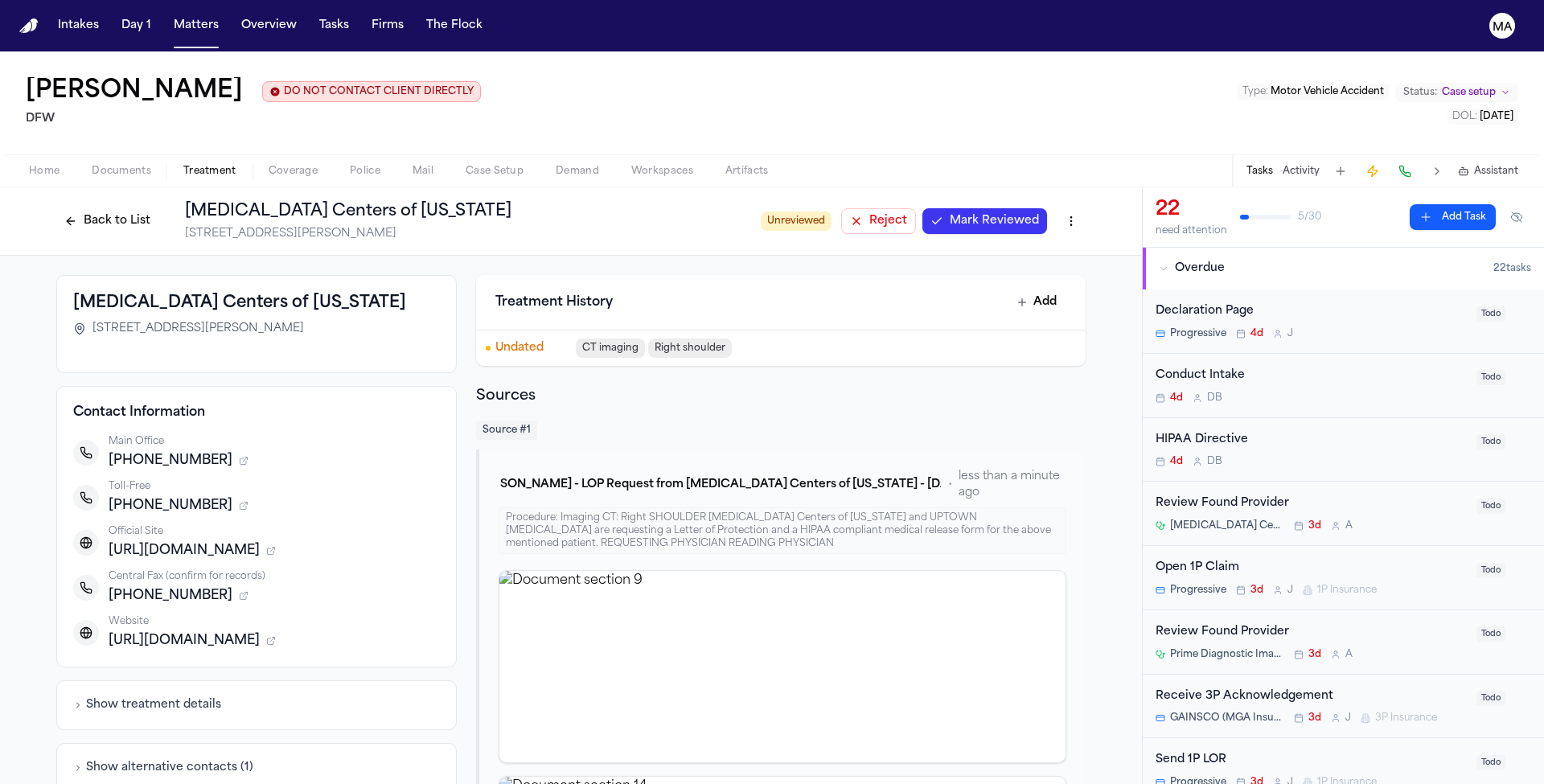
click at [949, 213] on span "Mark Reviewed" at bounding box center [993, 222] width 89 height 16
click at [159, 208] on button "Back to List" at bounding box center [106, 221] width 102 height 26
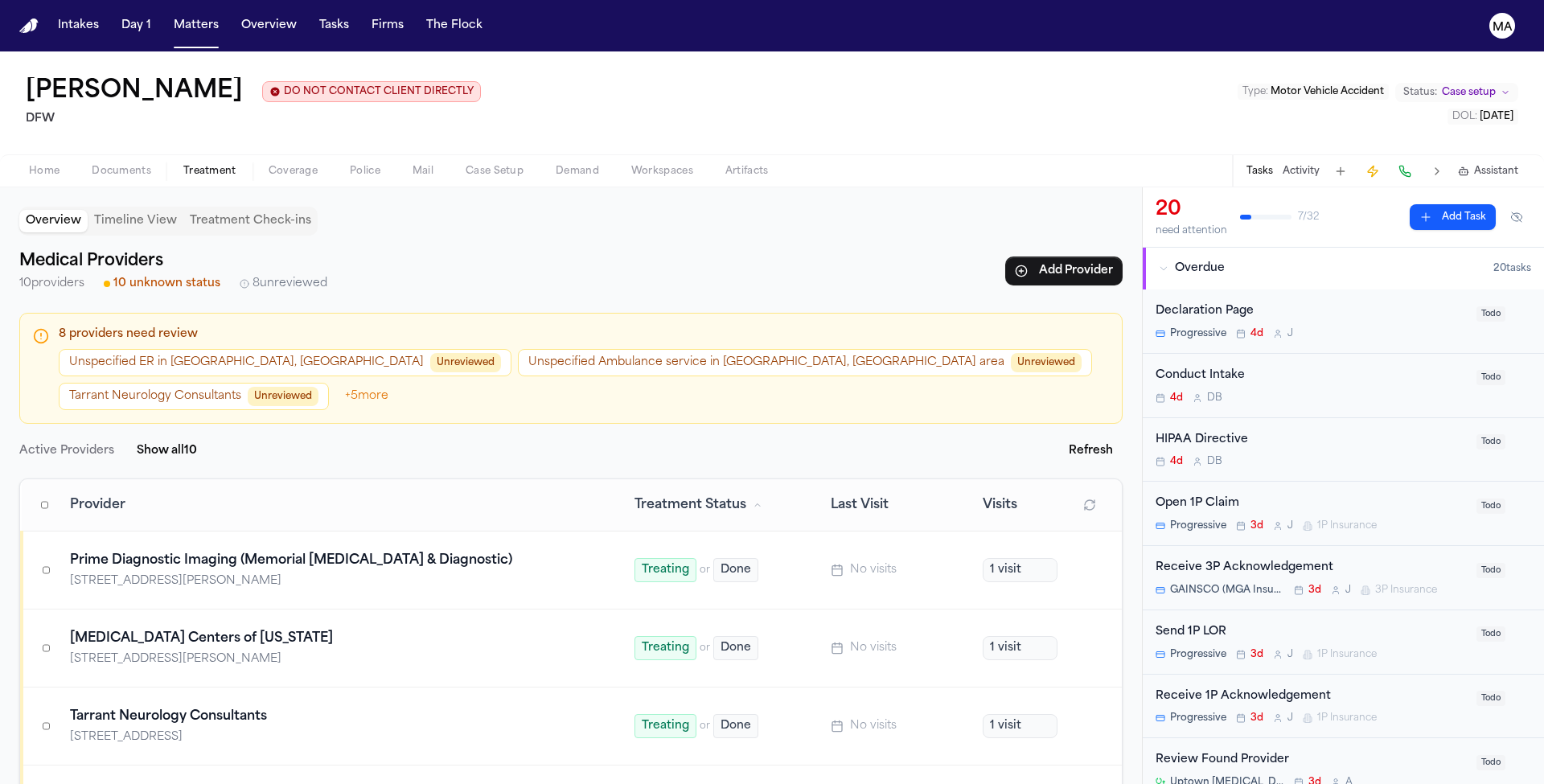
click at [318, 387] on span "Unreviewed" at bounding box center [282, 396] width 71 height 19
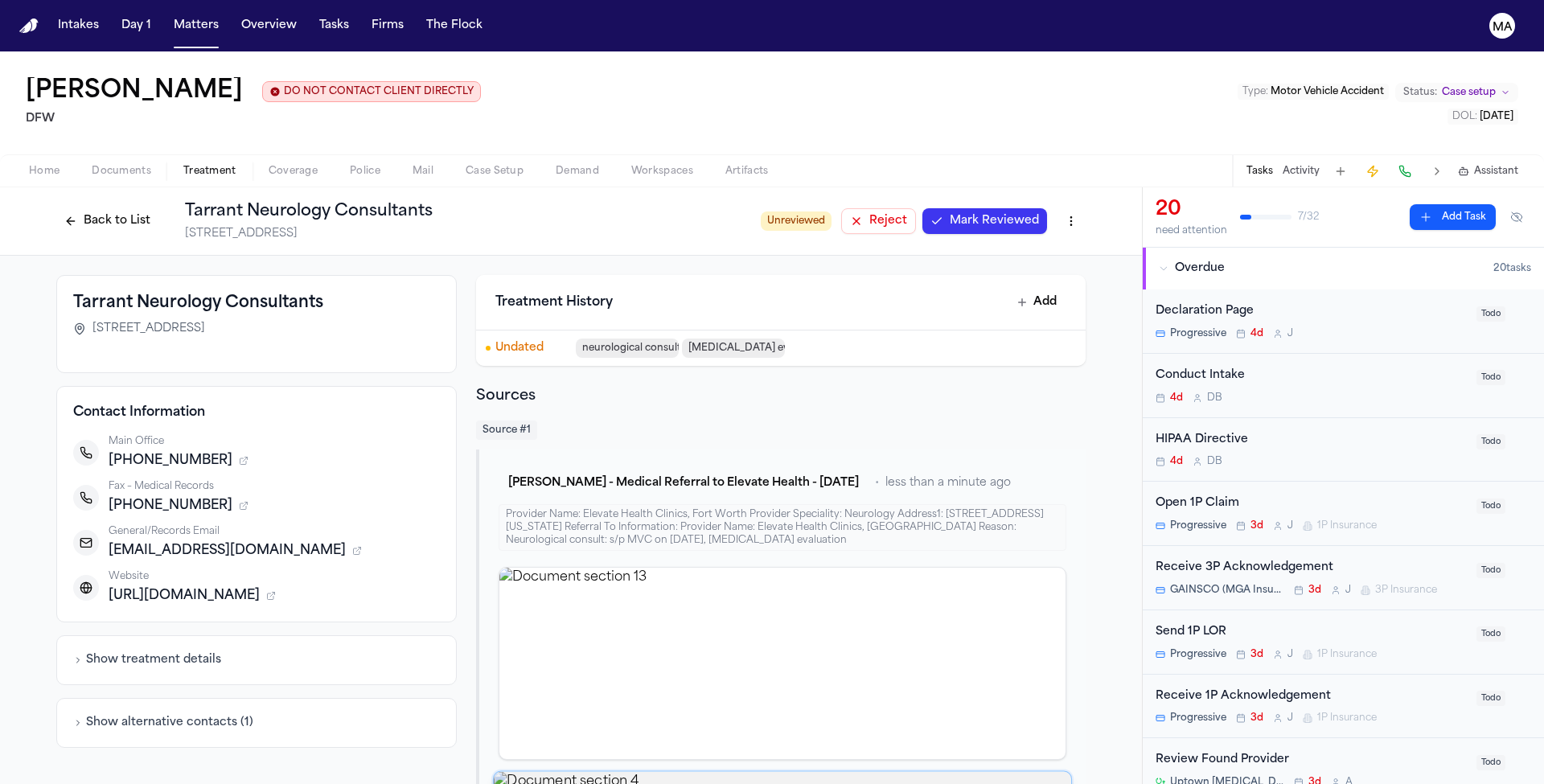
click at [889, 353] on div "Tarrant Neurology Consultants 713 Grainger St, Fort Worth, TX 76104 Contact Inf…" at bounding box center [571, 629] width 1142 height 748
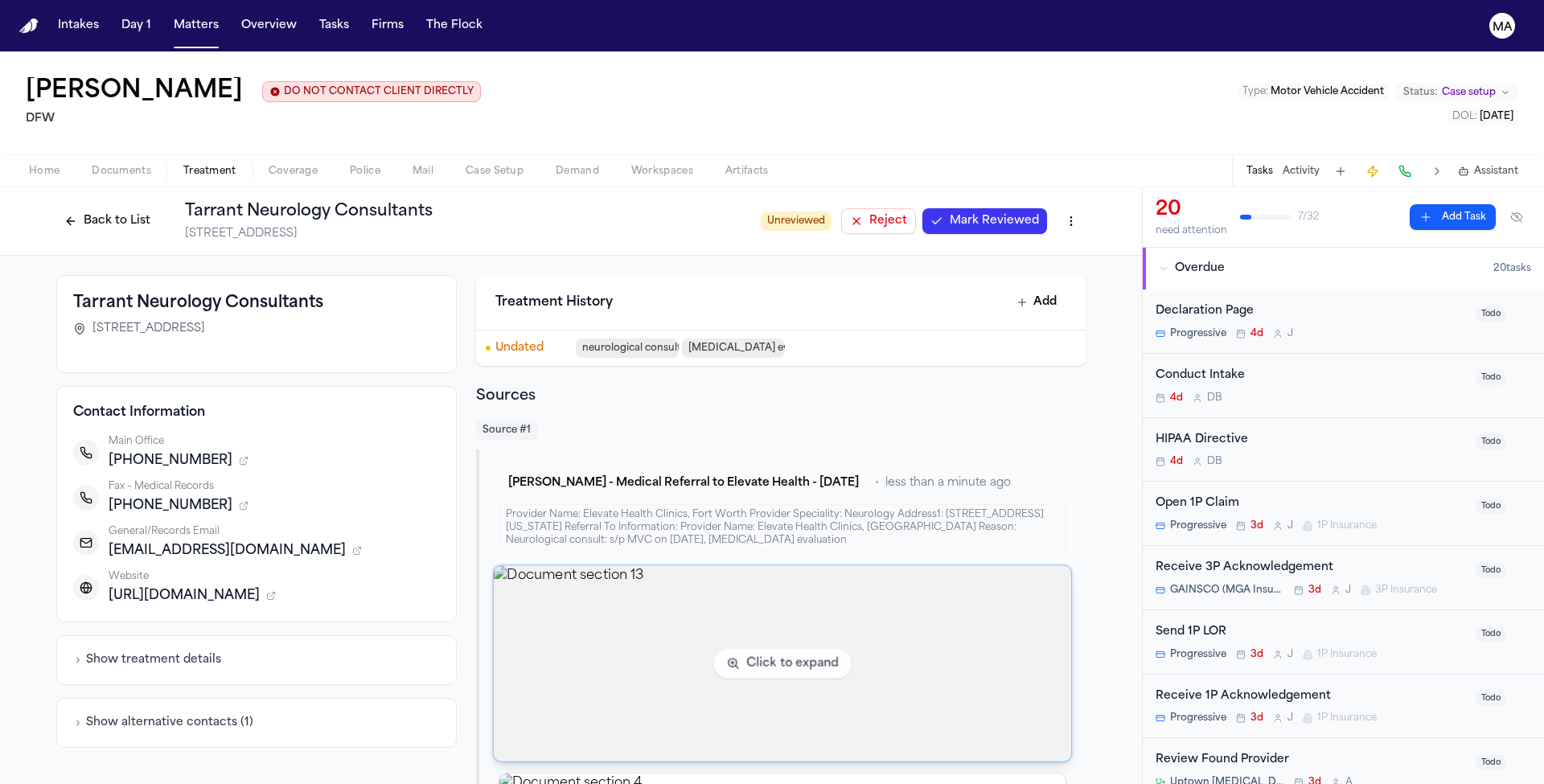
click at [772, 566] on img "View document section 13" at bounding box center [783, 663] width 577 height 195
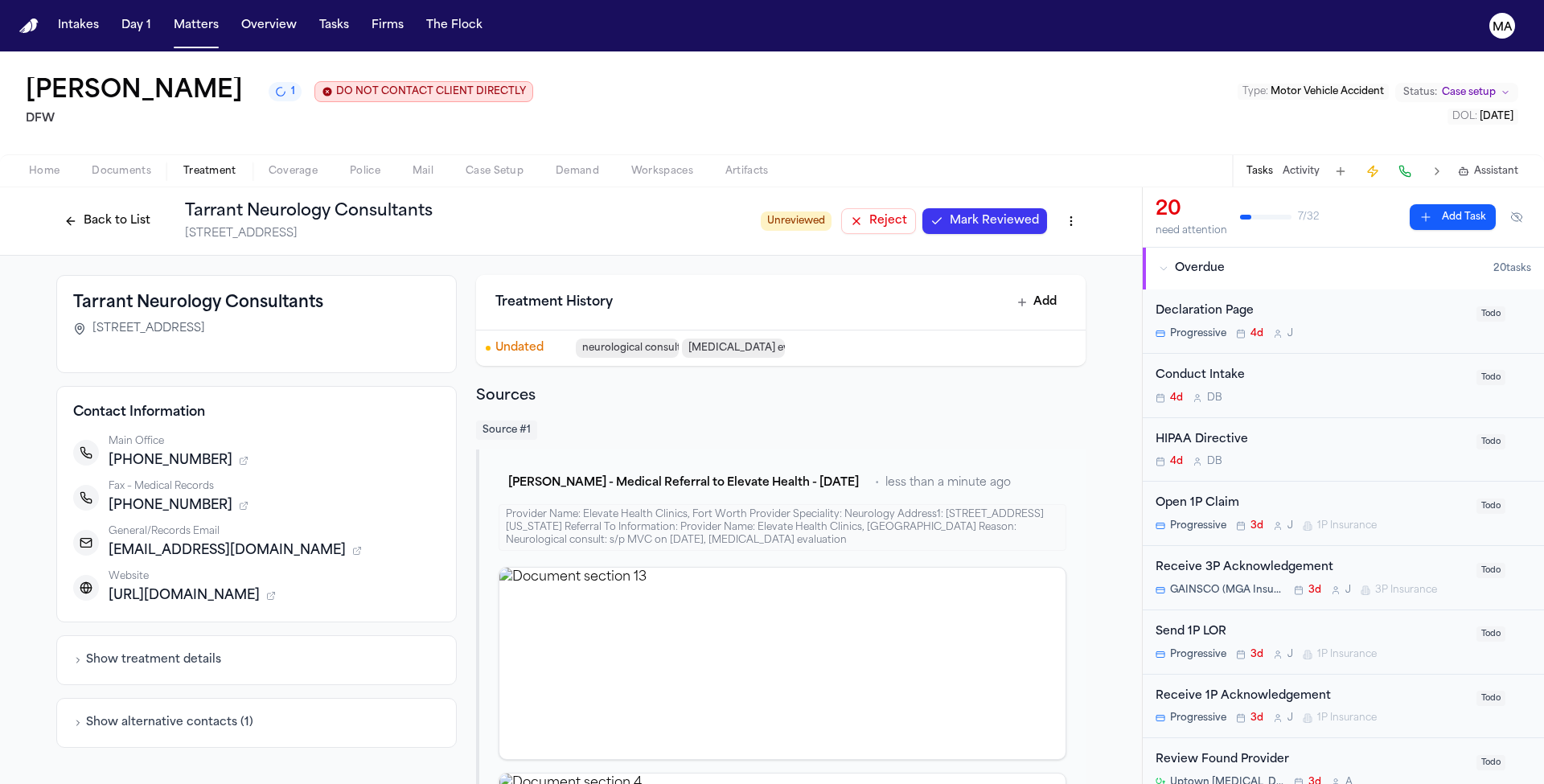
click at [1046, 396] on div "Tarrant Neurology Consultants 713 Grainger St, Fort Worth, TX 76104 Contact Inf…" at bounding box center [571, 629] width 1142 height 748
click at [870, 213] on span "Reject" at bounding box center [888, 222] width 38 height 16
click at [159, 208] on button "Back to List" at bounding box center [106, 221] width 102 height 26
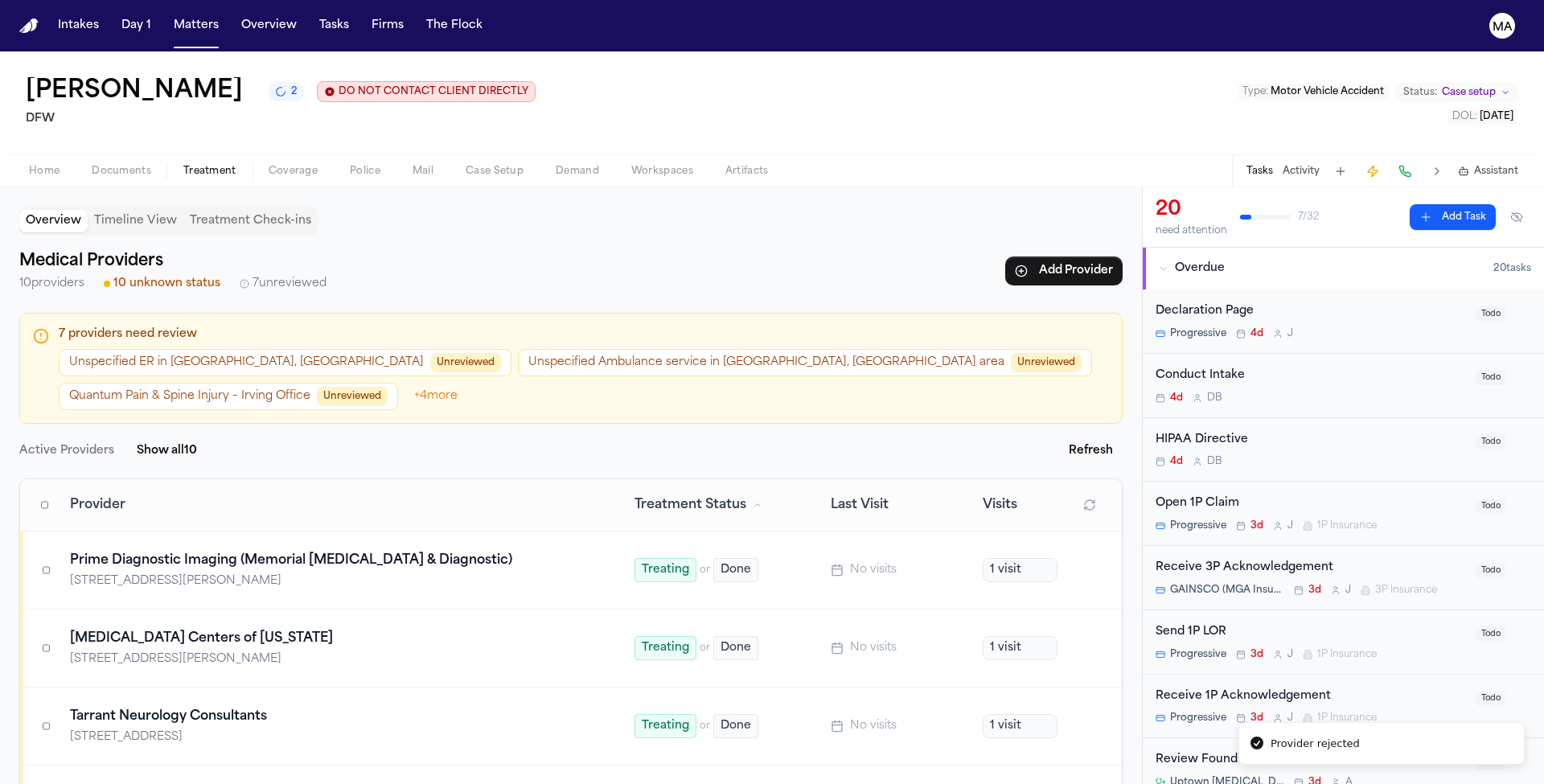
click at [398, 383] on button "Quantum Pain & Spine Injury – Irving Office Unreviewed" at bounding box center [228, 397] width 339 height 27
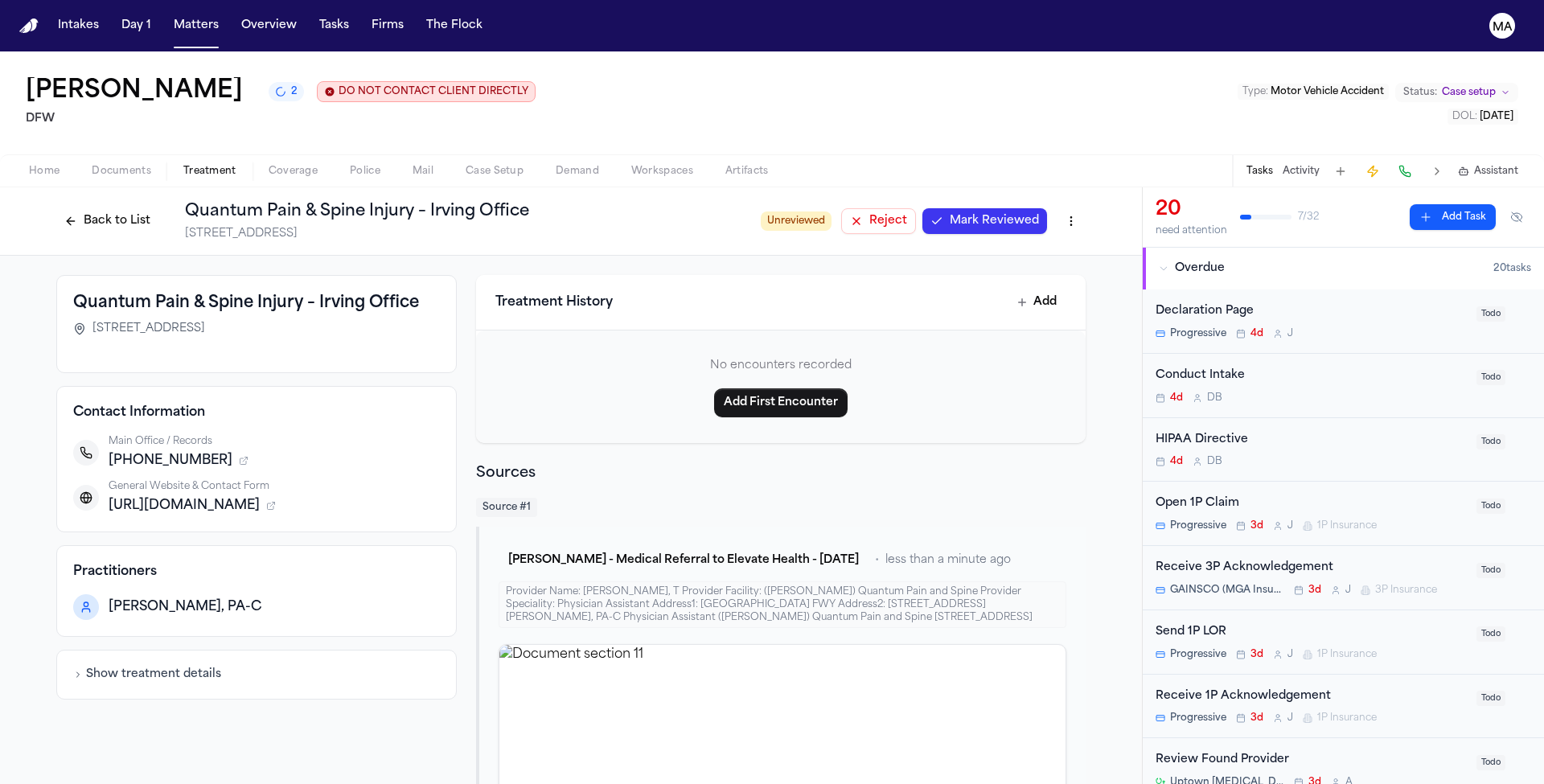
click at [949, 213] on span "Mark Reviewed" at bounding box center [993, 222] width 89 height 16
click at [285, 200] on div "Back to List Quantum Pain & Spine Injury – Irving Office 4441 W Airport Fwy, St…" at bounding box center [393, 221] width 674 height 42
click at [159, 208] on button "Back to List" at bounding box center [106, 221] width 102 height 26
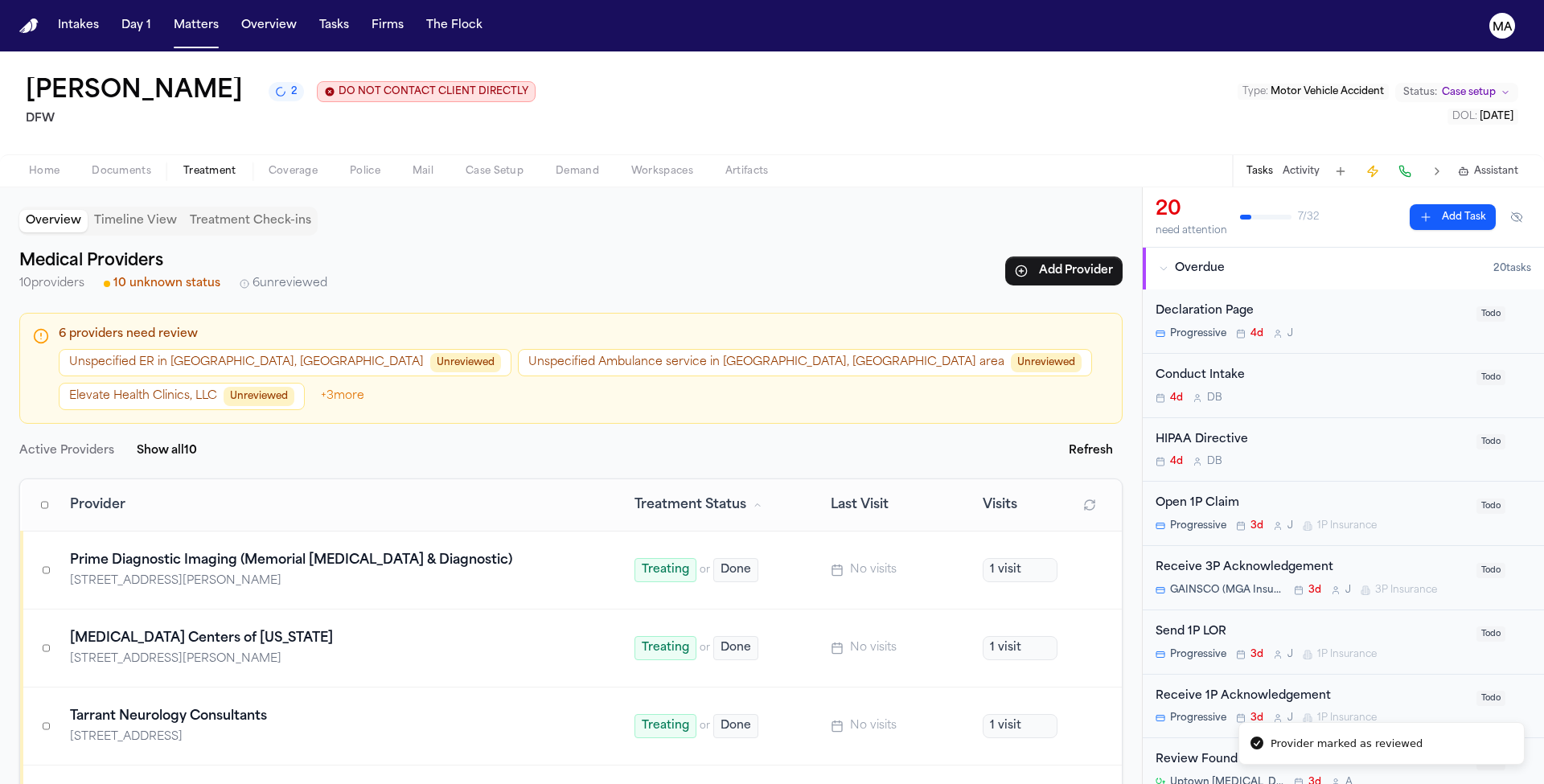
click at [305, 383] on button "Elevate Health Clinics, LLC Unreviewed" at bounding box center [181, 397] width 246 height 27
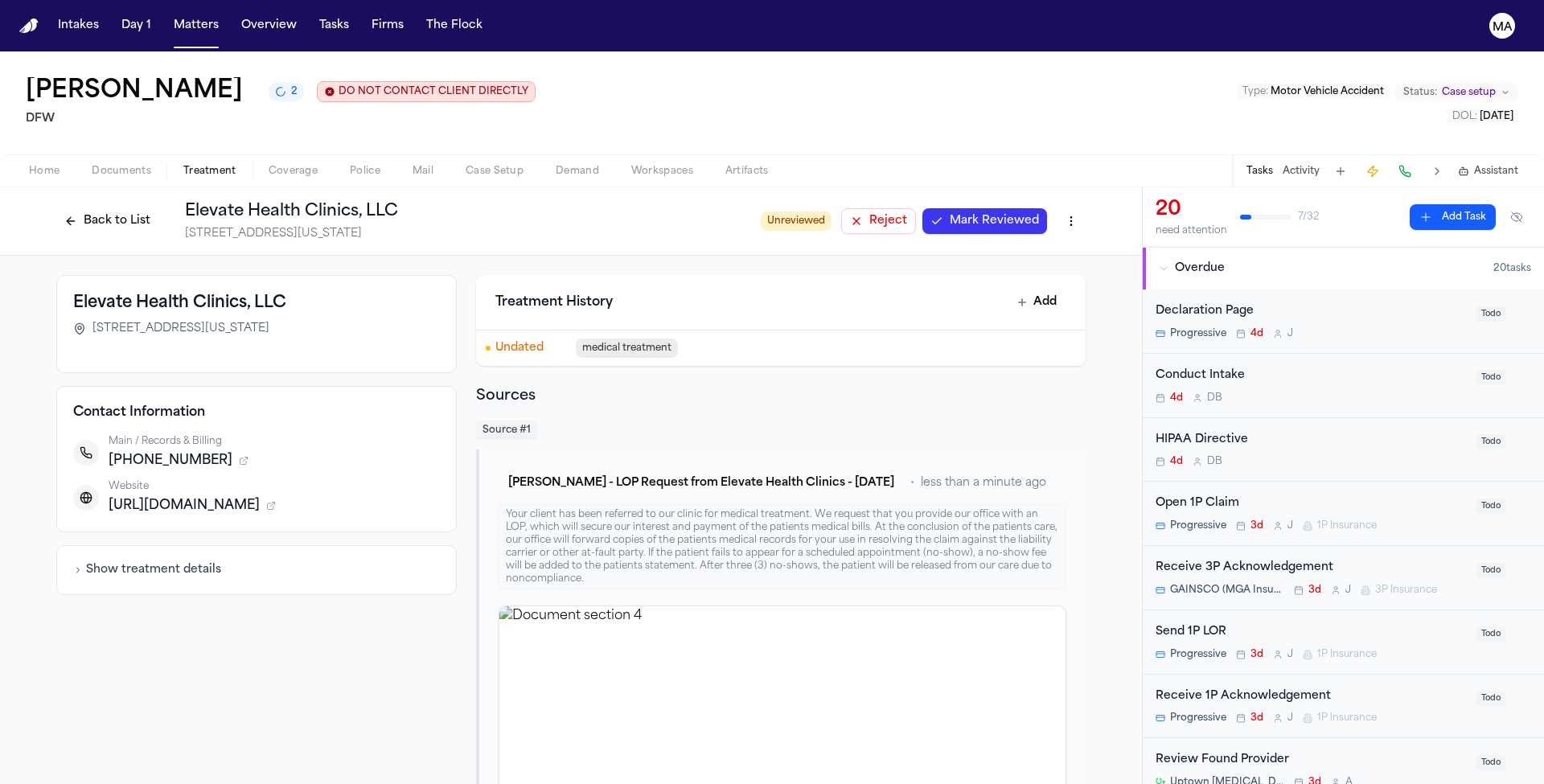
scroll to position [209, 0]
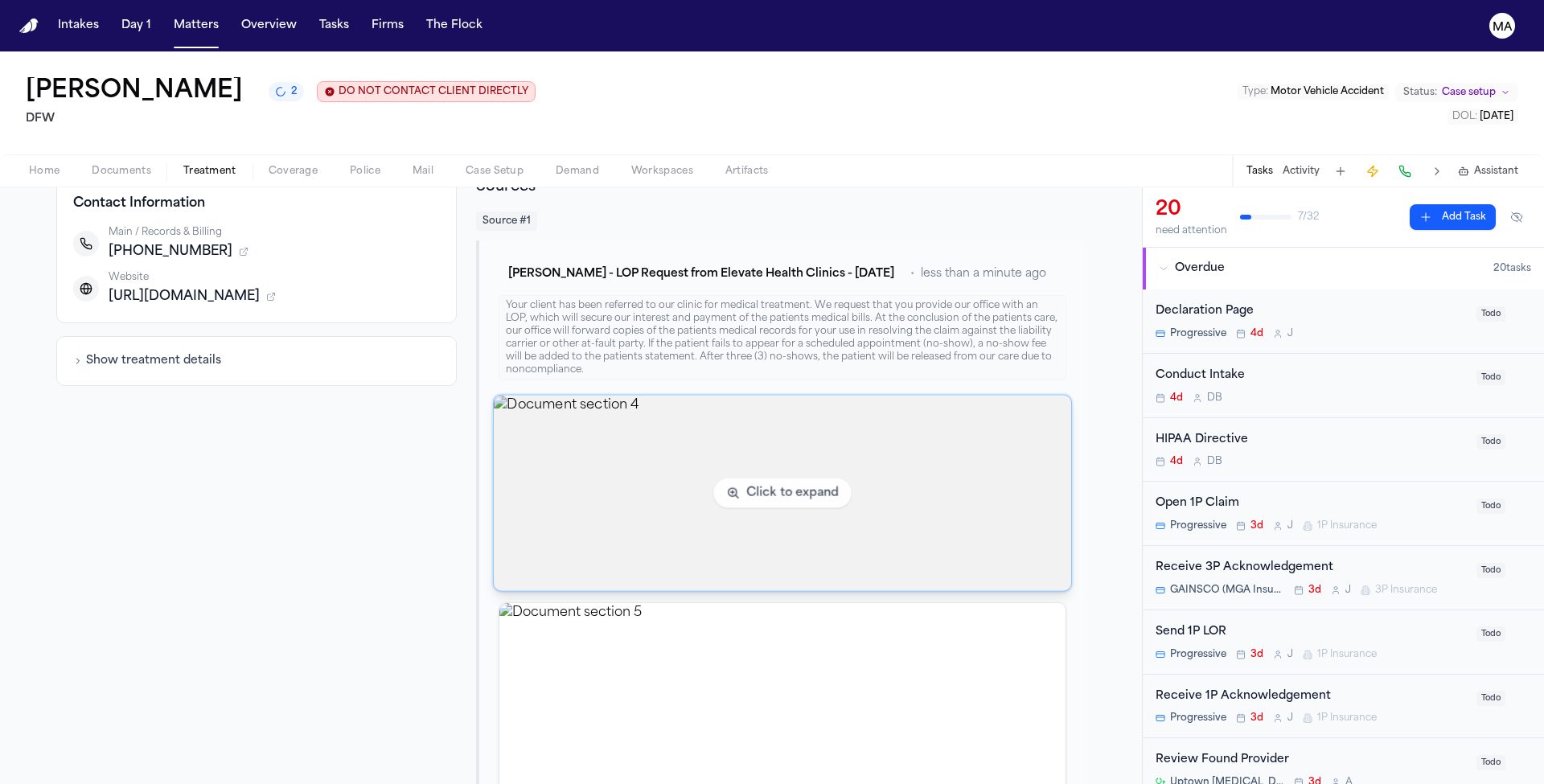
click at [631, 396] on img "View document section 4" at bounding box center [783, 493] width 577 height 195
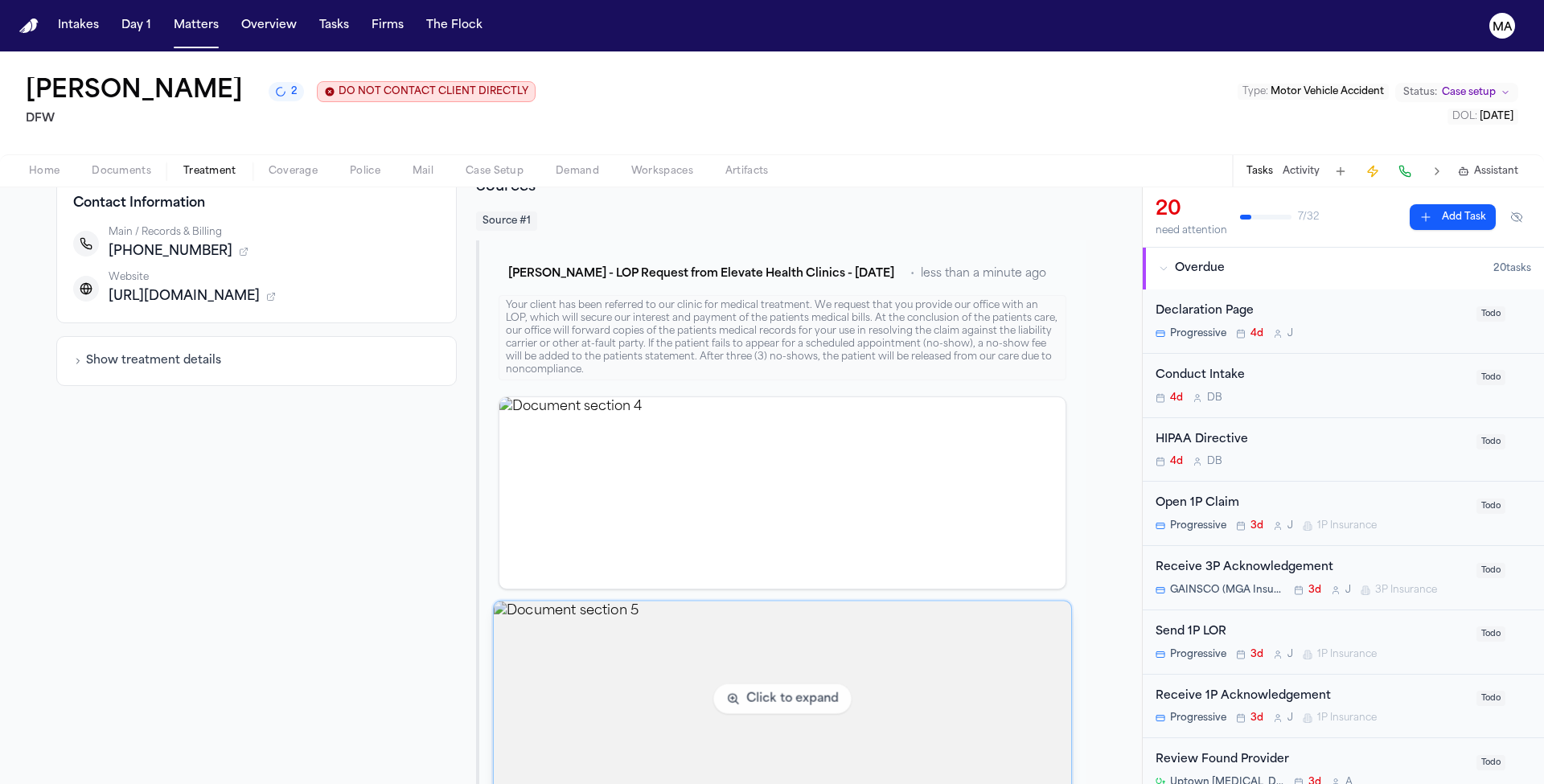
click at [637, 601] on img "View document section 5" at bounding box center [783, 698] width 577 height 195
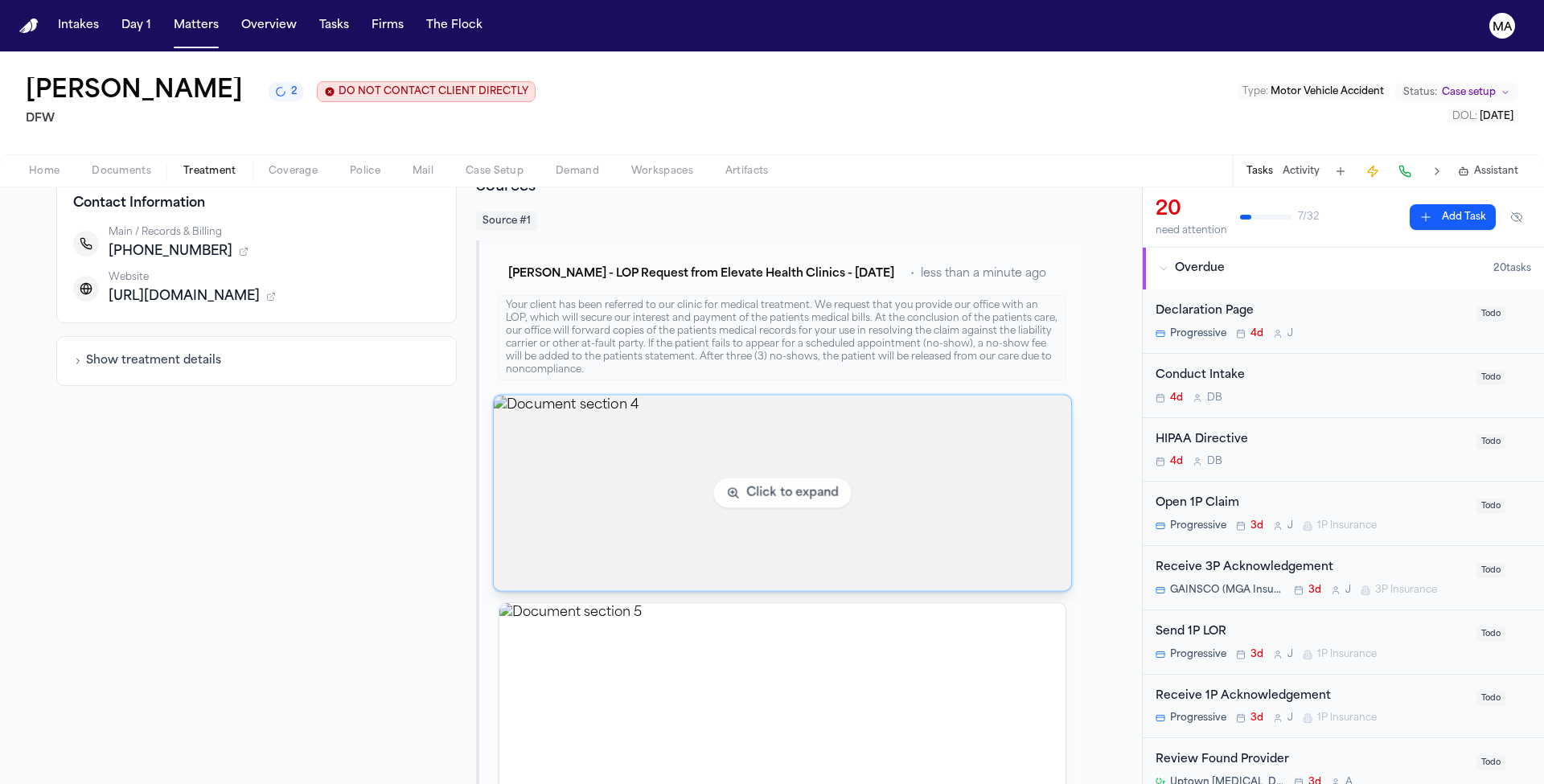
scroll to position [0, 0]
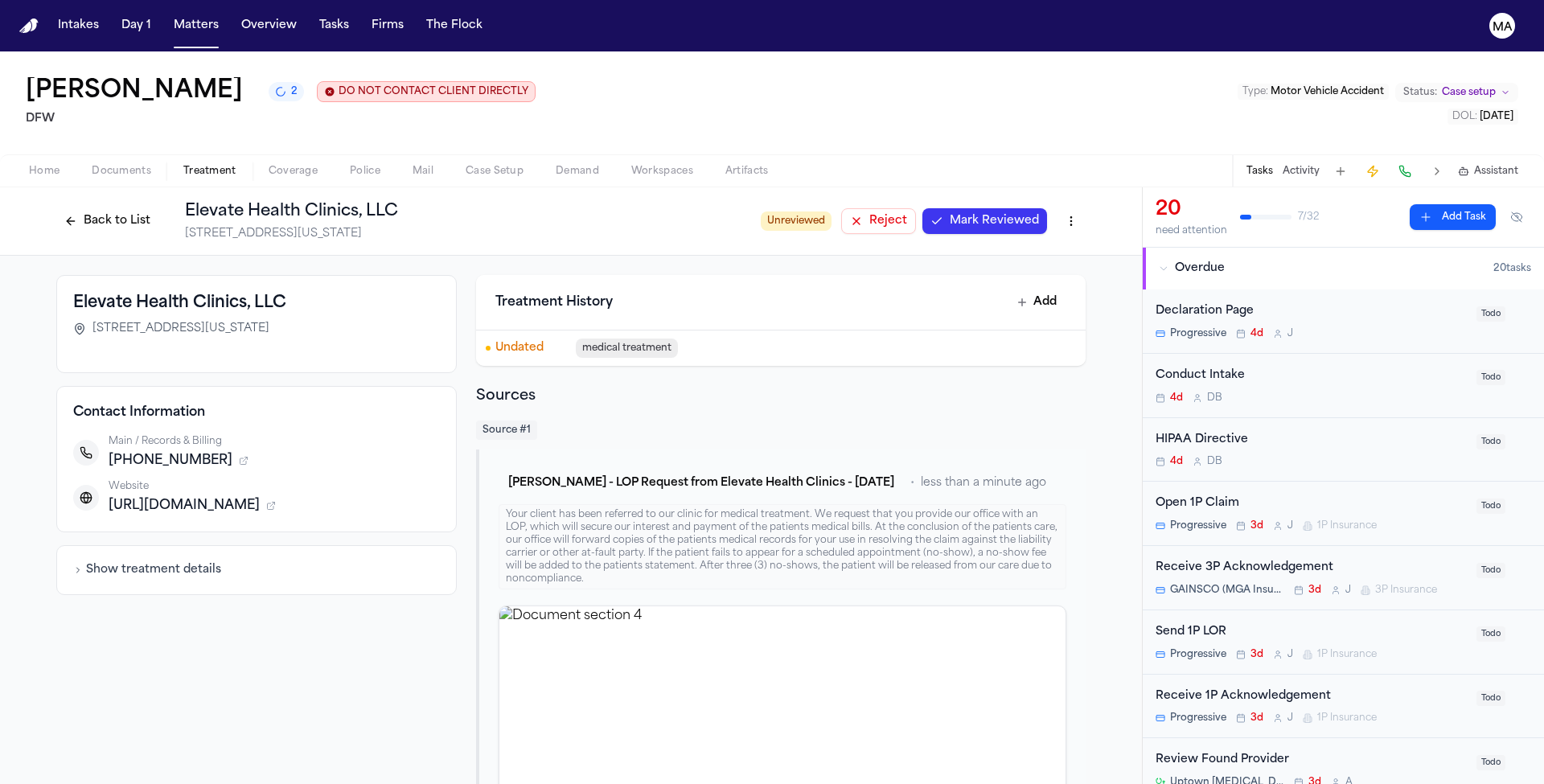
click at [646, 504] on div "Your client has been referred to our clinic for medical treatment. We request t…" at bounding box center [782, 546] width 567 height 85
click at [776, 504] on div "Your client has been referred to our clinic for medical treatment. We request t…" at bounding box center [782, 546] width 567 height 85
click at [841, 504] on div "Your client has been referred to our clinic for medical treatment. We request t…" at bounding box center [782, 546] width 567 height 85
click at [895, 301] on div "Elevate Health Clinics, LLC 712 N Washington Ave Suite 200, Dallas, TX 75246 Co…" at bounding box center [571, 752] width 1142 height 993
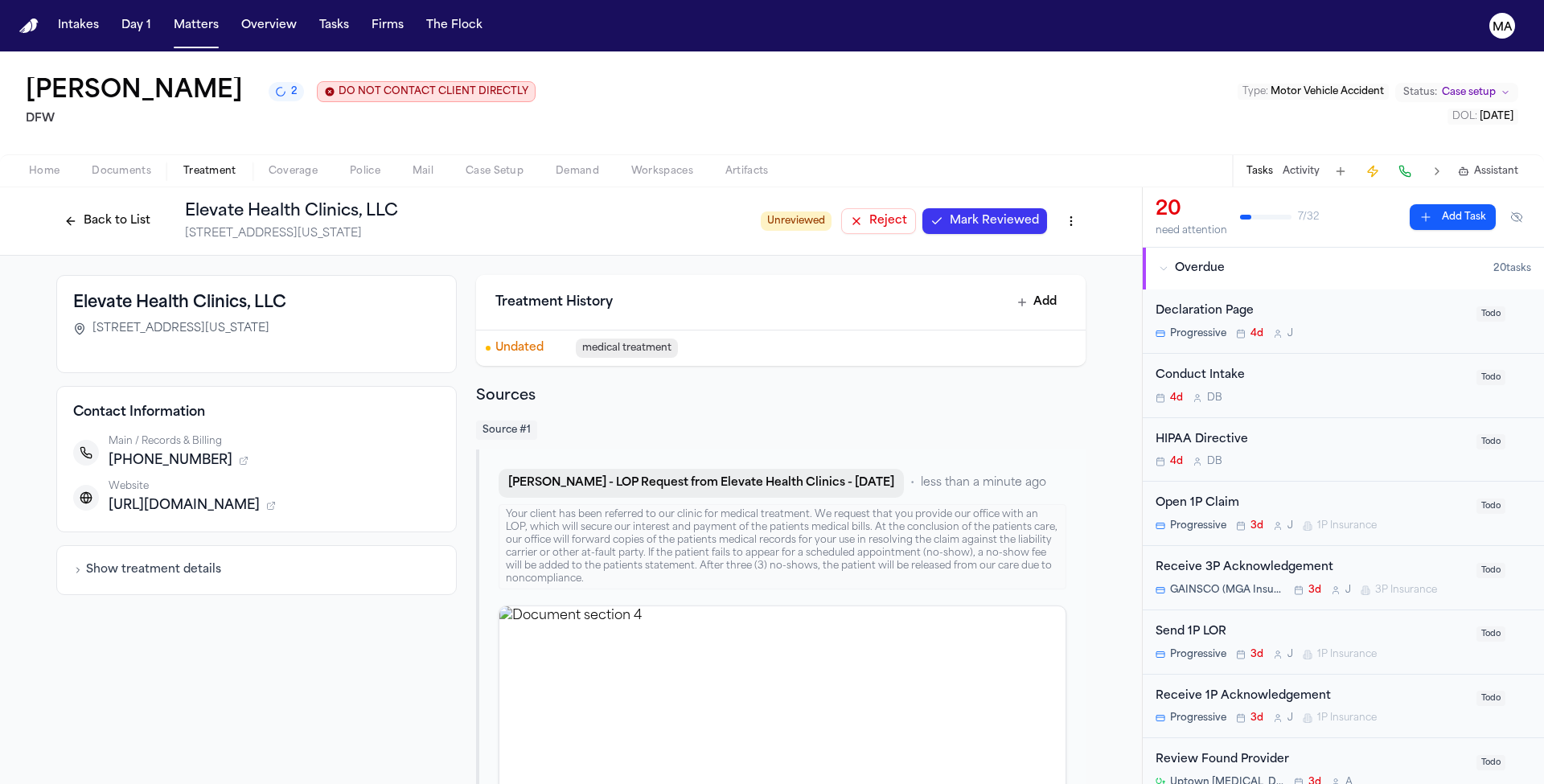
click at [745, 469] on button "V. Malchevskiy - LOP Request from Elevate Health Clinics - 6.16.25" at bounding box center [701, 484] width 405 height 29
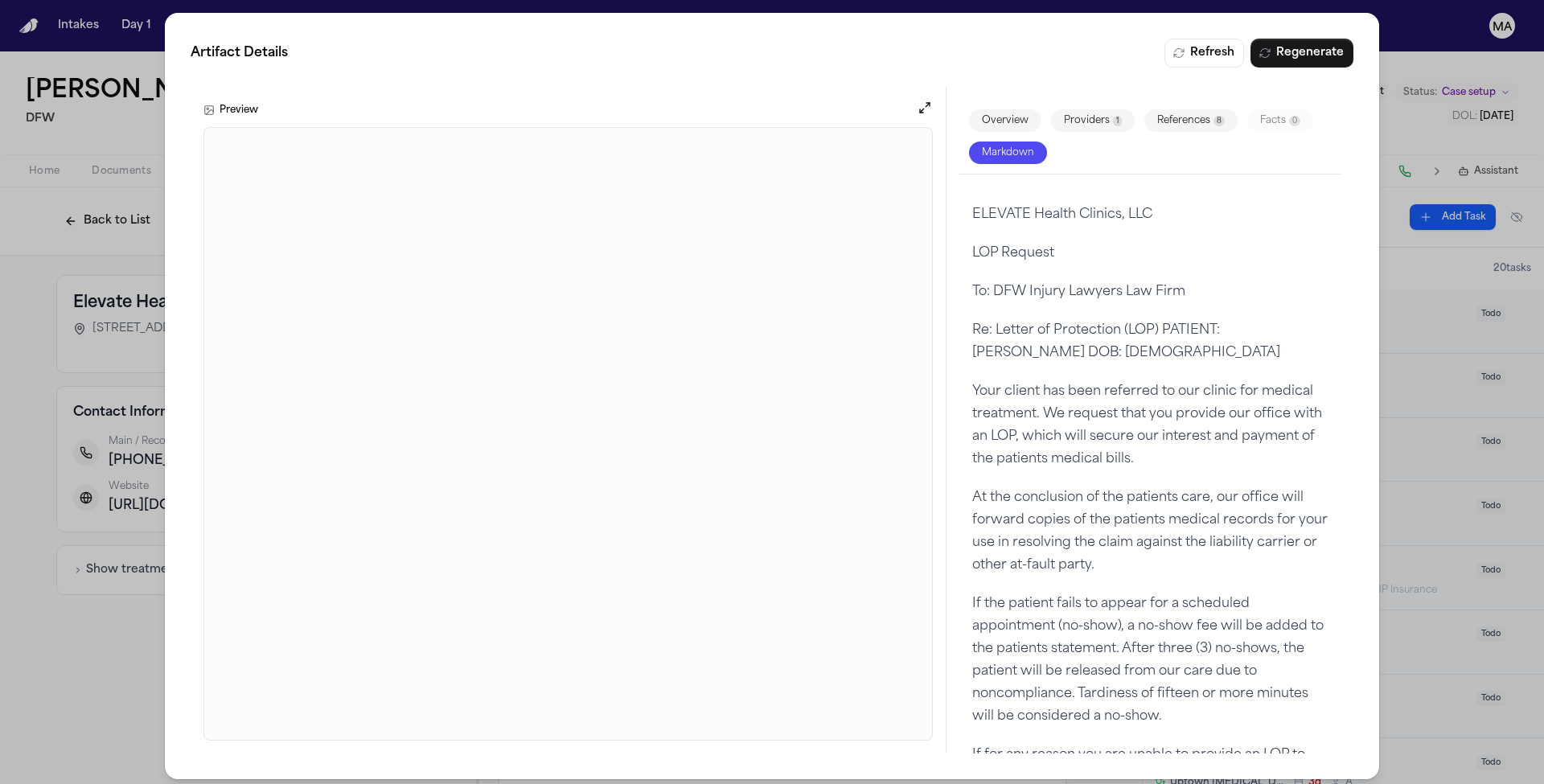
click at [147, 267] on div "Artifact Details Refresh Regenerate Preview Overview Providers 1 References 8 F…" at bounding box center [772, 396] width 1544 height 791
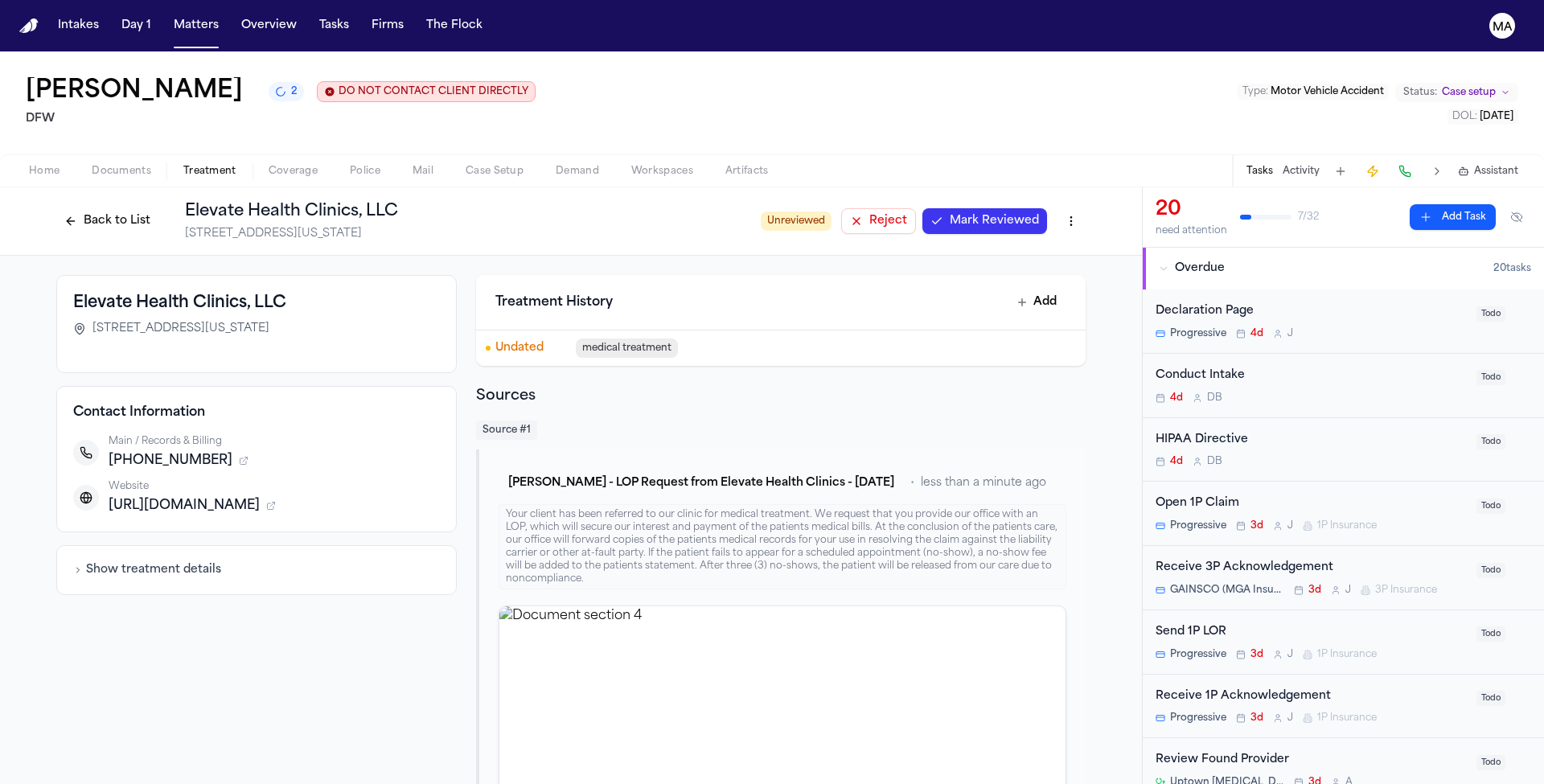
click at [949, 213] on span "Mark Reviewed" at bounding box center [993, 222] width 89 height 16
click at [159, 208] on button "Back to List" at bounding box center [106, 221] width 102 height 26
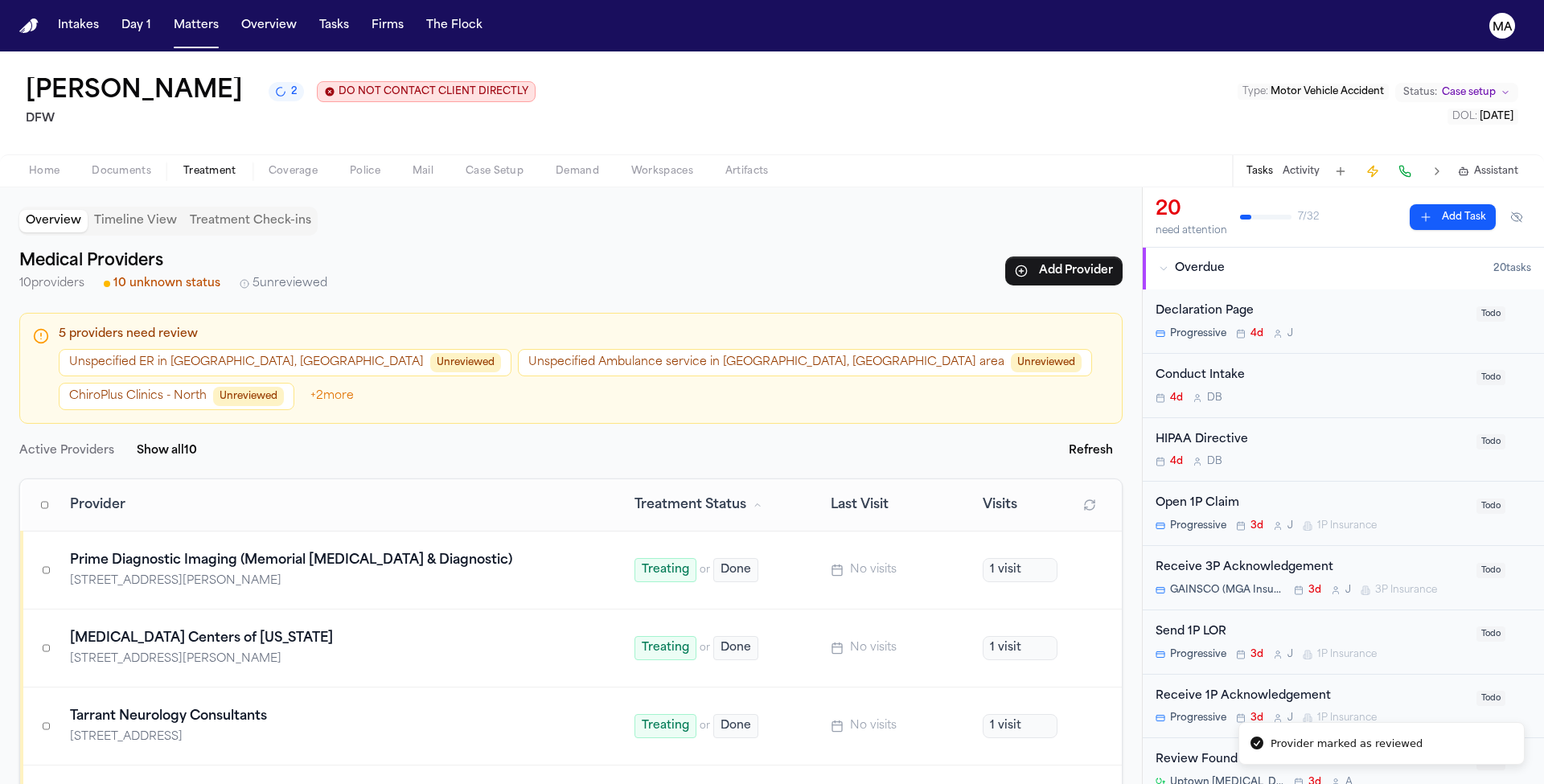
click at [294, 383] on button "ChiroPlus Clinics - North Unreviewed" at bounding box center [176, 397] width 235 height 27
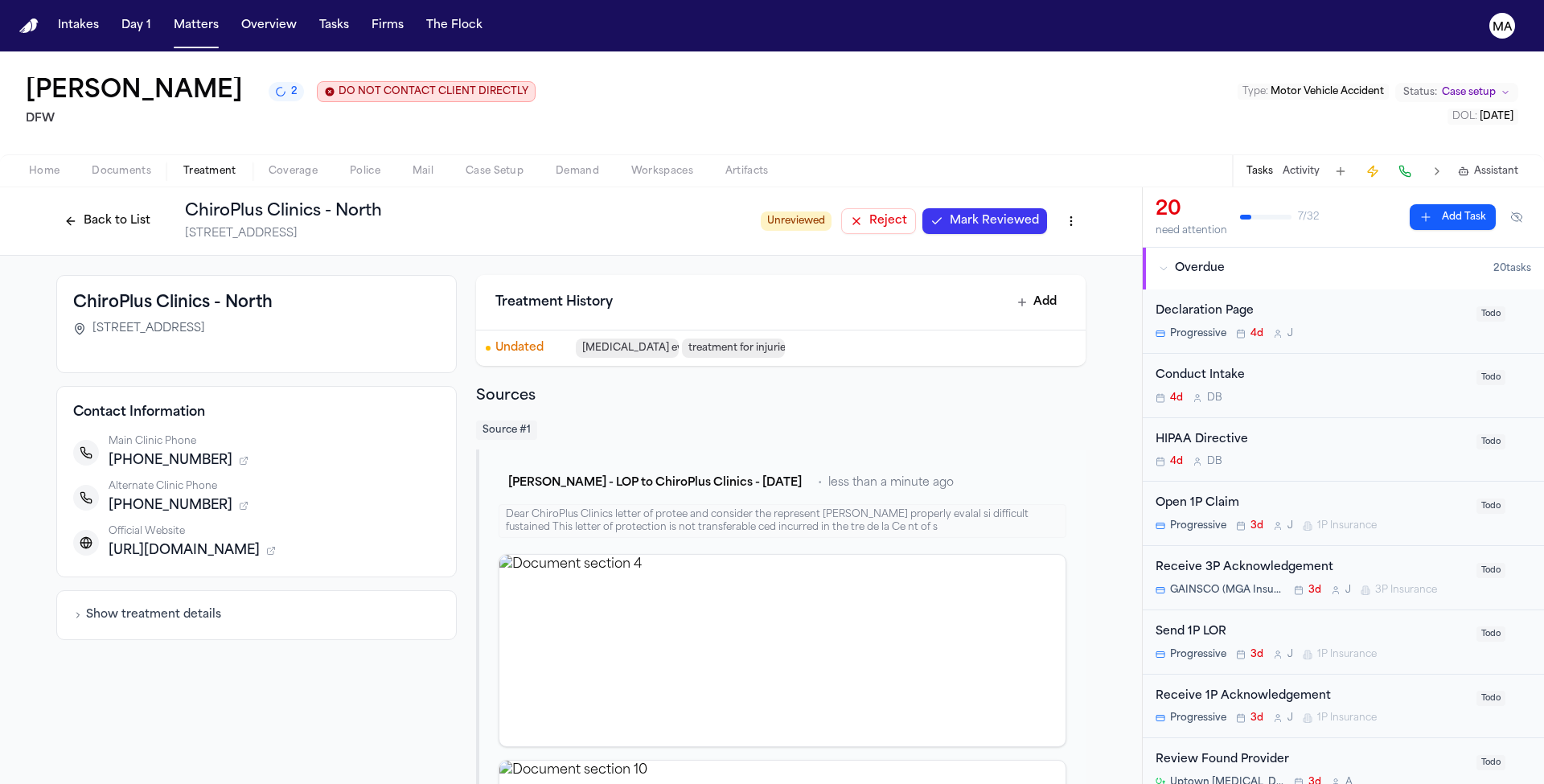
click at [949, 213] on span "Mark Reviewed" at bounding box center [993, 222] width 89 height 16
click at [159, 208] on button "Back to List" at bounding box center [106, 221] width 102 height 26
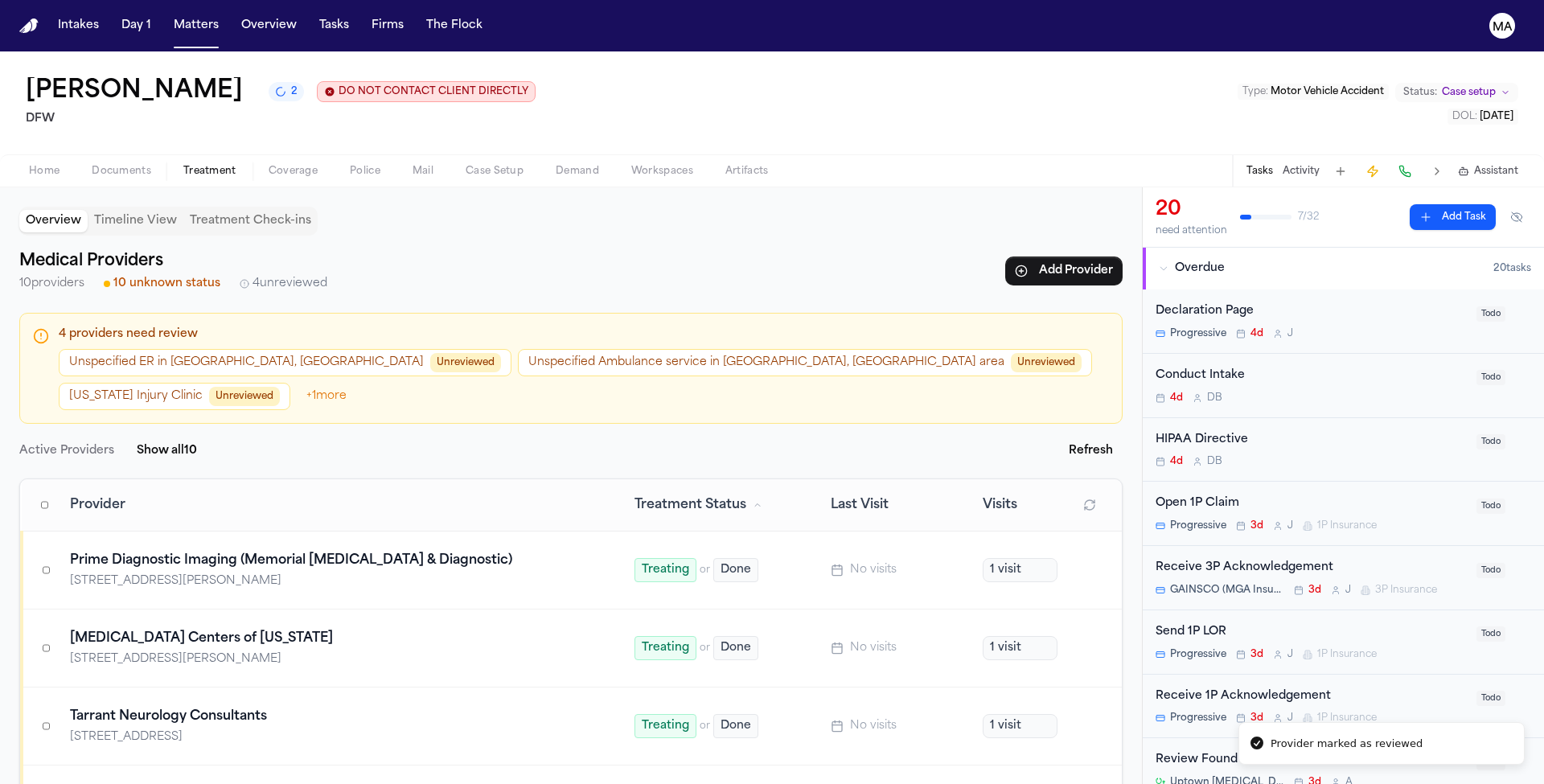
click at [290, 383] on button "Texas Injury Clinic Unreviewed" at bounding box center [174, 397] width 232 height 27
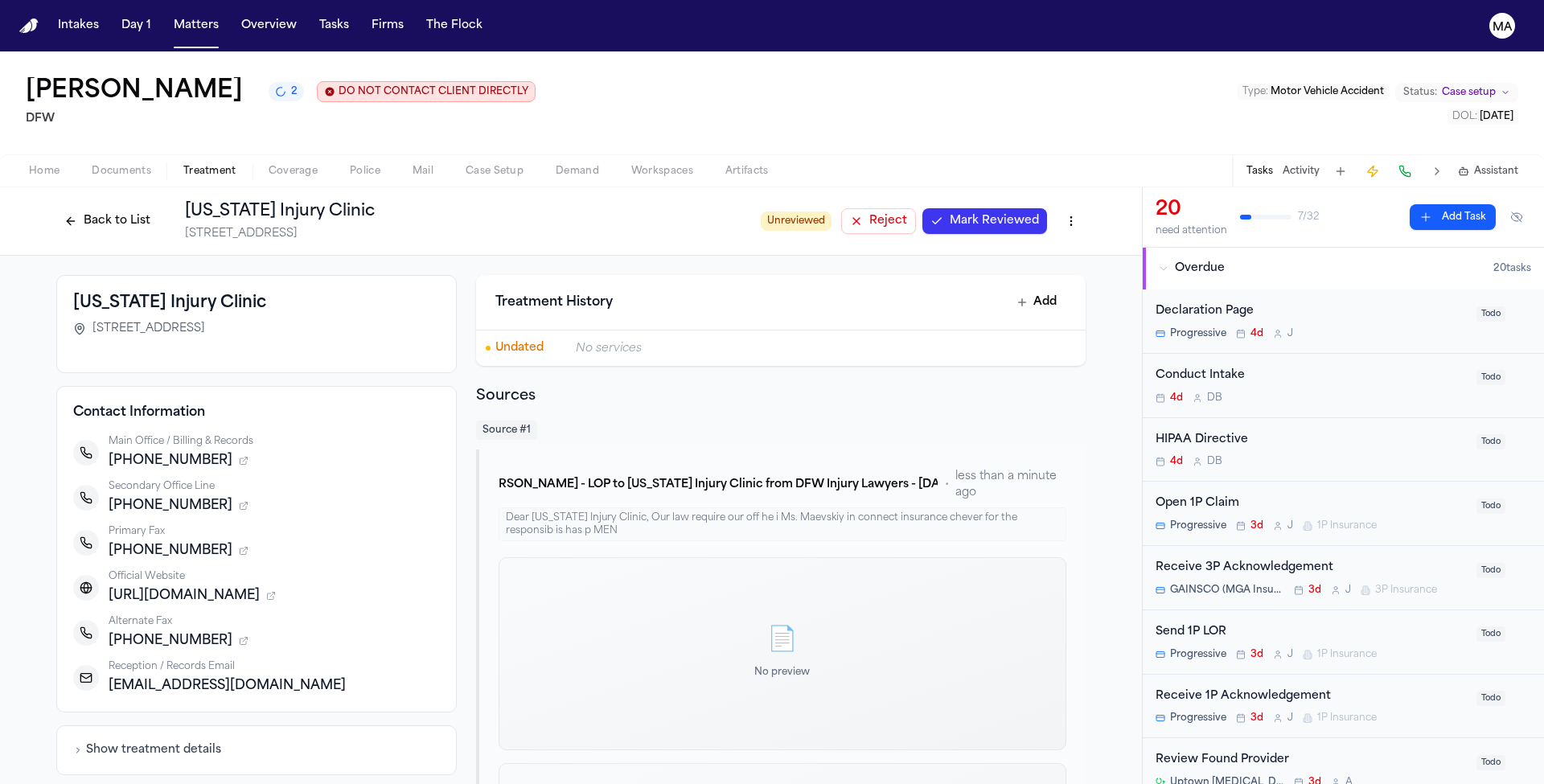
click at [949, 213] on span "Mark Reviewed" at bounding box center [993, 222] width 89 height 16
click at [159, 208] on button "Back to List" at bounding box center [106, 221] width 102 height 26
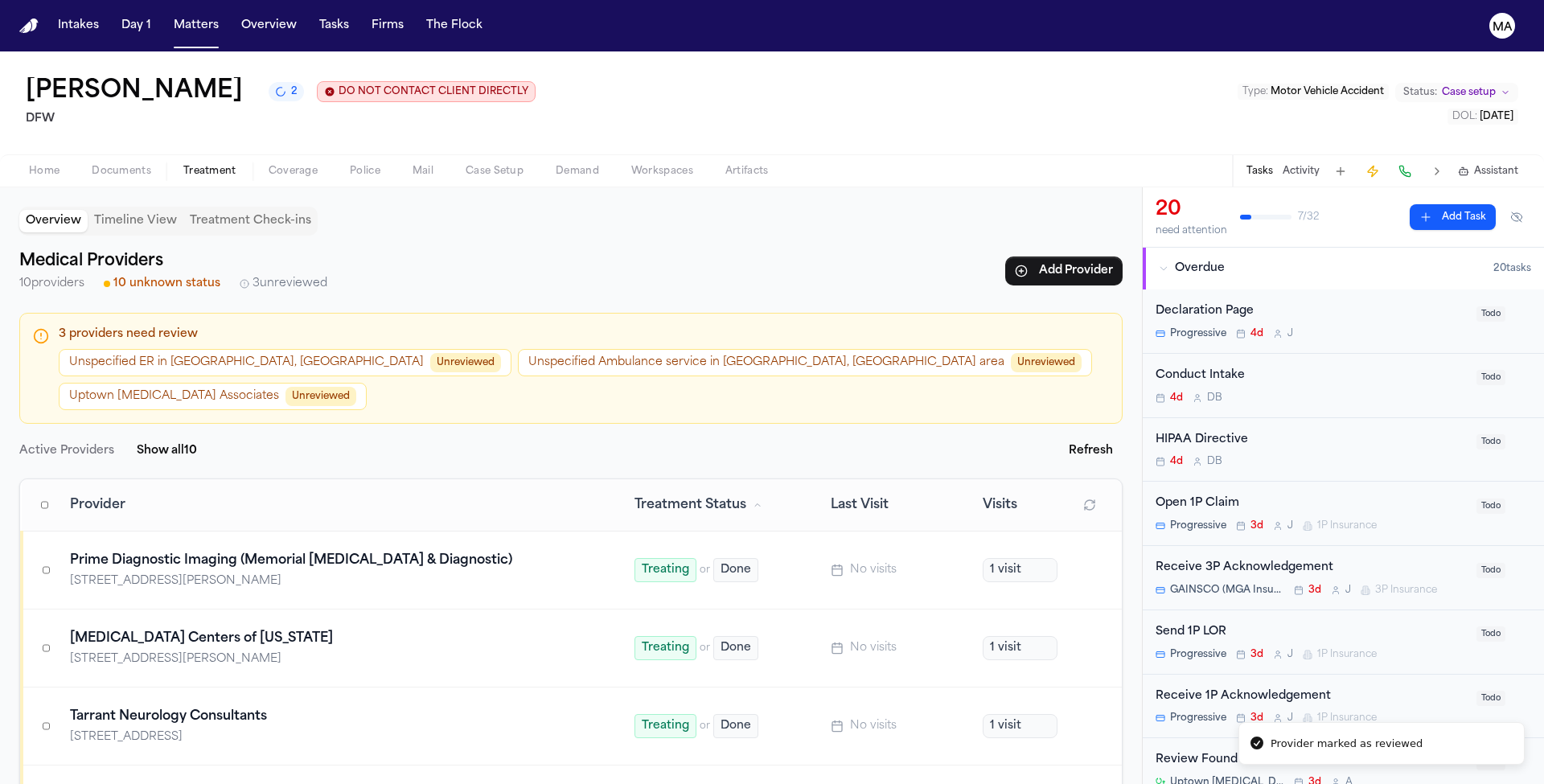
click at [367, 383] on button "Uptown Radiology Associates Unreviewed" at bounding box center [213, 397] width 308 height 27
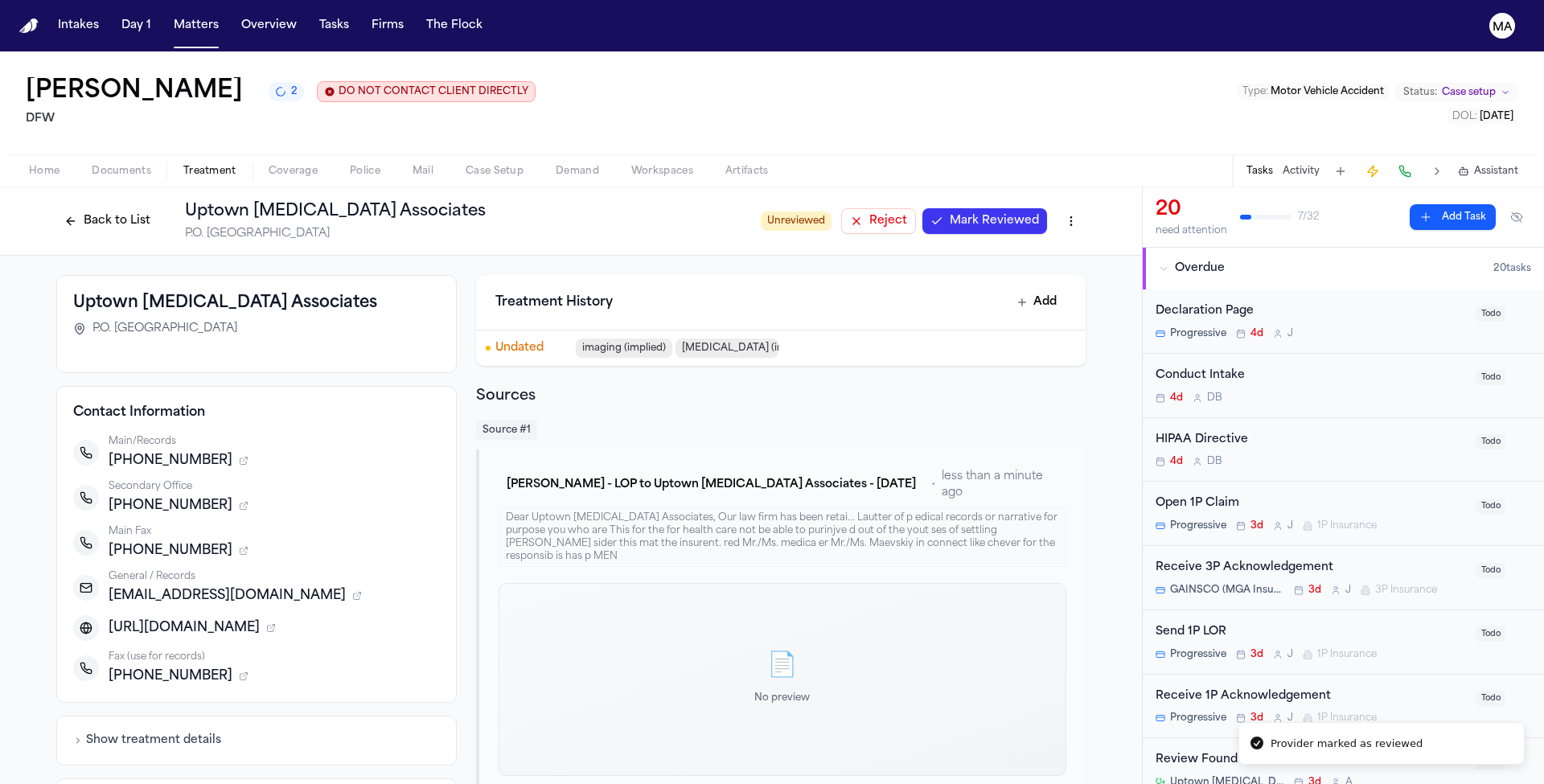
click at [949, 213] on span "Mark Reviewed" at bounding box center [993, 222] width 89 height 16
click at [159, 208] on button "Back to List" at bounding box center [106, 221] width 102 height 26
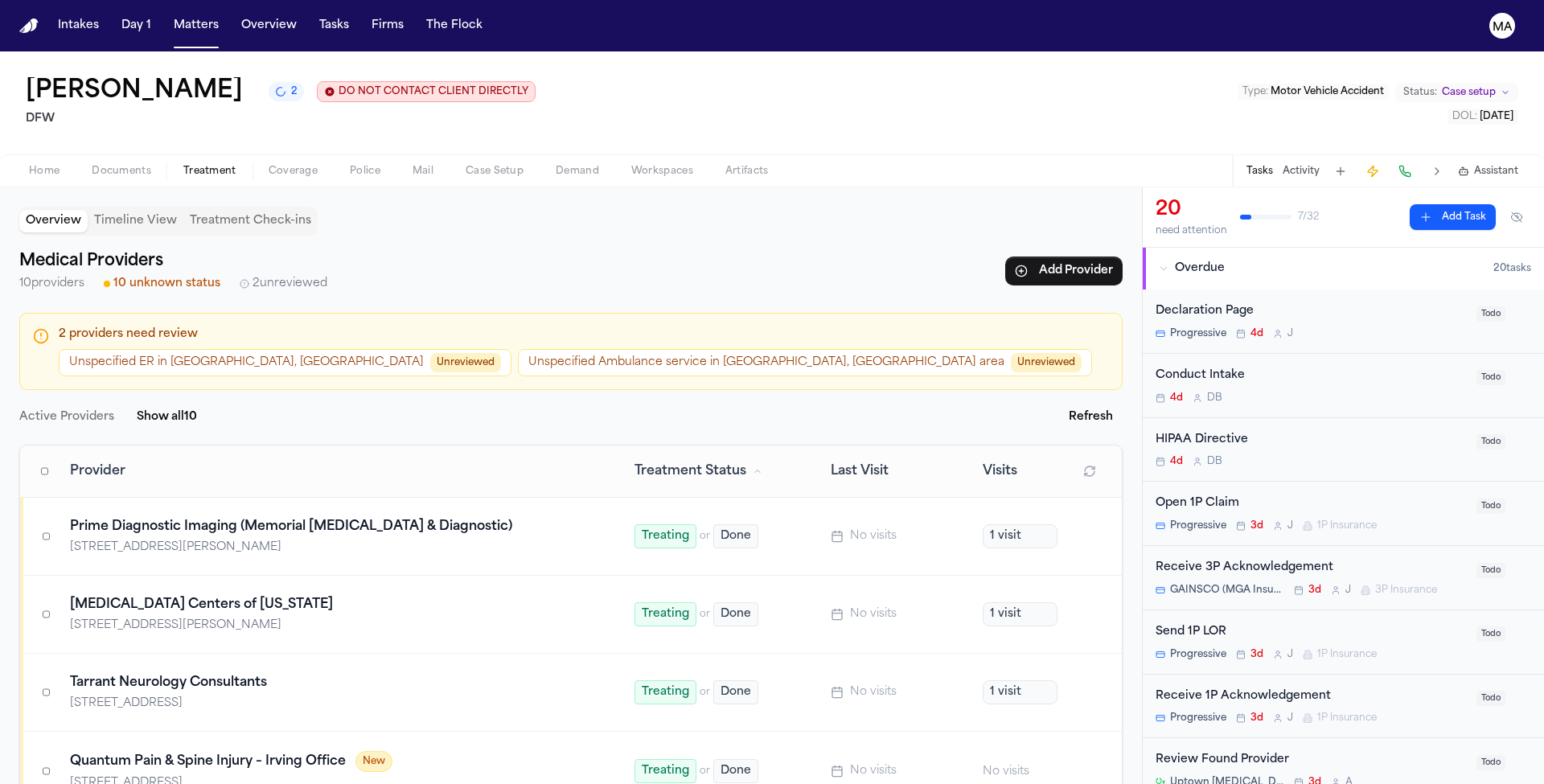
click at [518, 349] on button "Unspecified Ambulance service in Dallas, TX area Unreviewed" at bounding box center [805, 363] width 574 height 27
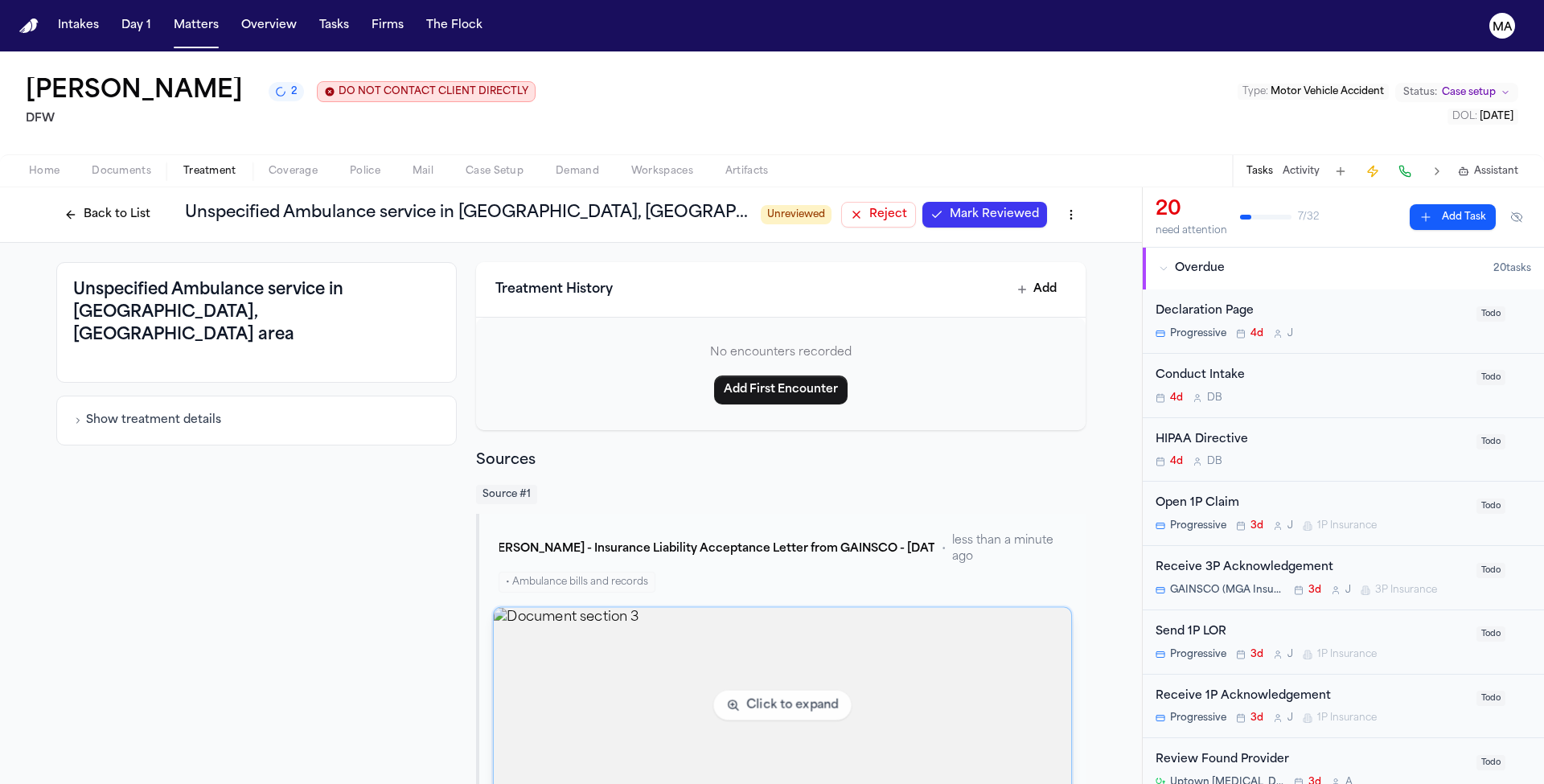
click at [802, 607] on img "View document section 3" at bounding box center [783, 704] width 577 height 195
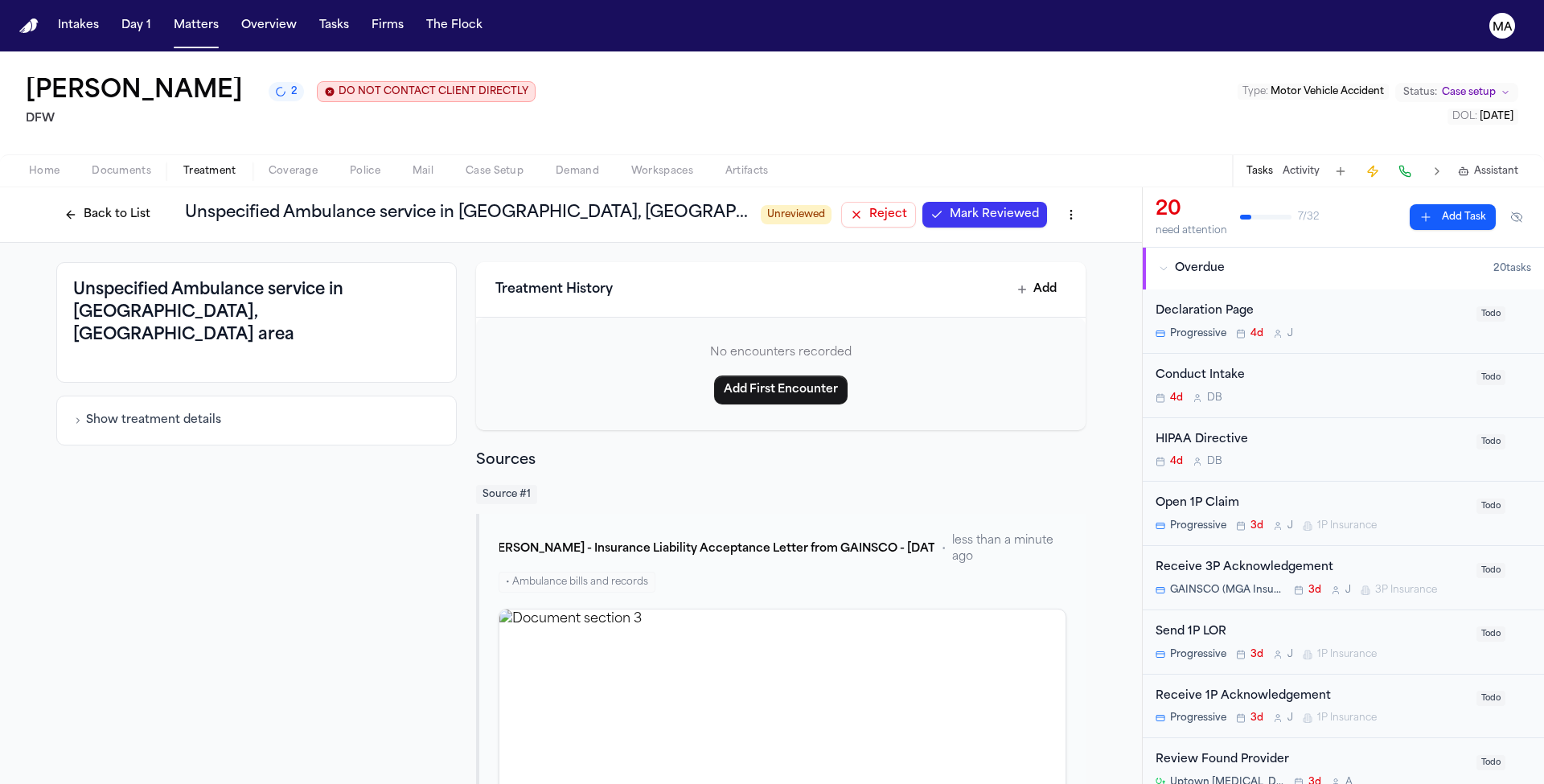
click at [841, 201] on button "Reject" at bounding box center [879, 214] width 75 height 26
click at [159, 201] on button "Back to List" at bounding box center [106, 214] width 102 height 26
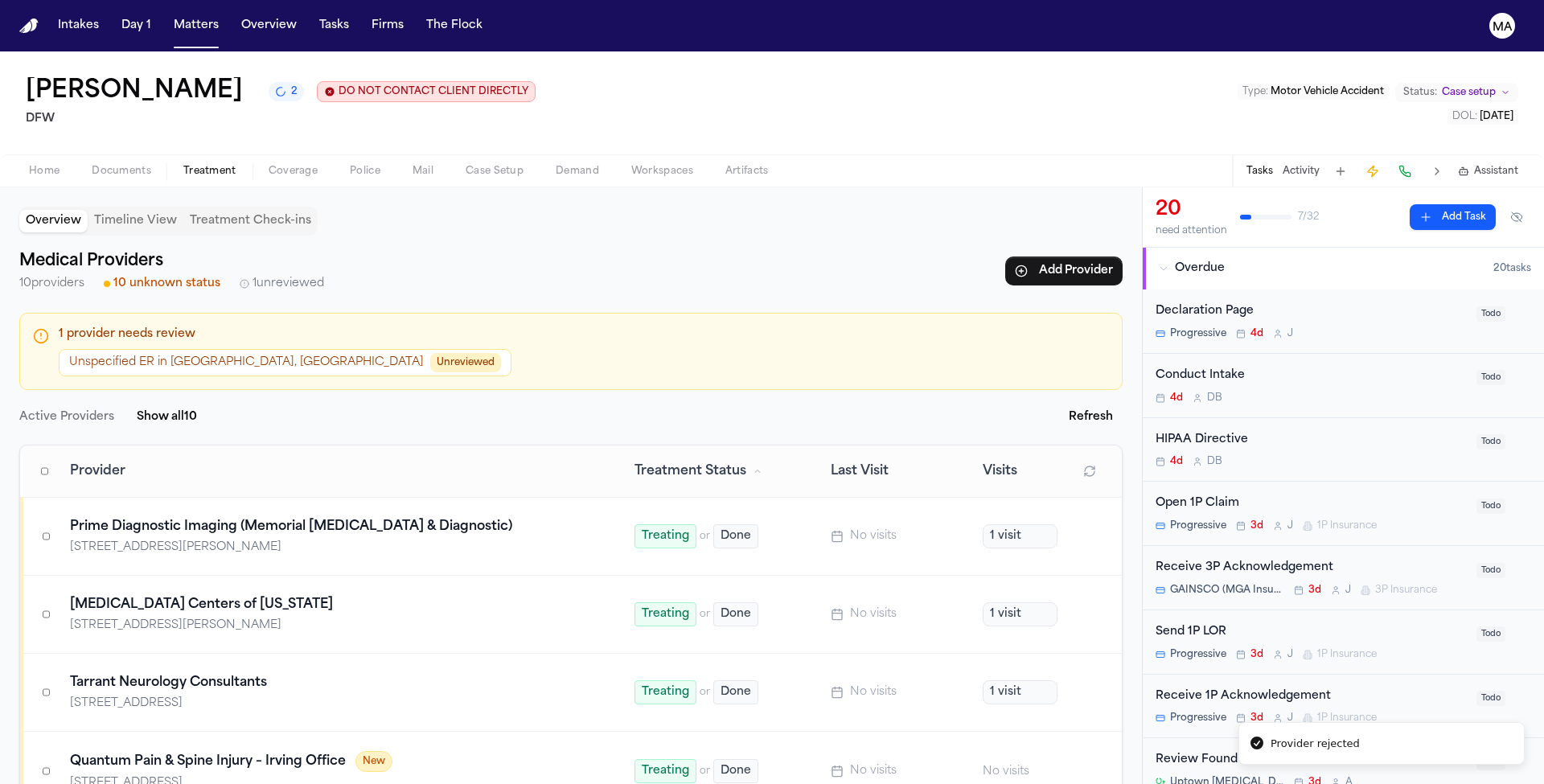
click at [110, 349] on button "Unspecified ER in Dallas, TX Unreviewed" at bounding box center [285, 363] width 453 height 27
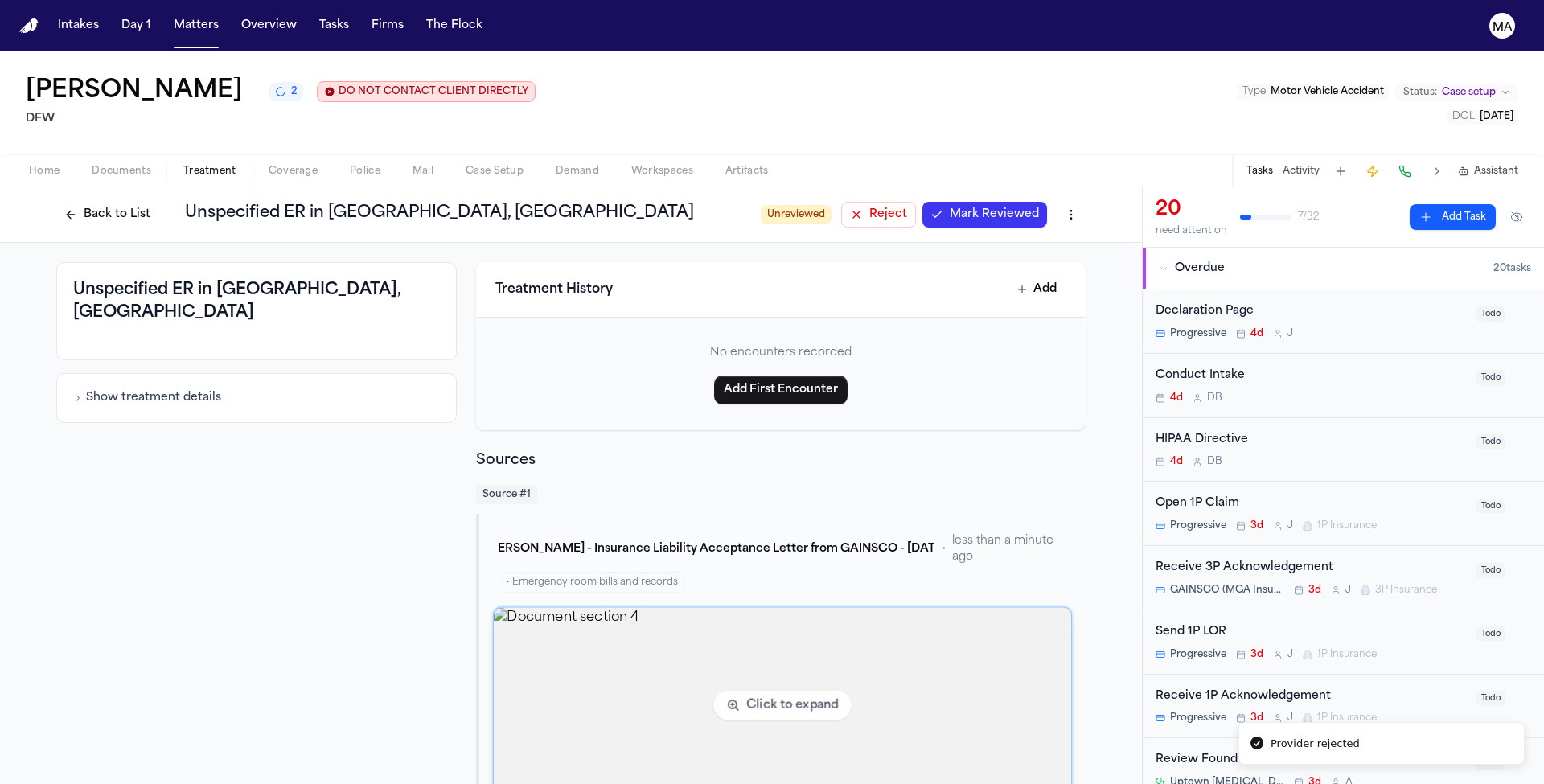
click at [794, 607] on img "View document section 4" at bounding box center [783, 704] width 577 height 195
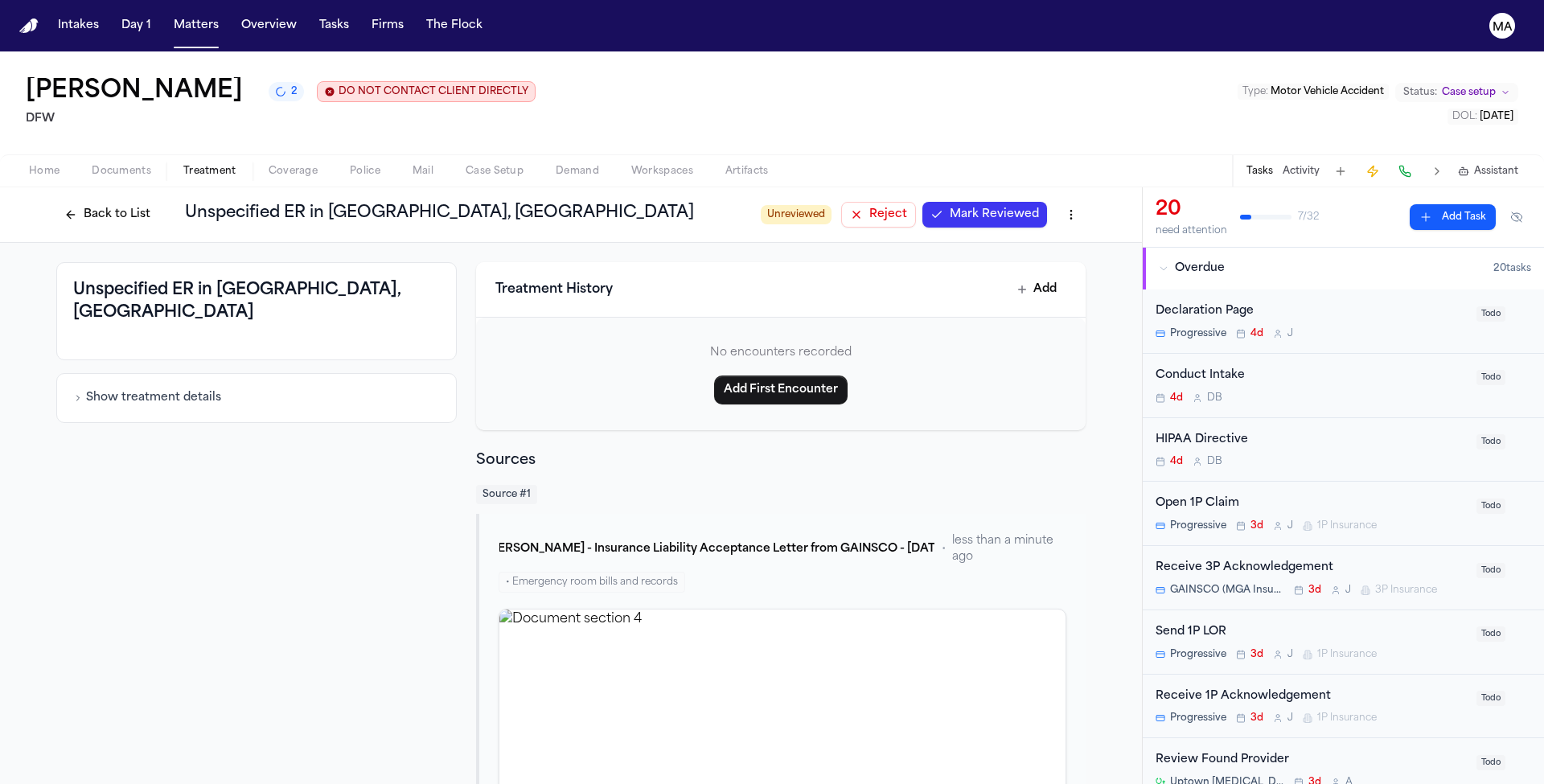
click at [870, 207] on span "Reject" at bounding box center [888, 215] width 38 height 16
click at [159, 201] on button "Back to List" at bounding box center [106, 214] width 102 height 26
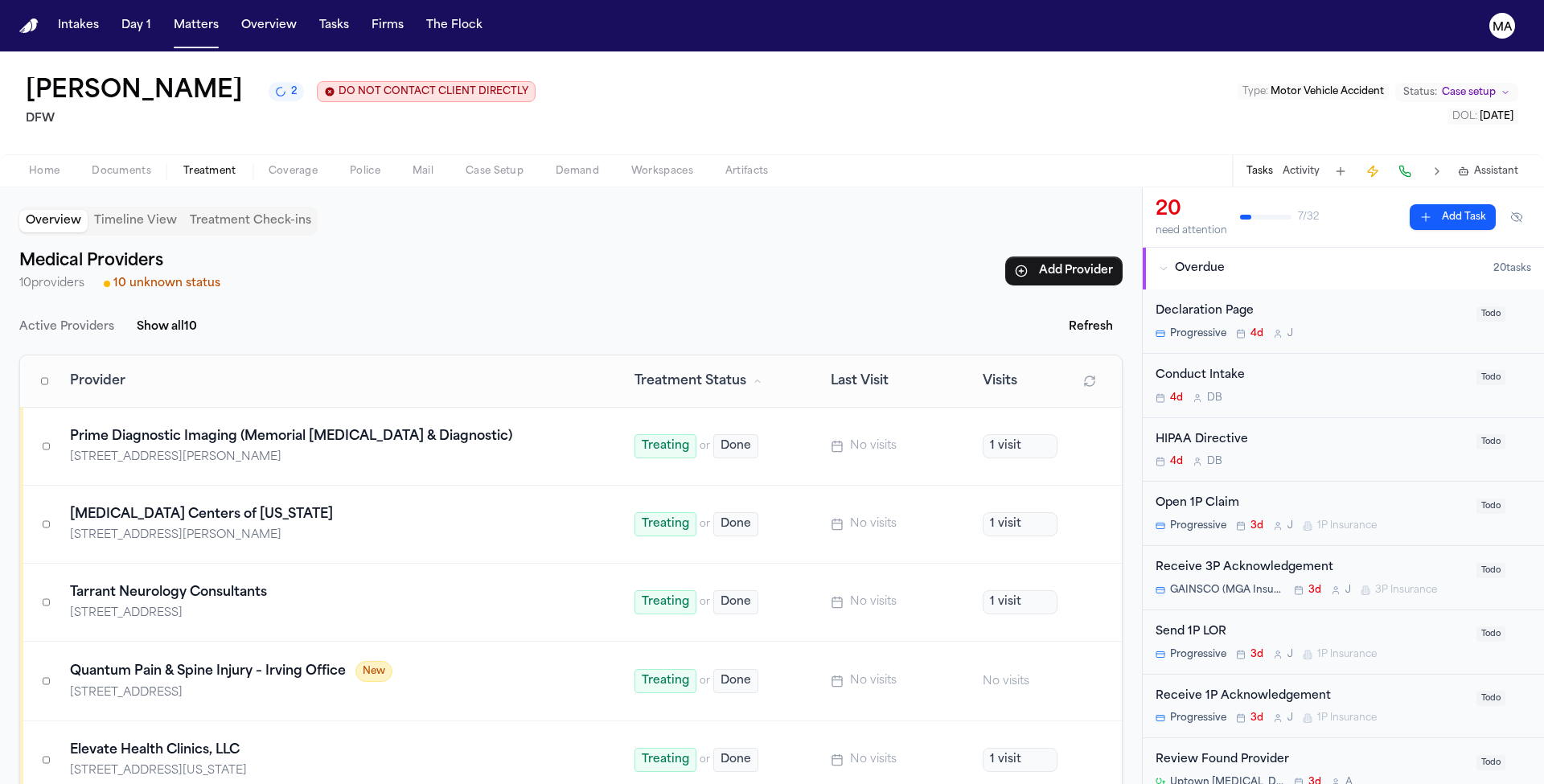
click at [932, 645] on div "Overview Timeline View Treatment Check-ins Medical Providers 10 providers 10 un…" at bounding box center [571, 485] width 1142 height 596
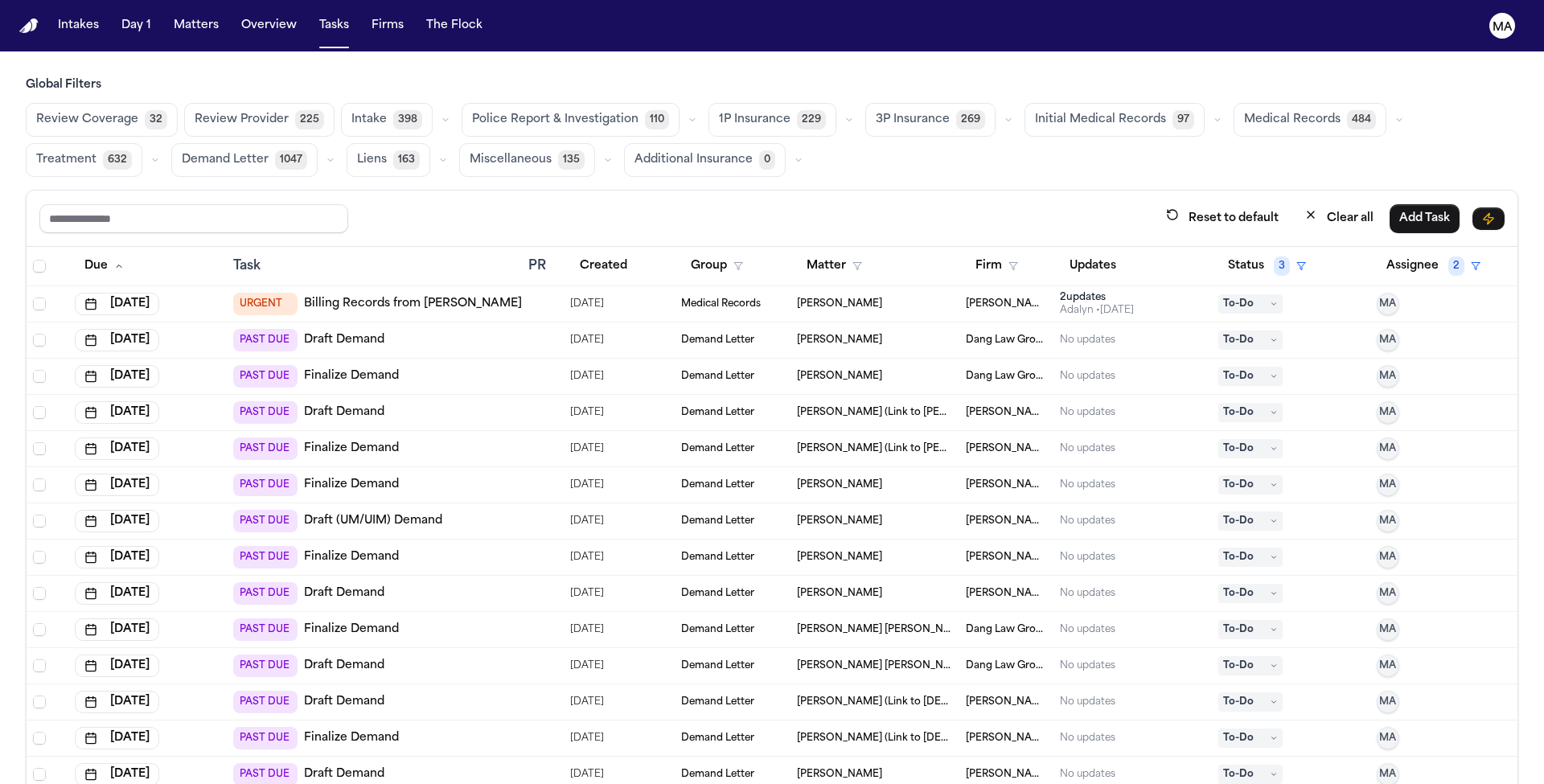
click at [165, 150] on button "button" at bounding box center [155, 159] width 19 height 19
click at [148, 235] on span "Review Found Provider" at bounding box center [91, 251] width 111 height 32
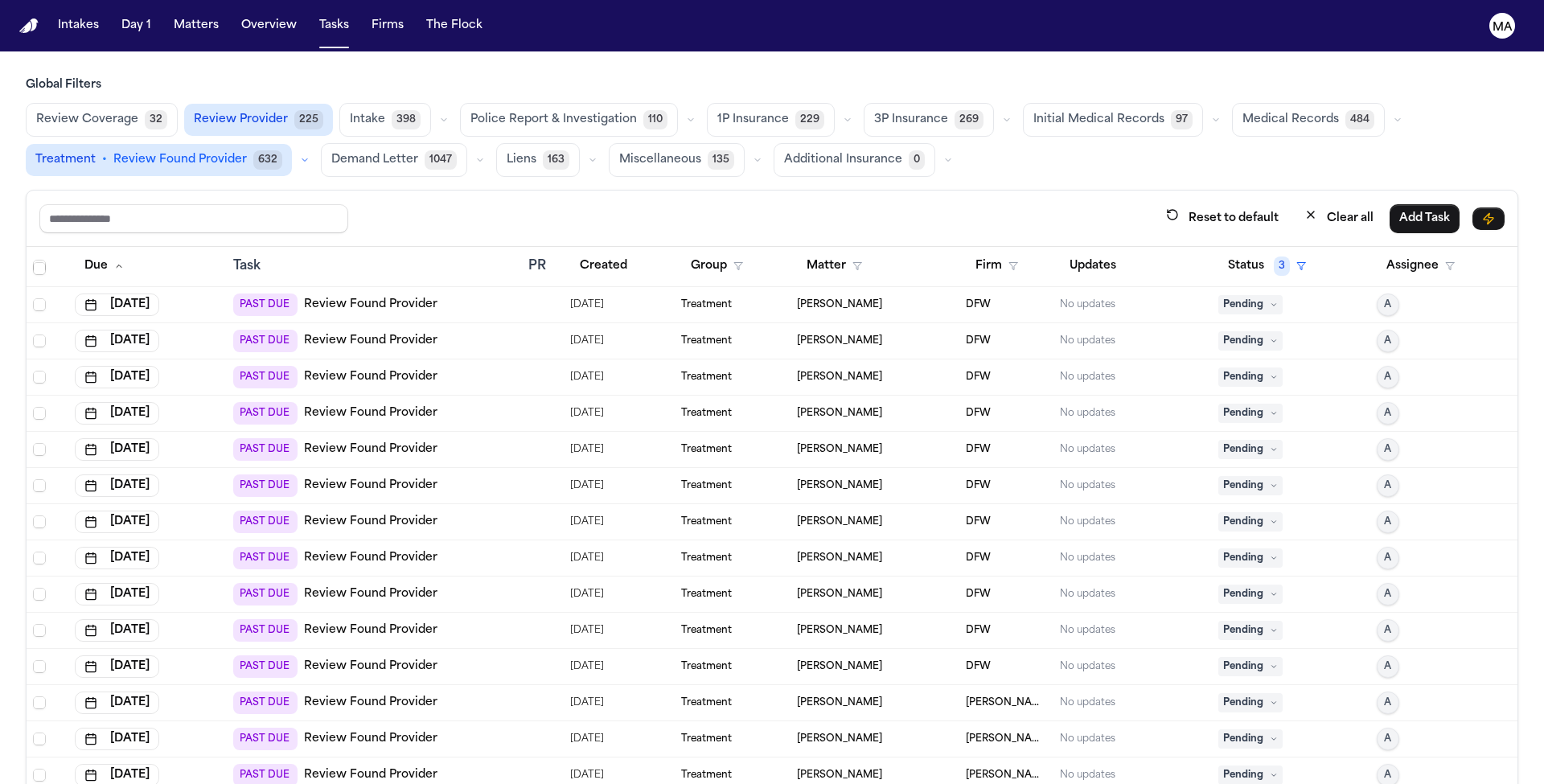
scroll to position [2925, 0]
